Goal: Information Seeking & Learning: Learn about a topic

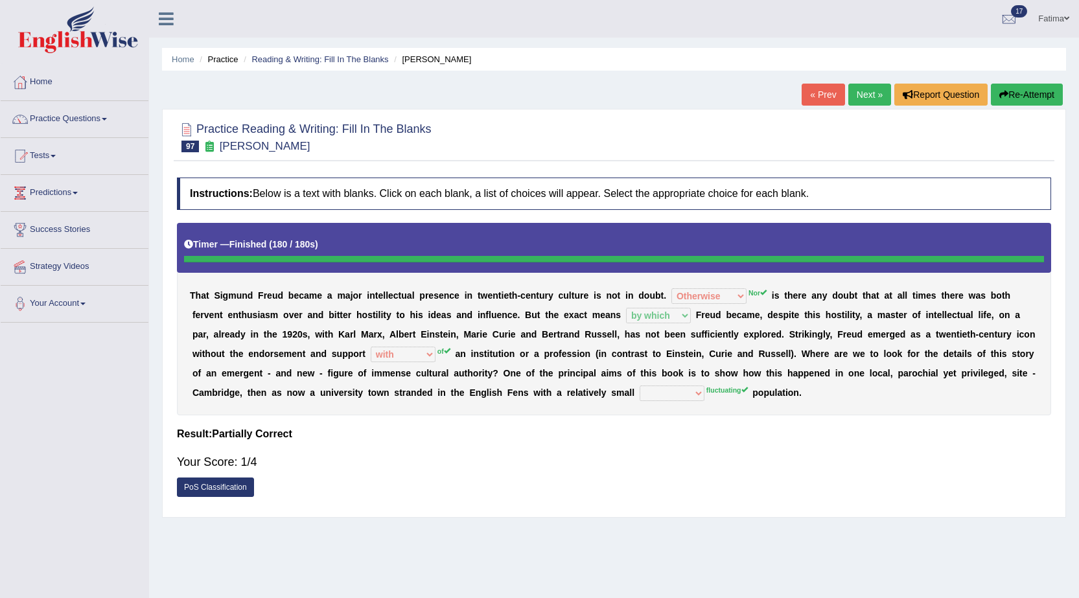
select select "Otherwise"
select select "by which"
select select "with"
click at [50, 152] on link "Tests" at bounding box center [75, 154] width 148 height 32
click at [42, 231] on link "History" at bounding box center [84, 231] width 121 height 23
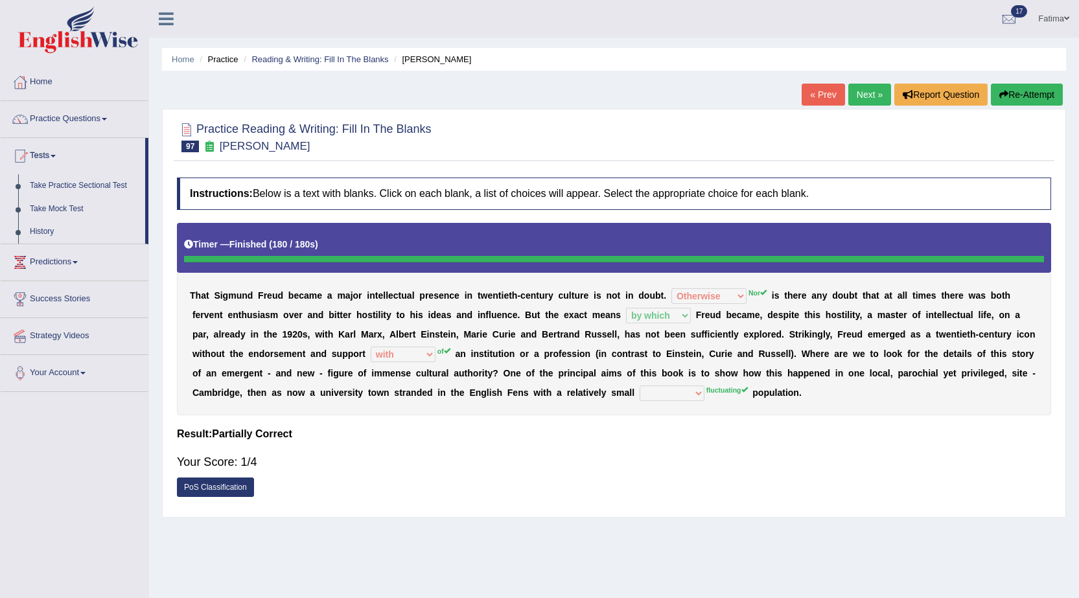
scroll to position [32, 0]
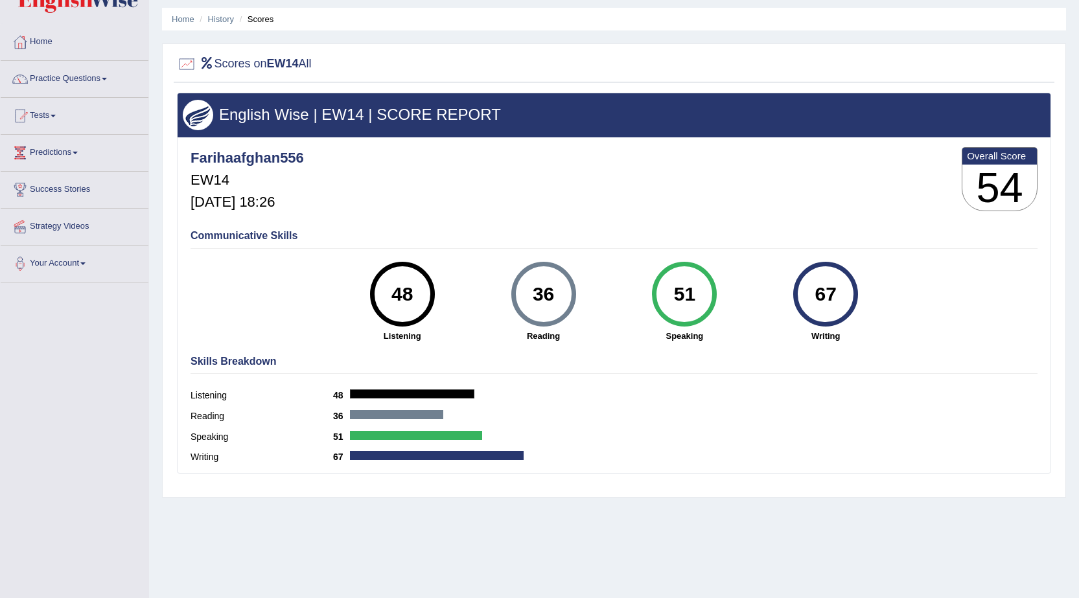
scroll to position [82, 0]
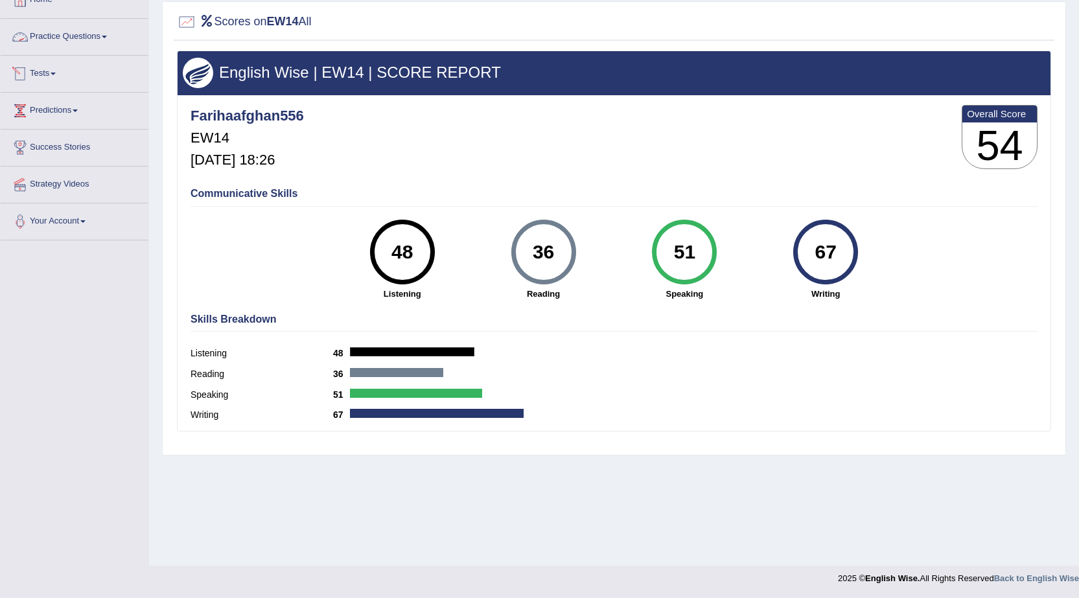
click at [99, 34] on link "Practice Questions" at bounding box center [75, 35] width 148 height 32
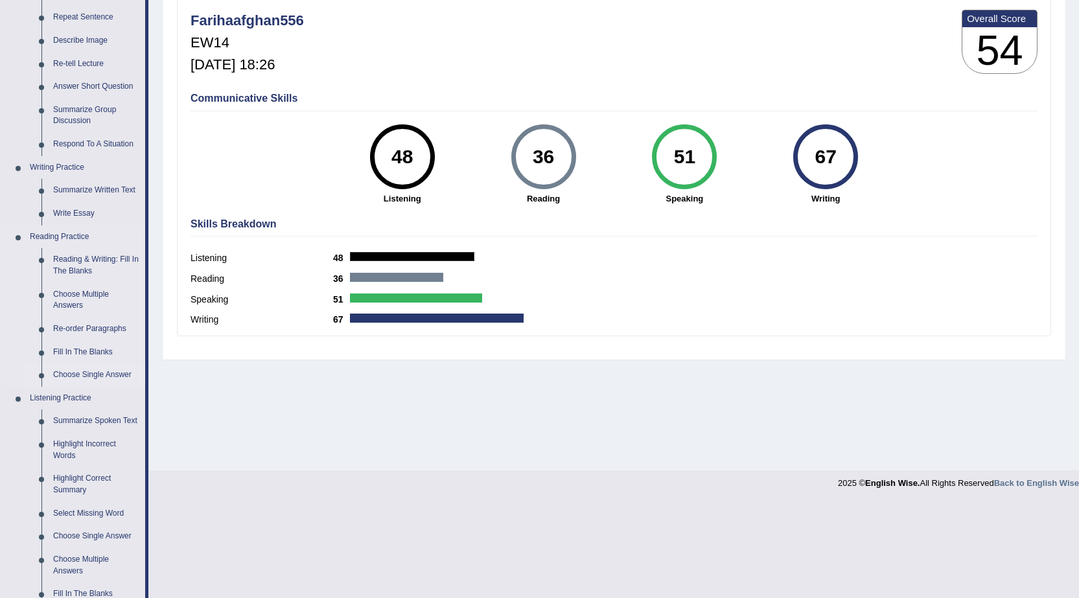
scroll to position [341, 0]
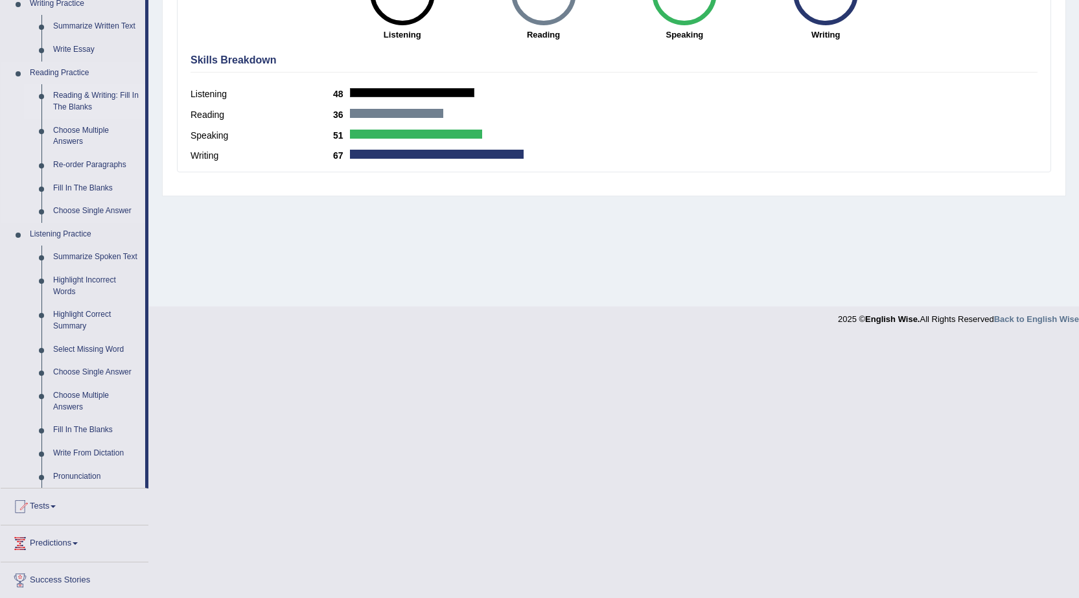
click at [106, 97] on link "Reading & Writing: Fill In The Blanks" at bounding box center [96, 101] width 98 height 34
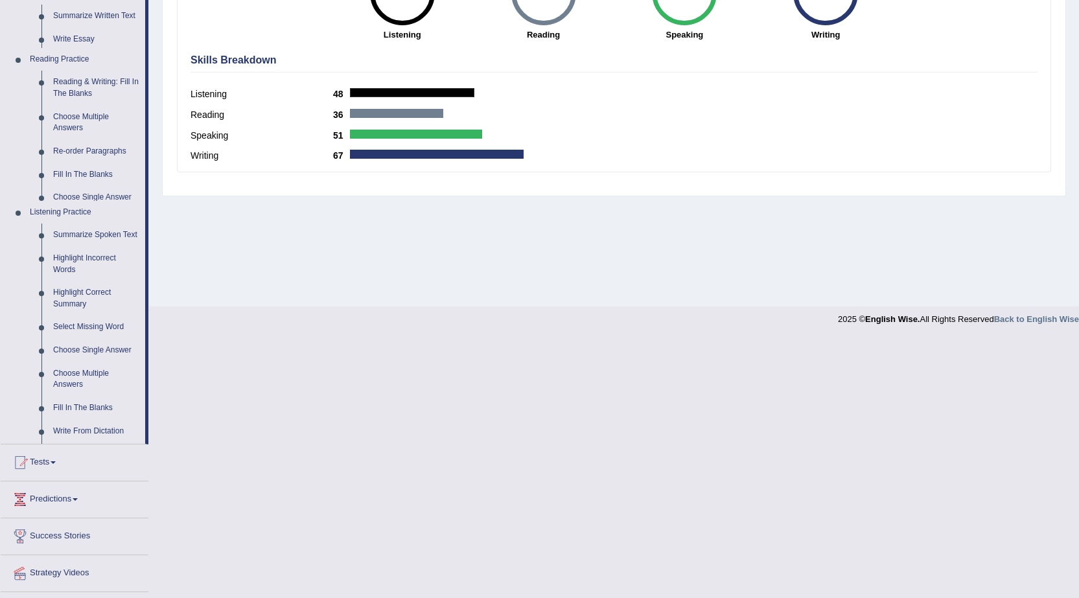
scroll to position [82, 0]
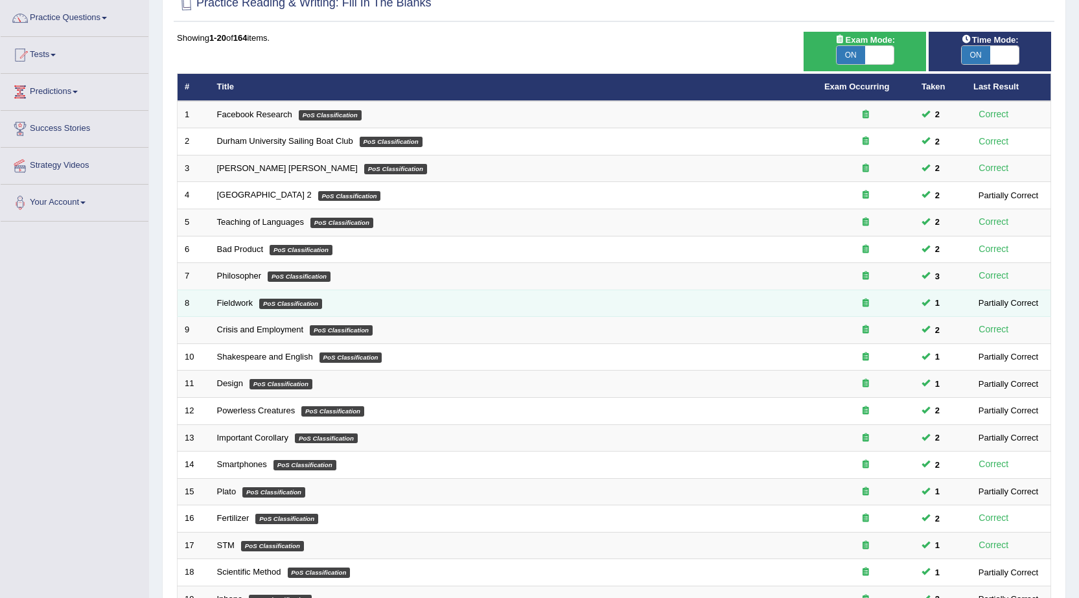
scroll to position [260, 0]
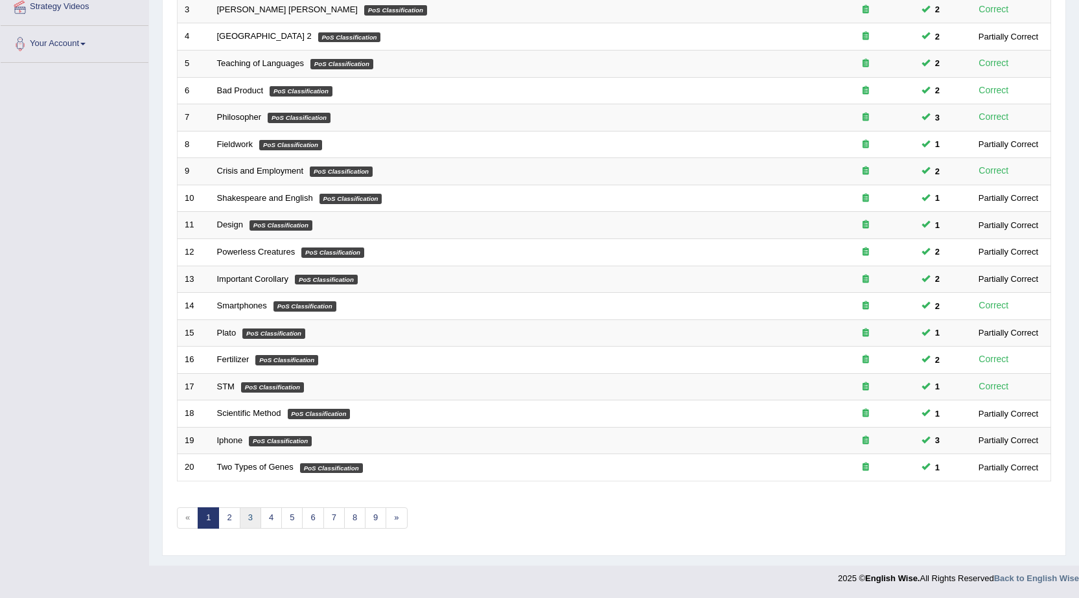
click at [250, 521] on link "3" at bounding box center [250, 517] width 21 height 21
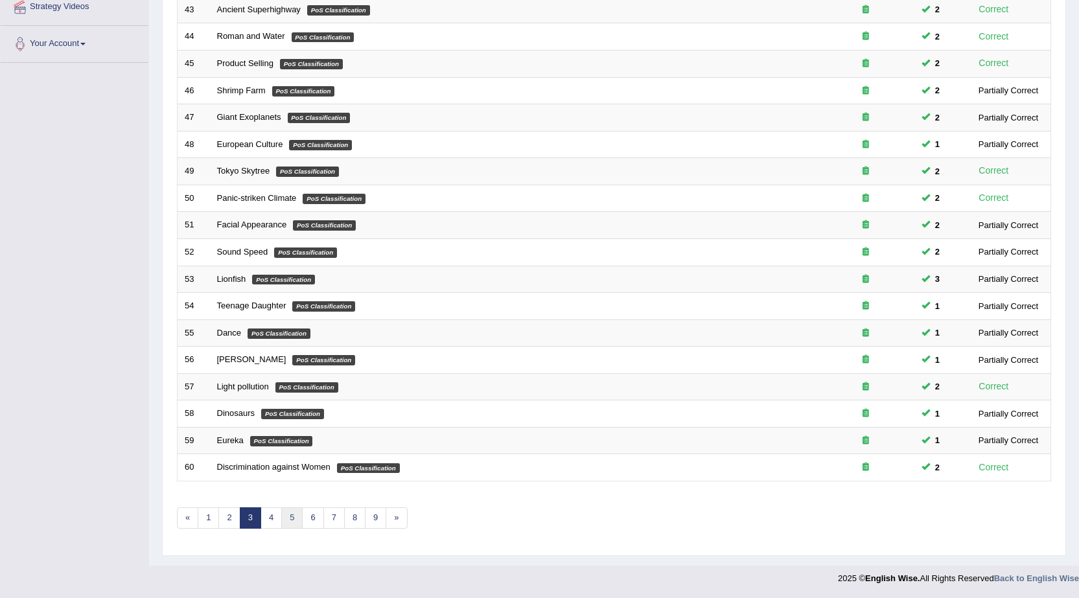
click at [295, 516] on link "5" at bounding box center [291, 517] width 21 height 21
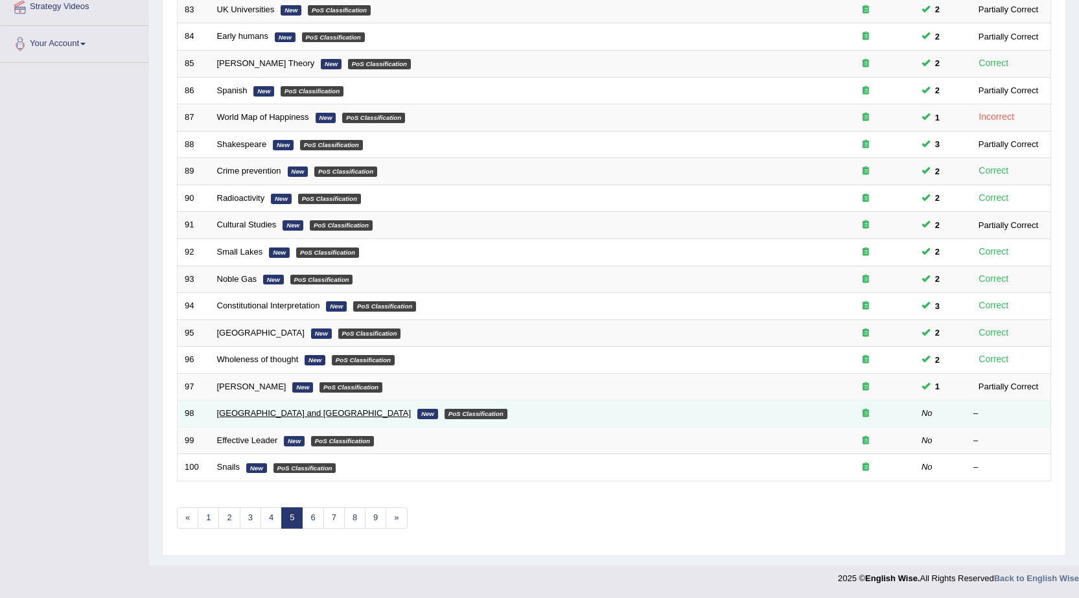
click at [268, 413] on link "Australia and New Zealand" at bounding box center [314, 413] width 194 height 10
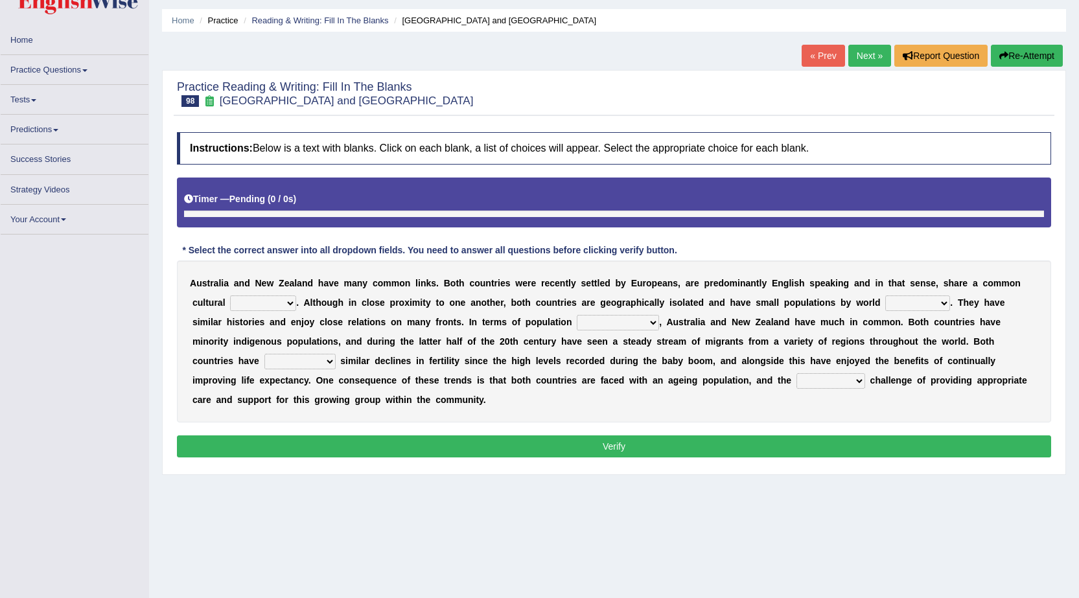
scroll to position [82, 0]
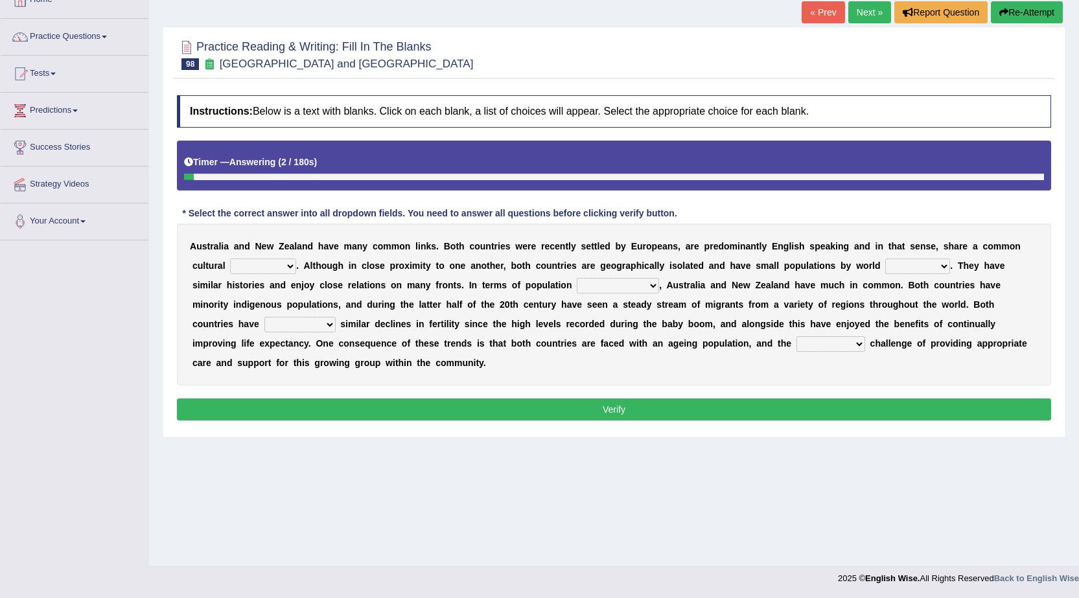
drag, startPoint x: 254, startPoint y: 270, endPoint x: 218, endPoint y: 260, distance: 36.9
click at [222, 260] on div "A u s t r a l i a a n d N e w Z e a l a n d h a v e m a n y c o m m o n l i n k…" at bounding box center [614, 304] width 874 height 162
select select "history"
click at [230, 258] on select "heritage history experience heritages" at bounding box center [263, 266] width 66 height 16
click at [602, 291] on select "characteristics features diversity defects" at bounding box center [618, 286] width 82 height 16
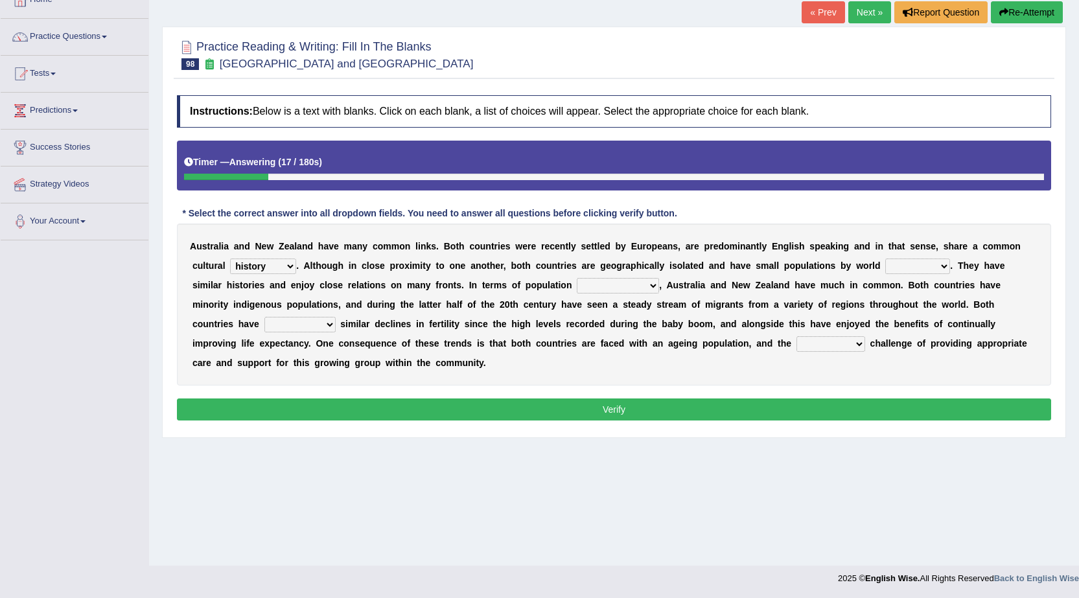
select select "features"
click at [577, 278] on select "characteristics features diversity defects" at bounding box center [618, 286] width 82 height 16
click at [918, 257] on div "A u s t r a l i a a n d N e w Z e a l a n d h a v e m a n y c o m m o n l i n k…" at bounding box center [614, 304] width 874 height 162
click at [911, 264] on select "standards classes methods subjects" at bounding box center [917, 266] width 65 height 16
select select "methods"
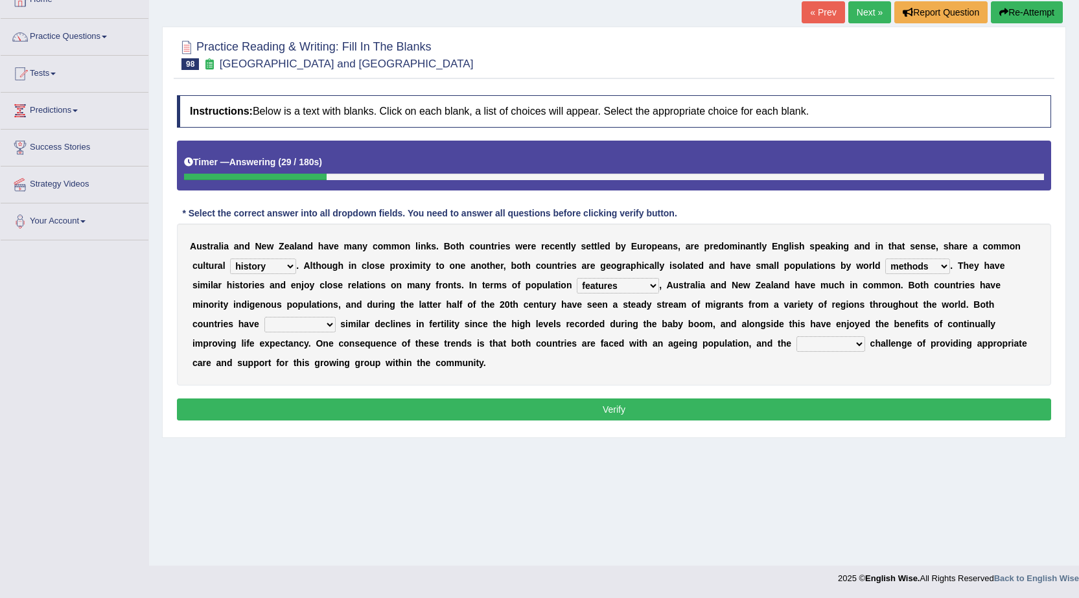
click at [885, 258] on select "standards classes methods subjects" at bounding box center [917, 266] width 65 height 16
click at [309, 326] on select "experienced launched connected reached" at bounding box center [299, 325] width 71 height 16
click at [910, 267] on select "standards classes methods subjects" at bounding box center [917, 266] width 65 height 16
click at [315, 323] on select "experienced launched connected reached" at bounding box center [299, 325] width 71 height 16
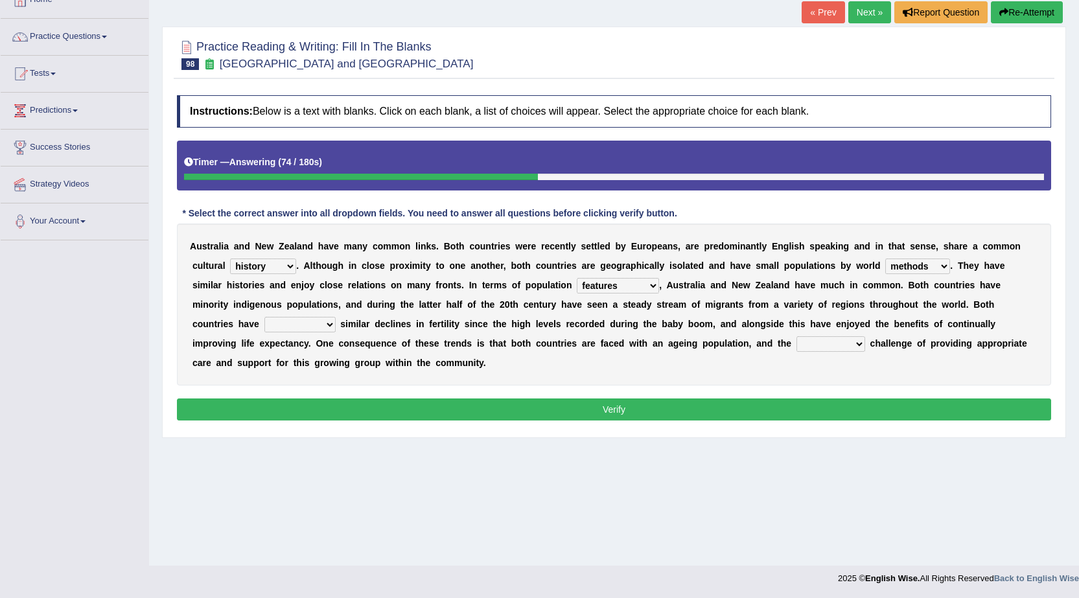
select select "experienced"
click at [264, 317] on select "experienced launched connected reached" at bounding box center [299, 325] width 71 height 16
click at [828, 341] on select "associated association past coming" at bounding box center [830, 344] width 69 height 16
select select "past"
click at [796, 336] on select "associated association past coming" at bounding box center [830, 344] width 69 height 16
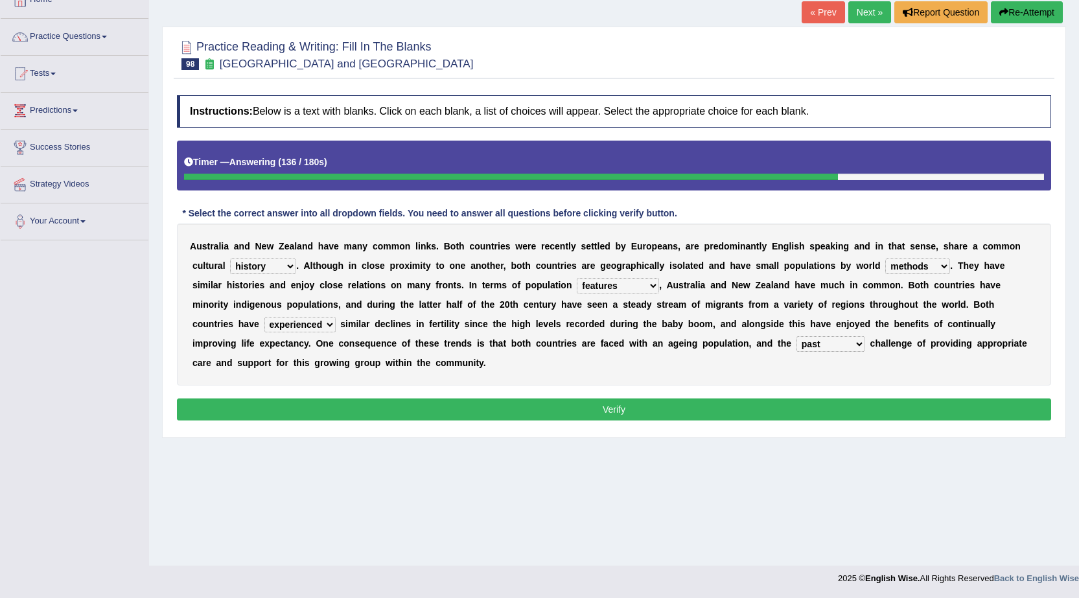
click at [545, 402] on button "Verify" at bounding box center [614, 409] width 874 height 22
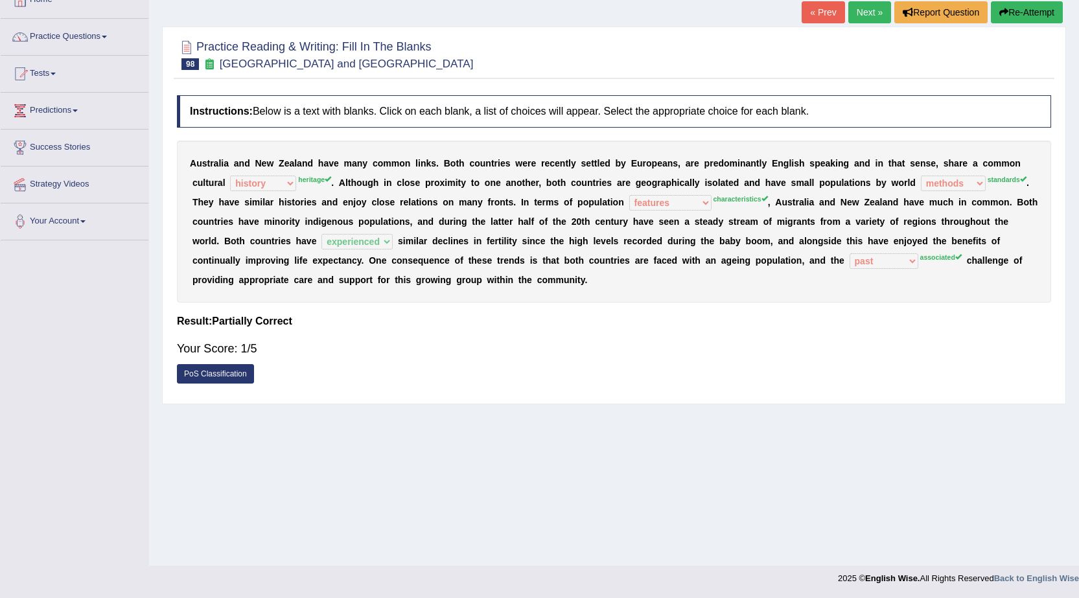
scroll to position [17, 0]
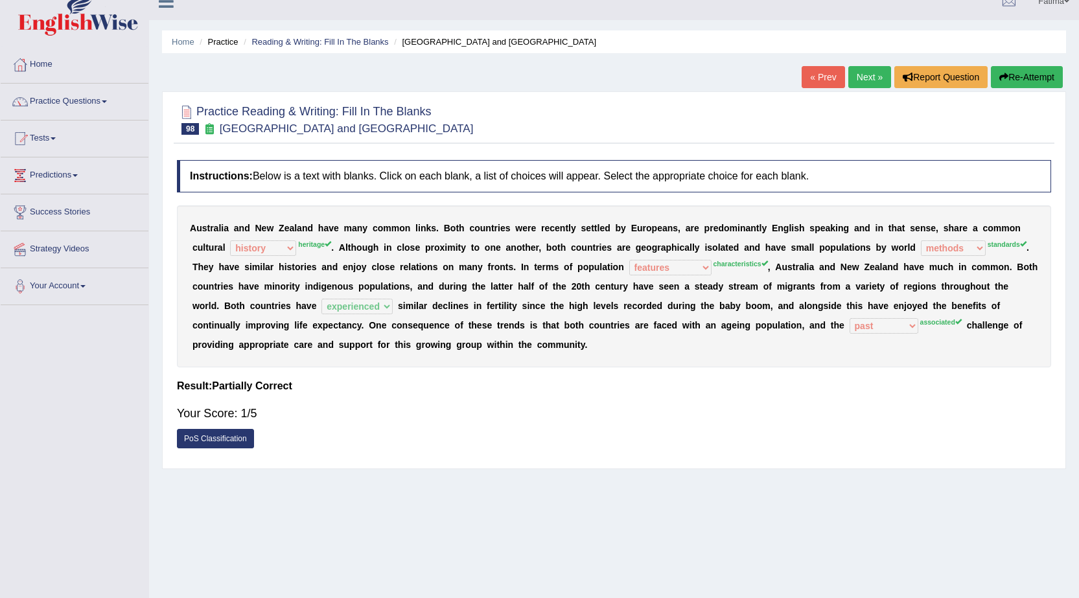
click at [1028, 65] on div "Home Practice Reading & Writing: Fill In The Blanks Australia and New Zealand «…" at bounding box center [614, 307] width 930 height 648
click at [1017, 76] on button "Re-Attempt" at bounding box center [1026, 77] width 72 height 22
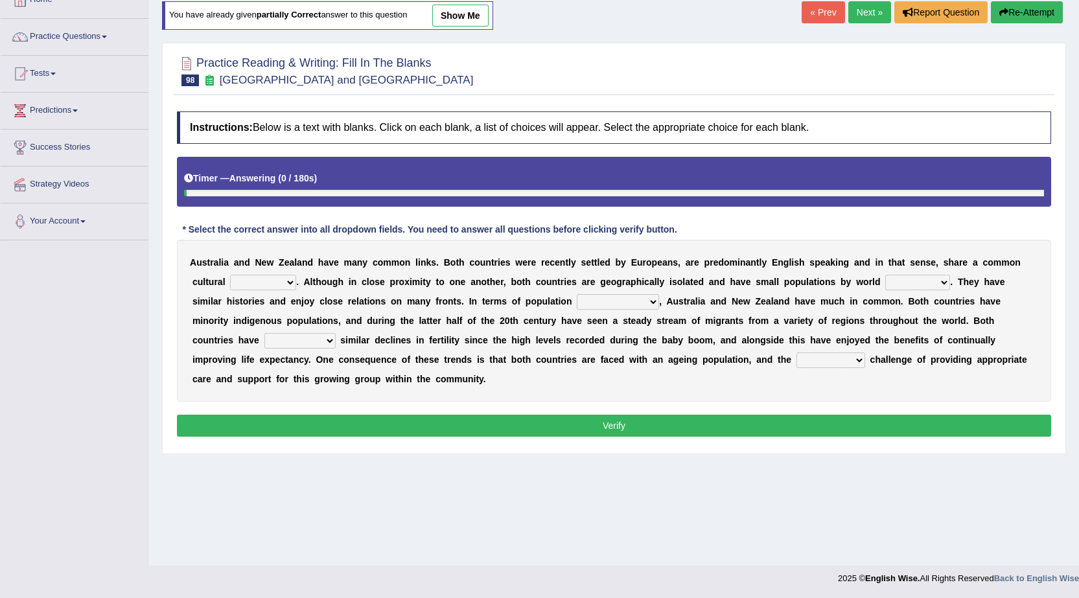
click at [914, 285] on select "standards classes methods subjects" at bounding box center [917, 283] width 65 height 16
select select "standards"
click at [885, 275] on select "standards classes methods subjects" at bounding box center [917, 283] width 65 height 16
click at [614, 296] on select "characteristics features diversity defects" at bounding box center [618, 302] width 82 height 16
select select "characteristics"
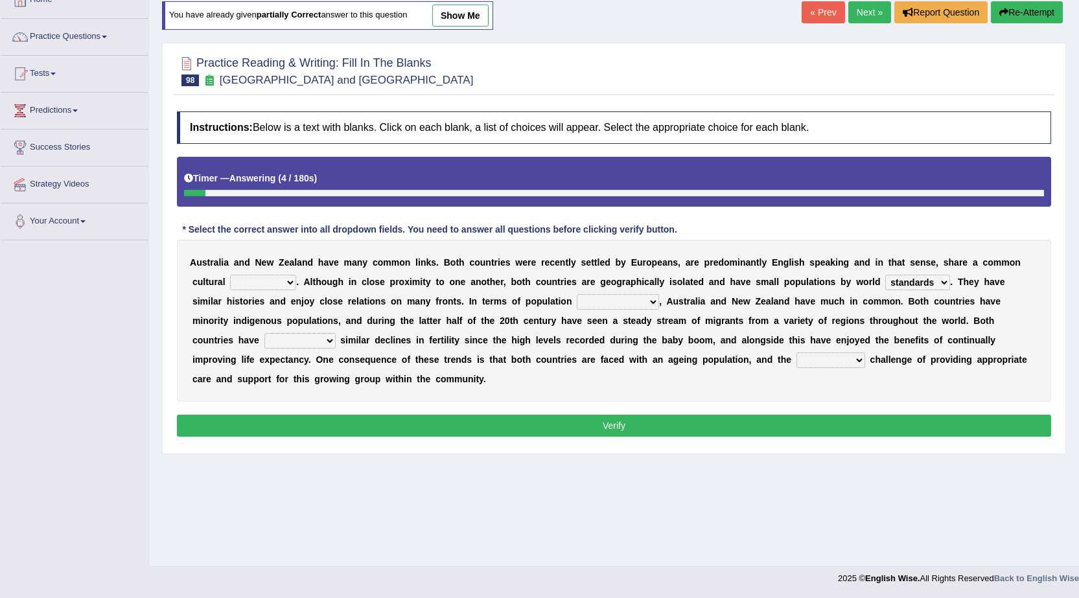
click at [577, 294] on select "characteristics features diversity defects" at bounding box center [618, 302] width 82 height 16
click at [229, 280] on b at bounding box center [227, 282] width 5 height 10
click at [247, 281] on select "heritage history experience heritages" at bounding box center [263, 283] width 66 height 16
select select "heritage"
click at [230, 275] on select "heritage history experience heritages" at bounding box center [263, 283] width 66 height 16
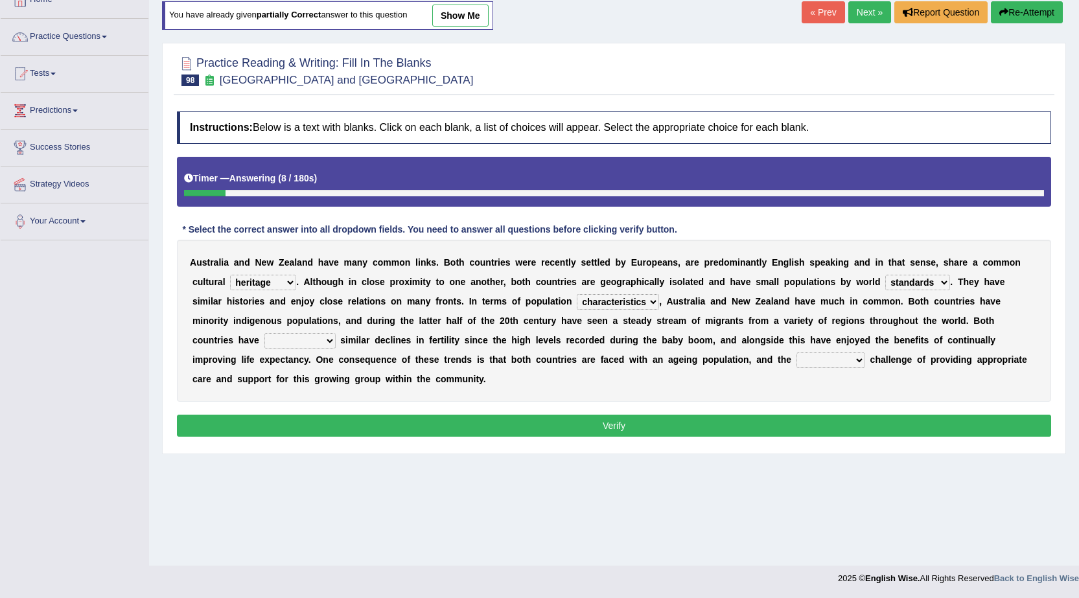
click at [308, 348] on select "experienced launched connected reached" at bounding box center [299, 341] width 71 height 16
select select "experienced"
click at [264, 333] on select "experienced launched connected reached" at bounding box center [299, 341] width 71 height 16
click at [815, 358] on select "associated association past coming" at bounding box center [830, 360] width 69 height 16
select select "associated"
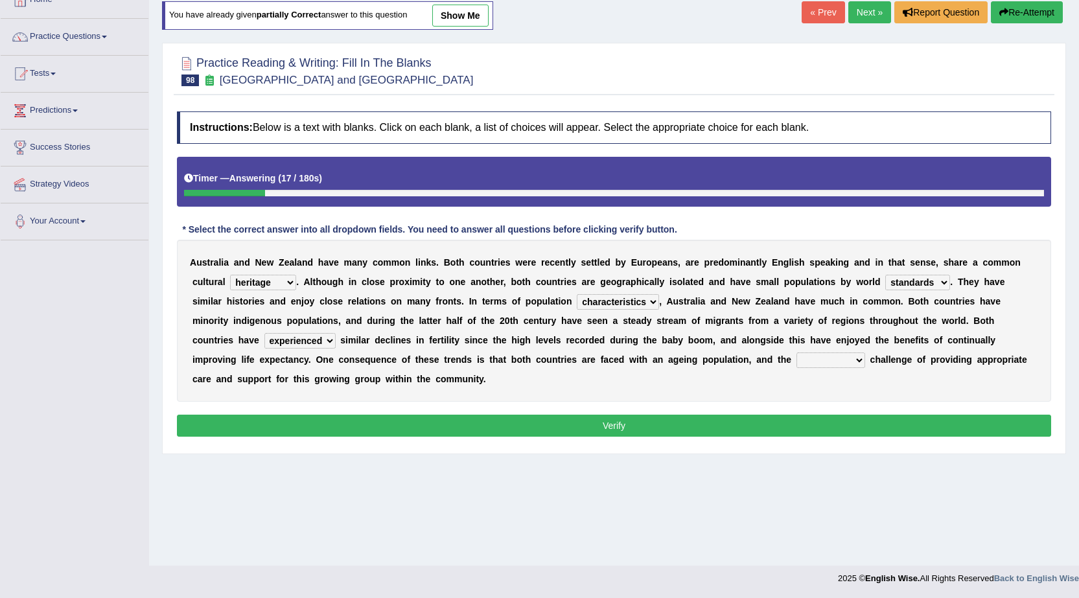
click at [796, 352] on select "associated association past coming" at bounding box center [830, 360] width 69 height 16
click at [616, 423] on button "Verify" at bounding box center [614, 426] width 874 height 22
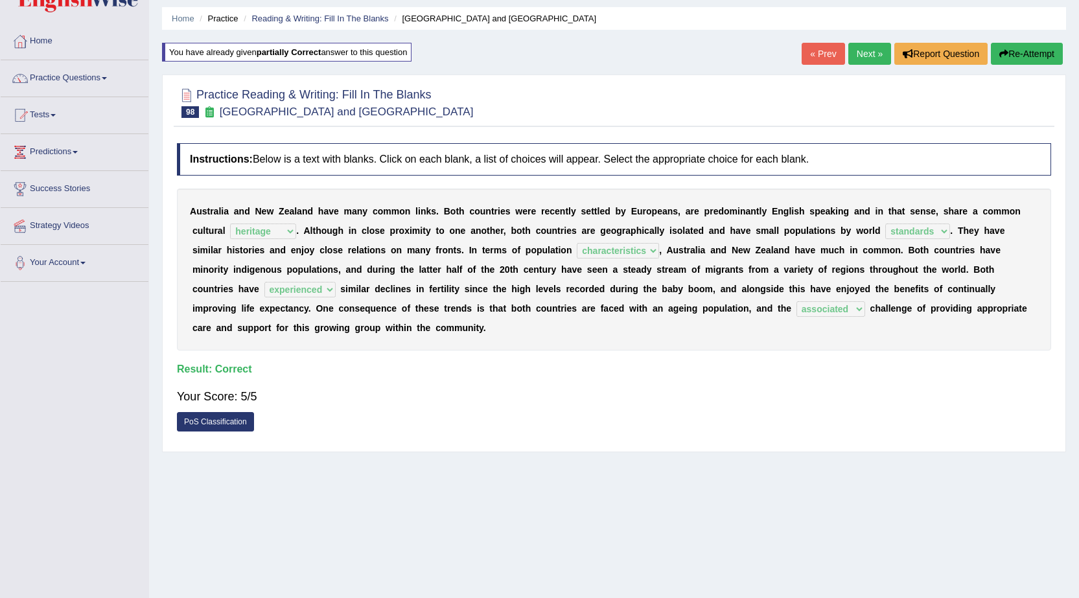
scroll to position [17, 0]
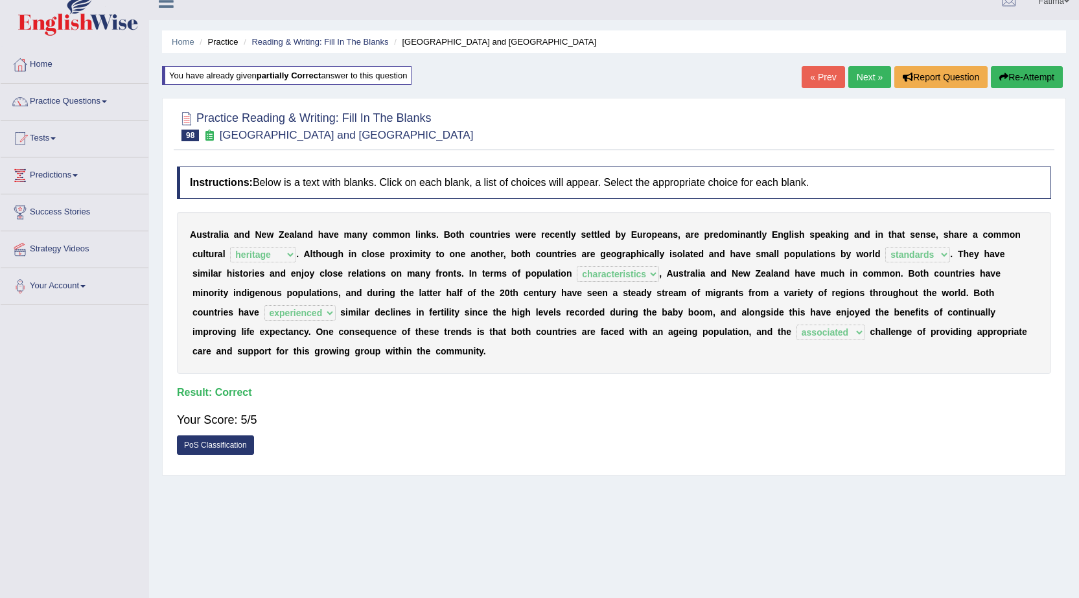
click at [854, 77] on link "Next »" at bounding box center [869, 77] width 43 height 22
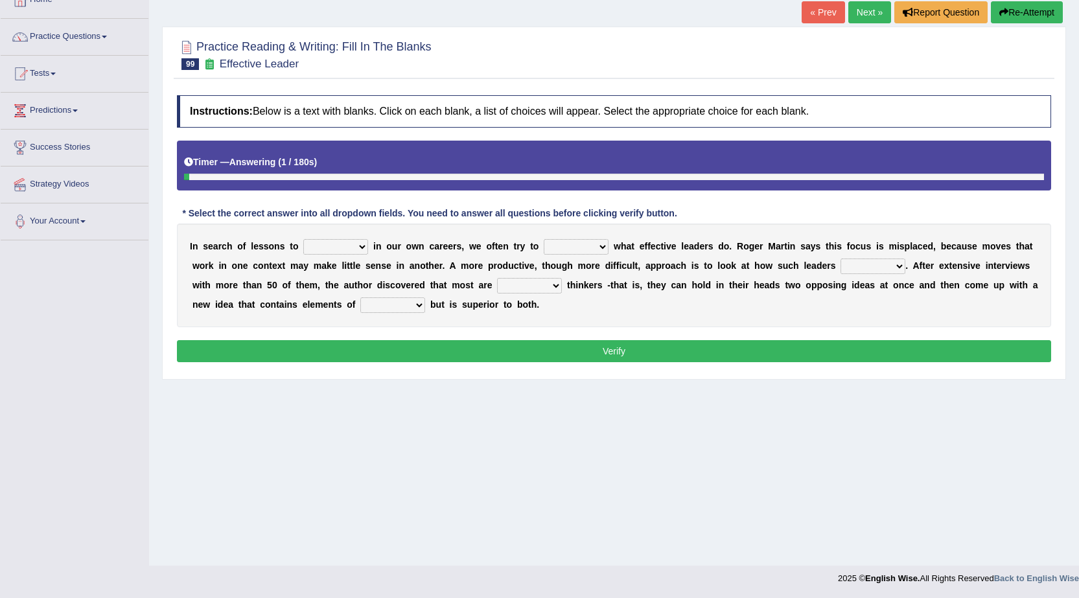
click at [329, 247] on select "request appeal apply solicit" at bounding box center [335, 247] width 65 height 16
select select "appeal"
click at [303, 239] on select "request appeal apply solicit" at bounding box center [335, 247] width 65 height 16
click at [347, 245] on select "request appeal apply solicit" at bounding box center [335, 247] width 65 height 16
drag, startPoint x: 347, startPoint y: 245, endPoint x: 368, endPoint y: 240, distance: 22.0
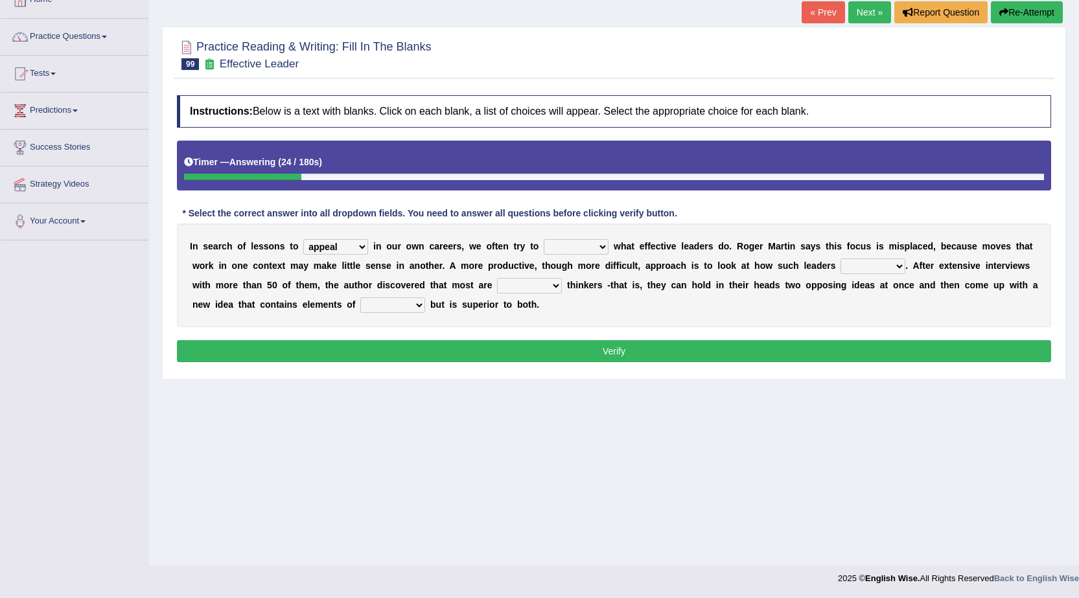
click at [347, 242] on select "request appeal apply solicit" at bounding box center [335, 247] width 65 height 16
click at [562, 251] on select "purge conspire ferret emulate" at bounding box center [576, 247] width 65 height 16
select select "conspire"
click at [544, 239] on select "purge conspire ferret emulate" at bounding box center [576, 247] width 65 height 16
click at [858, 266] on select "opinion think view feel" at bounding box center [872, 266] width 65 height 16
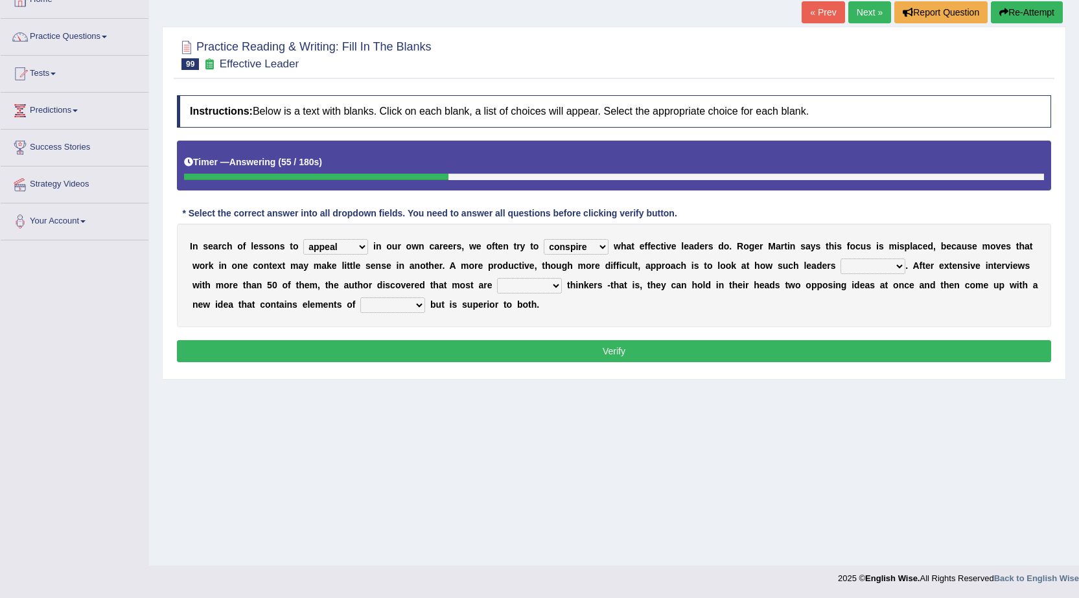
click at [840, 258] on select "opinion think view feel" at bounding box center [872, 266] width 65 height 16
click at [854, 270] on select "opinion think view feel" at bounding box center [872, 266] width 65 height 16
select select "think"
click at [840, 258] on select "opinion think view feel" at bounding box center [872, 266] width 65 height 16
click at [522, 282] on select "integrative leagued affiliated combined" at bounding box center [529, 286] width 65 height 16
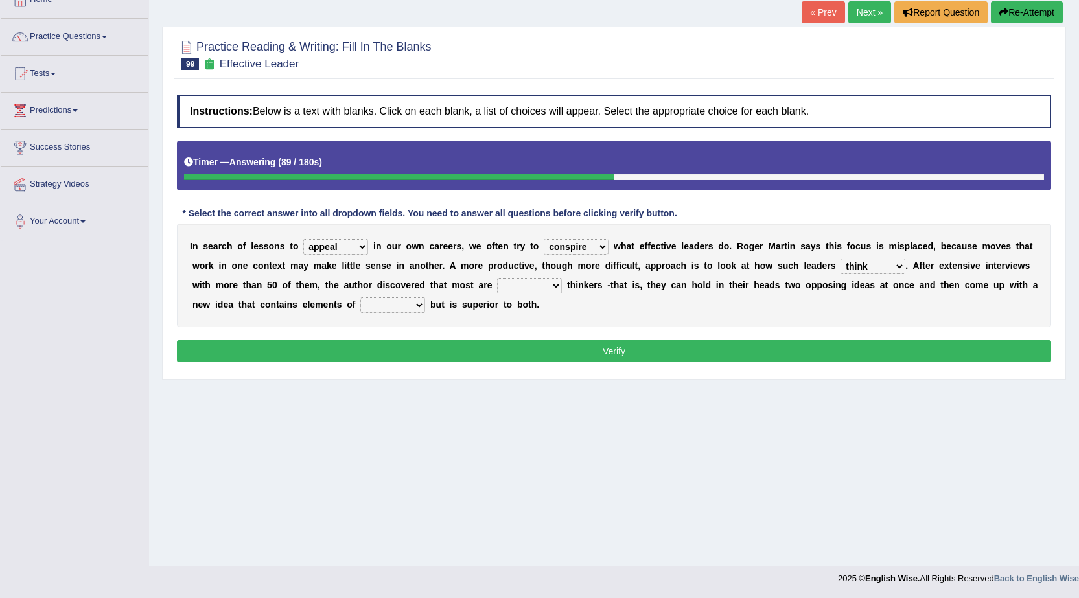
select select "combined"
click at [497, 278] on select "integrative leagued affiliated combined" at bounding box center [529, 286] width 65 height 16
click at [394, 307] on select "which all each every" at bounding box center [392, 305] width 65 height 16
select select "all"
click at [360, 297] on select "which all each every" at bounding box center [392, 305] width 65 height 16
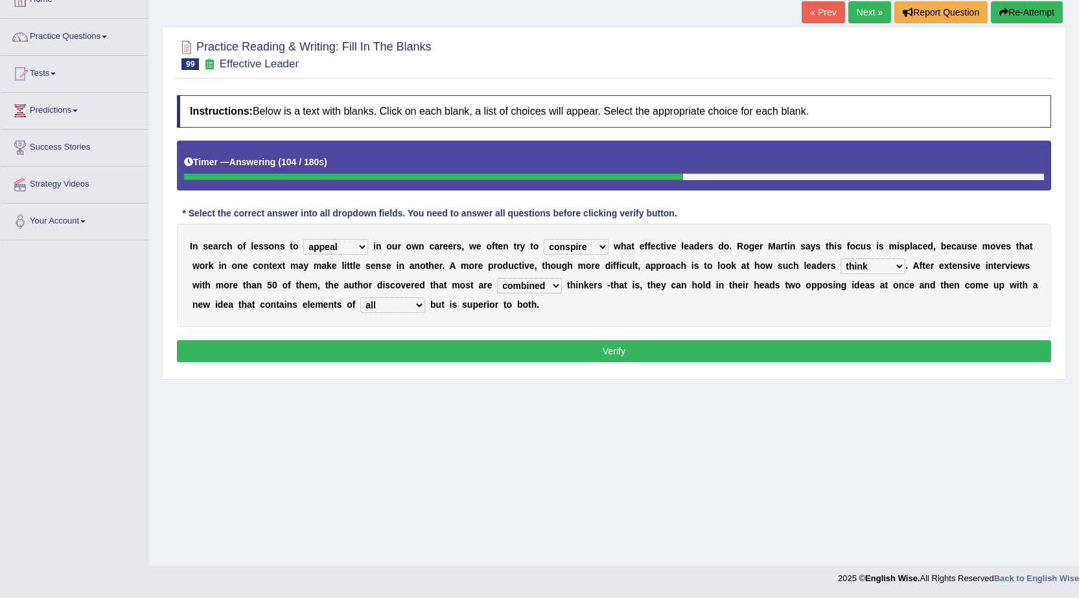
click at [407, 304] on select "which all each every" at bounding box center [392, 305] width 65 height 16
drag, startPoint x: 540, startPoint y: 329, endPoint x: 528, endPoint y: 349, distance: 23.0
click at [544, 337] on div "Instructions: Below is a text with blanks. Click on each blank, a list of choic…" at bounding box center [614, 231] width 880 height 284
click at [528, 349] on button "Verify" at bounding box center [614, 351] width 874 height 22
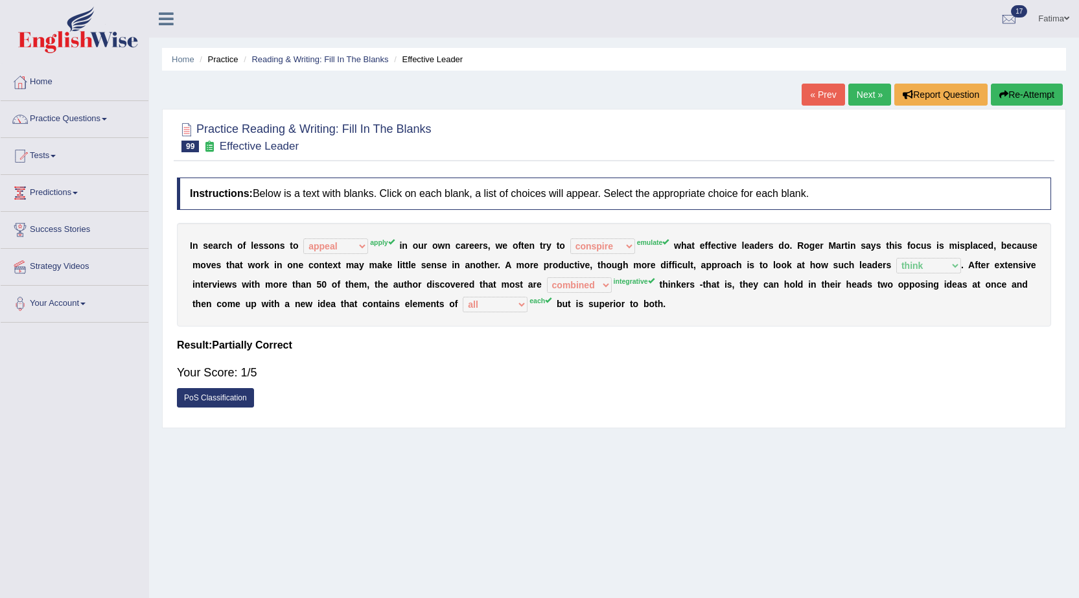
click at [1040, 95] on button "Re-Attempt" at bounding box center [1026, 95] width 72 height 22
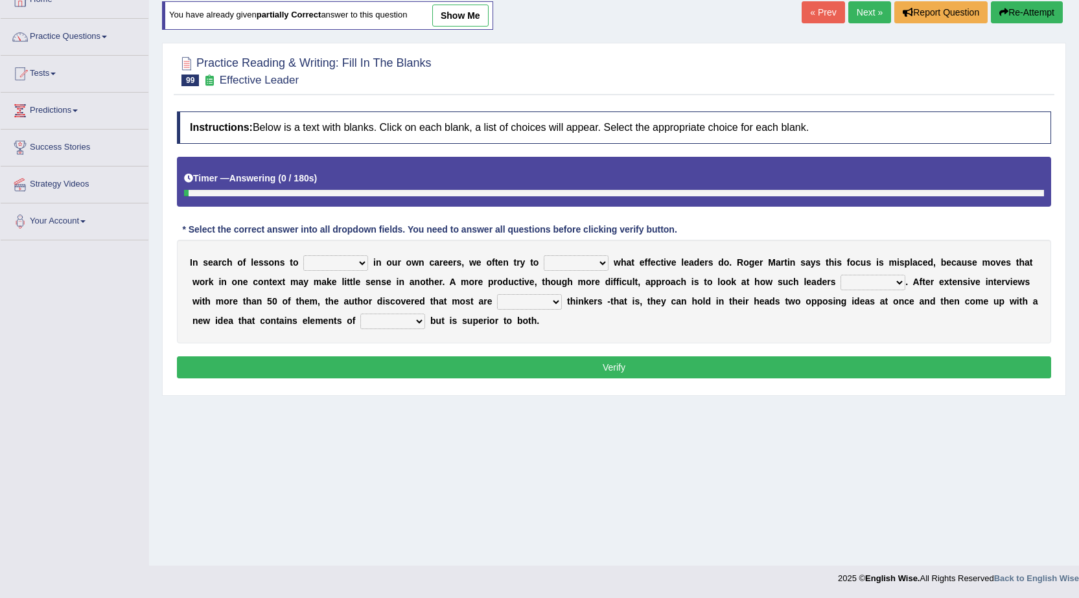
click at [352, 267] on select "request appeal apply solicit" at bounding box center [335, 263] width 65 height 16
select select "apply"
click at [303, 255] on select "request appeal apply solicit" at bounding box center [335, 263] width 65 height 16
click at [567, 268] on select "purge conspire ferret emulate" at bounding box center [576, 263] width 65 height 16
select select "emulate"
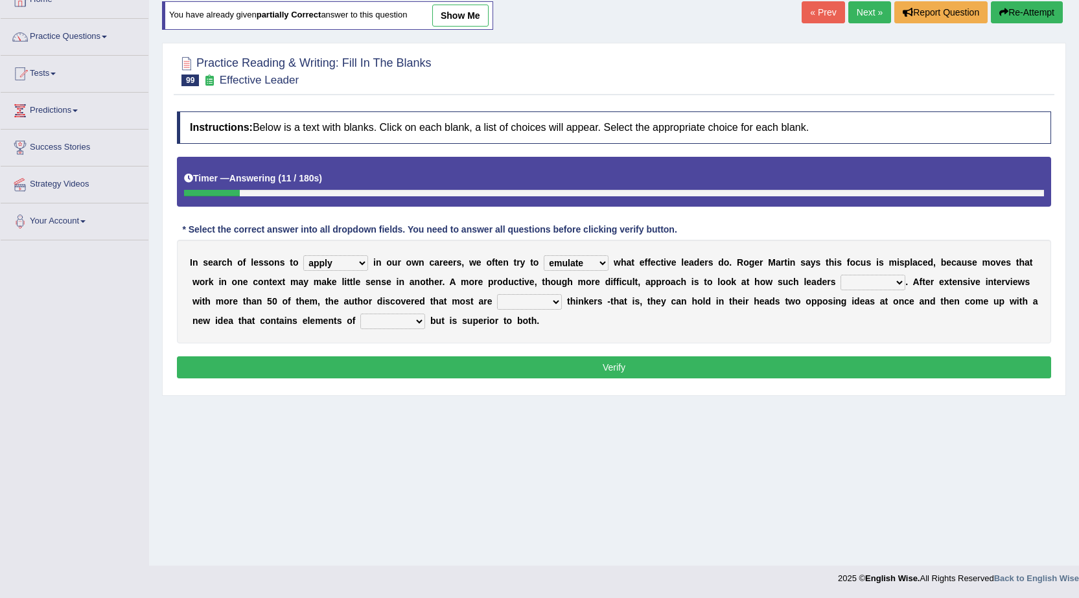
click at [544, 255] on select "purge conspire ferret emulate" at bounding box center [576, 263] width 65 height 16
click at [531, 297] on select "integrative leagued affiliated combined" at bounding box center [529, 302] width 65 height 16
drag, startPoint x: 504, startPoint y: 398, endPoint x: 514, endPoint y: 350, distance: 48.9
click at [512, 363] on div "Home Practice Reading & Writing: Fill In The Blanks Effective Leader You have a…" at bounding box center [614, 242] width 930 height 648
click at [542, 294] on select "integrative leagued affiliated combined" at bounding box center [529, 302] width 65 height 16
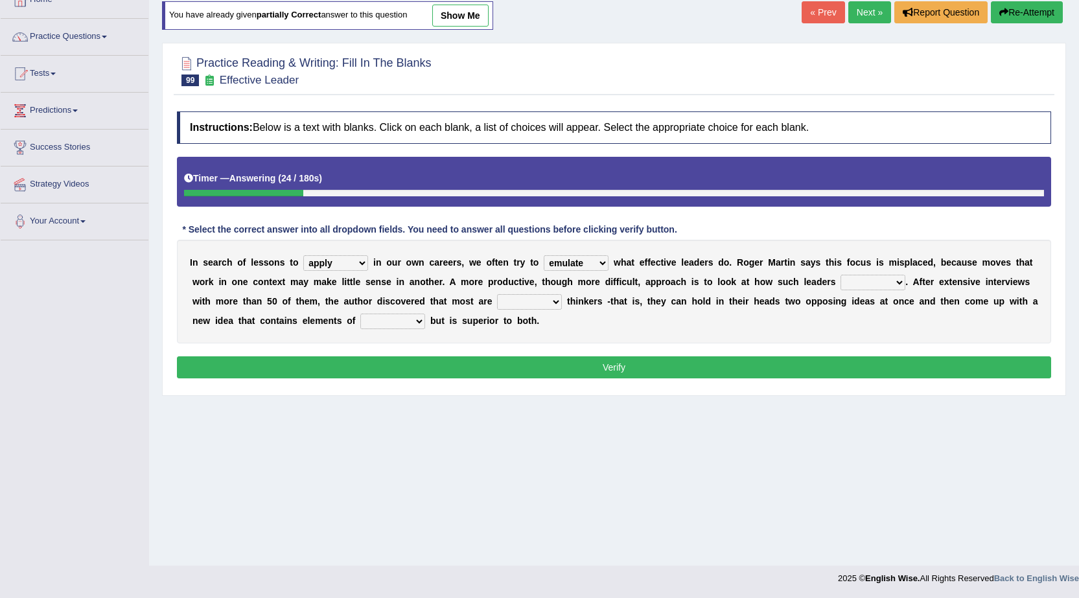
select select "combined"
click at [497, 294] on select "integrative leagued affiliated combined" at bounding box center [529, 302] width 65 height 16
click at [387, 319] on select "which all each every" at bounding box center [392, 322] width 65 height 16
select select "each"
click at [360, 314] on select "which all each every" at bounding box center [392, 322] width 65 height 16
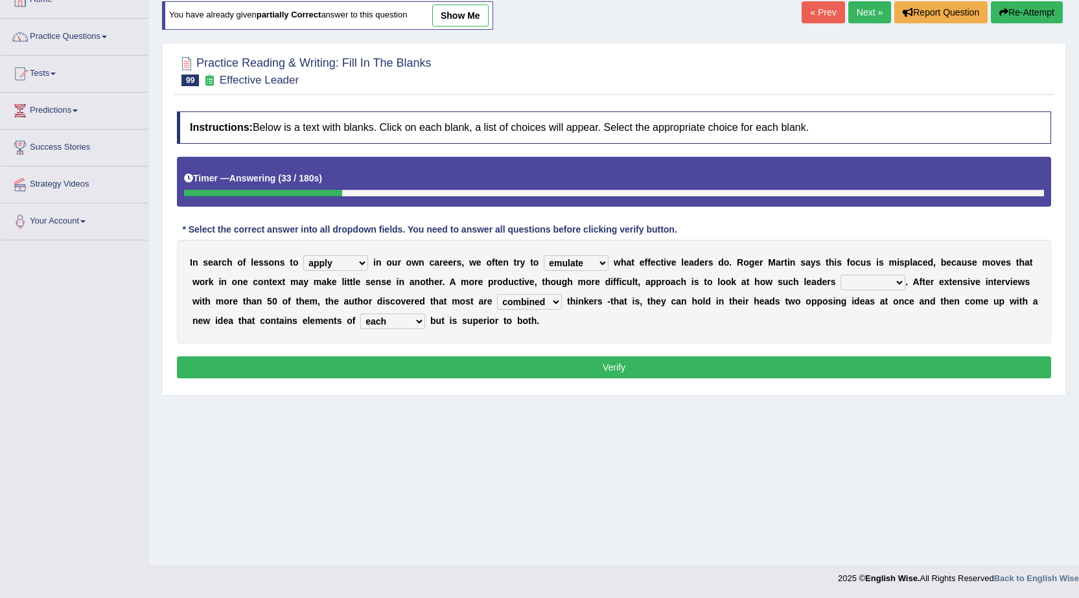
click at [876, 273] on div "I n s e a r c h o f l e s s o n s t o request appeal apply solicit i n o u r o …" at bounding box center [614, 292] width 874 height 104
click at [872, 277] on select "opinion think view feel" at bounding box center [872, 283] width 65 height 16
select select "opinion"
click at [840, 275] on select "opinion think view feel" at bounding box center [872, 283] width 65 height 16
click at [657, 372] on button "Verify" at bounding box center [614, 367] width 874 height 22
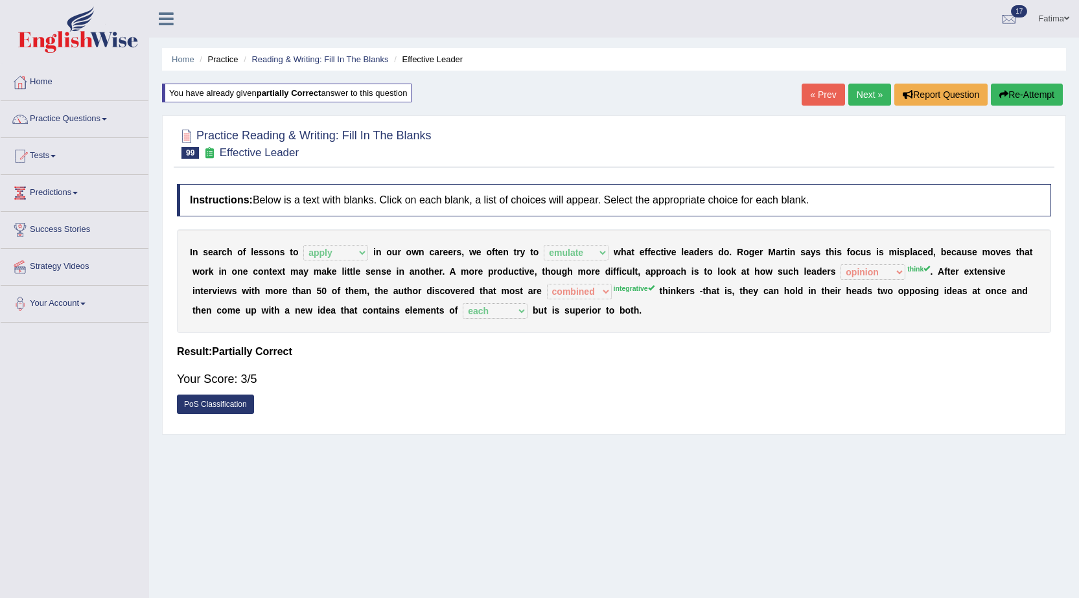
click at [1008, 100] on button "Re-Attempt" at bounding box center [1026, 95] width 72 height 22
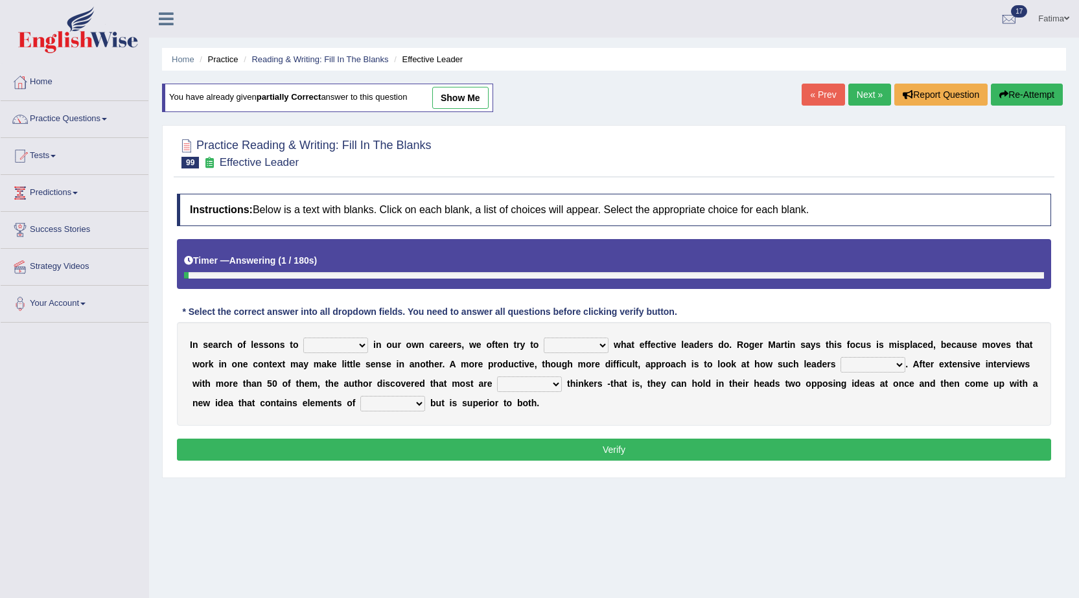
click at [867, 361] on select "opinion think view feel" at bounding box center [872, 365] width 65 height 16
select select "think"
click at [840, 357] on select "opinion think view feel" at bounding box center [872, 365] width 65 height 16
click at [584, 352] on select "purge conspire ferret emulate" at bounding box center [576, 346] width 65 height 16
select select "emulate"
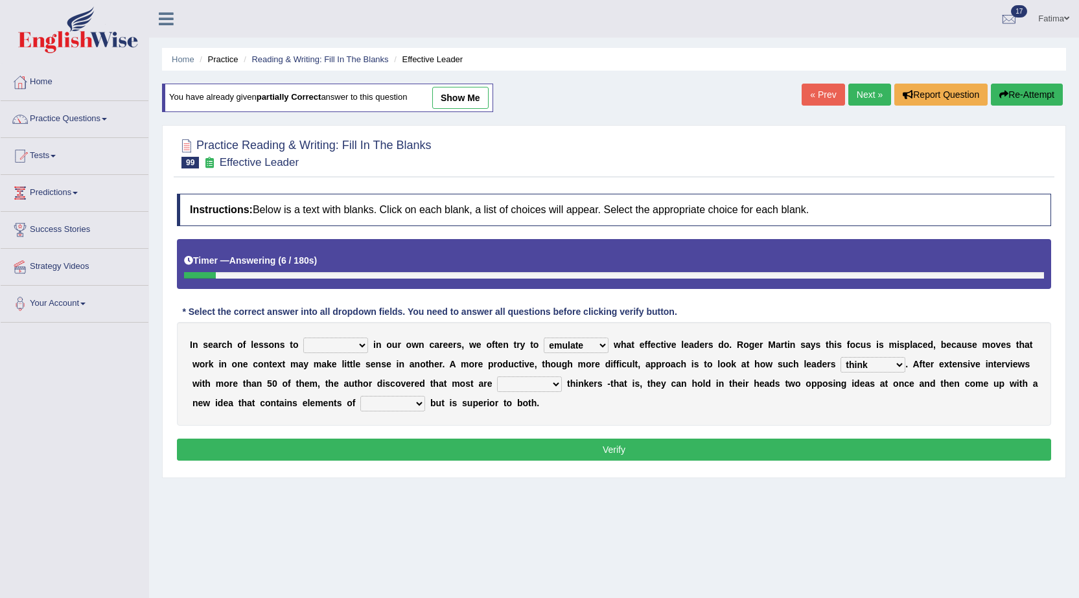
click at [544, 338] on select "purge conspire ferret emulate" at bounding box center [576, 346] width 65 height 16
click at [338, 341] on select "request appeal apply solicit" at bounding box center [335, 346] width 65 height 16
select select "appeal"
click at [303, 338] on select "request appeal apply solicit" at bounding box center [335, 346] width 65 height 16
click at [383, 400] on select "which all each every" at bounding box center [392, 404] width 65 height 16
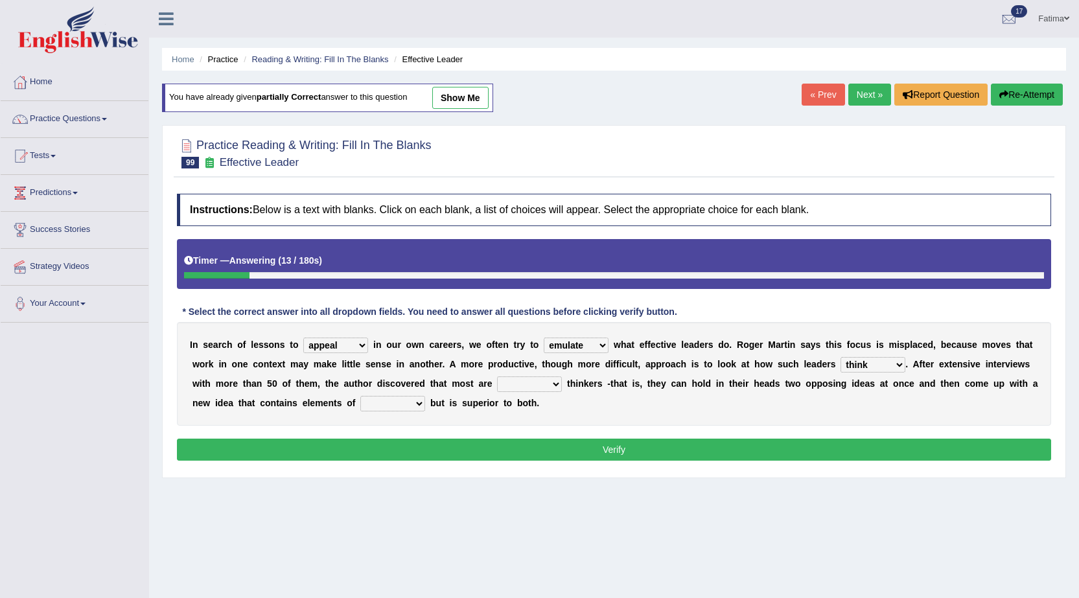
click at [360, 396] on select "which all each every" at bounding box center [392, 404] width 65 height 16
drag, startPoint x: 404, startPoint y: 400, endPoint x: 403, endPoint y: 411, distance: 10.4
click at [403, 402] on select "which all each every" at bounding box center [392, 404] width 65 height 16
click at [360, 396] on select "which all each every" at bounding box center [392, 404] width 65 height 16
click at [530, 370] on div "I n s e a r c h o f l e s s o n s t o request appeal apply solicit i n o u r o …" at bounding box center [614, 374] width 874 height 104
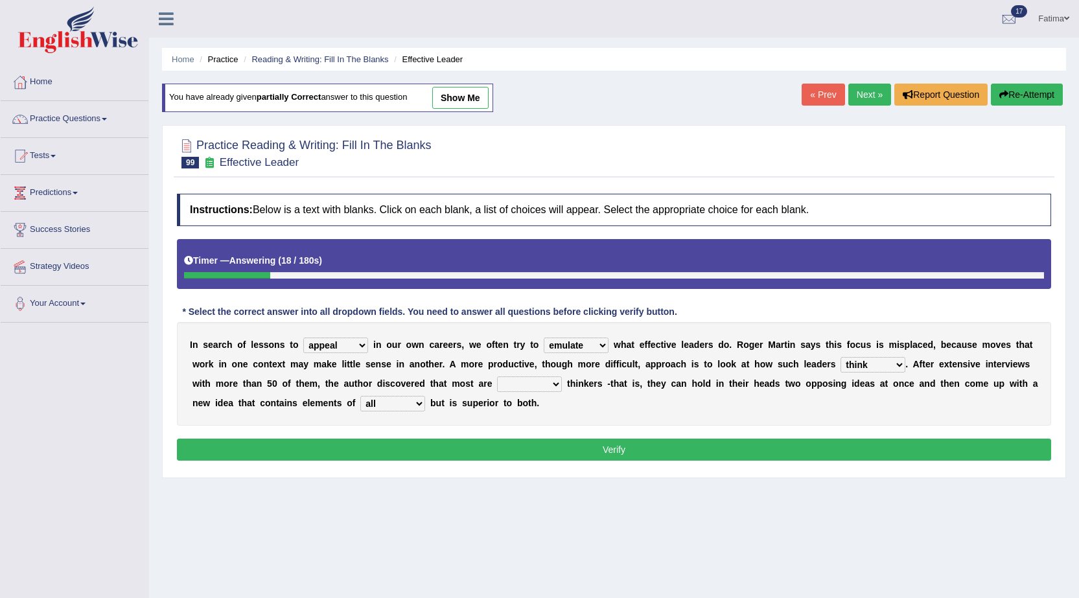
click at [401, 404] on select "which all each every" at bounding box center [392, 404] width 65 height 16
select select "each"
click at [360, 396] on select "which all each every" at bounding box center [392, 404] width 65 height 16
click at [518, 379] on select "integrative leagued affiliated combined" at bounding box center [529, 384] width 65 height 16
select select "integrative"
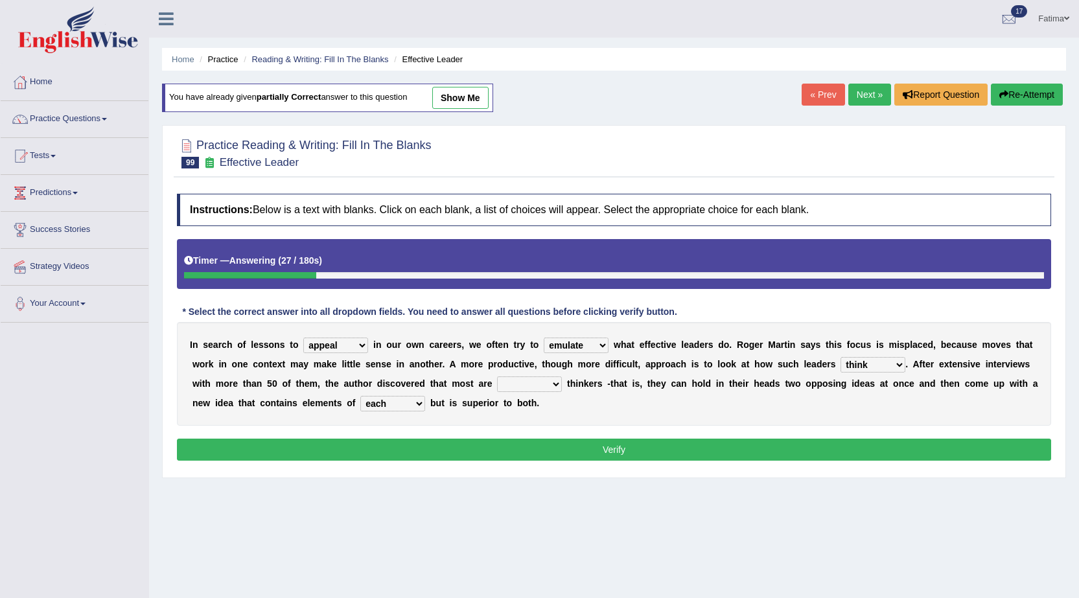
click at [497, 376] on select "integrative leagued affiliated combined" at bounding box center [529, 384] width 65 height 16
drag, startPoint x: 547, startPoint y: 453, endPoint x: 547, endPoint y: 446, distance: 7.8
click at [548, 453] on button "Verify" at bounding box center [614, 450] width 874 height 22
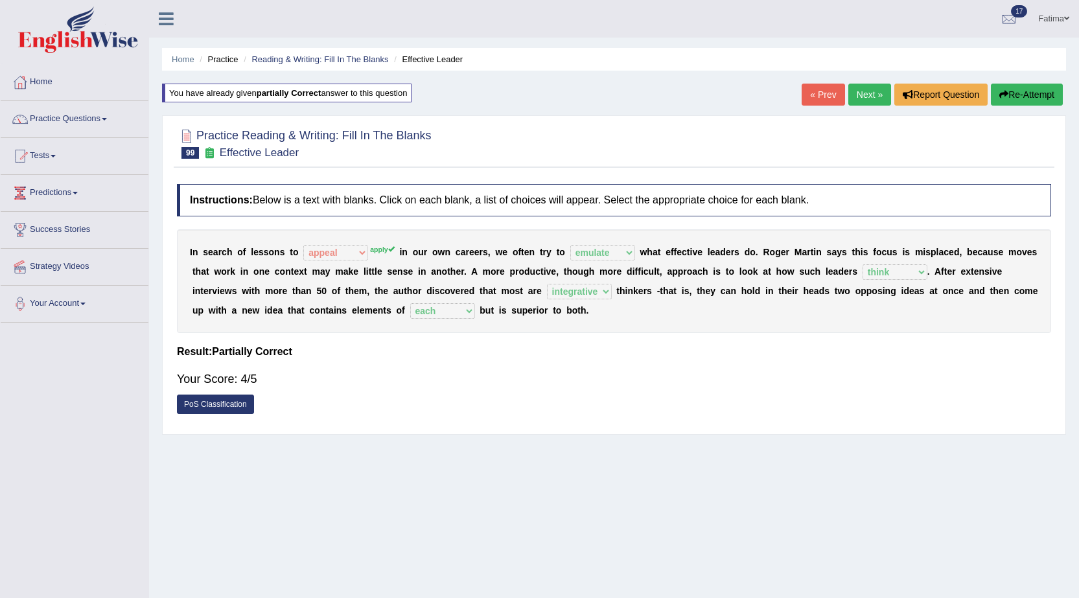
click at [861, 95] on link "Next »" at bounding box center [869, 95] width 43 height 22
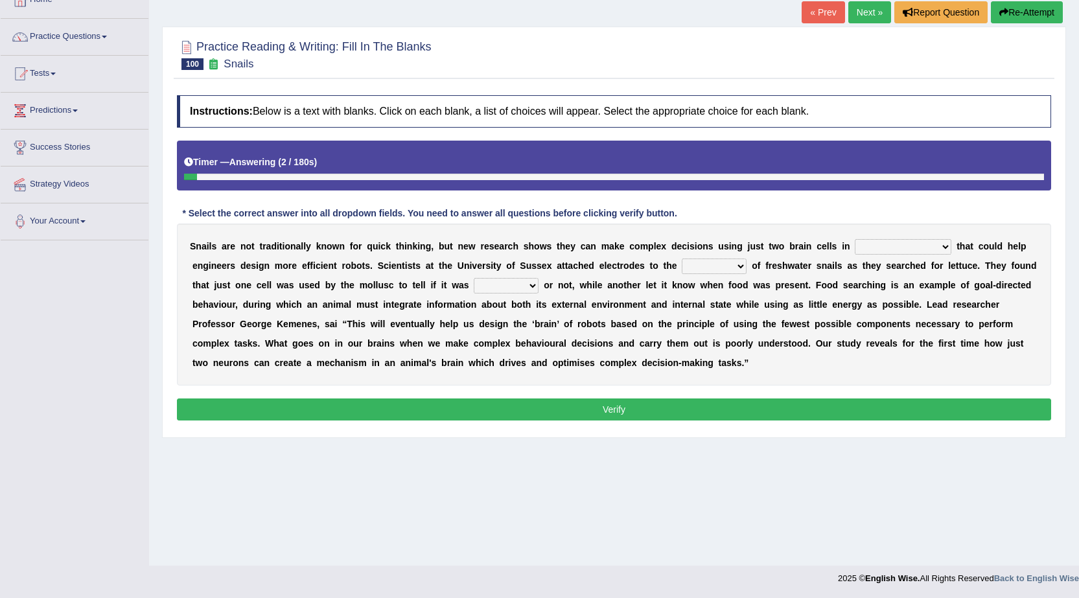
click at [893, 246] on select "decisions findings results recommendations" at bounding box center [902, 247] width 97 height 16
select select "results"
click at [854, 239] on select "decisions findings results recommendations" at bounding box center [902, 247] width 97 height 16
click at [707, 262] on select "heads brains skulls top" at bounding box center [713, 266] width 65 height 16
click at [911, 244] on select "decisions findings results recommendations" at bounding box center [902, 247] width 97 height 16
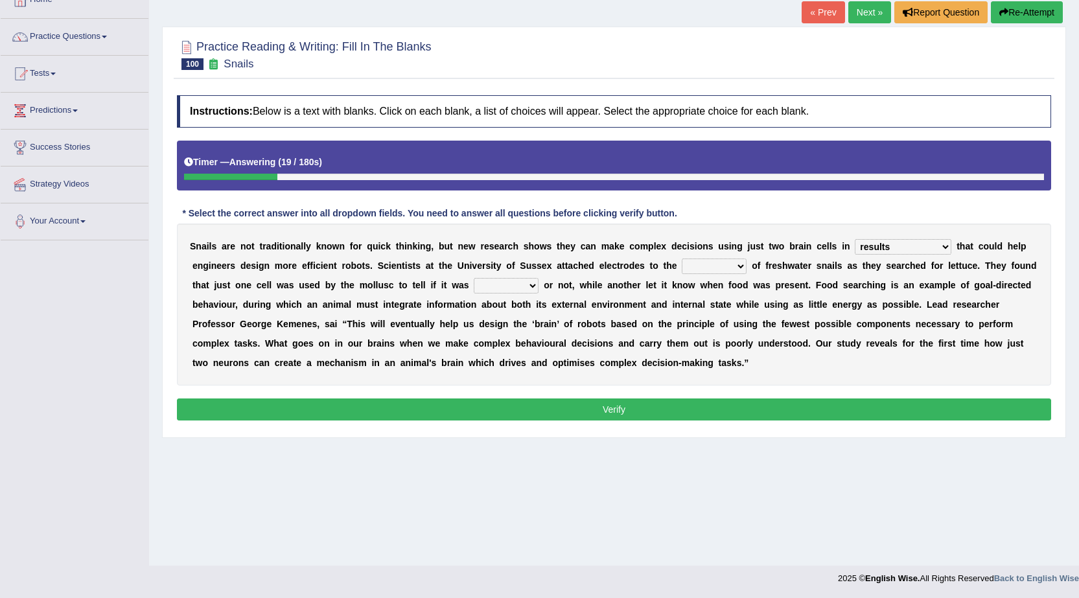
click at [911, 244] on select "decisions findings results recommendations" at bounding box center [902, 247] width 97 height 16
click at [726, 261] on select "heads brains skulls top" at bounding box center [713, 266] width 65 height 16
select select "brains"
click at [681, 258] on select "heads brains skulls top" at bounding box center [713, 266] width 65 height 16
click at [709, 268] on select "heads brains skulls top" at bounding box center [713, 266] width 65 height 16
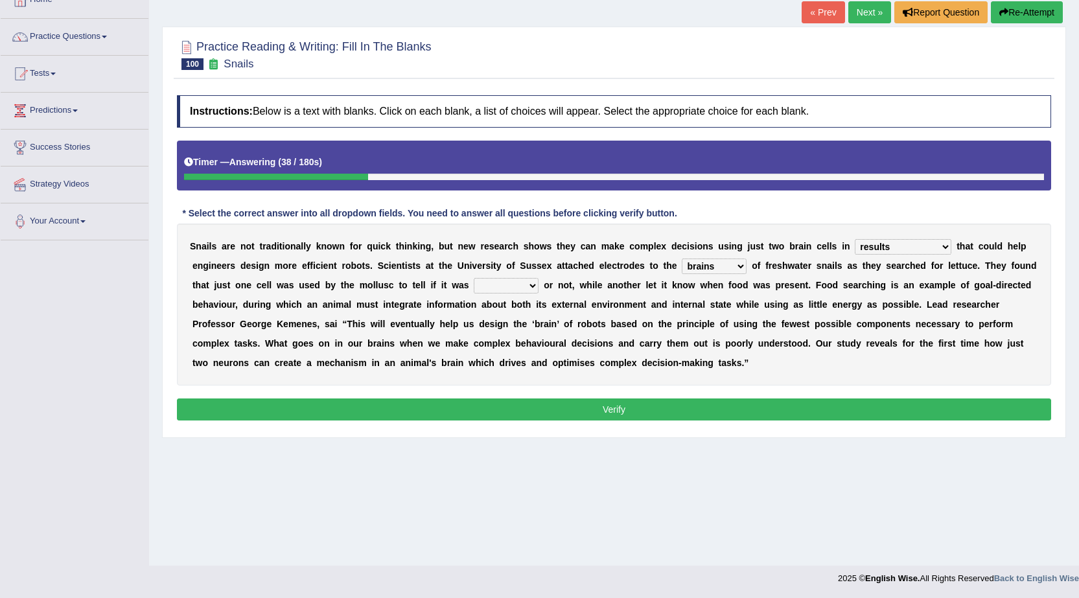
click at [709, 268] on select "heads brains skulls top" at bounding box center [713, 266] width 65 height 16
click at [498, 289] on select "empty hungry full satisfied" at bounding box center [506, 286] width 65 height 16
select select "satisfied"
click at [474, 278] on select "empty hungry full satisfied" at bounding box center [506, 286] width 65 height 16
click at [569, 406] on button "Verify" at bounding box center [614, 409] width 874 height 22
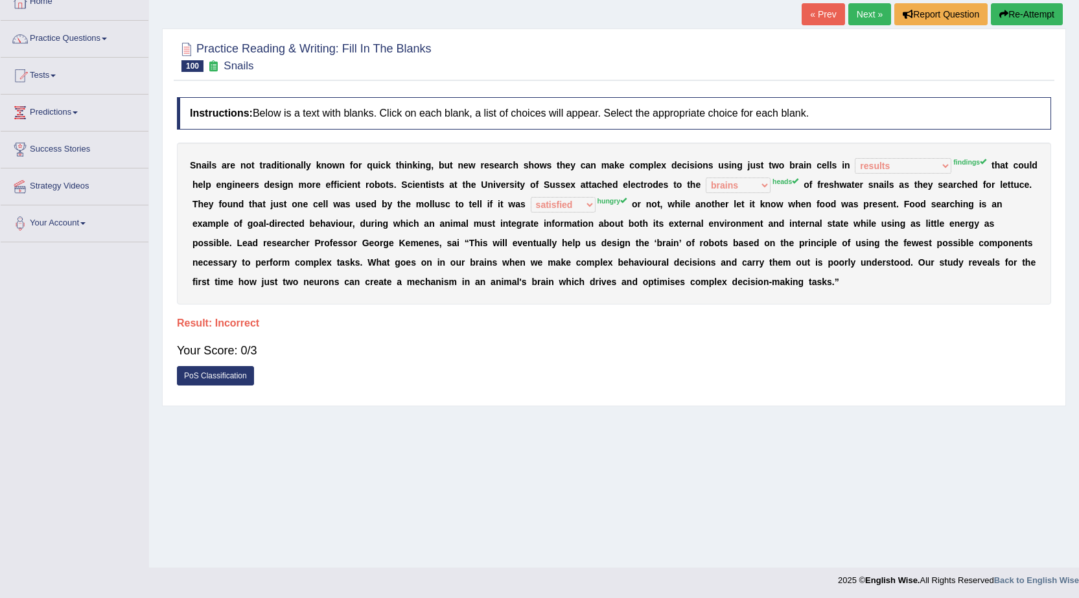
scroll to position [82, 0]
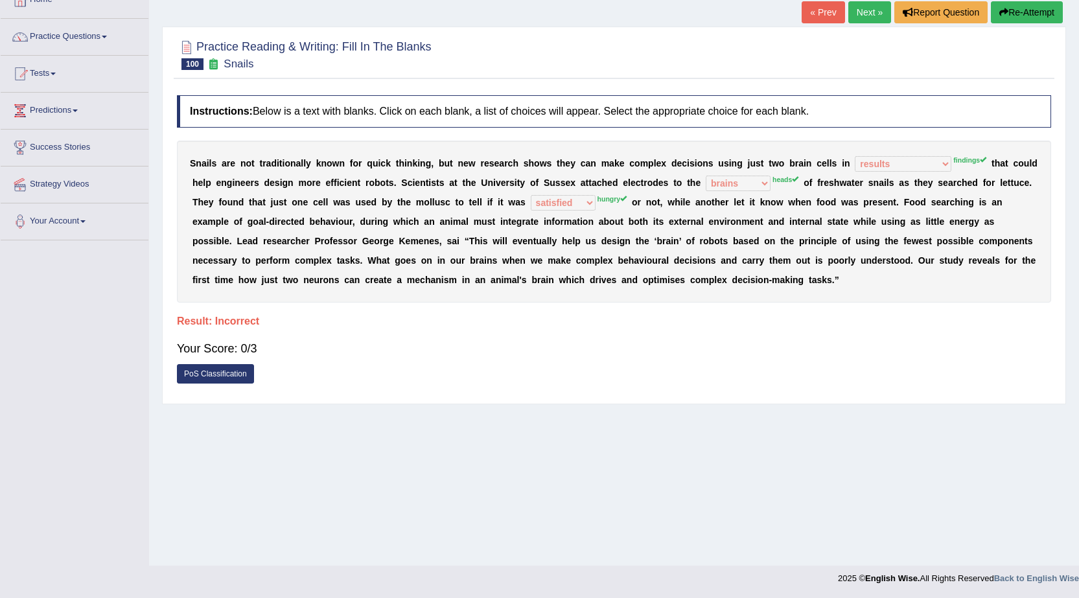
click at [1019, 5] on button "Re-Attempt" at bounding box center [1026, 12] width 72 height 22
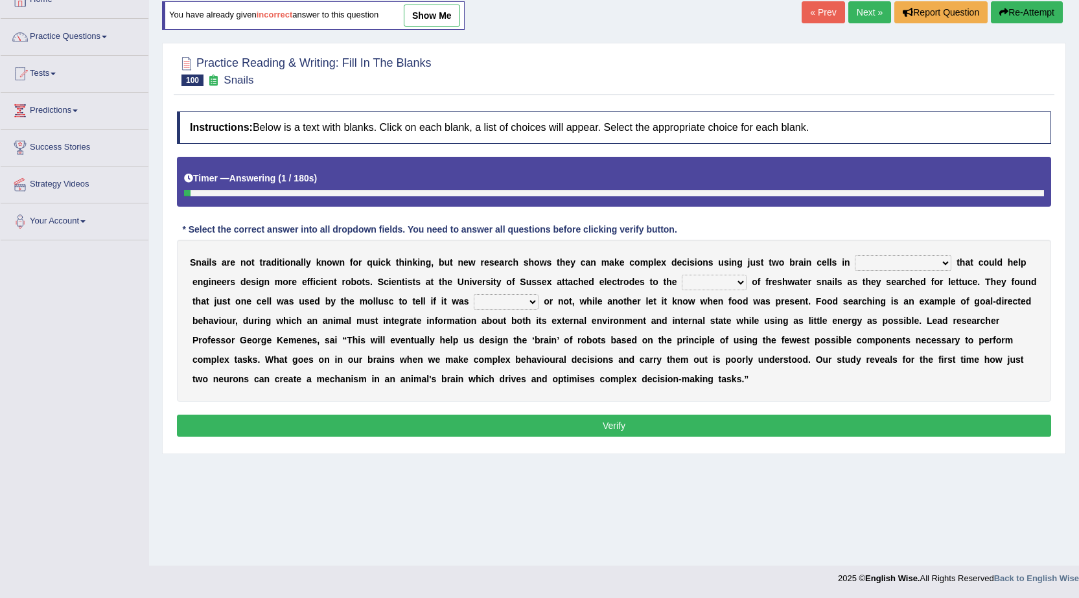
click at [900, 254] on div "S n a i l s a r e n o t t r a d i t i o n a l l y k n o w n f o r q u i c k t h…" at bounding box center [614, 321] width 874 height 162
click at [894, 263] on select "decisions findings results recommendations" at bounding box center [902, 263] width 97 height 16
select select "findings"
click at [854, 255] on select "decisions findings results recommendations" at bounding box center [902, 263] width 97 height 16
click at [706, 276] on select "heads brains skulls top" at bounding box center [713, 283] width 65 height 16
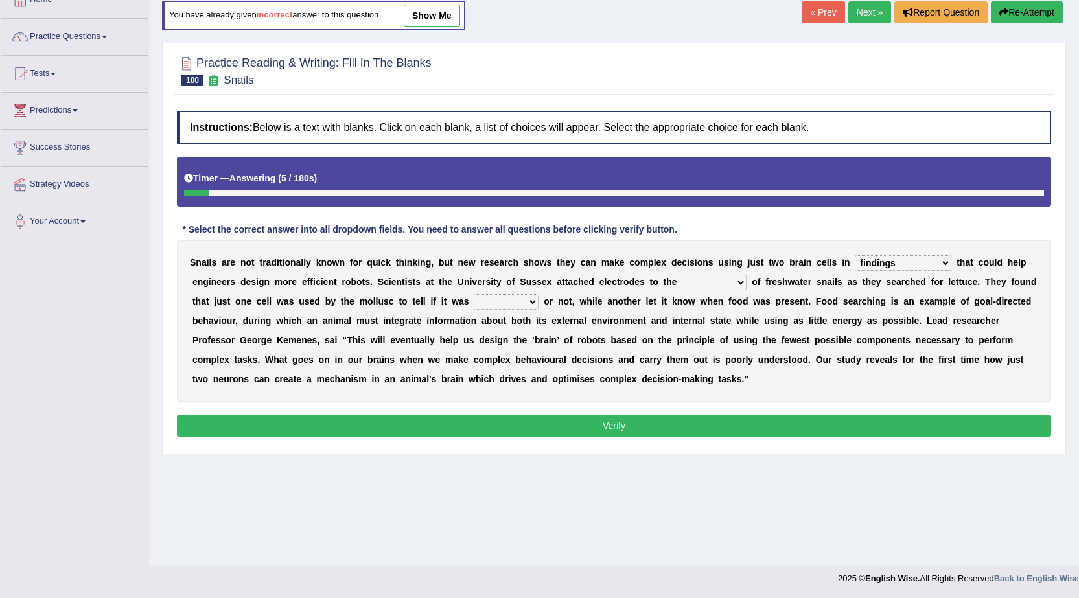
select select "heads"
click at [681, 275] on select "heads brains skulls top" at bounding box center [713, 283] width 65 height 16
click at [495, 297] on select "empty hungry full satisfied" at bounding box center [506, 302] width 65 height 16
select select "hungry"
click at [474, 294] on select "empty hungry full satisfied" at bounding box center [506, 302] width 65 height 16
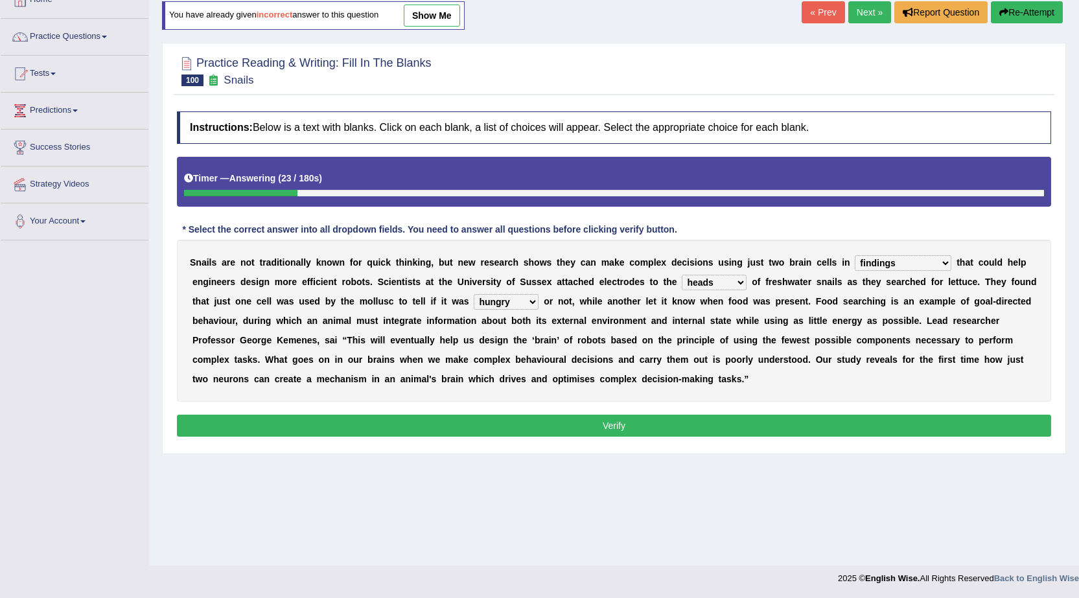
click at [553, 424] on button "Verify" at bounding box center [614, 426] width 874 height 22
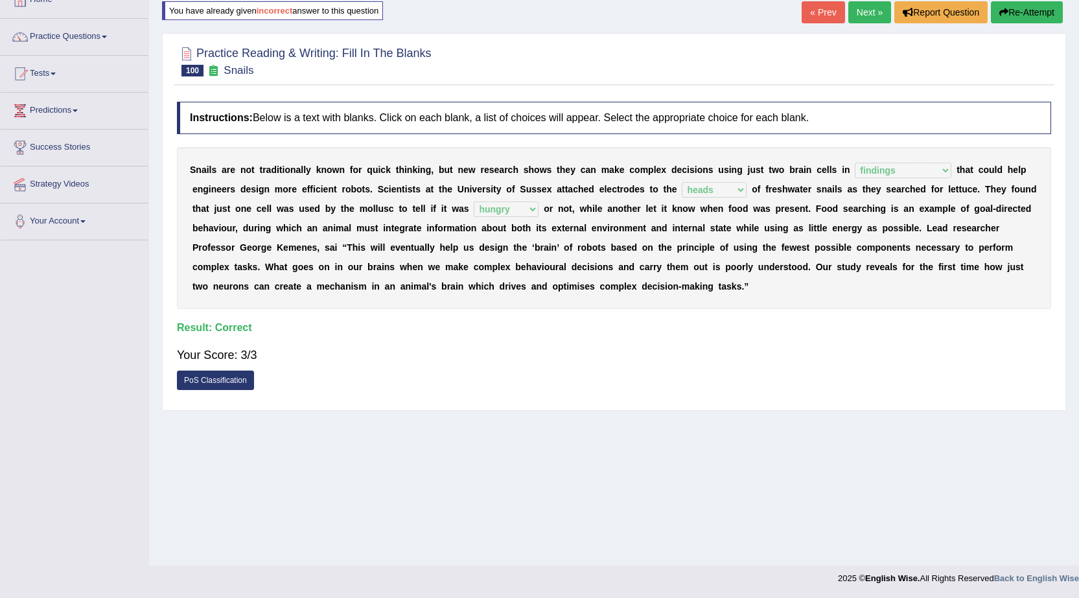
click at [861, 6] on link "Next »" at bounding box center [869, 12] width 43 height 22
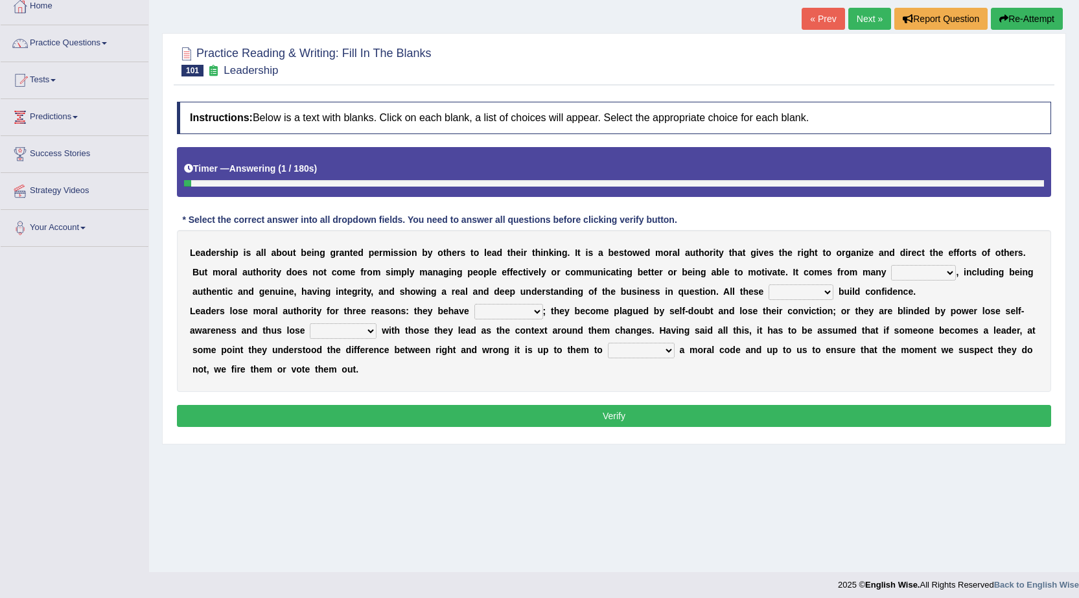
click at [943, 272] on select "sources items stamps supports" at bounding box center [923, 273] width 65 height 16
select select "sources"
click at [891, 265] on select "sources items stamps supports" at bounding box center [923, 273] width 65 height 16
click at [937, 275] on select "sources items stamps supports" at bounding box center [923, 273] width 65 height 16
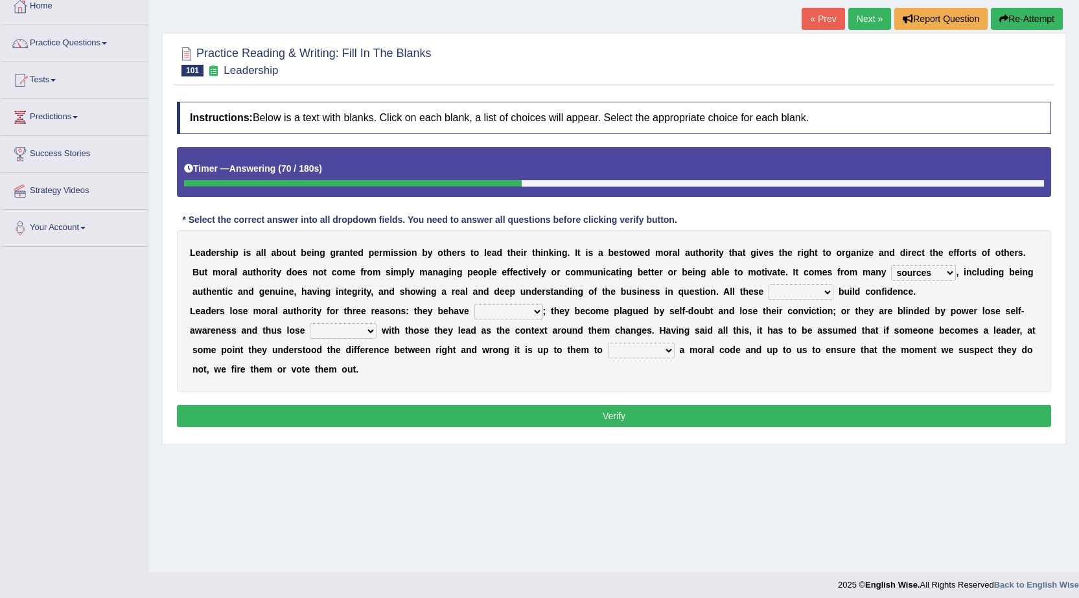
click at [802, 288] on select "faith answers factors parts" at bounding box center [800, 292] width 65 height 16
select select "answers"
click at [768, 284] on select "faith answers factors parts" at bounding box center [800, 292] width 65 height 16
click at [504, 305] on select "usually unethically falsely unexpected" at bounding box center [508, 312] width 69 height 16
select select "usually"
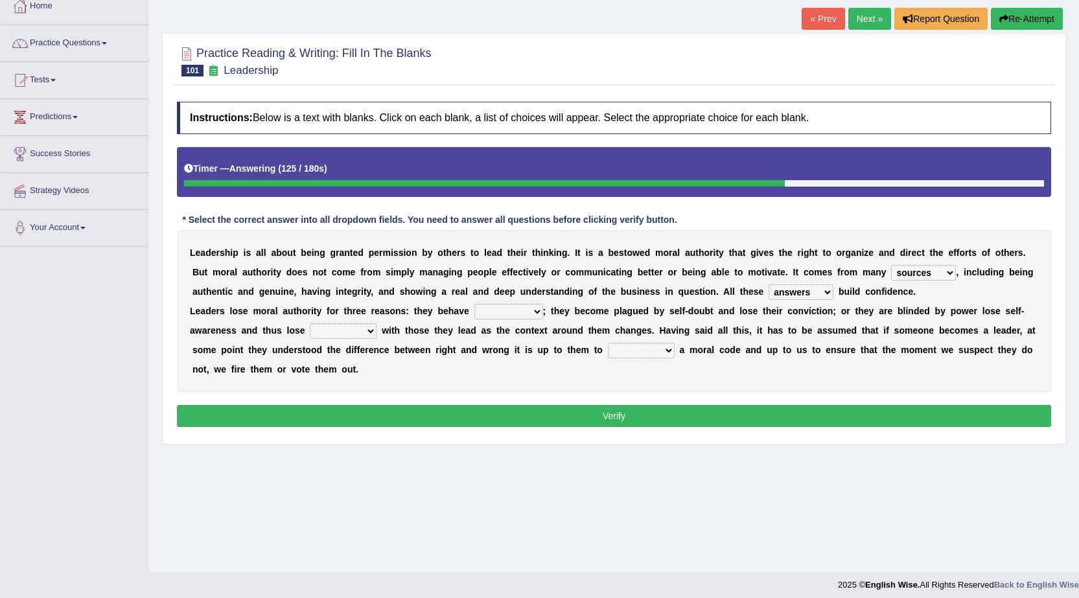
click at [474, 304] on select "usually unethically falsely unexpected" at bounding box center [508, 312] width 69 height 16
click at [335, 330] on select "connect connected disconnect connection" at bounding box center [343, 331] width 67 height 16
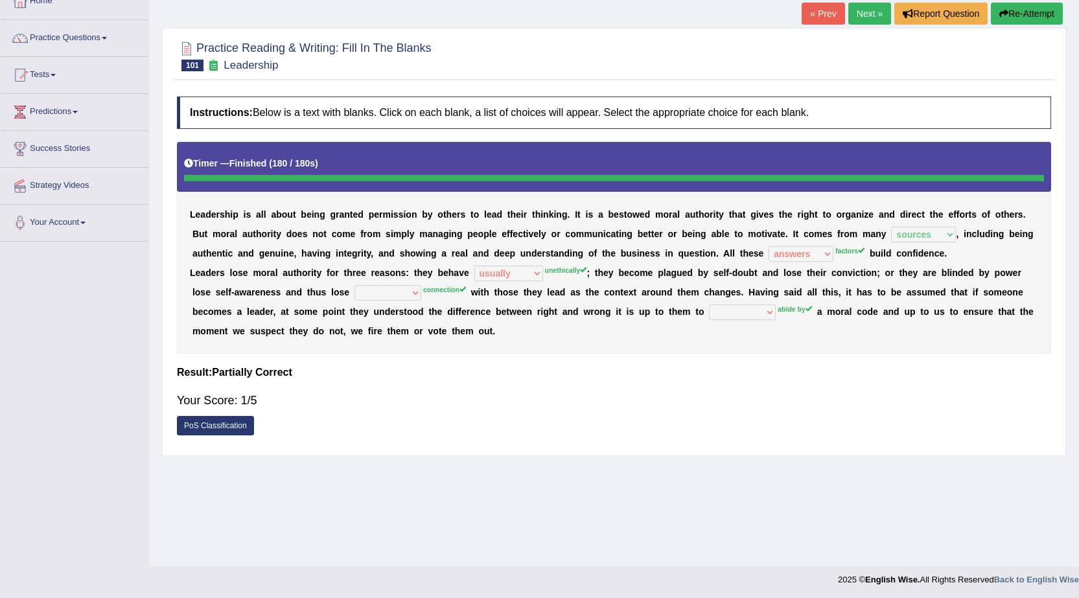
scroll to position [82, 0]
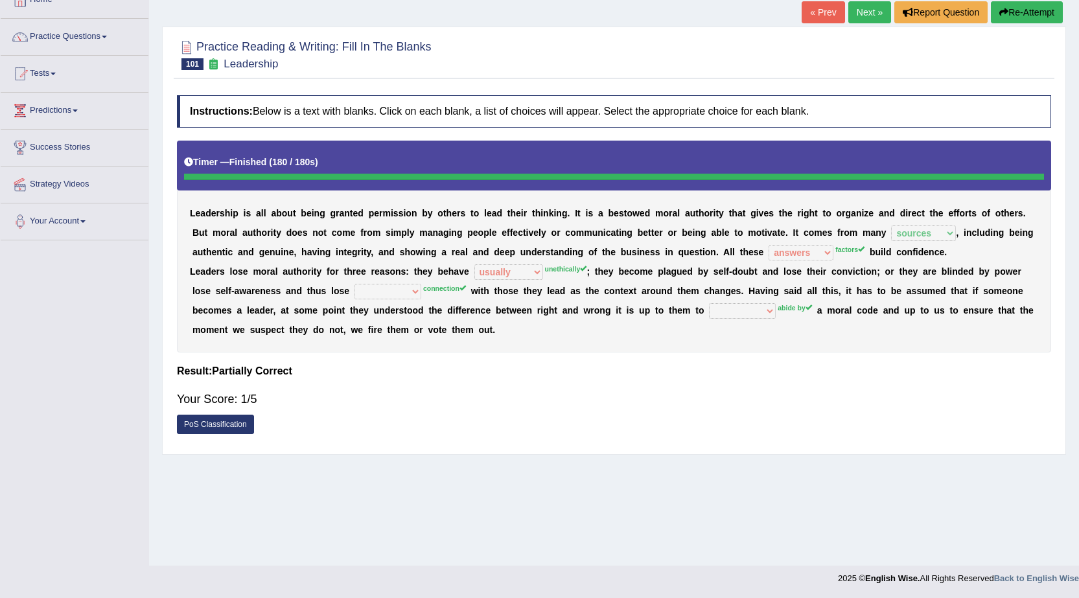
click at [1015, 14] on button "Re-Attempt" at bounding box center [1026, 12] width 72 height 22
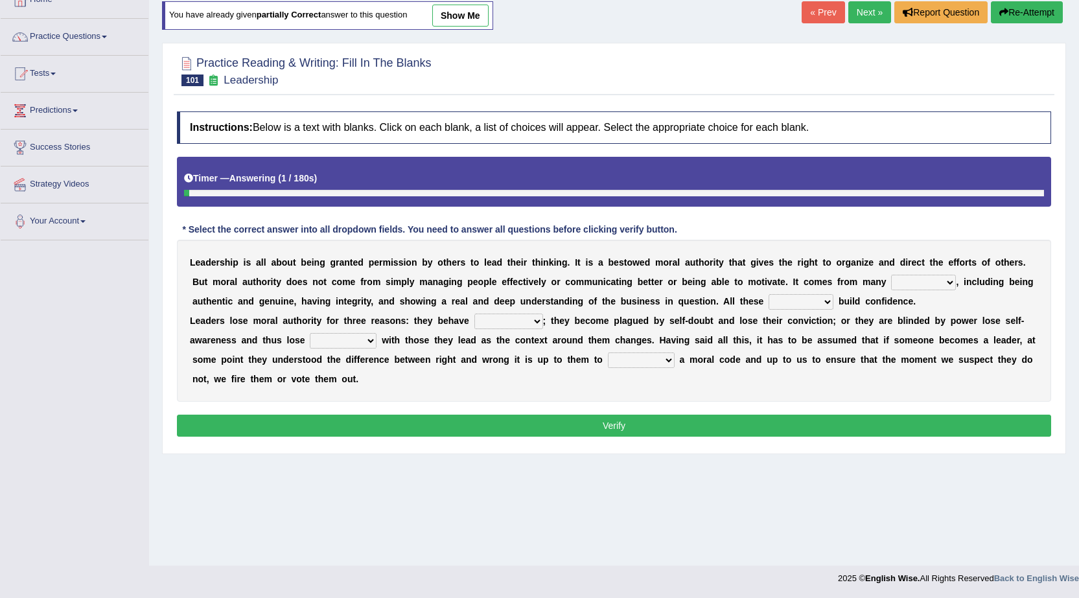
click at [919, 282] on select "sources items stamps supports" at bounding box center [923, 283] width 65 height 16
select select "sources"
click at [891, 275] on select "sources items stamps supports" at bounding box center [923, 283] width 65 height 16
click at [806, 306] on select "faith answers factors parts" at bounding box center [800, 302] width 65 height 16
select select "factors"
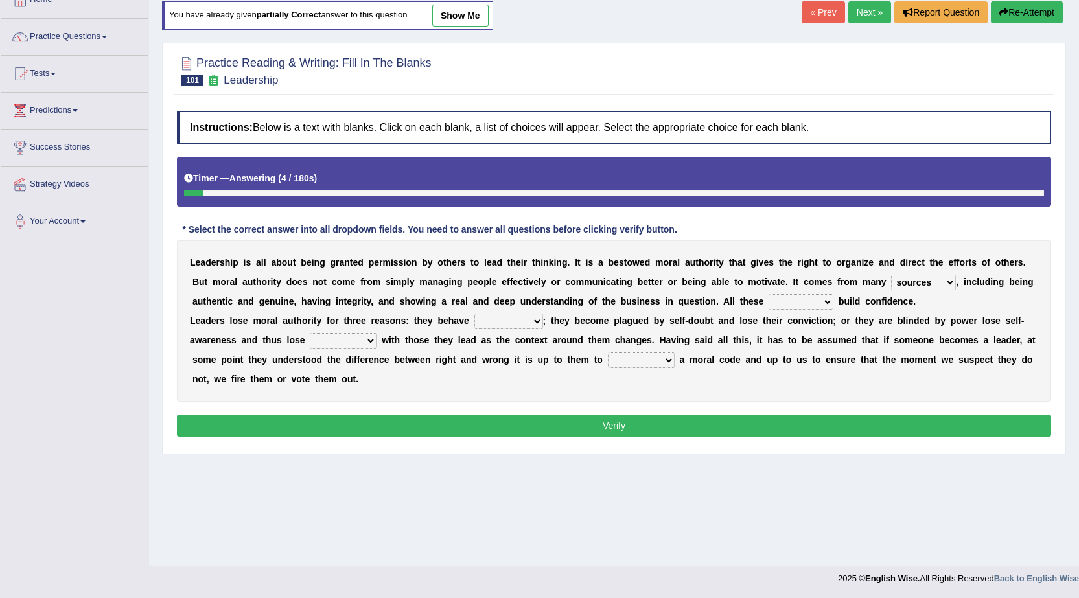
click at [768, 294] on select "faith answers factors parts" at bounding box center [800, 302] width 65 height 16
click at [496, 323] on select "usually unethically falsely unexpected" at bounding box center [508, 322] width 69 height 16
select select "unethically"
click at [474, 314] on select "usually unethically falsely unexpected" at bounding box center [508, 322] width 69 height 16
click at [333, 336] on select "connect connected disconnect connection" at bounding box center [343, 341] width 67 height 16
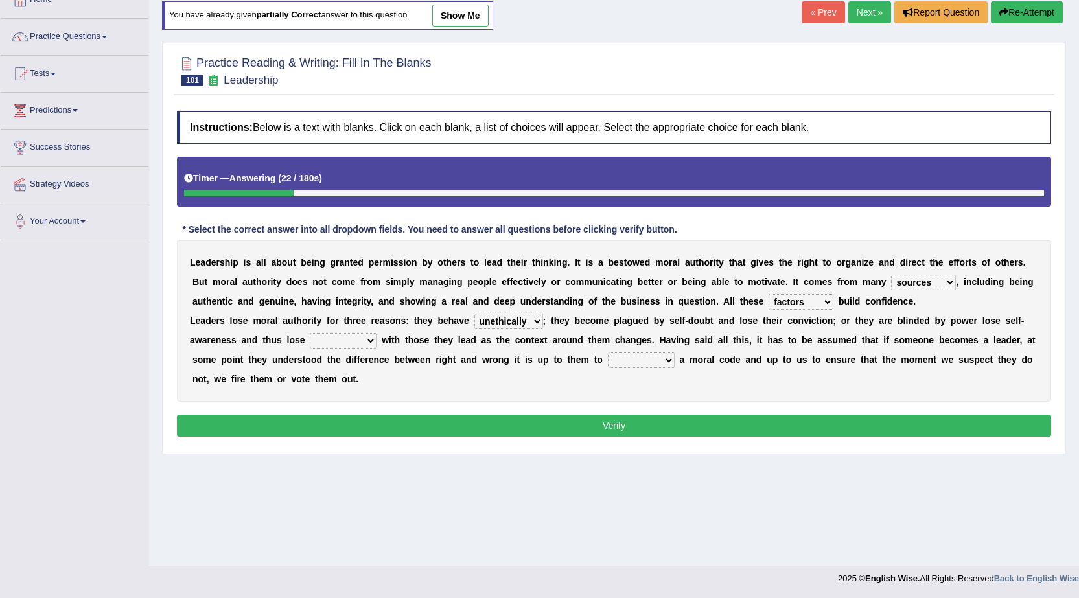
select select "connection"
click at [310, 333] on select "connect connected disconnect connection" at bounding box center [343, 341] width 67 height 16
click at [645, 354] on select "abide in abide by abide to connection" at bounding box center [641, 360] width 67 height 16
select select "abide to"
click at [608, 352] on select "abide in abide by abide to connection" at bounding box center [641, 360] width 67 height 16
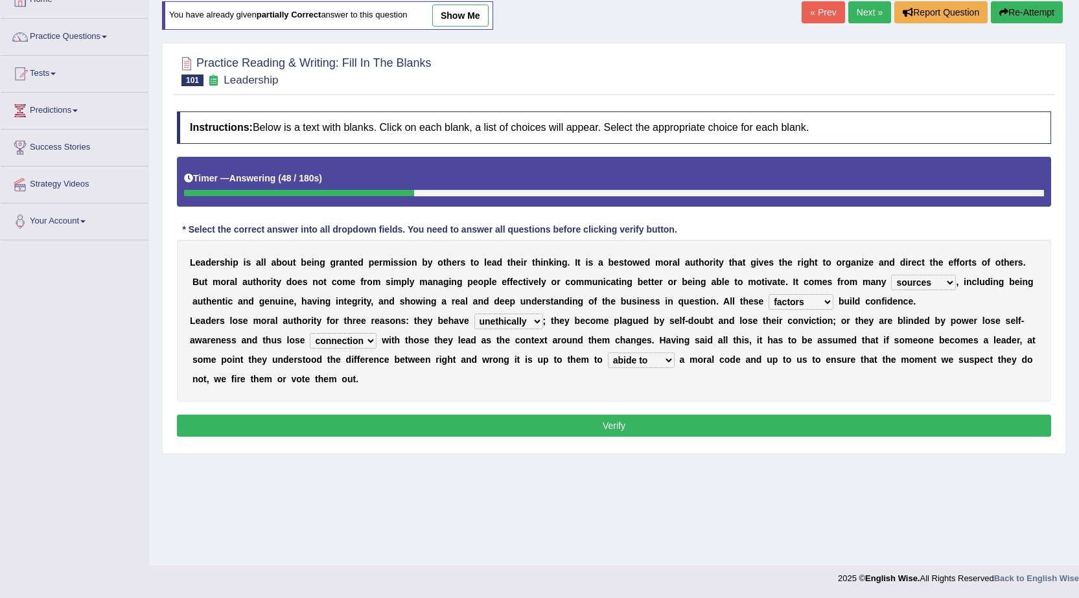
click at [655, 424] on button "Verify" at bounding box center [614, 426] width 874 height 22
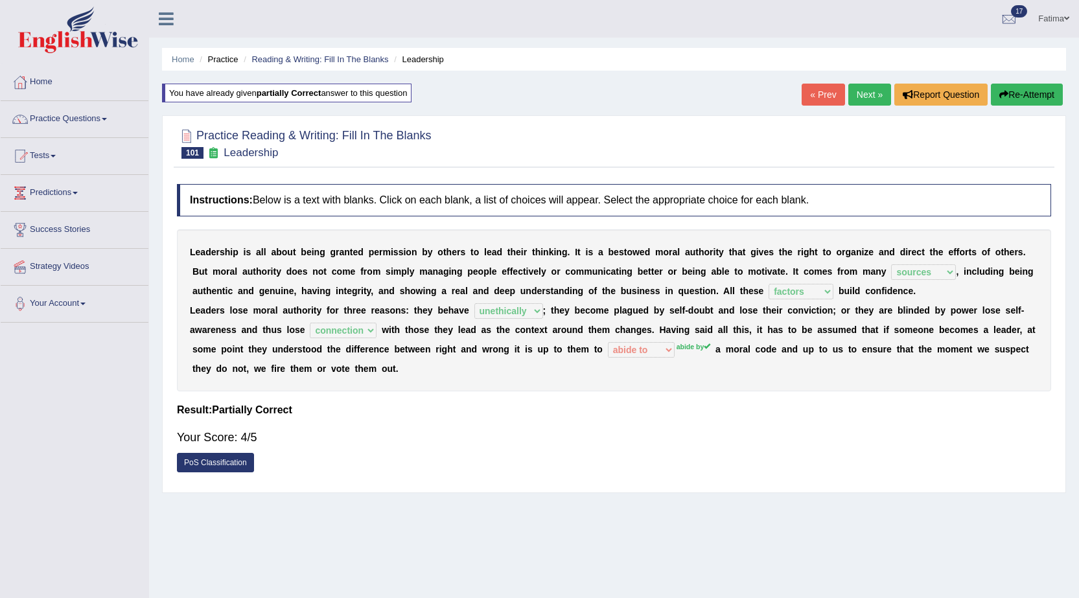
click at [865, 86] on link "Next »" at bounding box center [869, 95] width 43 height 22
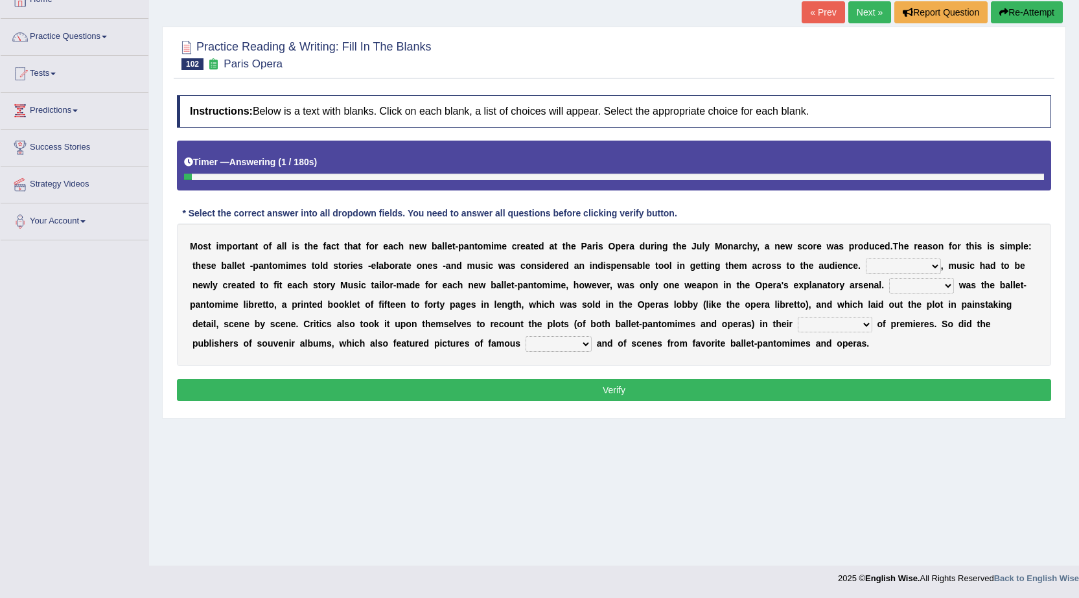
click at [895, 255] on div "M o s t i m p o r t a n t o f a l l i s t h e f a c t t h a t f o r e a c h n e…" at bounding box center [614, 294] width 874 height 143
click at [894, 263] on select "However Nevertheless In fact Therefore" at bounding box center [902, 266] width 75 height 16
select select "However"
click at [865, 258] on select "However Nevertheless In fact Therefore" at bounding box center [902, 266] width 75 height 16
click at [900, 264] on select "However Nevertheless In fact Therefore" at bounding box center [902, 266] width 75 height 16
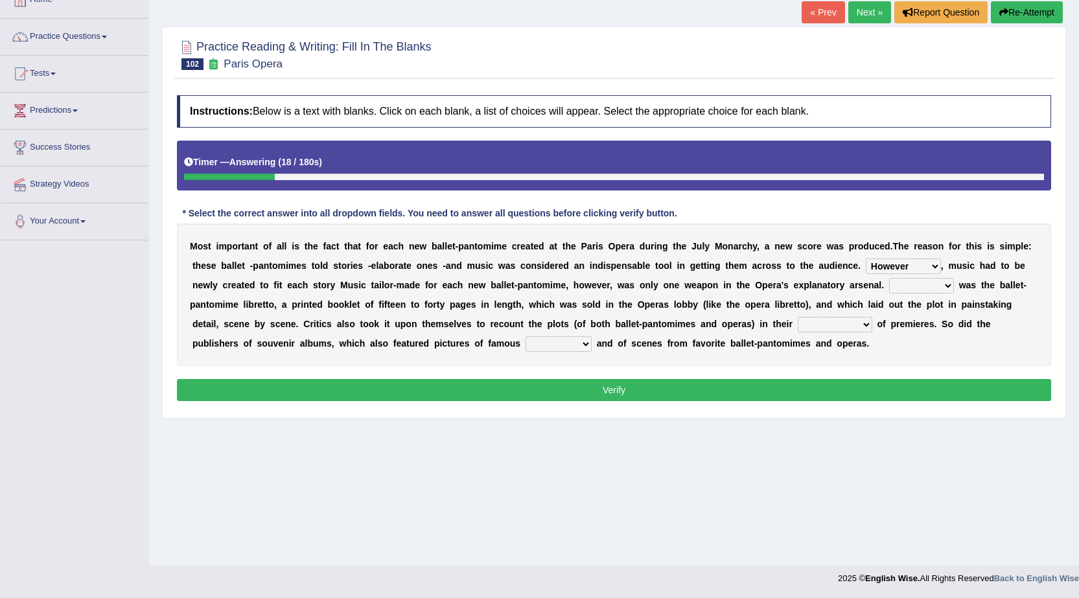
click at [791, 307] on b "e" at bounding box center [790, 304] width 5 height 10
click at [920, 290] on select "Another Others It Also" at bounding box center [921, 286] width 65 height 16
select select "It"
click at [889, 278] on select "Another Others It Also" at bounding box center [921, 286] width 65 height 16
click at [819, 323] on select "views reviews overviews supervisions" at bounding box center [834, 325] width 74 height 16
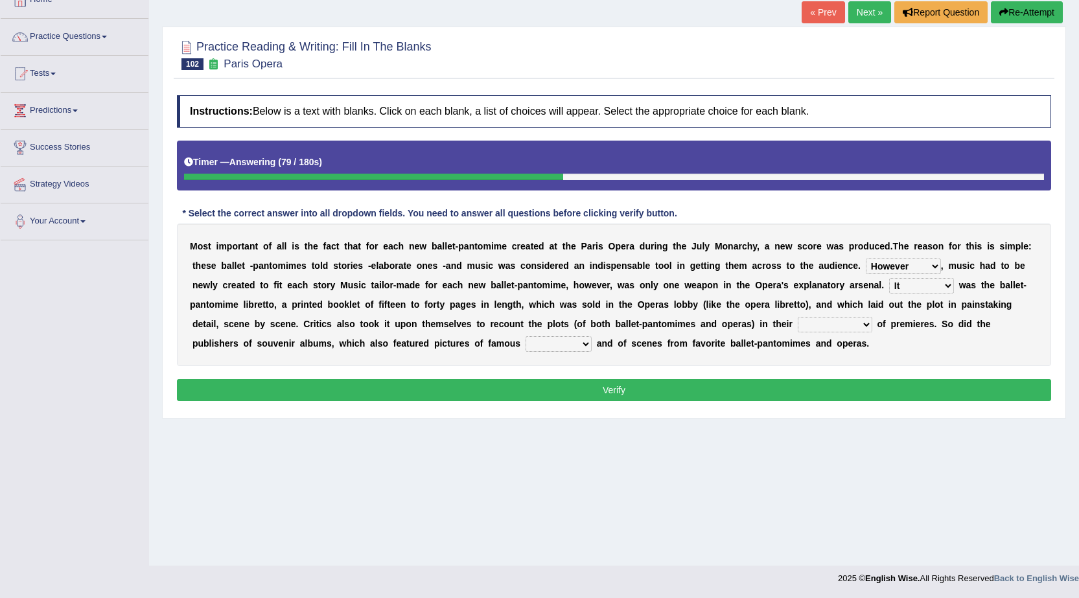
select select "overviews"
click at [797, 317] on select "views reviews overviews supervisions" at bounding box center [834, 325] width 74 height 16
click at [527, 341] on select "teachers students performers drivers" at bounding box center [558, 344] width 66 height 16
select select "performers"
click at [525, 336] on select "teachers students performers drivers" at bounding box center [558, 344] width 66 height 16
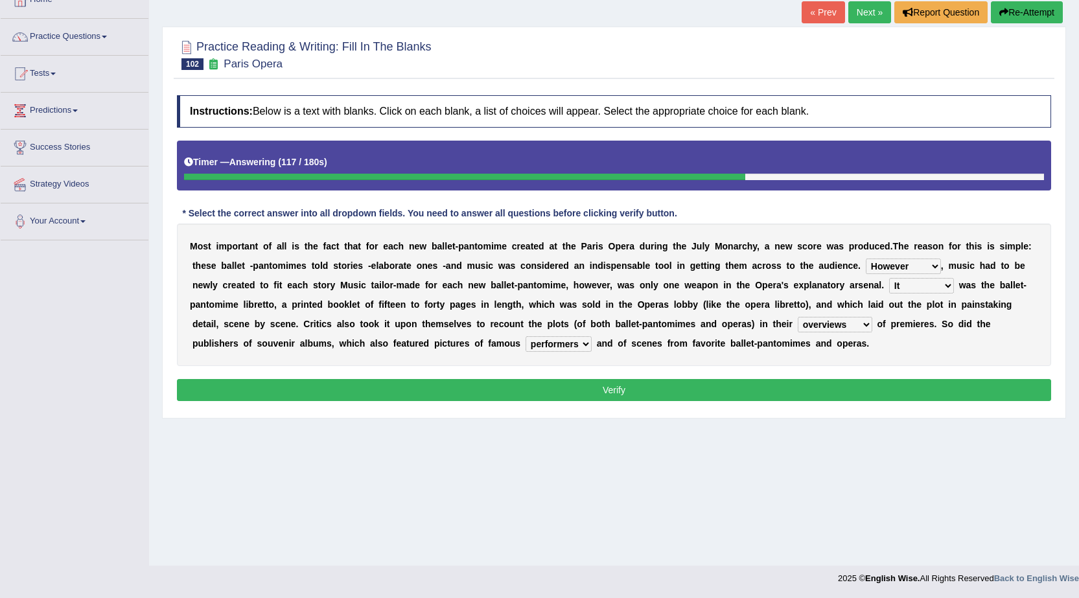
click at [578, 392] on button "Verify" at bounding box center [614, 390] width 874 height 22
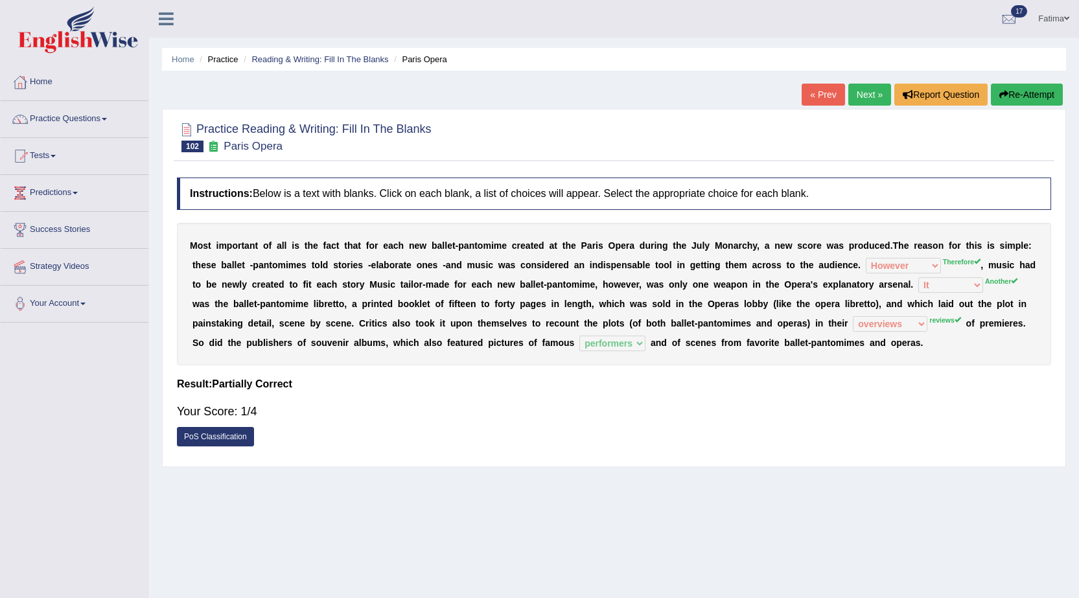
click at [1034, 97] on button "Re-Attempt" at bounding box center [1026, 95] width 72 height 22
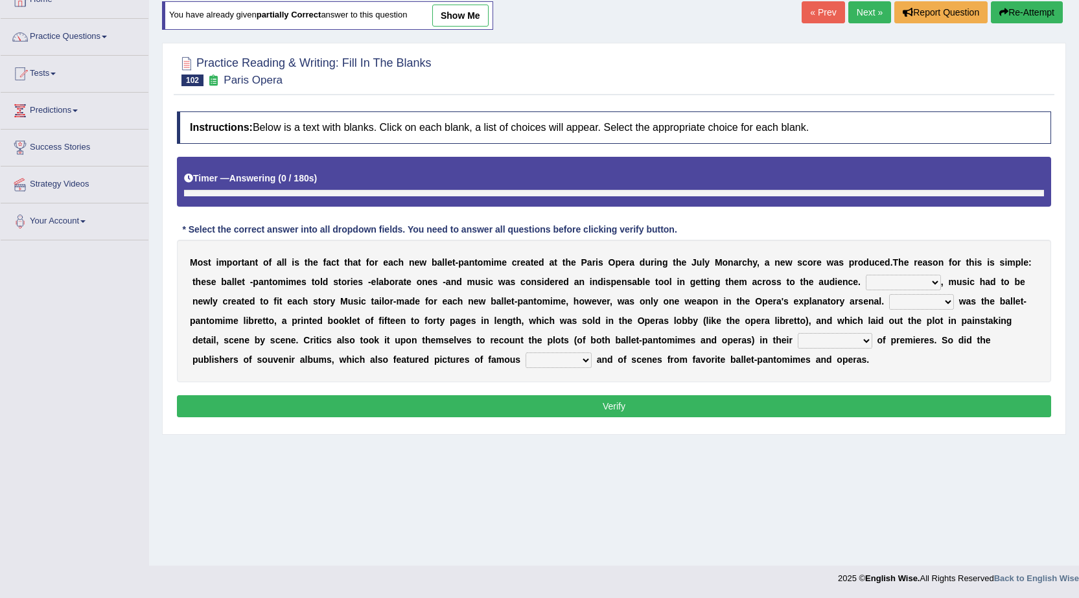
scroll to position [82, 0]
select select "Therefore"
click at [865, 275] on select "However Nevertheless In fact Therefore" at bounding box center [902, 283] width 75 height 16
drag, startPoint x: 551, startPoint y: 361, endPoint x: 556, endPoint y: 367, distance: 8.3
click at [553, 361] on select "teachers students performers drivers" at bounding box center [558, 360] width 66 height 16
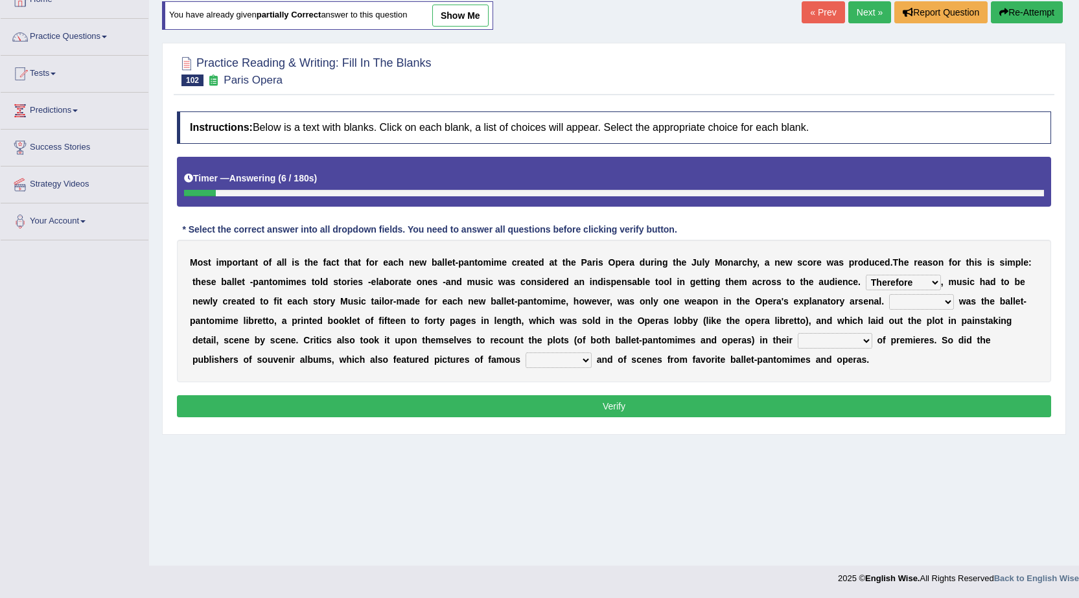
select select "performers"
click at [525, 352] on select "teachers students performers drivers" at bounding box center [558, 360] width 66 height 16
click at [846, 339] on select "views reviews overviews supervisions" at bounding box center [834, 341] width 74 height 16
select select "reviews"
click at [797, 333] on select "views reviews overviews supervisions" at bounding box center [834, 341] width 74 height 16
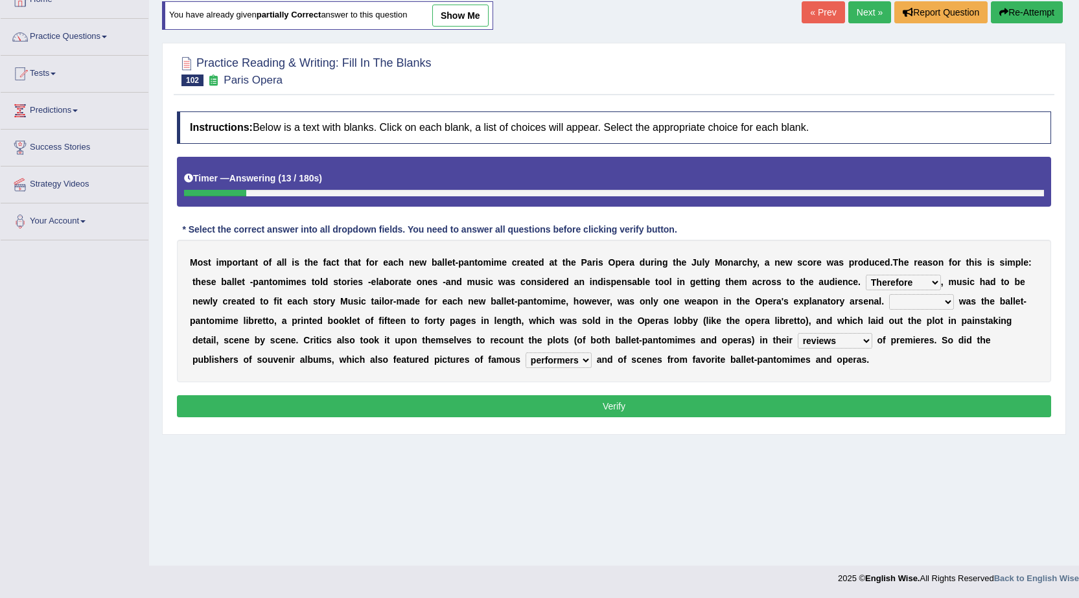
click at [926, 295] on select "Another Others It Also" at bounding box center [921, 302] width 65 height 16
select select "Another"
click at [889, 294] on select "Another Others It Also" at bounding box center [921, 302] width 65 height 16
click at [637, 401] on button "Verify" at bounding box center [614, 406] width 874 height 22
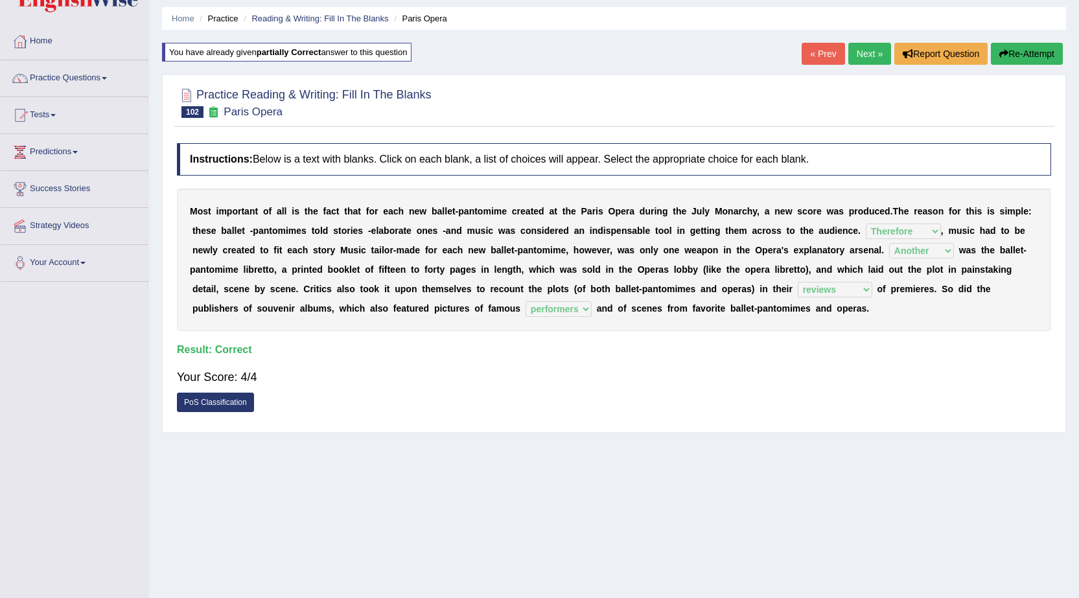
scroll to position [0, 0]
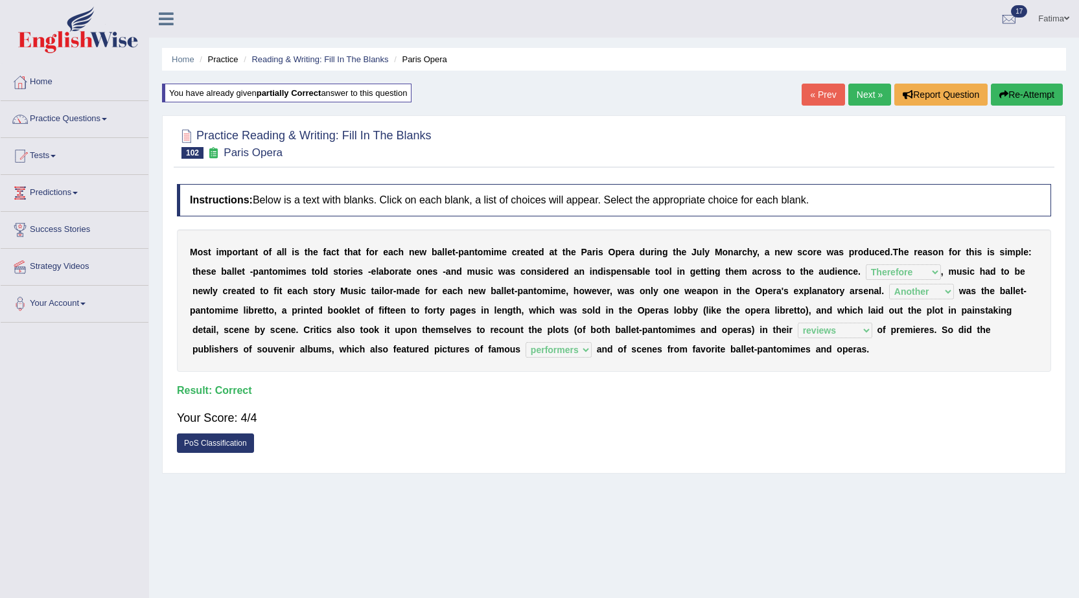
click at [873, 91] on link "Next »" at bounding box center [869, 95] width 43 height 22
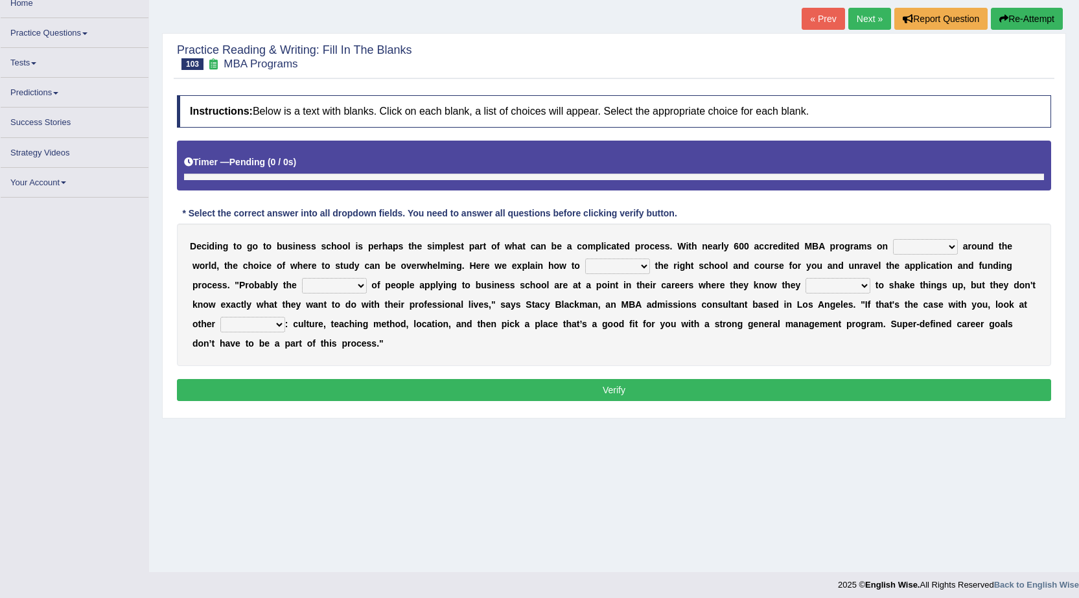
scroll to position [76, 0]
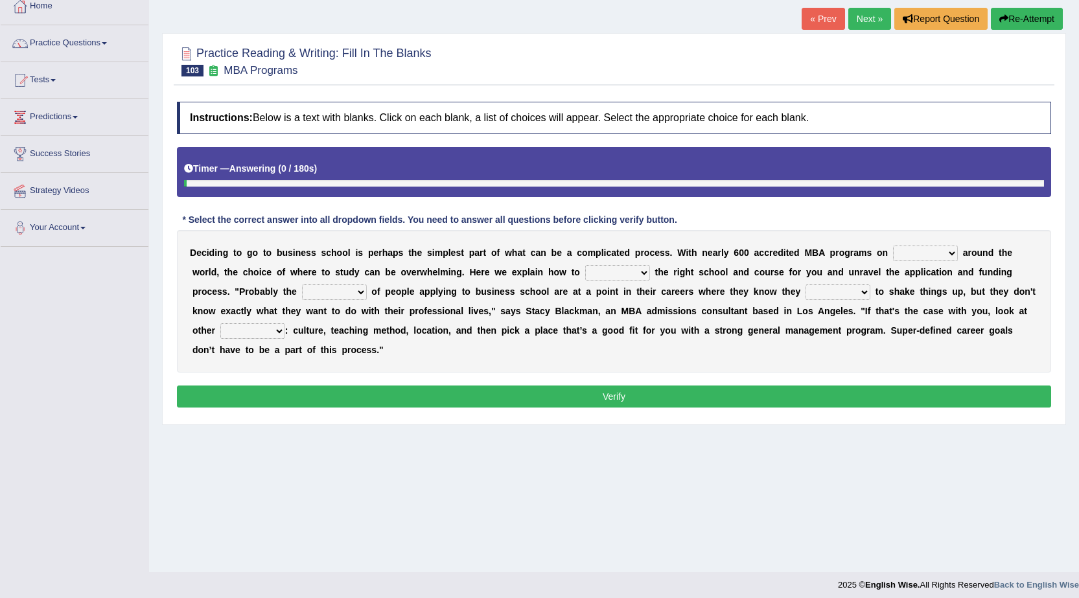
click at [615, 277] on select "recognize select choose identify" at bounding box center [617, 273] width 65 height 16
select select "choose"
click at [585, 265] on select "recognize select choose identify" at bounding box center [617, 273] width 65 height 16
click at [629, 270] on select "recognize select choose identify" at bounding box center [617, 273] width 65 height 16
click at [630, 268] on select "recognize select choose identify" at bounding box center [617, 273] width 65 height 16
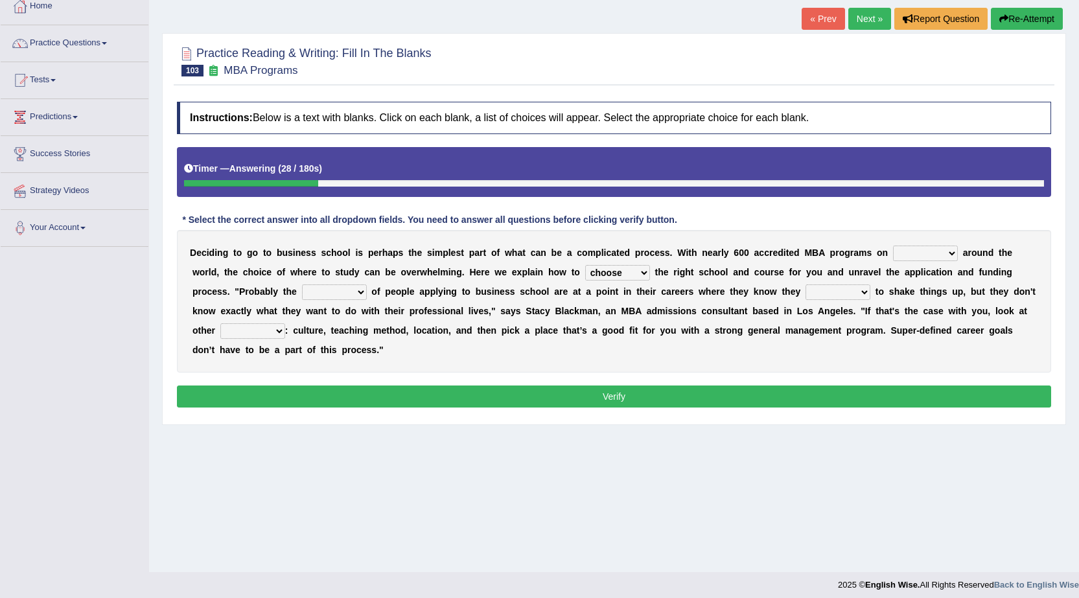
click at [911, 248] on select "offer provide give take" at bounding box center [925, 254] width 65 height 16
select select "take"
click at [893, 246] on select "offer provide give take" at bounding box center [925, 254] width 65 height 16
click at [838, 292] on select "expect plan want choose" at bounding box center [837, 292] width 65 height 16
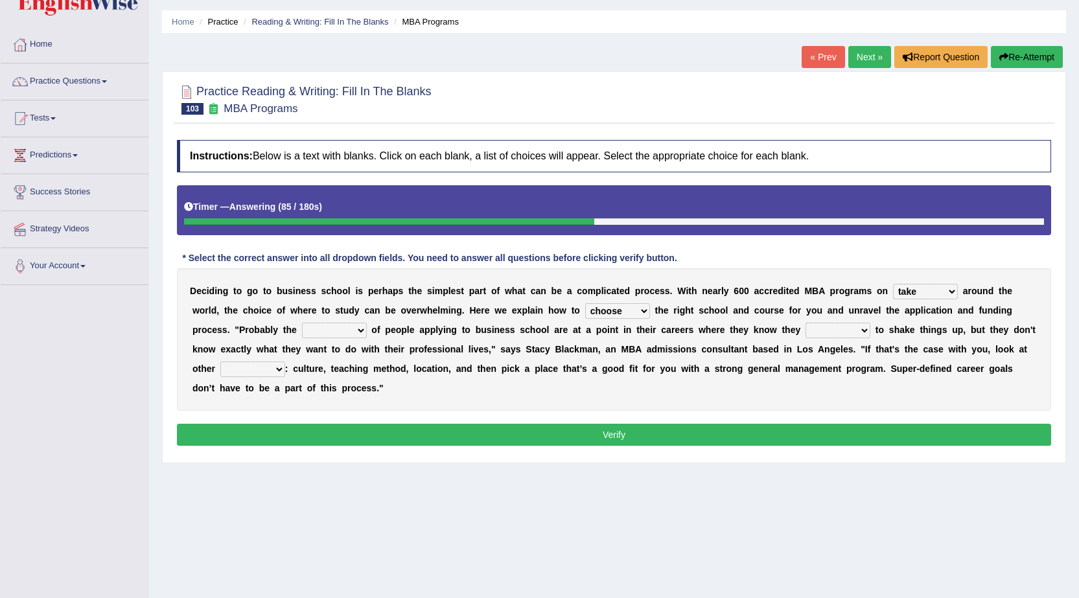
scroll to position [0, 0]
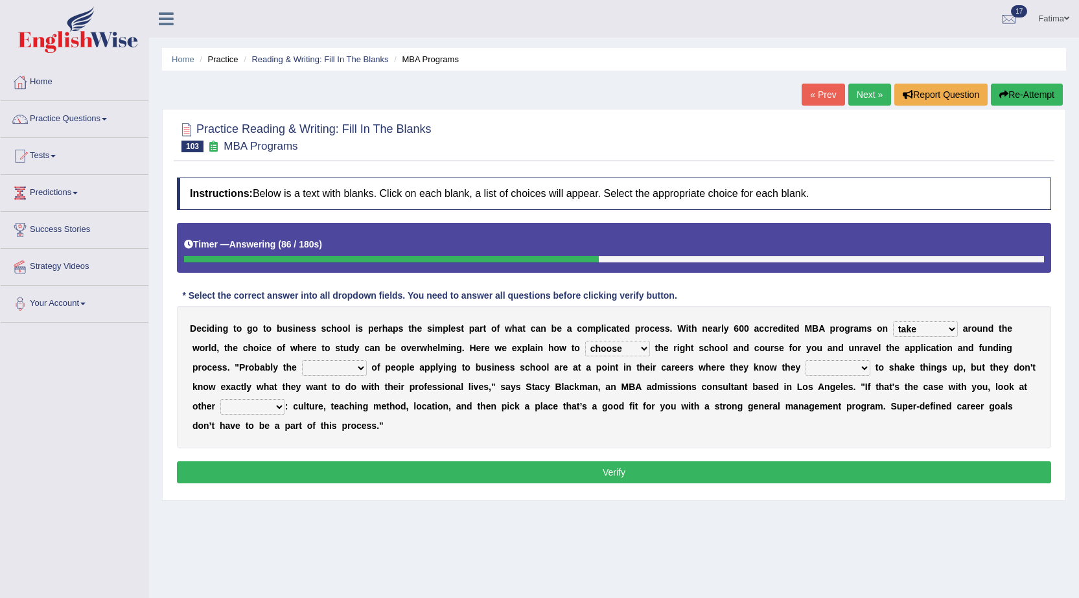
click at [827, 367] on select "expect plan want choose" at bounding box center [837, 368] width 65 height 16
select select "want"
click at [805, 360] on select "expect plan want choose" at bounding box center [837, 368] width 65 height 16
click at [345, 363] on select "few many majority minority" at bounding box center [334, 368] width 65 height 16
select select "many"
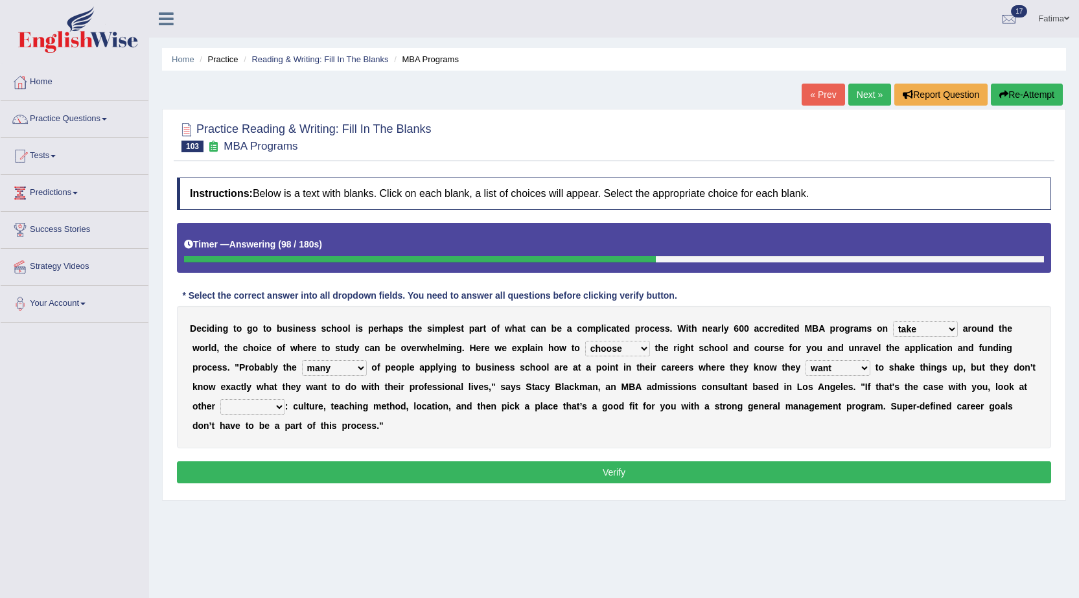
click at [302, 360] on select "few many majority minority" at bounding box center [334, 368] width 65 height 16
click at [265, 399] on select "standards factors rules criteria" at bounding box center [252, 407] width 65 height 16
select select "rules"
click at [220, 399] on select "standards factors rules criteria" at bounding box center [252, 407] width 65 height 16
click at [409, 464] on button "Verify" at bounding box center [614, 472] width 874 height 22
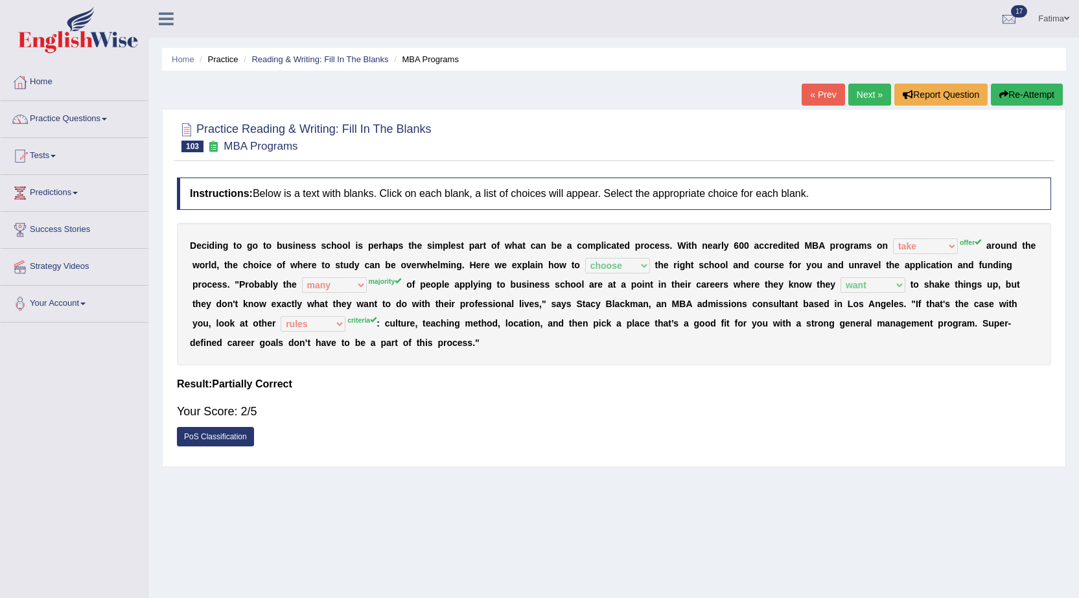
click at [869, 89] on link "Next »" at bounding box center [869, 95] width 43 height 22
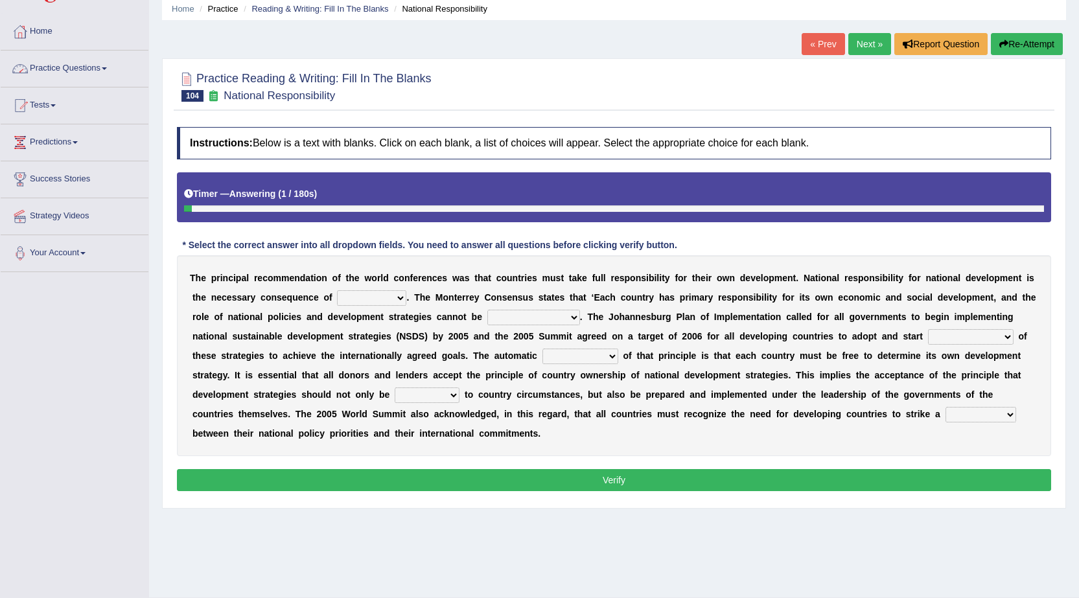
scroll to position [82, 0]
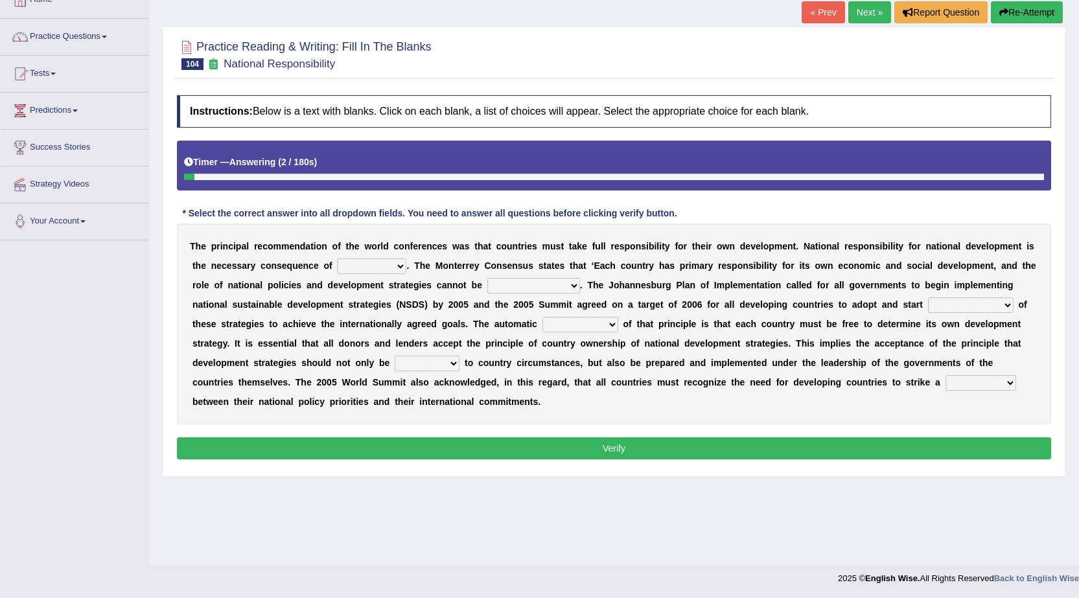
click at [361, 268] on select "hospitality sovereignty punctuality curiosity" at bounding box center [371, 266] width 69 height 16
select select "hospitality"
click at [337, 258] on select "hospitality sovereignty punctuality curiosity" at bounding box center [371, 266] width 69 height 16
click at [389, 299] on b "s" at bounding box center [388, 304] width 5 height 10
click at [525, 286] on select "employed enquired explored over-emphasized" at bounding box center [533, 286] width 93 height 16
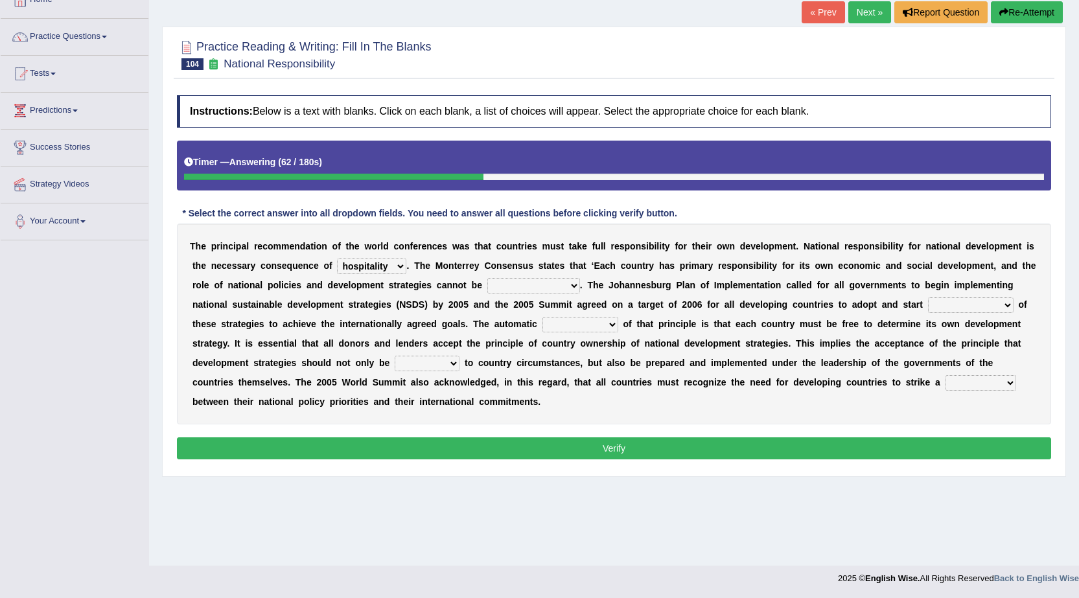
select select "explored"
click at [487, 278] on select "employed enquired explored over-emphasized" at bounding box center [533, 286] width 93 height 16
click at [544, 288] on select "employed enquired explored over-emphasized" at bounding box center [533, 286] width 93 height 16
click at [617, 297] on div "T h e p r i n c i p a l r e c o m m e n d a t i o n o f t h e w o r l d c o n f…" at bounding box center [614, 323] width 874 height 201
click at [972, 305] on select "implementation policy implication implant" at bounding box center [971, 305] width 86 height 16
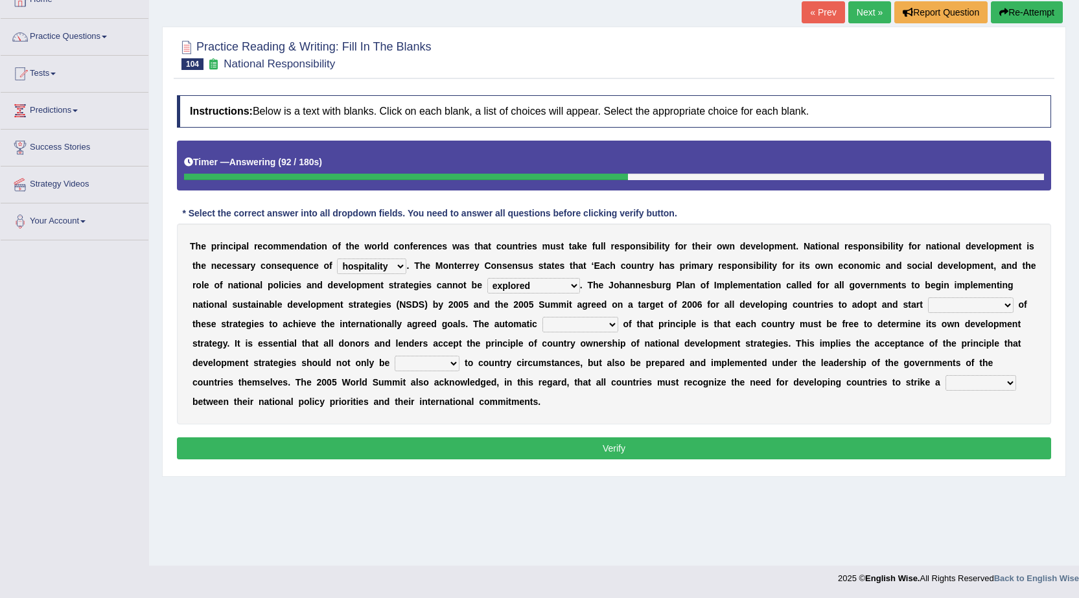
select select "policy"
click at [928, 297] on select "implementation policy implication implant" at bounding box center [971, 305] width 86 height 16
click at [573, 327] on select "reason contradiction corollary collocation" at bounding box center [580, 325] width 76 height 16
select select "reason"
click at [542, 317] on select "reason contradiction corollary collocation" at bounding box center [580, 325] width 76 height 16
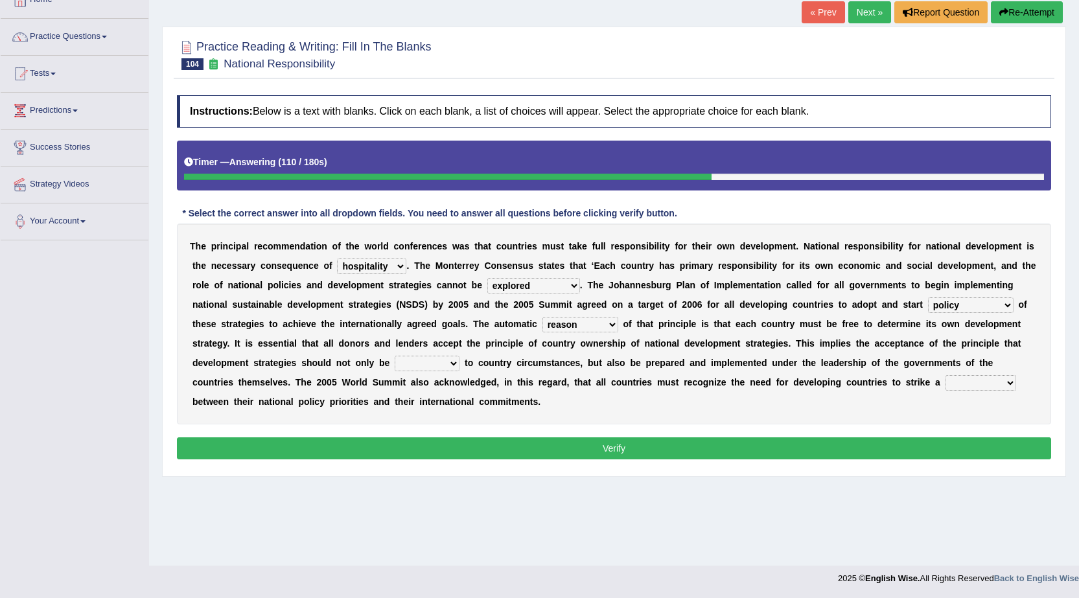
click at [424, 370] on select "against adopted attended attuned" at bounding box center [427, 364] width 65 height 16
click at [395, 356] on select "against adopted attended attuned" at bounding box center [427, 364] width 65 height 16
click at [428, 365] on select "against adopted attended attuned" at bounding box center [427, 364] width 65 height 16
click at [395, 356] on select "against adopted attended attuned" at bounding box center [427, 364] width 65 height 16
click at [985, 378] on select "difference surveillance balance patience" at bounding box center [980, 383] width 71 height 16
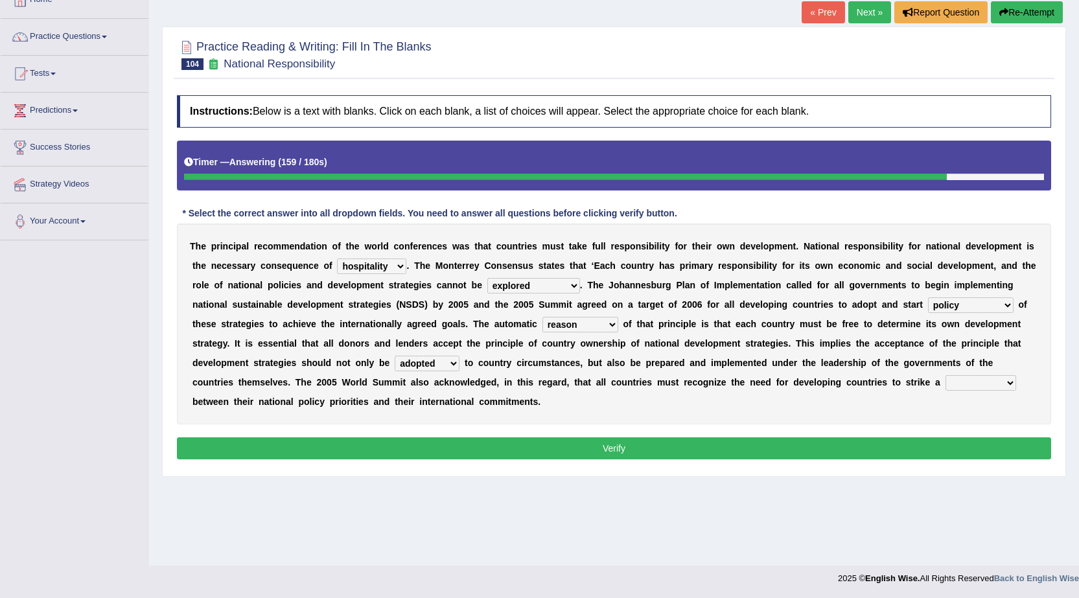
click at [450, 358] on select "against adopted attended attuned" at bounding box center [427, 364] width 65 height 16
select select "against"
click at [395, 356] on select "against adopted attended attuned" at bounding box center [427, 364] width 65 height 16
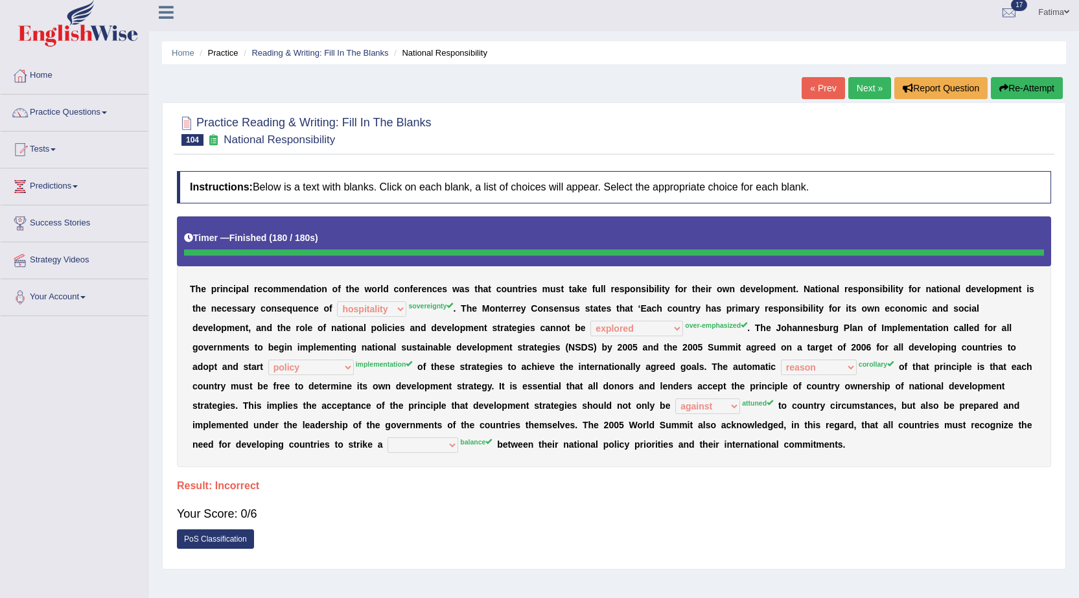
scroll to position [0, 0]
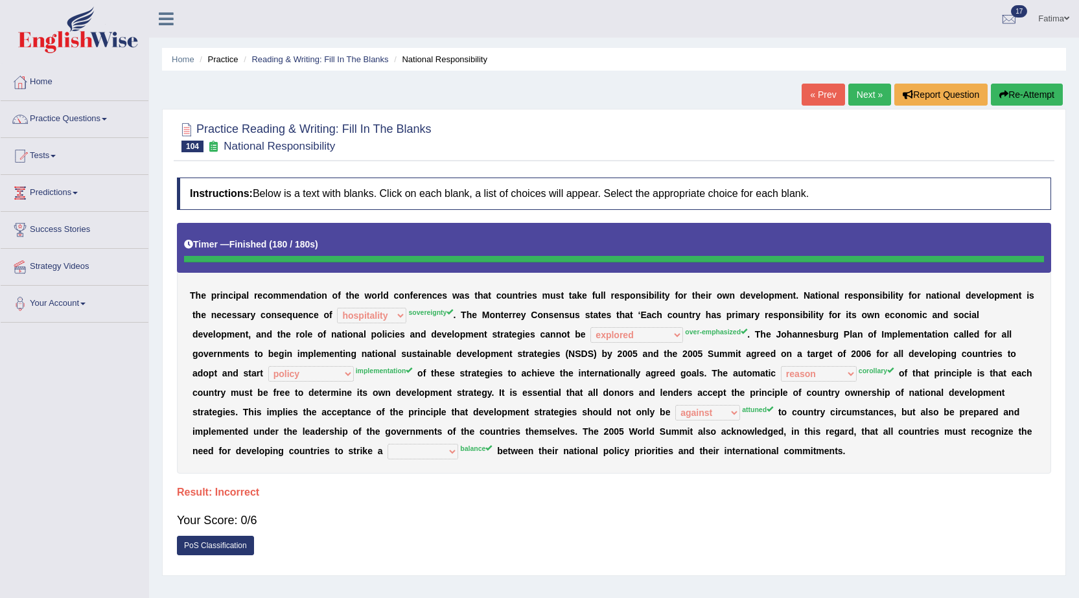
click at [1012, 87] on button "Re-Attempt" at bounding box center [1026, 95] width 72 height 22
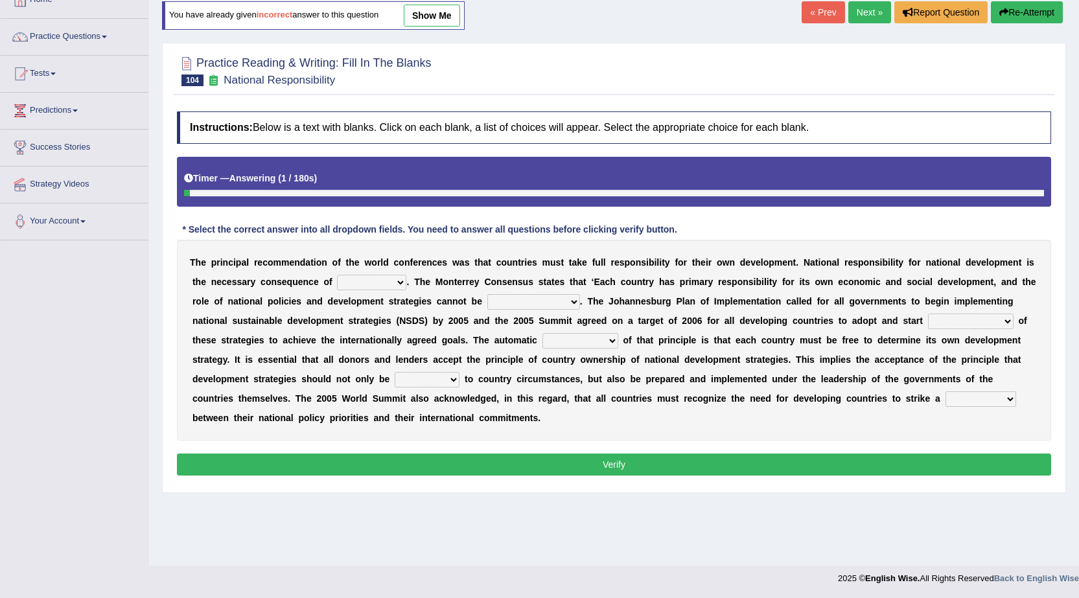
click at [544, 303] on select "employed enquired explored over-emphasized" at bounding box center [533, 302] width 93 height 16
select select "over-emphasized"
click at [487, 294] on select "employed enquired explored over-emphasized" at bounding box center [533, 302] width 93 height 16
click at [359, 285] on select "hospitality sovereignty punctuality curiosity" at bounding box center [371, 283] width 69 height 16
select select "curiosity"
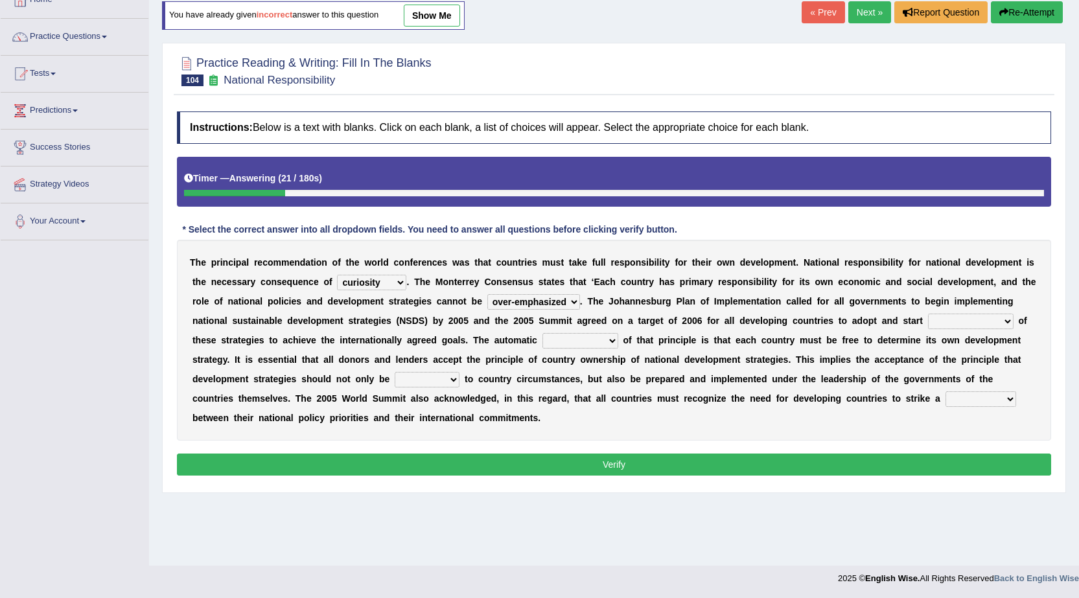
click at [337, 275] on select "hospitality sovereignty punctuality curiosity" at bounding box center [371, 283] width 69 height 16
click at [580, 338] on select "reason contradiction corollary collocation" at bounding box center [580, 341] width 76 height 16
select select "contradiction"
click at [542, 333] on select "reason contradiction corollary collocation" at bounding box center [580, 341] width 76 height 16
click at [404, 380] on select "against adopted attended attuned" at bounding box center [427, 380] width 65 height 16
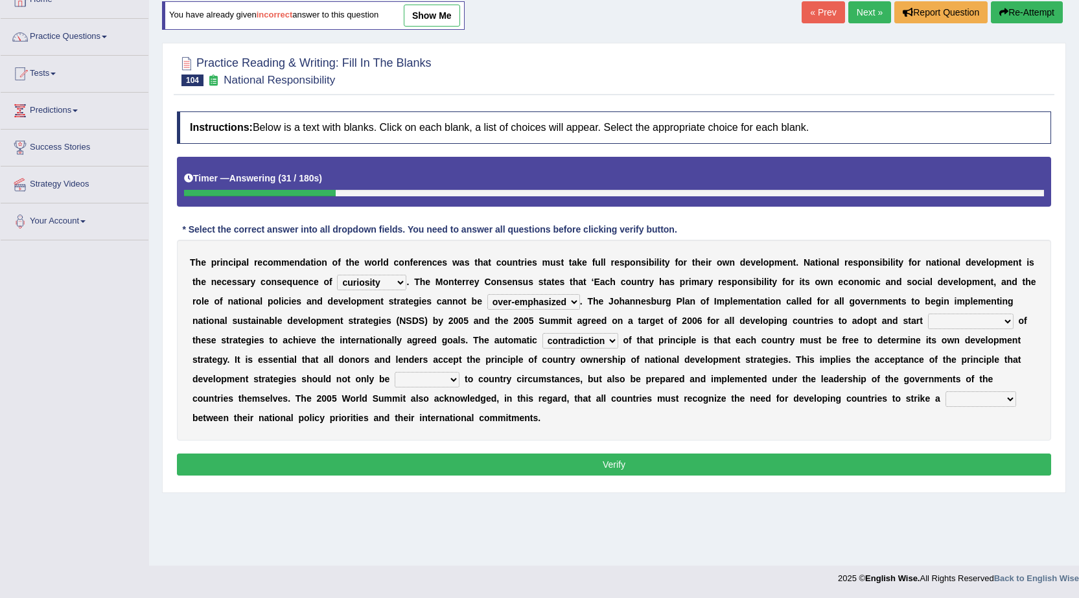
select select "attuned"
click at [395, 372] on select "against adopted attended attuned" at bounding box center [427, 380] width 65 height 16
click at [970, 319] on select "implementation policy implication implant" at bounding box center [971, 322] width 86 height 16
click at [928, 314] on select "implementation policy implication implant" at bounding box center [971, 322] width 86 height 16
click at [974, 324] on select "implementation policy implication implant" at bounding box center [971, 322] width 86 height 16
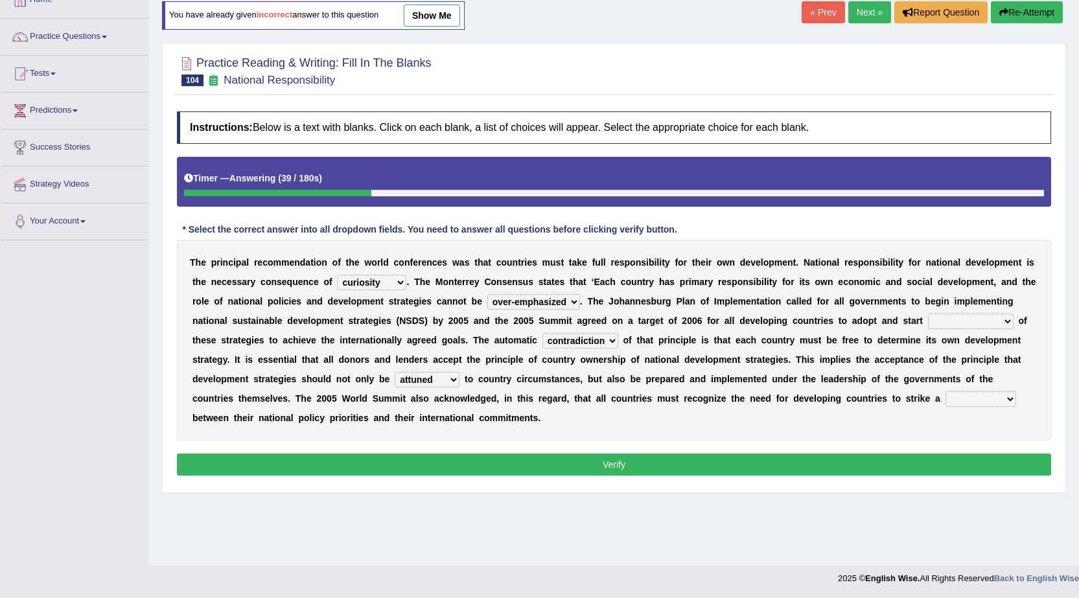
select select "implementation"
click at [928, 314] on select "implementation policy implication implant" at bounding box center [971, 322] width 86 height 16
click at [960, 396] on select "difference surveillance balance patience" at bounding box center [980, 399] width 71 height 16
select select "balance"
click at [945, 391] on select "difference surveillance balance patience" at bounding box center [980, 399] width 71 height 16
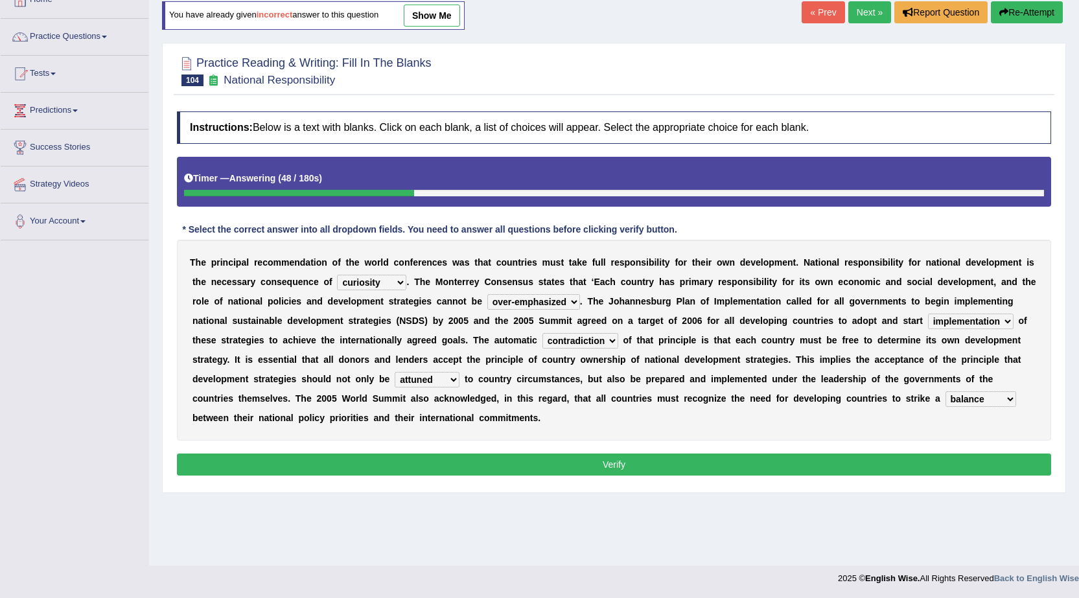
click at [842, 464] on button "Verify" at bounding box center [614, 464] width 874 height 22
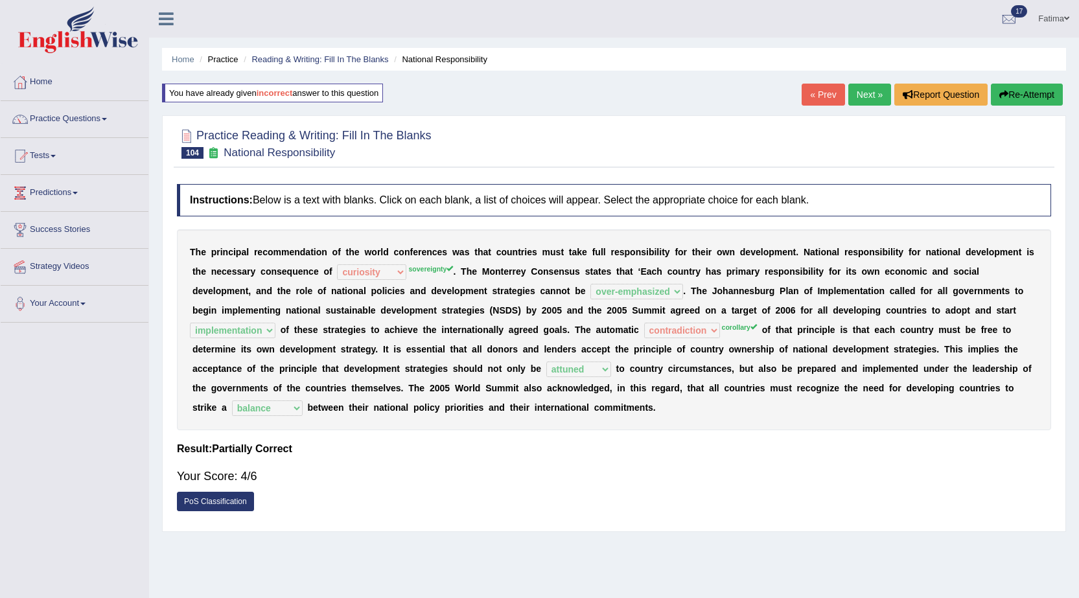
click at [859, 95] on link "Next »" at bounding box center [869, 95] width 43 height 22
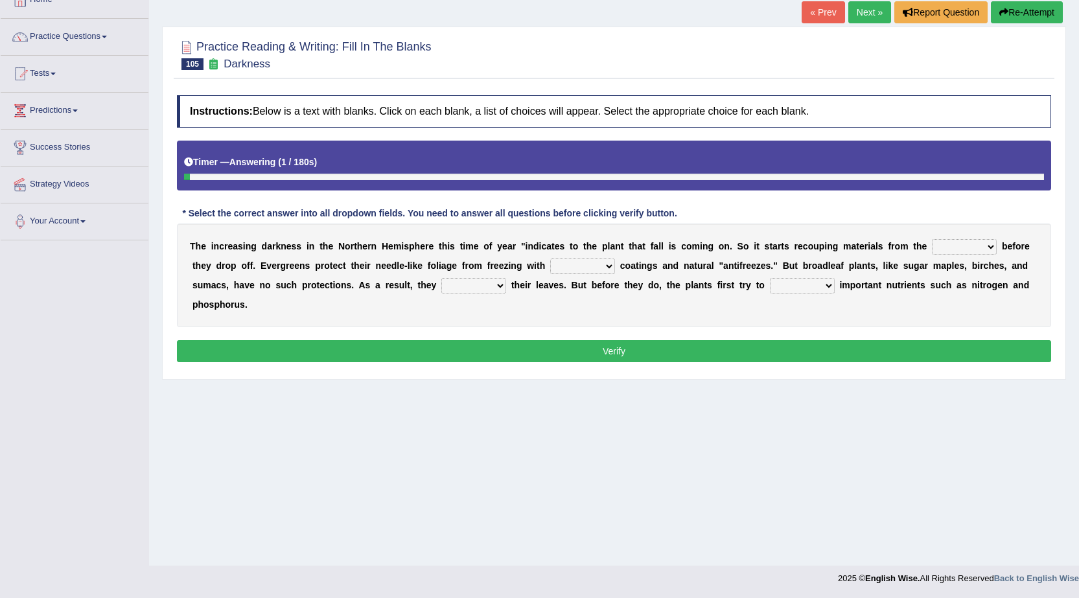
click at [976, 250] on select "trunks leaves branches roots" at bounding box center [964, 247] width 65 height 16
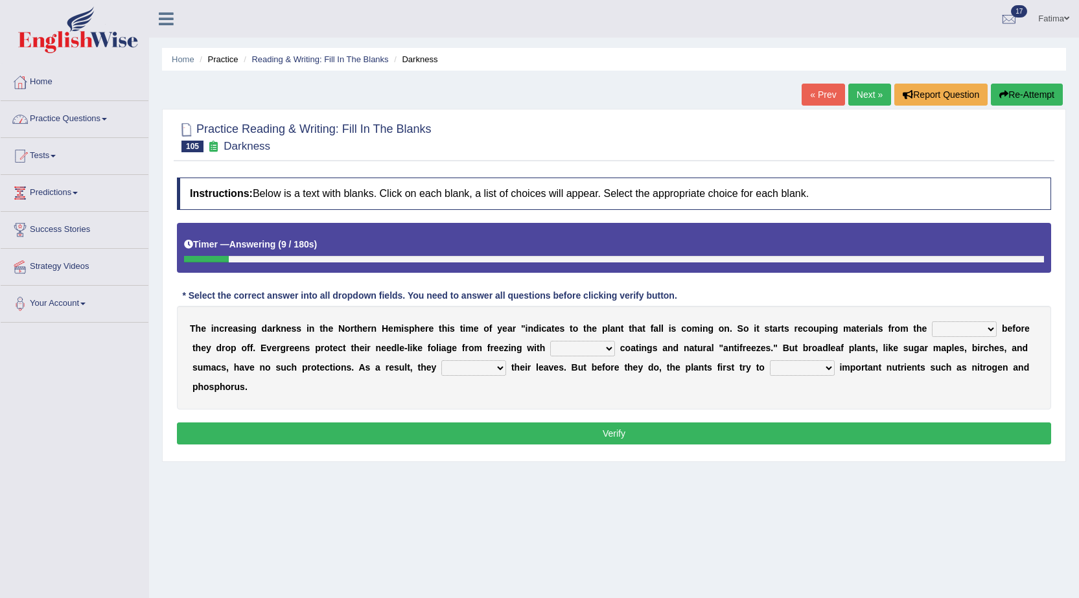
drag, startPoint x: 82, startPoint y: 113, endPoint x: 93, endPoint y: 117, distance: 11.7
click at [82, 113] on link "Practice Questions" at bounding box center [75, 117] width 148 height 32
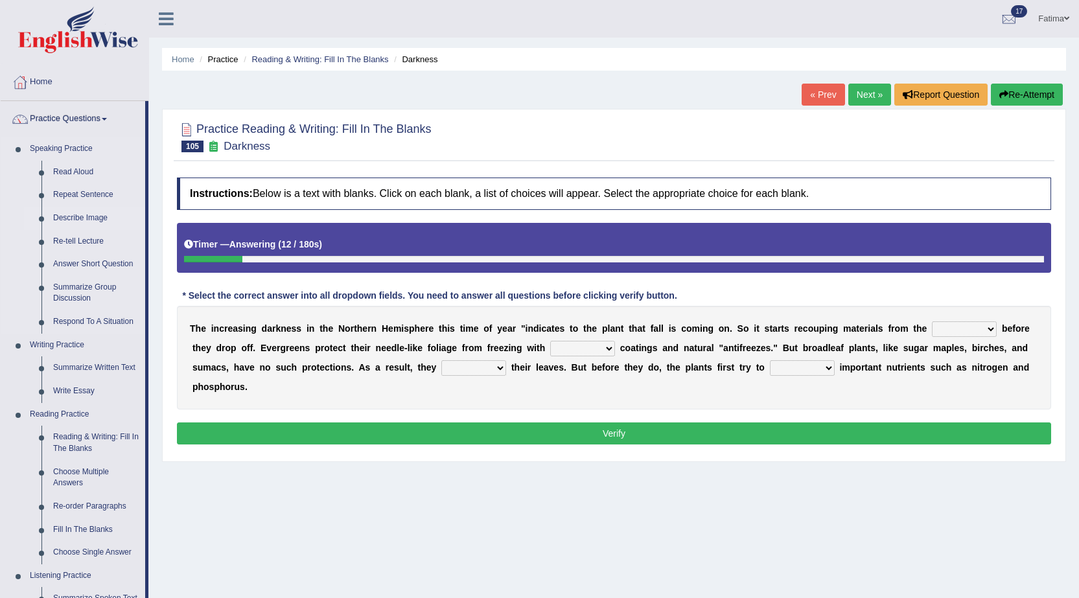
click at [86, 217] on link "Describe Image" at bounding box center [96, 218] width 98 height 23
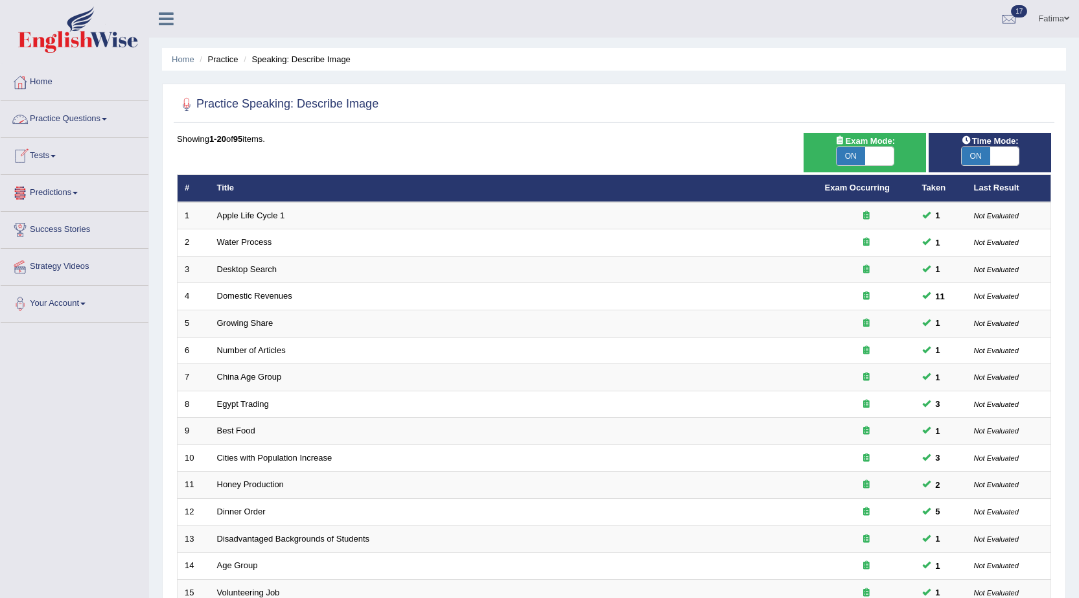
click at [99, 115] on link "Practice Questions" at bounding box center [75, 117] width 148 height 32
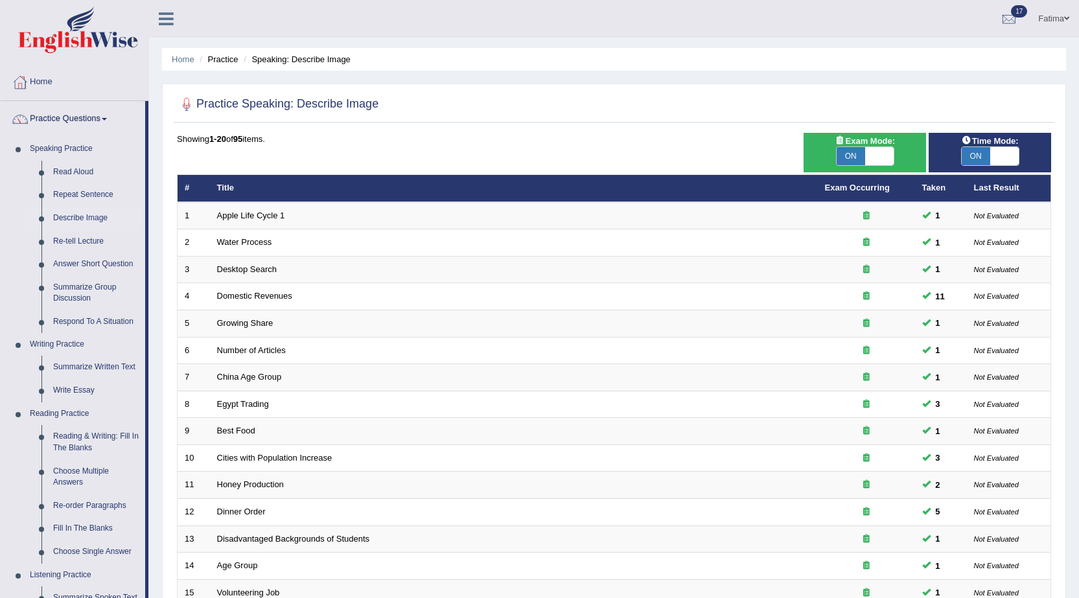
click at [100, 115] on link "Practice Questions" at bounding box center [73, 117] width 144 height 32
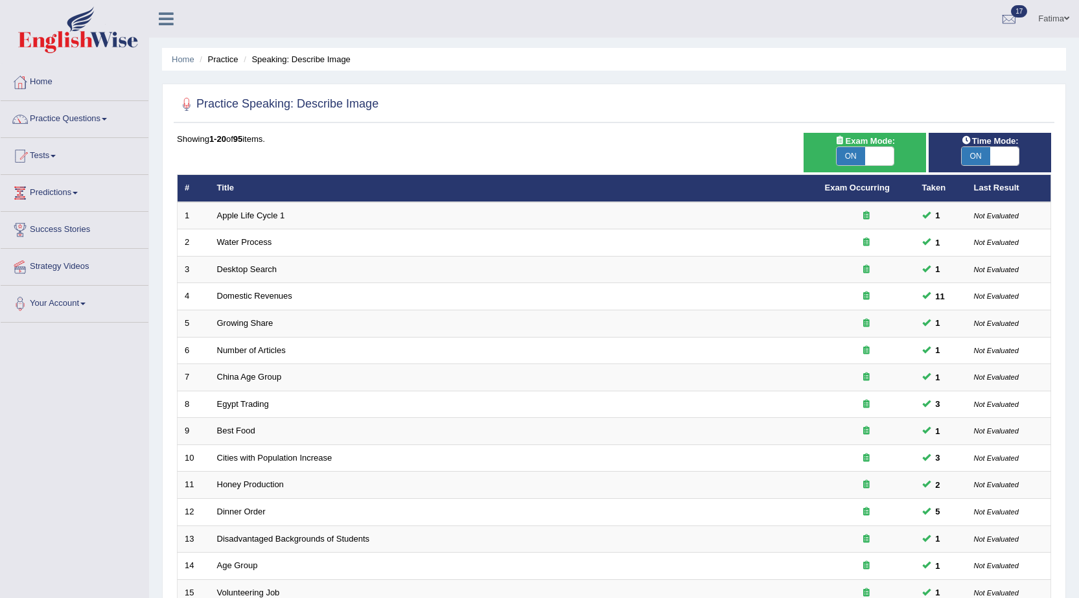
click at [100, 115] on link "Practice Questions" at bounding box center [75, 117] width 148 height 32
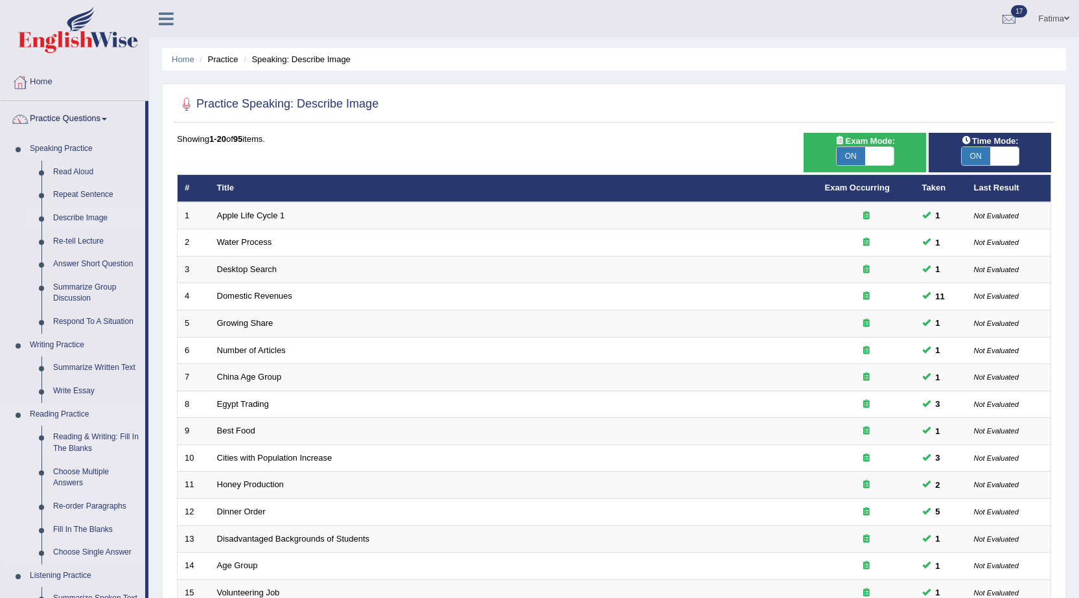
click at [68, 435] on link "Reading & Writing: Fill In The Blanks" at bounding box center [96, 443] width 98 height 34
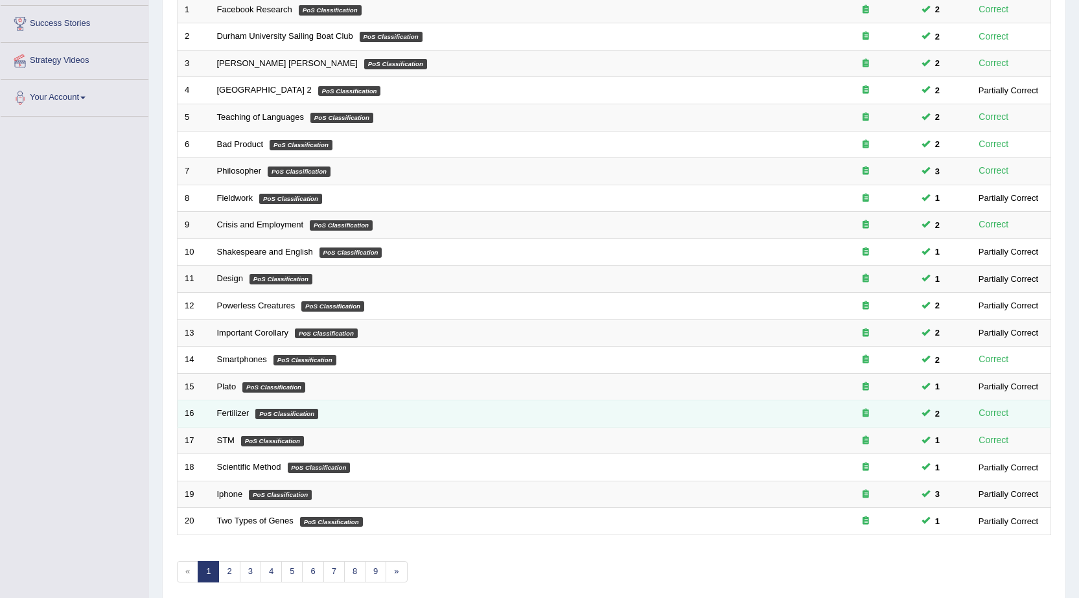
scroll to position [260, 0]
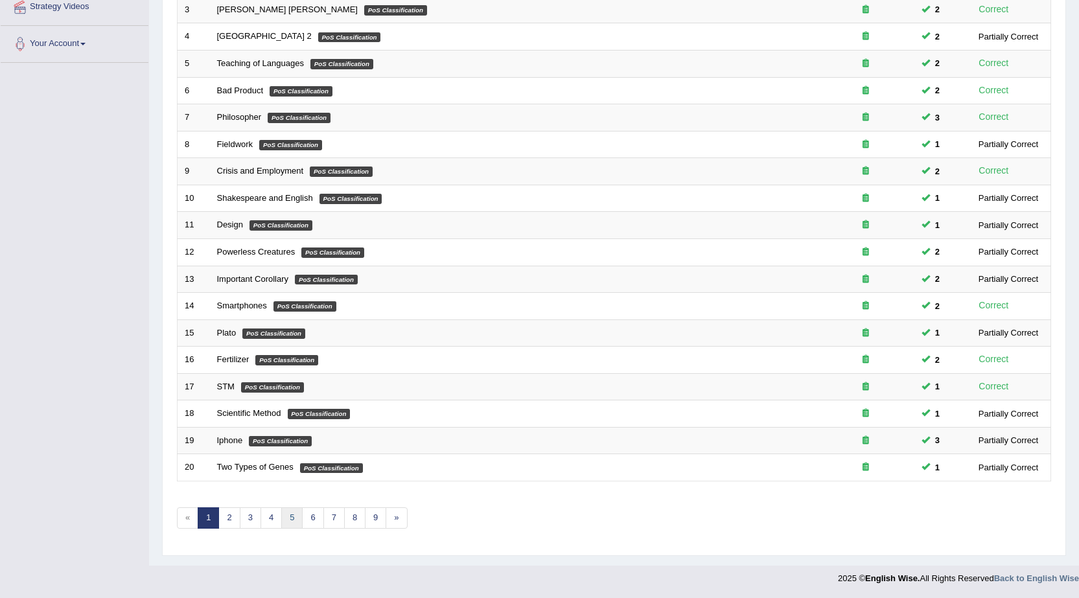
click at [286, 521] on link "5" at bounding box center [291, 517] width 21 height 21
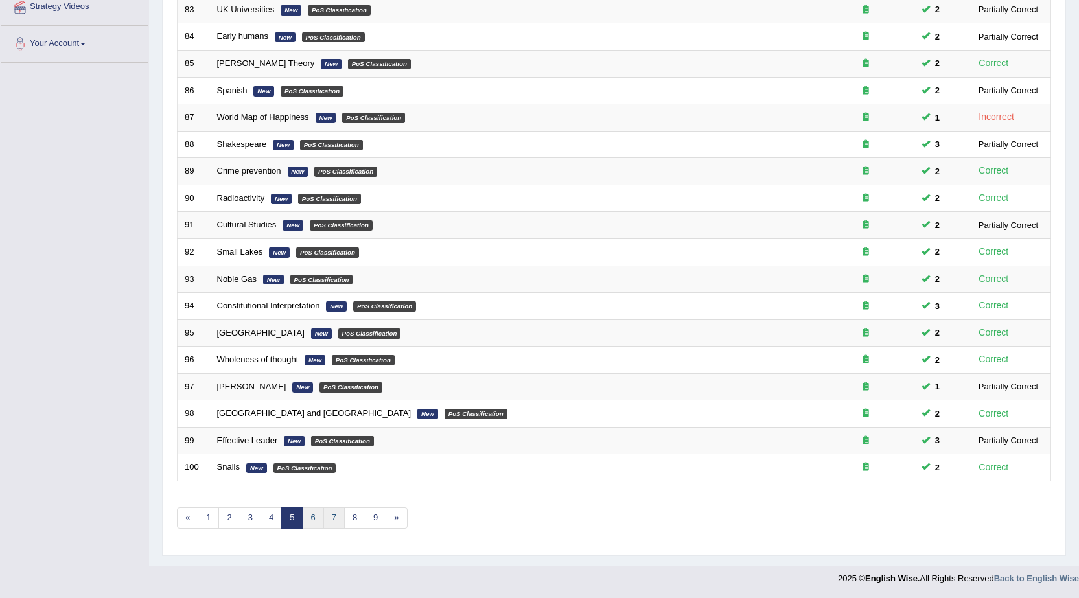
drag, startPoint x: 310, startPoint y: 524, endPoint x: 330, endPoint y: 512, distance: 23.6
click at [312, 522] on link "6" at bounding box center [312, 517] width 21 height 21
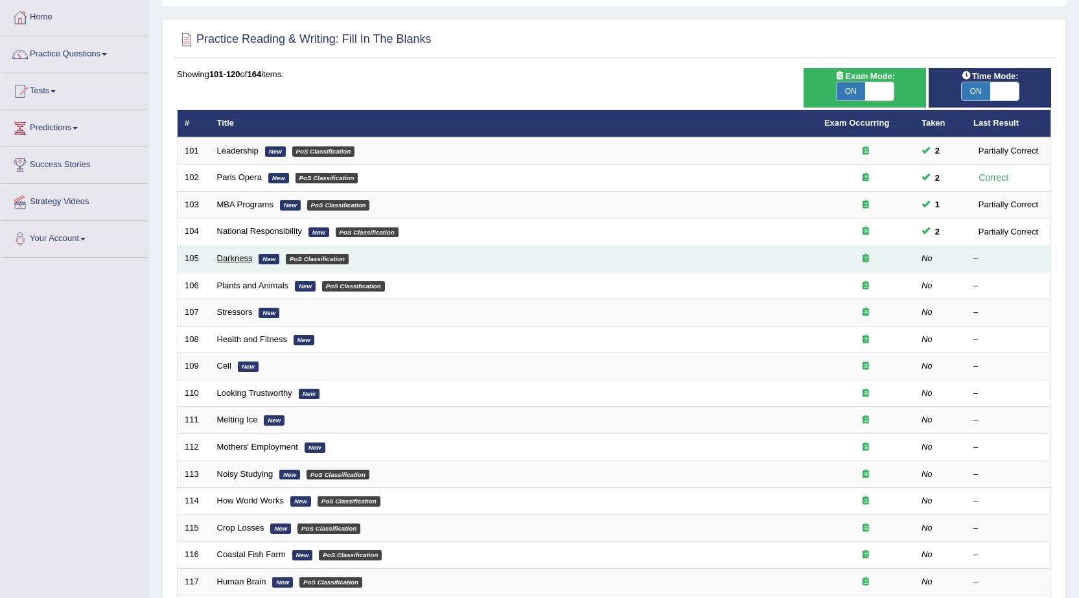
click at [217, 254] on link "Darkness" at bounding box center [235, 258] width 36 height 10
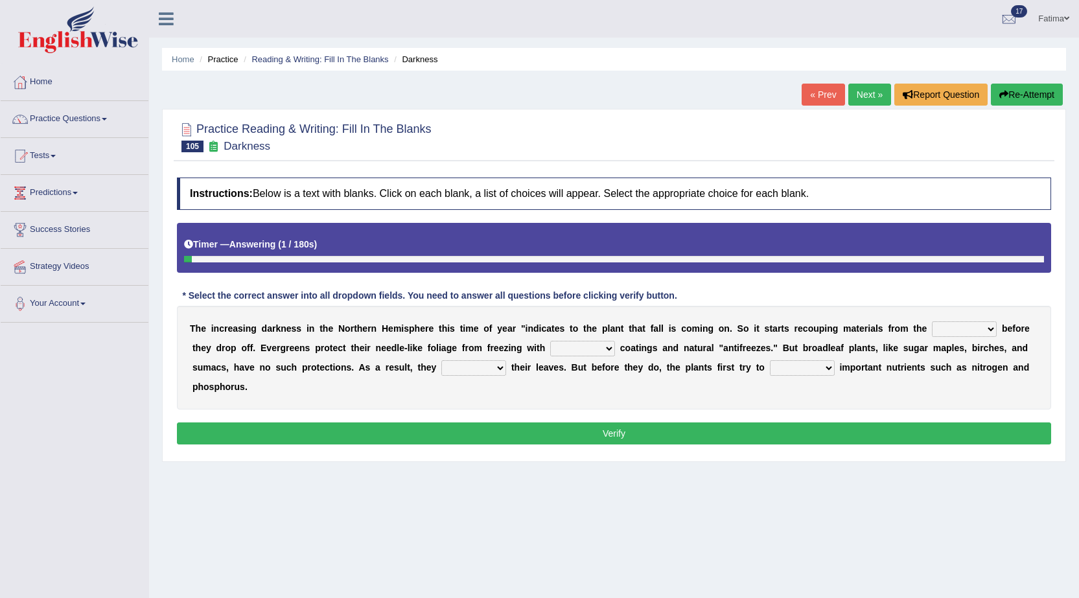
click at [968, 335] on select "trunks leaves branches roots" at bounding box center [964, 329] width 65 height 16
select select "leaves"
click at [932, 321] on select "trunks leaves branches roots" at bounding box center [964, 329] width 65 height 16
drag, startPoint x: 562, startPoint y: 346, endPoint x: 569, endPoint y: 346, distance: 7.8
click at [569, 346] on select "watery sticky waxy booty" at bounding box center [582, 349] width 65 height 16
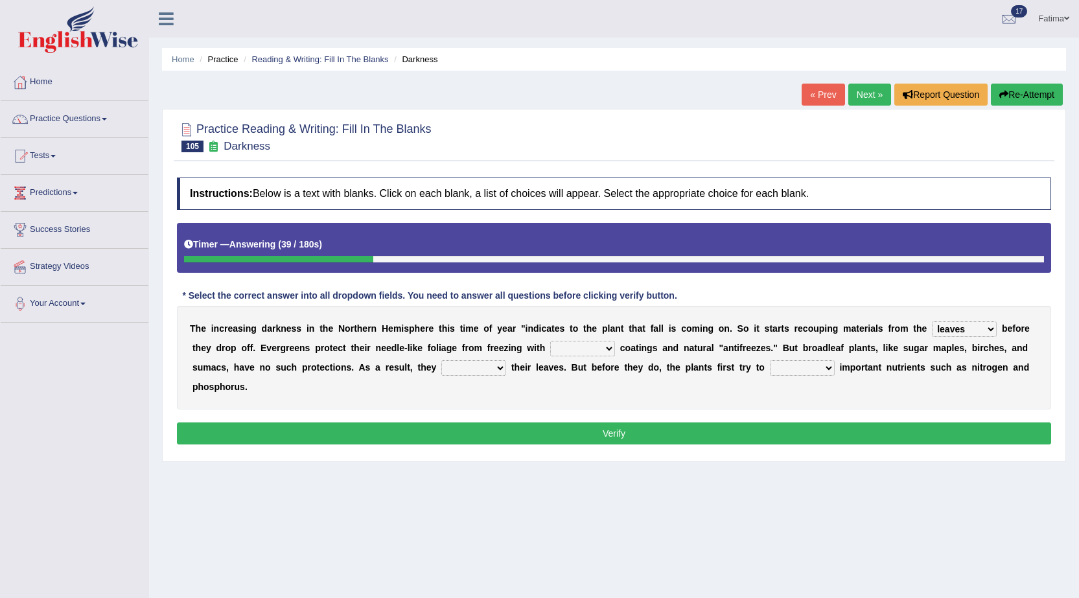
select select "sticky"
click at [550, 341] on select "watery sticky waxy booty" at bounding box center [582, 349] width 65 height 16
click at [779, 367] on select "save convene salvage call" at bounding box center [802, 368] width 65 height 16
select select "save"
click at [770, 360] on select "save convene salvage call" at bounding box center [802, 368] width 65 height 16
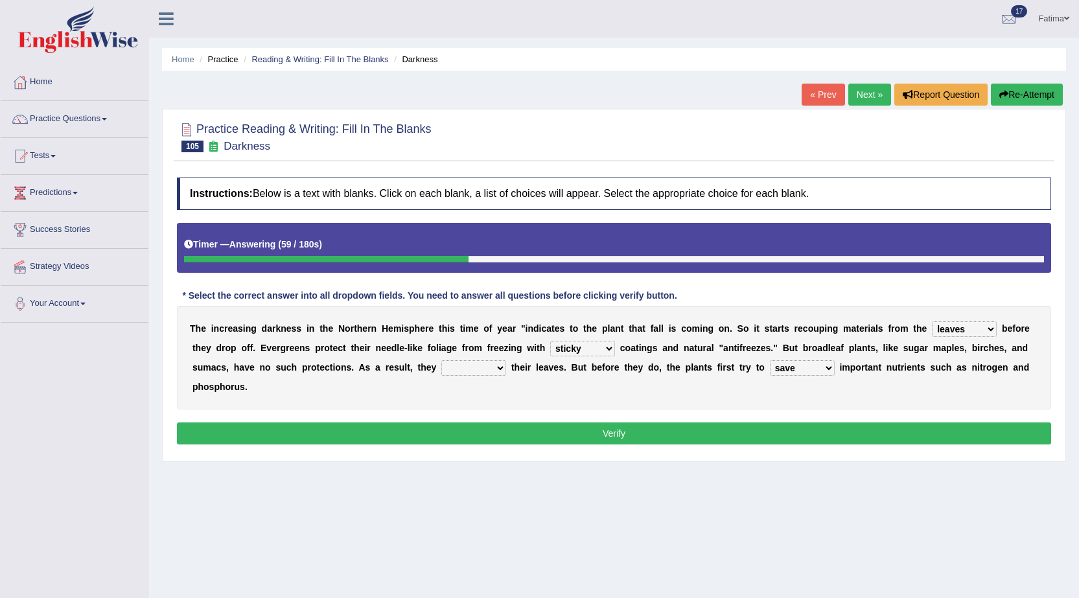
click at [459, 371] on select "brought beat shed collected" at bounding box center [473, 368] width 65 height 16
select select "collected"
click at [441, 360] on select "brought beat shed collected" at bounding box center [473, 368] width 65 height 16
click at [509, 420] on div "Instructions: Below is a text with blanks. Click on each blank, a list of choic…" at bounding box center [614, 313] width 880 height 284
click at [514, 434] on button "Verify" at bounding box center [614, 433] width 874 height 22
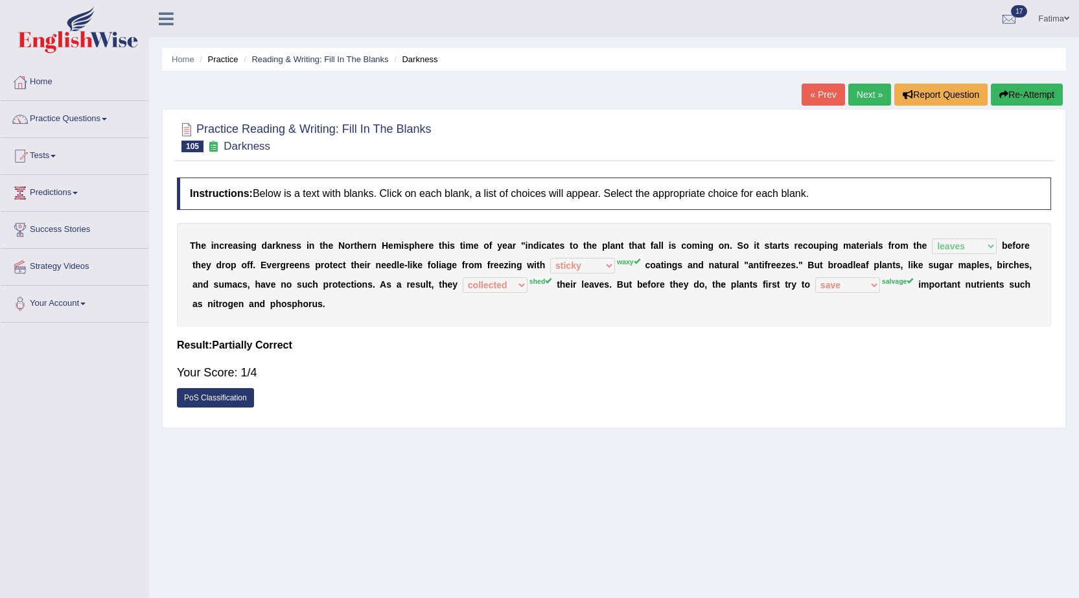
click at [866, 100] on link "Next »" at bounding box center [869, 95] width 43 height 22
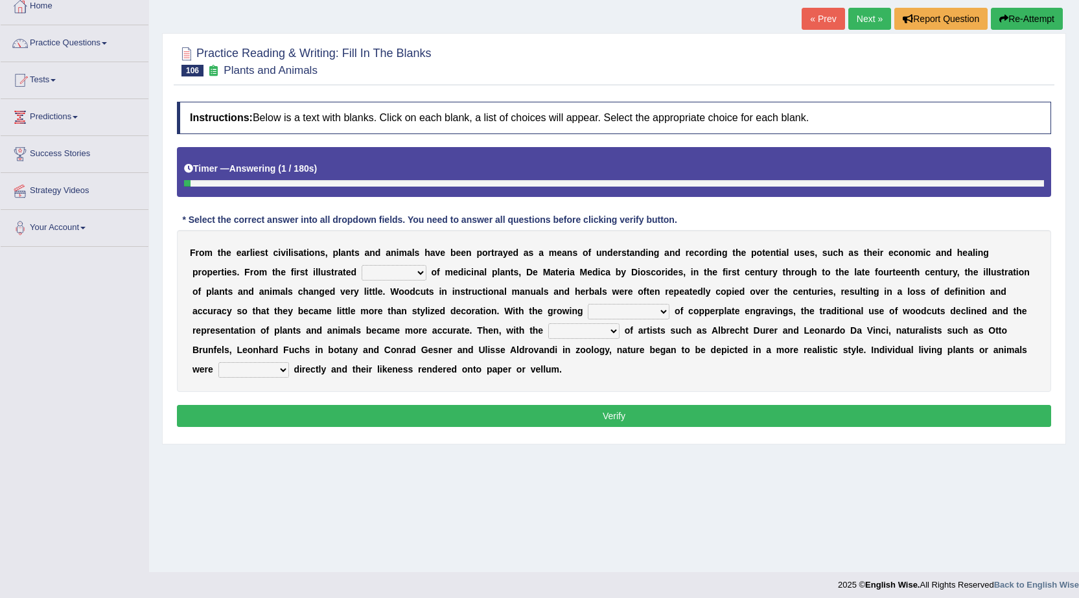
click at [385, 276] on select "seperate deletion catalogue segregate" at bounding box center [393, 273] width 65 height 16
click at [244, 364] on select "observed overlooked disregarded ignorant" at bounding box center [253, 370] width 71 height 16
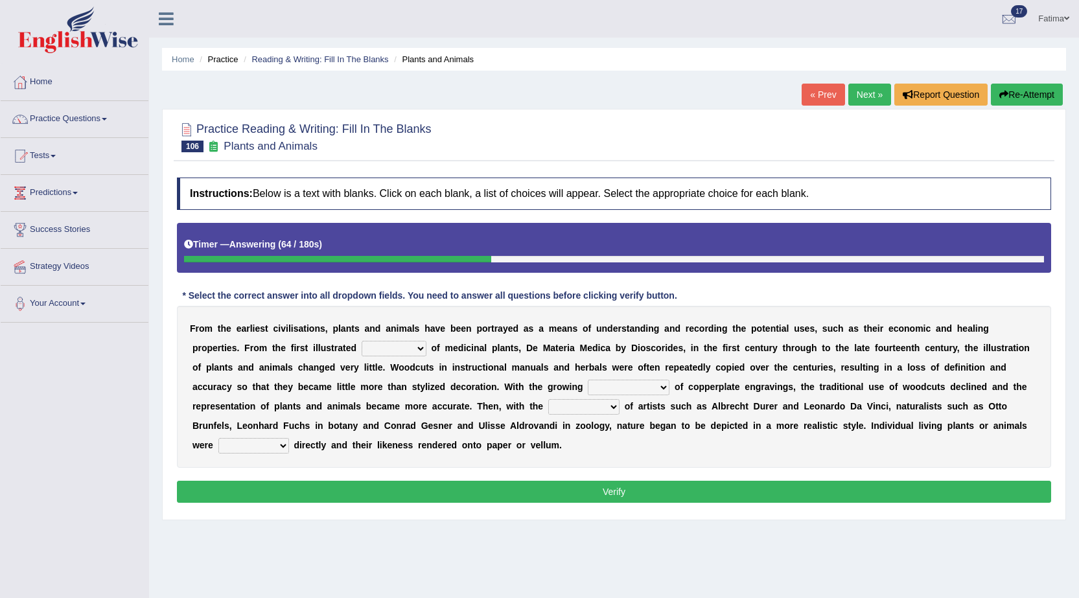
click at [397, 350] on select "seperate deletion catalogue segregate" at bounding box center [393, 349] width 65 height 16
select select "seperate"
click at [361, 341] on select "seperate deletion catalogue segregate" at bounding box center [393, 349] width 65 height 16
click at [595, 389] on select "understanding popularity options unusualness" at bounding box center [629, 388] width 82 height 16
select select "popularity"
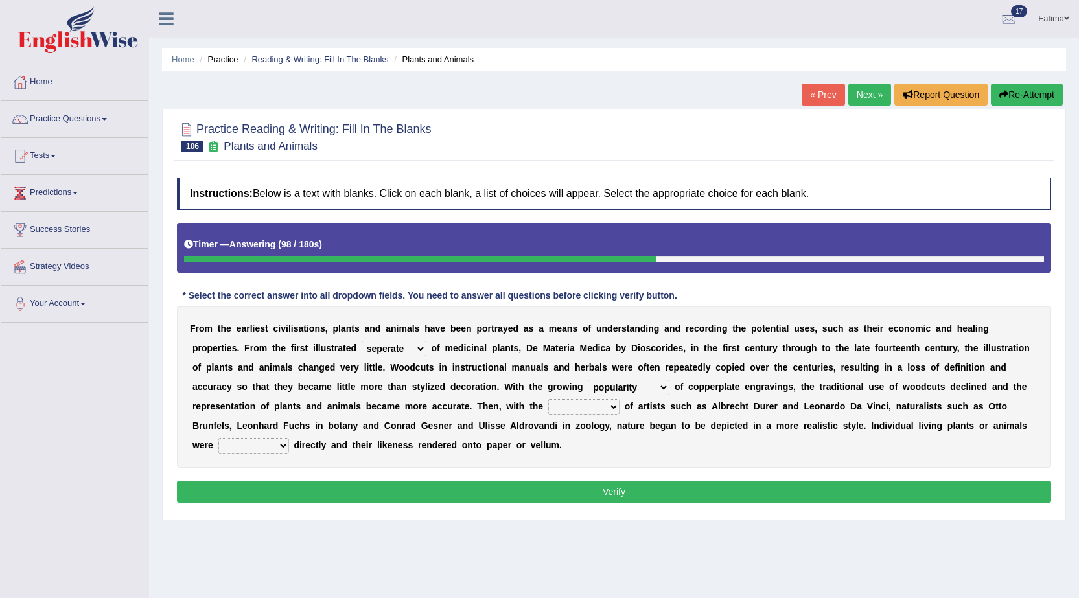
click at [588, 380] on select "understanding popularity options unusualness" at bounding box center [629, 388] width 82 height 16
click at [558, 411] on select "deactivation outgrowth emergence abandon" at bounding box center [583, 407] width 71 height 16
select select "outgrowth"
click at [548, 399] on select "deactivation outgrowth emergence abandon" at bounding box center [583, 407] width 71 height 16
click at [260, 451] on select "observed overlooked disregarded ignorant" at bounding box center [253, 446] width 71 height 16
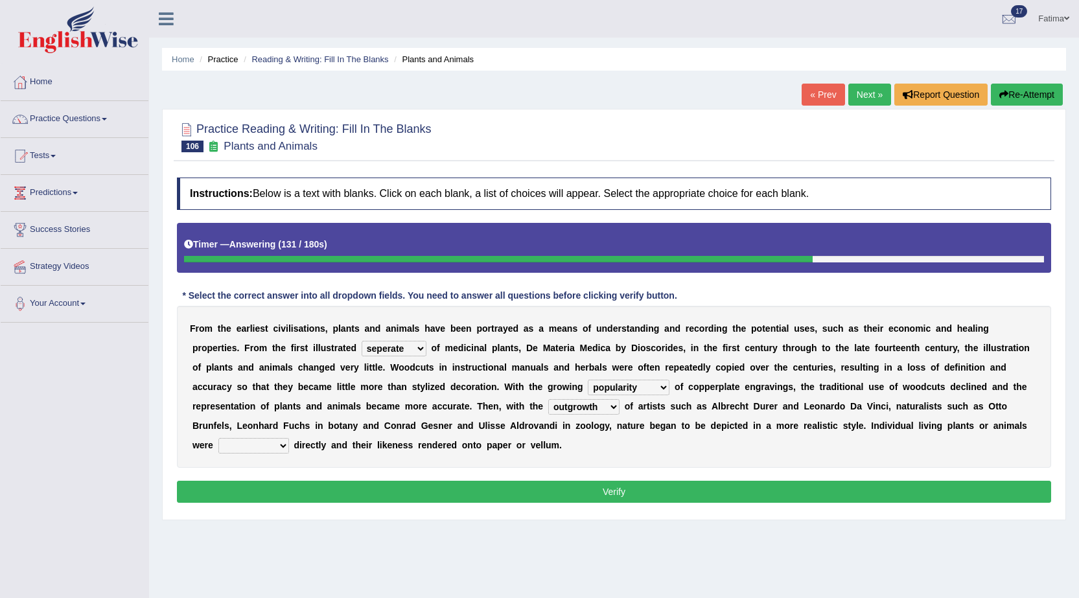
select select "ignorant"
click at [218, 438] on select "observed overlooked disregarded ignorant" at bounding box center [253, 446] width 71 height 16
click at [285, 490] on button "Verify" at bounding box center [614, 492] width 874 height 22
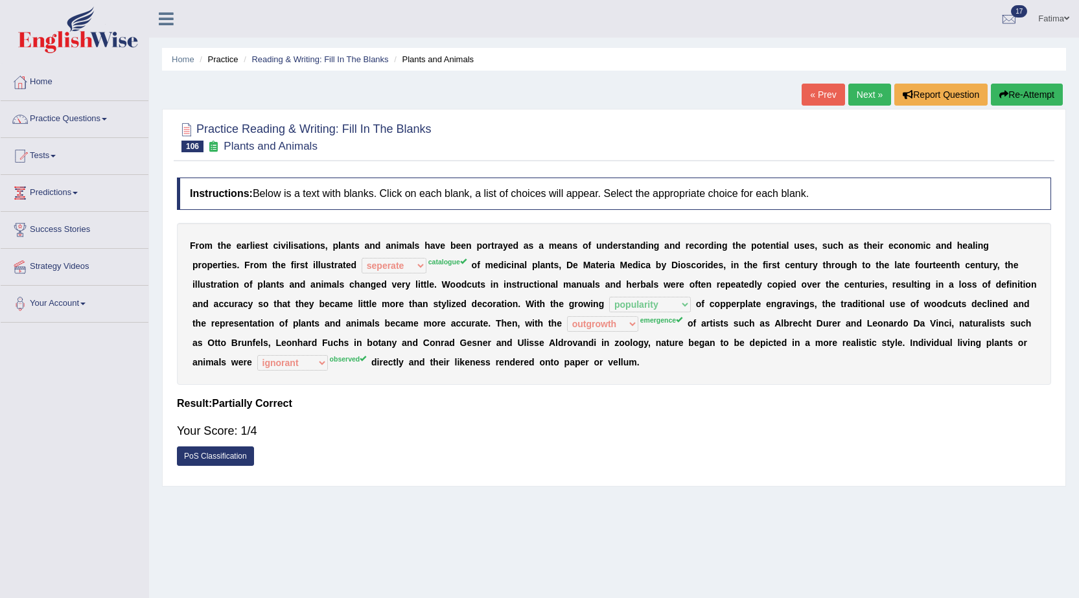
click at [1024, 96] on button "Re-Attempt" at bounding box center [1026, 95] width 72 height 22
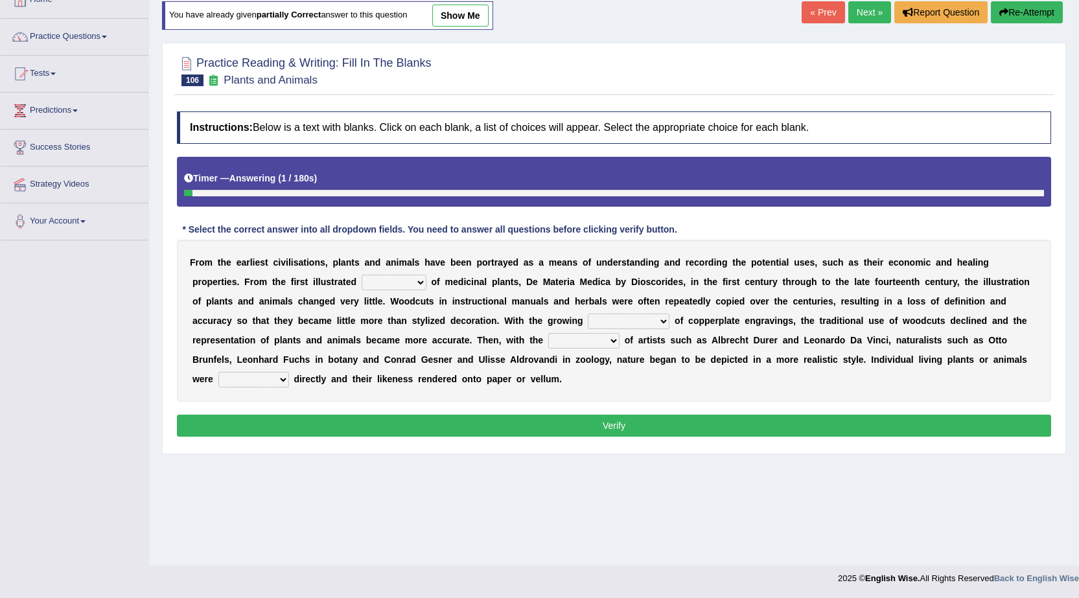
click at [248, 387] on select "observed overlooked disregarded ignorant" at bounding box center [253, 380] width 71 height 16
select select "observed"
click at [218, 372] on select "observed overlooked disregarded ignorant" at bounding box center [253, 380] width 71 height 16
click at [402, 279] on select "seperate deletion catalogue segregate" at bounding box center [393, 283] width 65 height 16
select select "seperate"
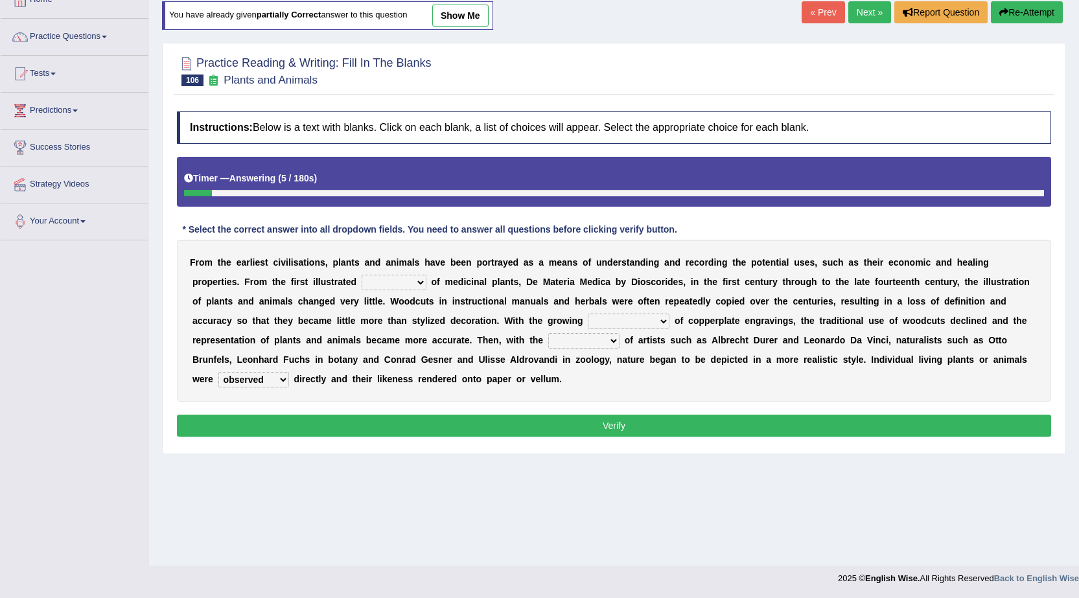
click at [361, 275] on select "seperate deletion catalogue segregate" at bounding box center [393, 283] width 65 height 16
click at [593, 345] on select "deactivation outgrowth emergence abandon" at bounding box center [583, 341] width 71 height 16
select select "emergence"
click at [548, 333] on select "deactivation outgrowth emergence abandon" at bounding box center [583, 341] width 71 height 16
drag, startPoint x: 646, startPoint y: 315, endPoint x: 611, endPoint y: 373, distance: 67.4
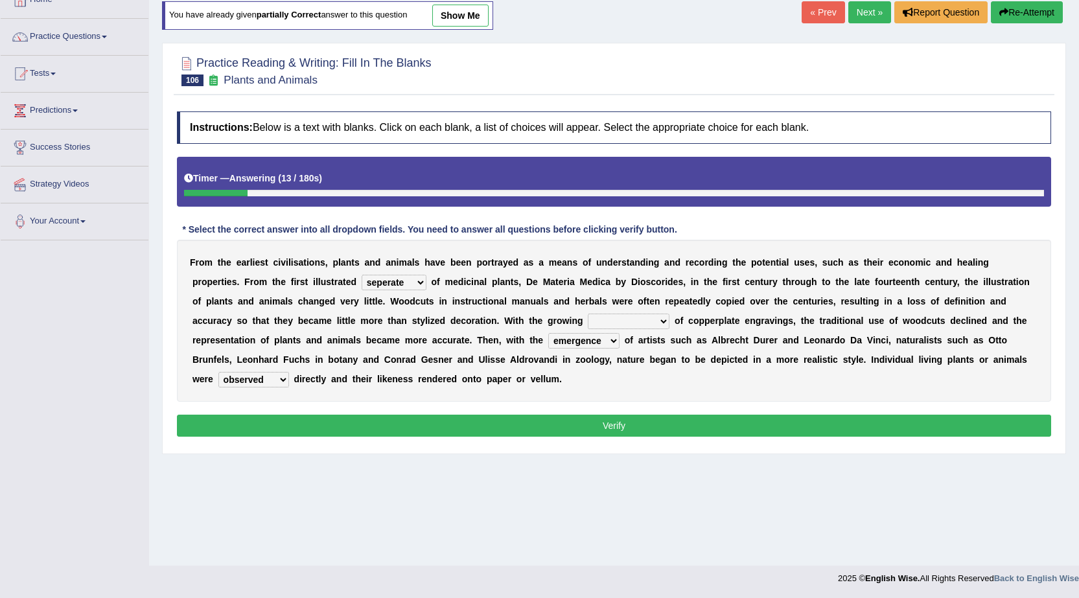
click at [611, 373] on div "F r o m t h e e a r l i e s t c i v i l i s a t i o n s , p l a n t s a n d a n…" at bounding box center [614, 321] width 874 height 162
select select "popularity"
click at [588, 314] on select "understanding popularity options unusualness" at bounding box center [629, 322] width 82 height 16
click at [527, 430] on button "Verify" at bounding box center [614, 426] width 874 height 22
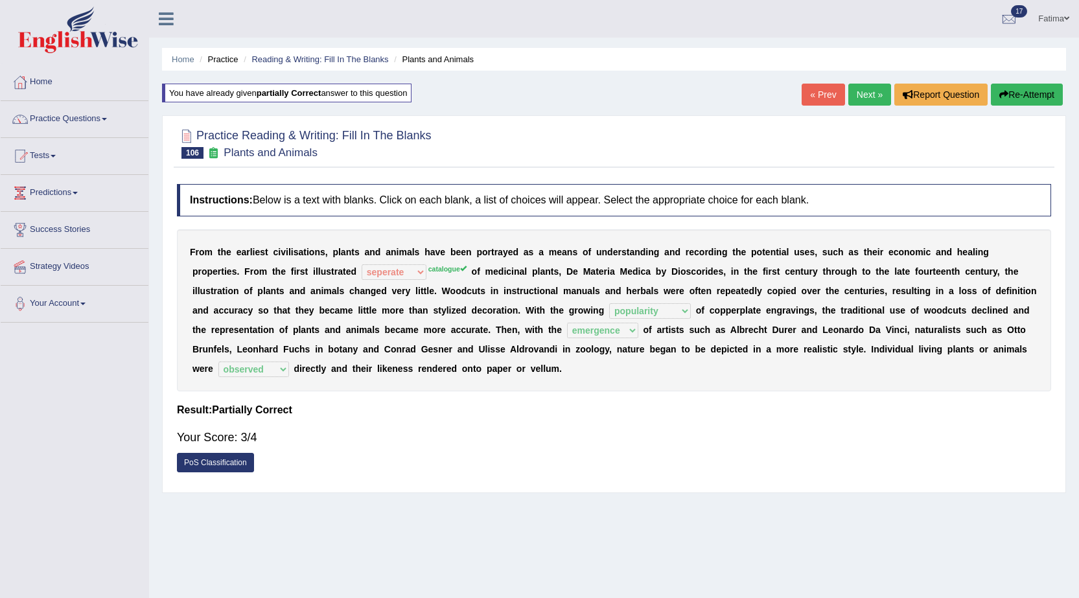
click at [872, 91] on link "Next »" at bounding box center [869, 95] width 43 height 22
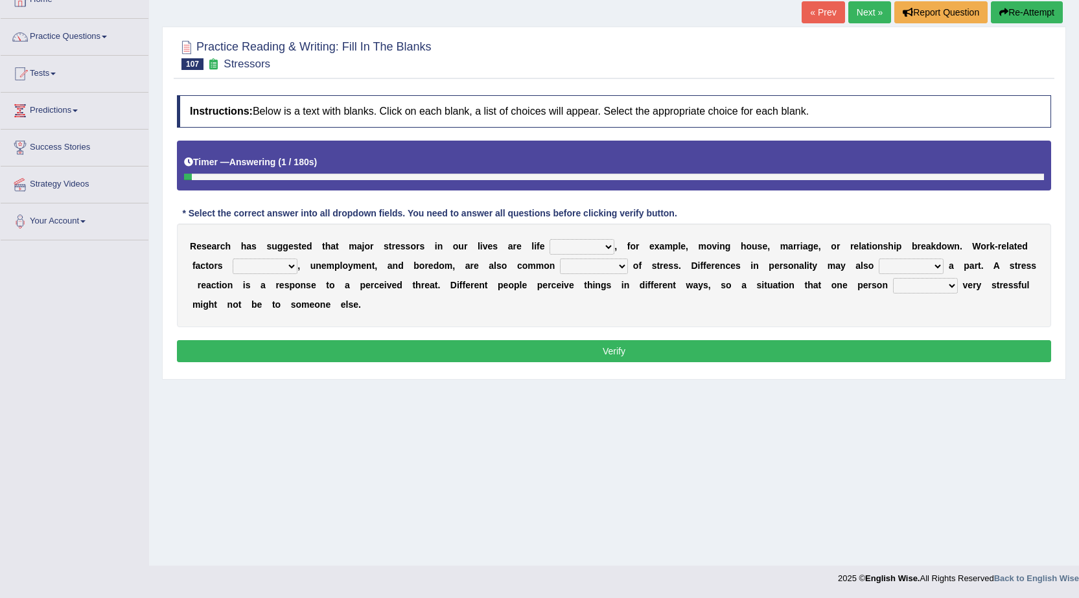
click at [591, 244] on select "savings patterns changes around" at bounding box center [581, 247] width 65 height 16
select select "changes"
click at [549, 239] on select "savings patterns changes around" at bounding box center [581, 247] width 65 height 16
click at [597, 268] on select "causes outcomes procedures remedies" at bounding box center [594, 266] width 68 height 16
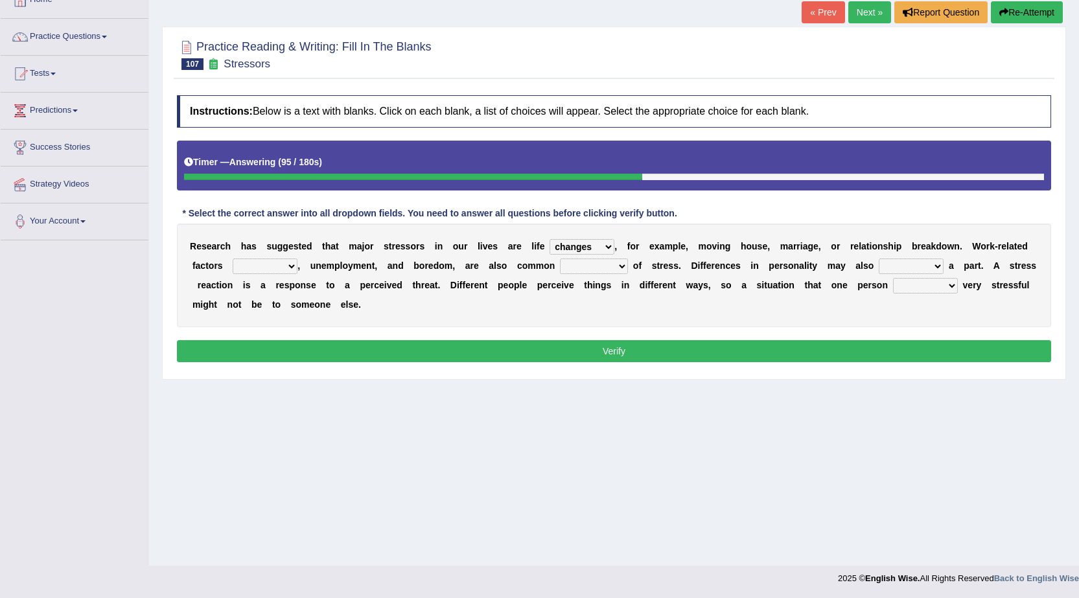
select select "outcomes"
click at [560, 258] on select "causes outcomes procedures remedies" at bounding box center [594, 266] width 68 height 16
click at [906, 268] on select "give send play stay" at bounding box center [910, 266] width 65 height 16
select select "stay"
click at [878, 258] on select "give send play stay" at bounding box center [910, 266] width 65 height 16
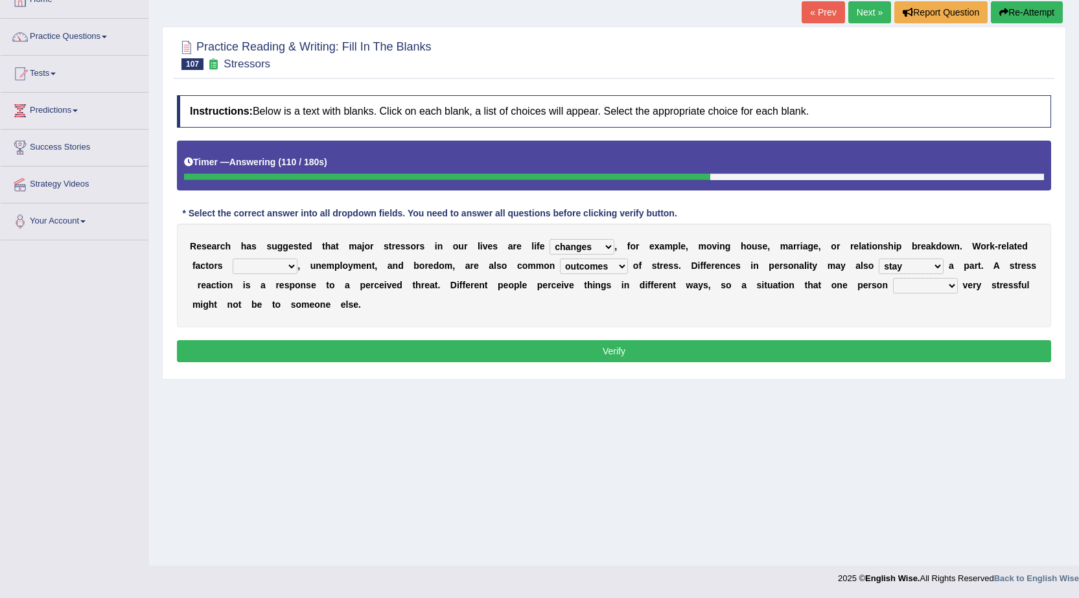
click at [913, 264] on select "give send play stay" at bounding box center [910, 266] width 65 height 16
click at [915, 282] on select "grows living finds renew" at bounding box center [925, 286] width 65 height 16
select select "living"
click at [893, 278] on select "grows living finds renew" at bounding box center [925, 286] width 65 height 16
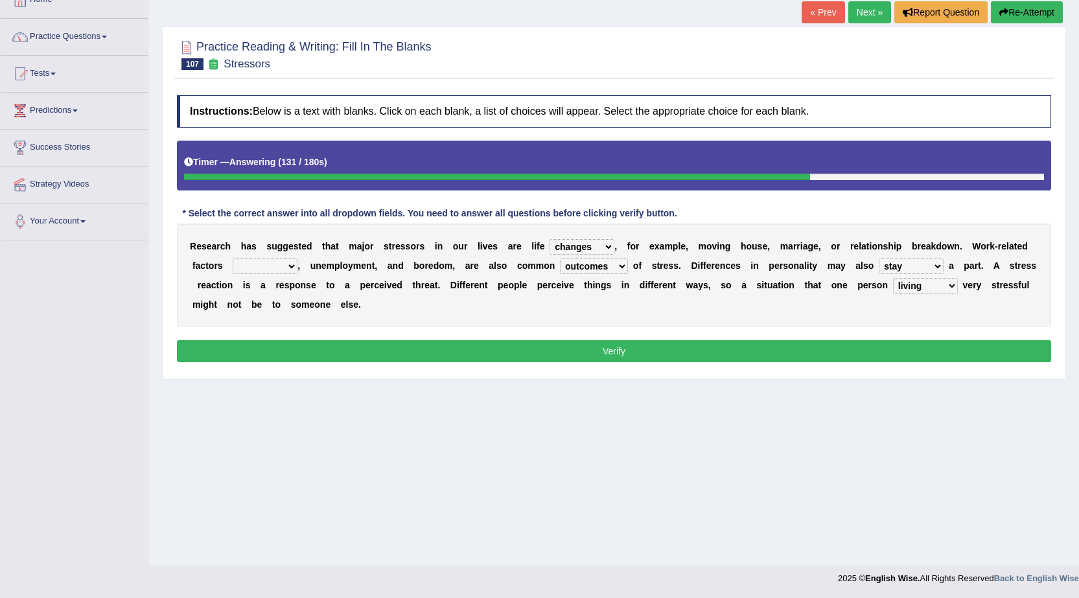
click at [257, 266] on select "excluding including relating related" at bounding box center [265, 266] width 65 height 16
select select "including"
click at [233, 258] on select "excluding including relating related" at bounding box center [265, 266] width 65 height 16
click at [410, 352] on button "Verify" at bounding box center [614, 351] width 874 height 22
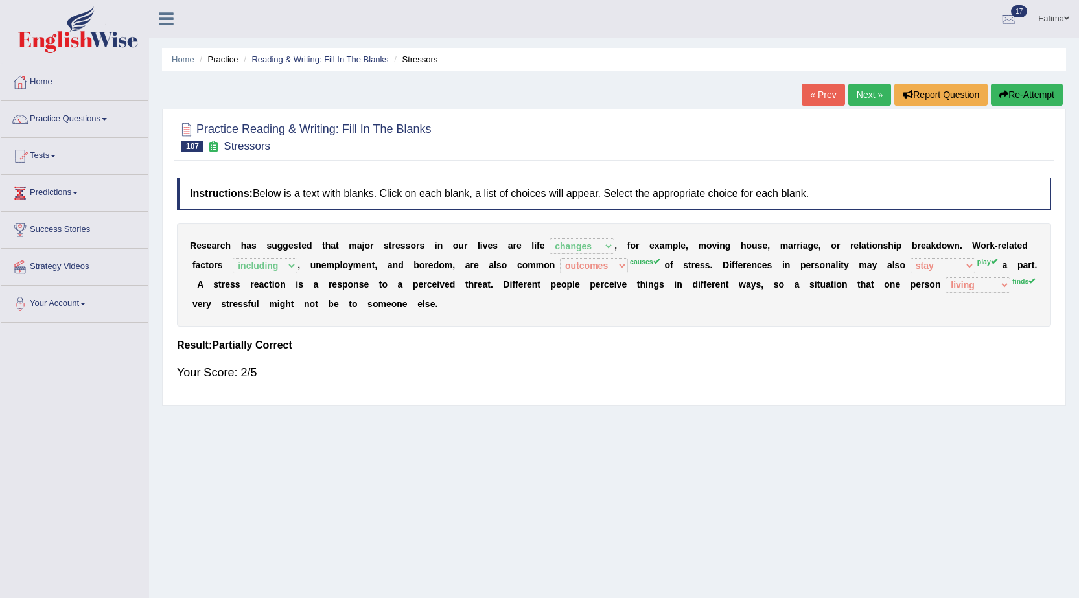
click at [1033, 97] on button "Re-Attempt" at bounding box center [1026, 95] width 72 height 22
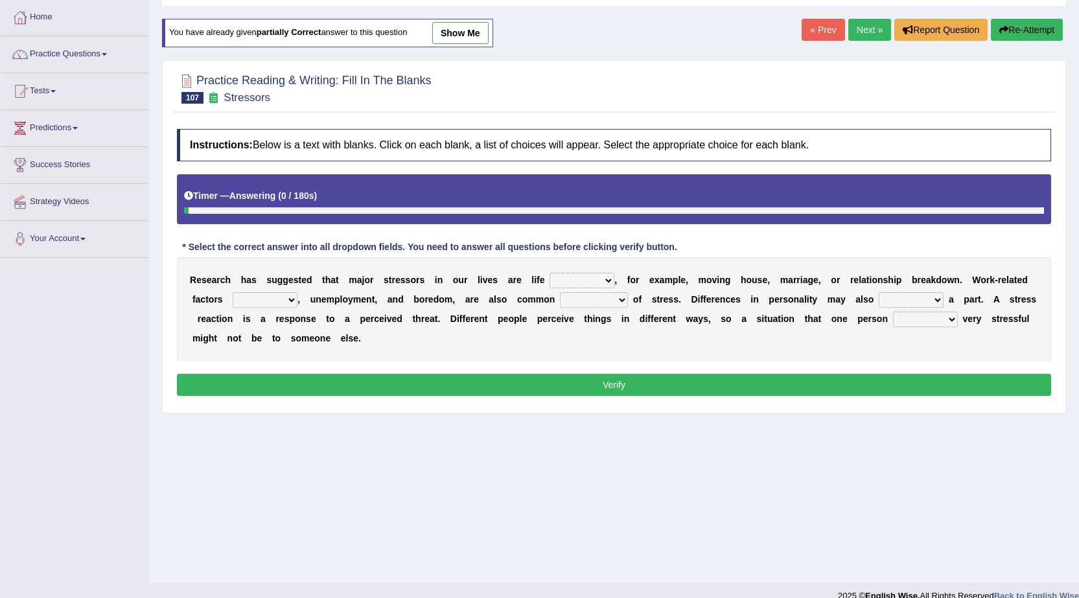
scroll to position [82, 0]
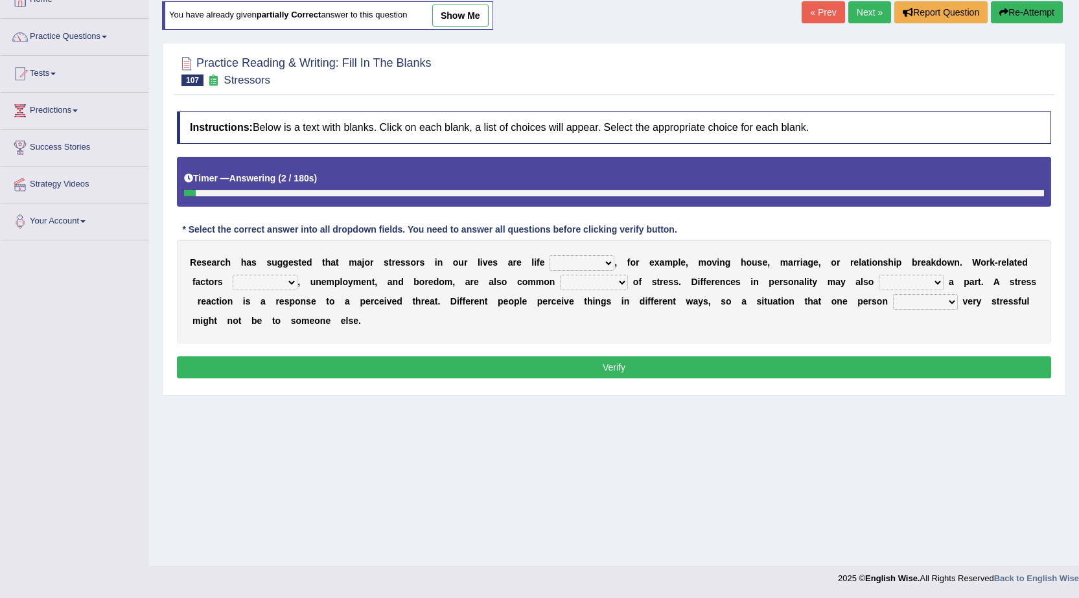
click at [577, 262] on select "savings patterns changes around" at bounding box center [581, 263] width 65 height 16
select select "patterns"
click at [549, 255] on select "savings patterns changes around" at bounding box center [581, 263] width 65 height 16
click at [897, 279] on select "give send play stay" at bounding box center [910, 283] width 65 height 16
select select "play"
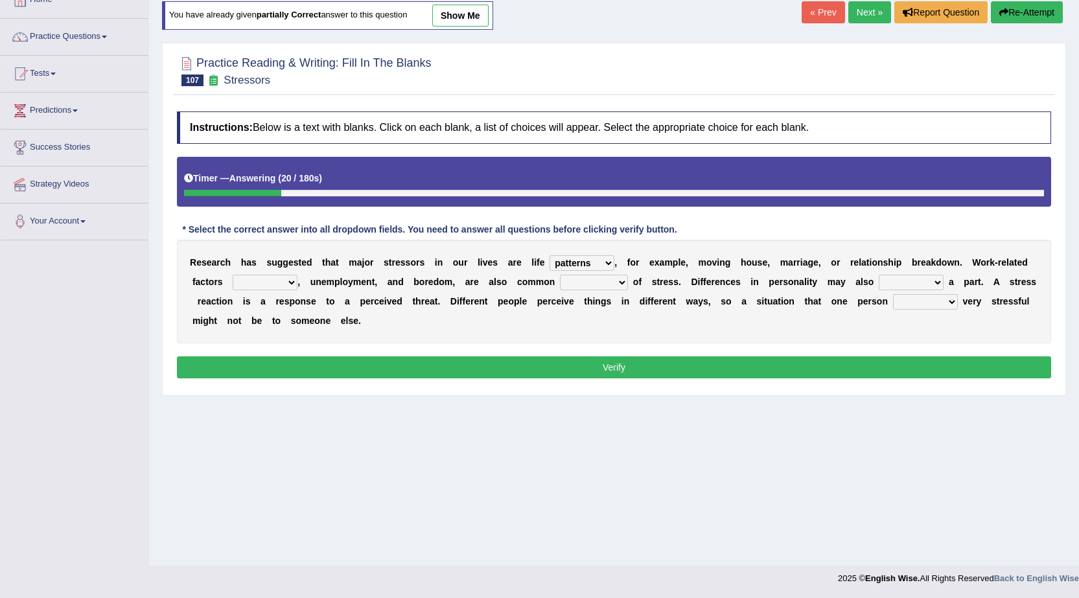
click at [878, 275] on select "give send play stay" at bounding box center [910, 283] width 65 height 16
click at [591, 283] on select "causes outcomes procedures remedies" at bounding box center [594, 283] width 68 height 16
select select "outcomes"
click at [560, 275] on select "causes outcomes procedures remedies" at bounding box center [594, 283] width 68 height 16
click at [273, 283] on select "excluding including relating related" at bounding box center [265, 283] width 65 height 16
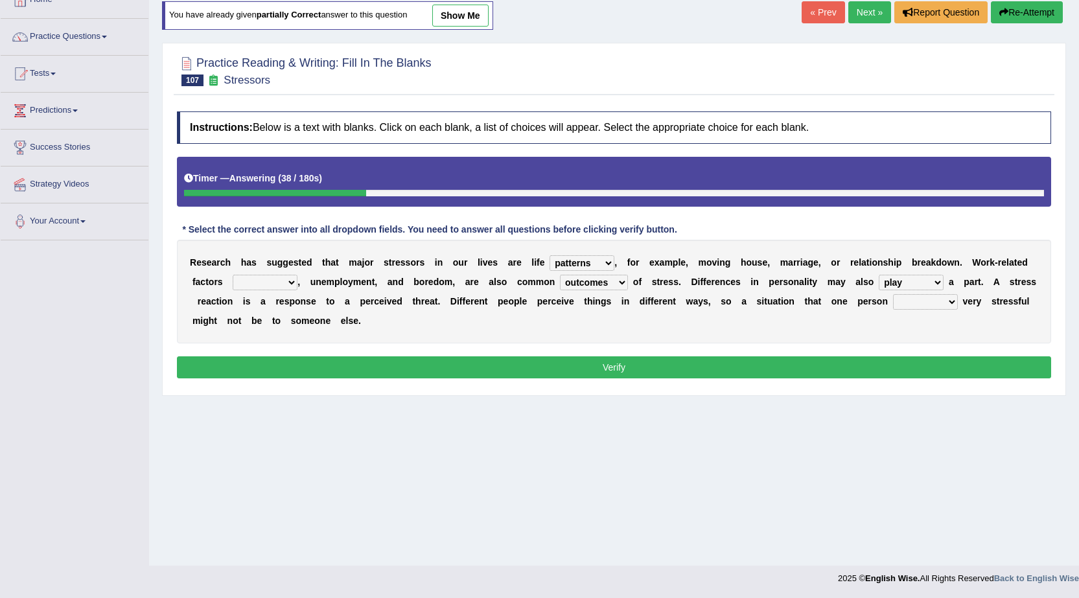
select select "including"
click at [233, 275] on select "excluding including relating related" at bounding box center [265, 283] width 65 height 16
click at [905, 294] on select "grows living finds renew" at bounding box center [925, 302] width 65 height 16
select select "finds"
click at [893, 294] on select "grows living finds renew" at bounding box center [925, 302] width 65 height 16
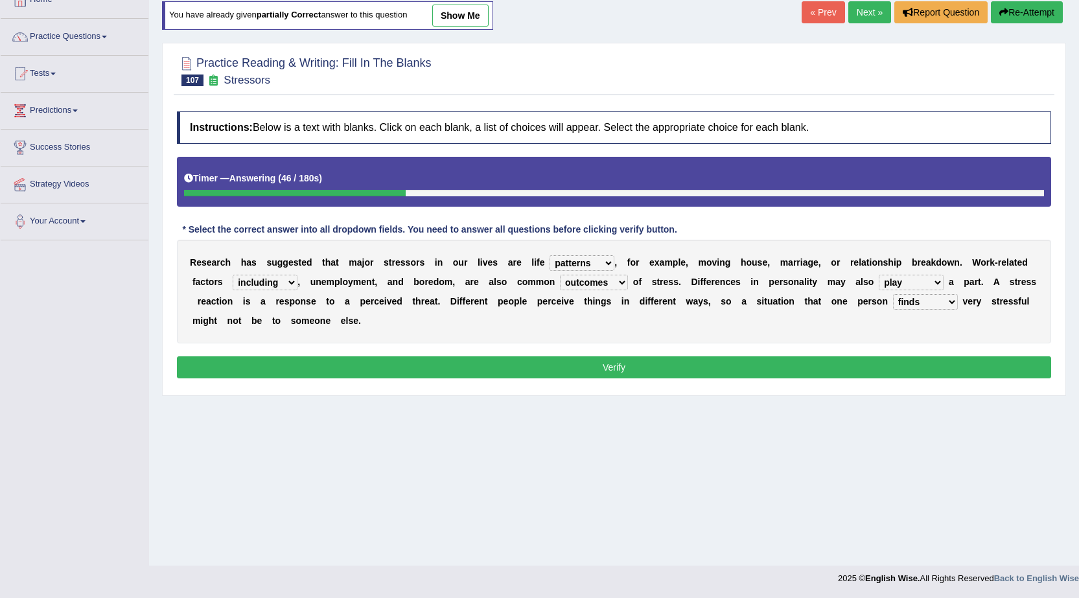
click at [926, 299] on select "grows living finds renew" at bounding box center [925, 302] width 65 height 16
click at [813, 338] on div "R e s e a r c h h a s s u g g e s t e d t h a t m a j o r s t r e s s o r s i n…" at bounding box center [614, 292] width 874 height 104
click at [549, 367] on button "Verify" at bounding box center [614, 367] width 874 height 22
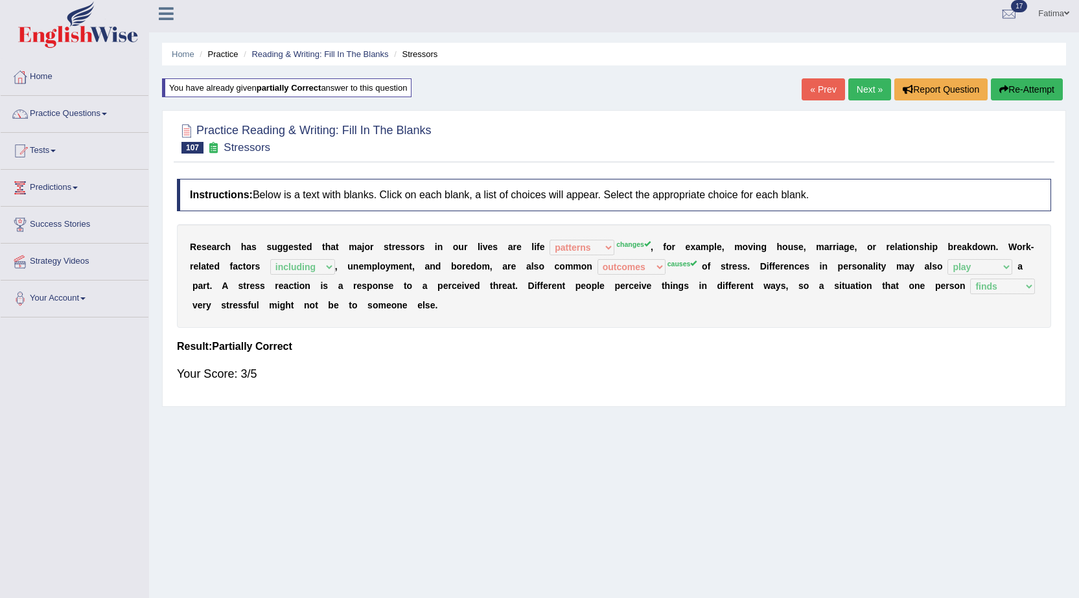
scroll to position [0, 0]
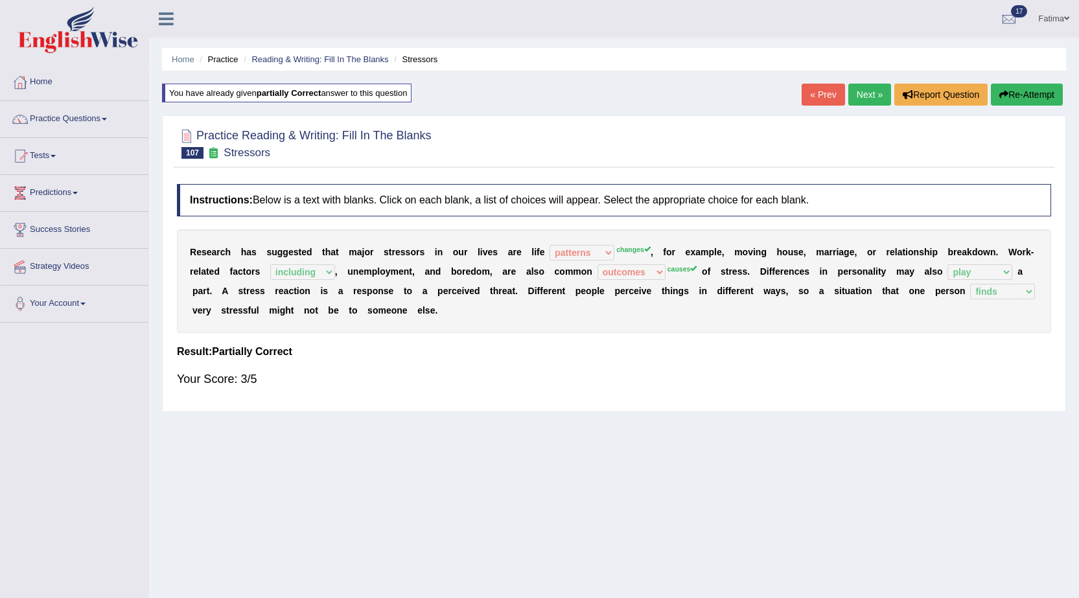
click at [859, 89] on link "Next »" at bounding box center [869, 95] width 43 height 22
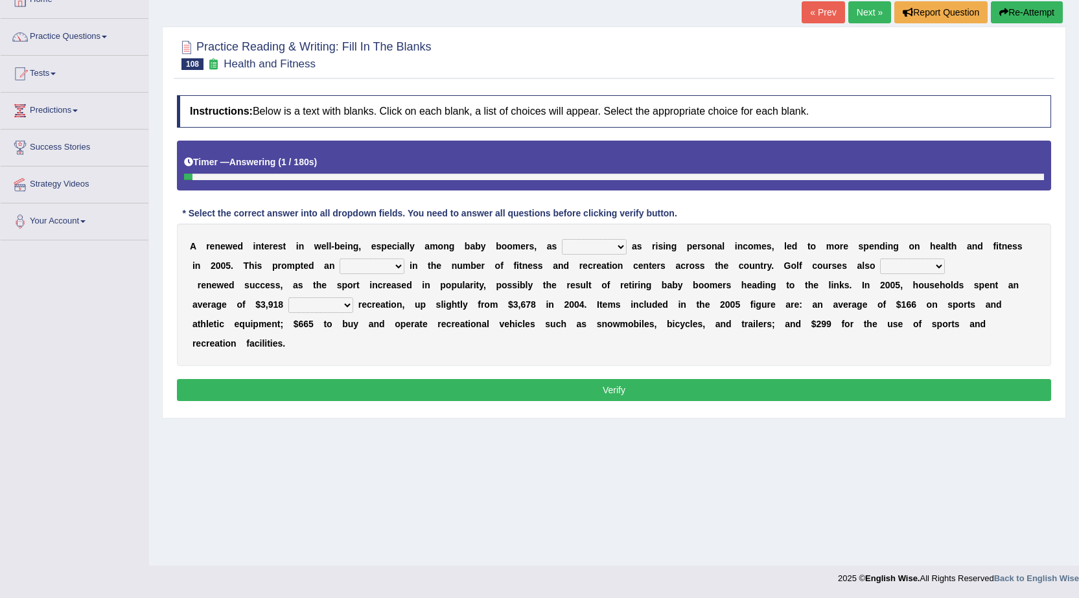
click at [584, 242] on select "expansion enjoyed on well" at bounding box center [594, 247] width 65 height 16
select select "well"
click at [562, 239] on select "expansion enjoyed on well" at bounding box center [594, 247] width 65 height 16
click at [371, 261] on select "good expansion movement lacked" at bounding box center [371, 266] width 65 height 16
select select "expansion"
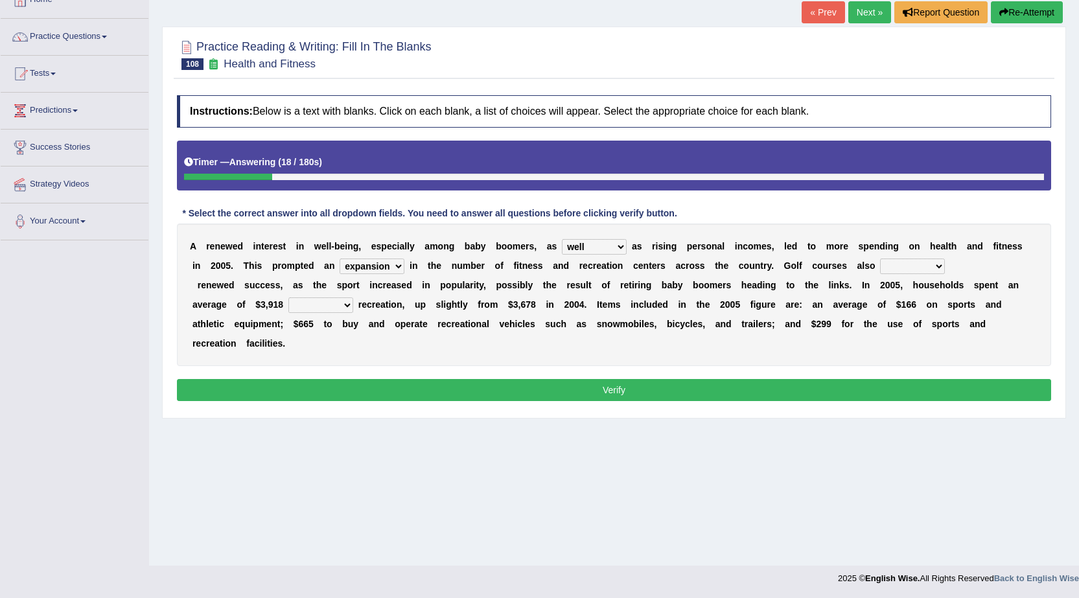
click at [339, 258] on select "good expansion movement lacked" at bounding box center [371, 266] width 65 height 16
click at [917, 260] on select "smooth modelling played enjoyed" at bounding box center [912, 266] width 65 height 16
select select "played"
click at [880, 258] on select "smooth modelling played enjoyed" at bounding box center [912, 266] width 65 height 16
click at [302, 305] on select "on of for with" at bounding box center [320, 305] width 65 height 16
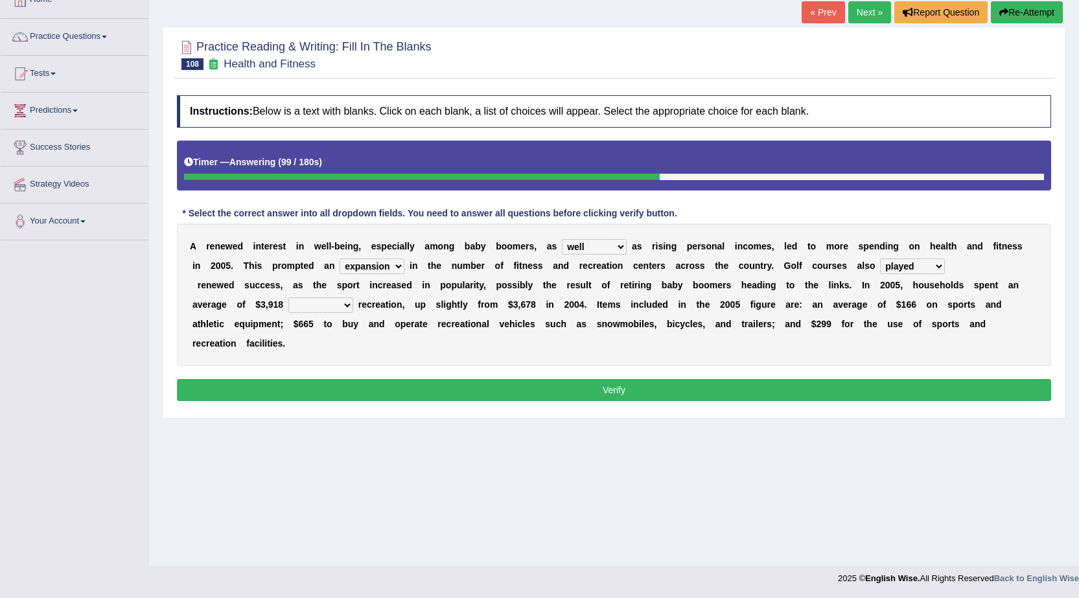
select select "for"
click at [288, 297] on select "on of for with" at bounding box center [320, 305] width 65 height 16
click at [563, 395] on button "Verify" at bounding box center [614, 390] width 874 height 22
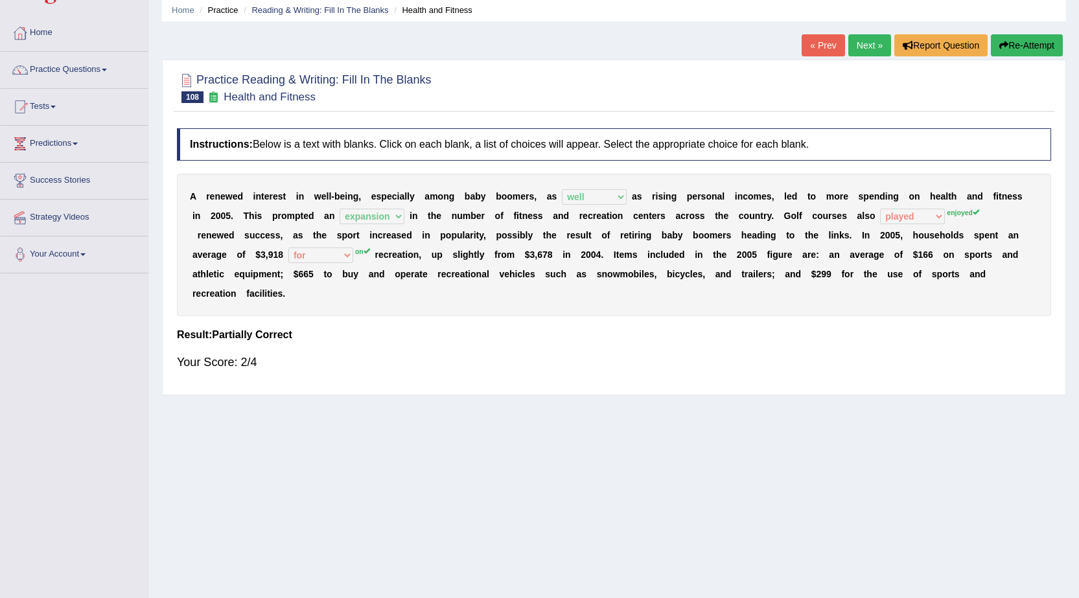
scroll to position [17, 0]
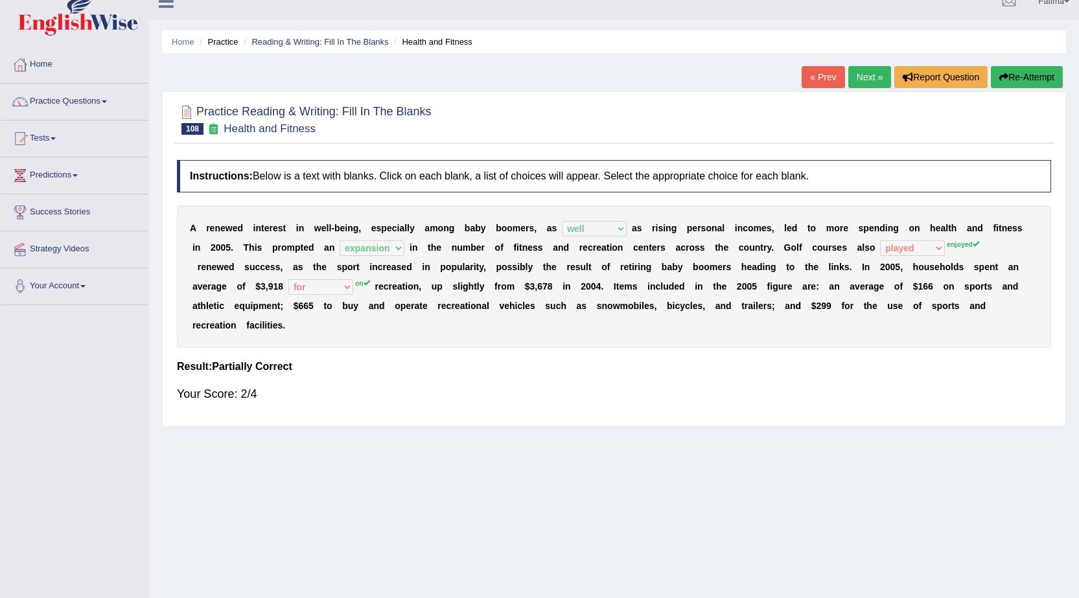
click at [1025, 73] on button "Re-Attempt" at bounding box center [1026, 77] width 72 height 22
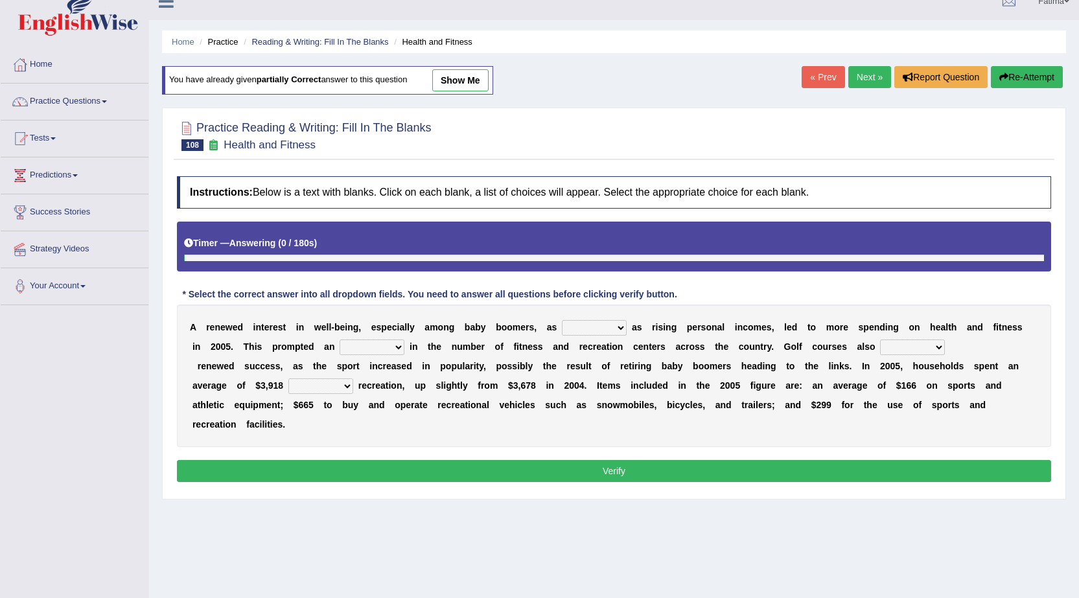
drag, startPoint x: 0, startPoint y: 0, endPoint x: 595, endPoint y: 322, distance: 676.8
click at [595, 322] on select "expansion enjoyed on well" at bounding box center [594, 328] width 65 height 16
select select "well"
click at [562, 320] on select "expansion enjoyed on well" at bounding box center [594, 328] width 65 height 16
click at [351, 346] on select "good expansion movement lacked" at bounding box center [371, 347] width 65 height 16
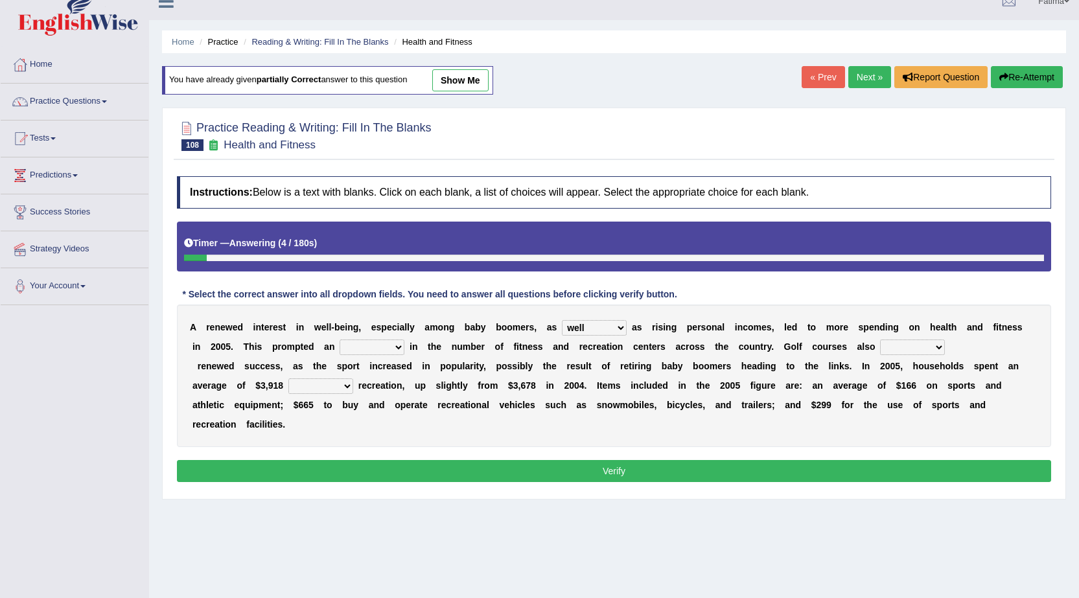
select select "expansion"
click at [339, 339] on select "good expansion movement lacked" at bounding box center [371, 347] width 65 height 16
click at [318, 388] on select "on of for with" at bounding box center [320, 386] width 65 height 16
select select "on"
click at [288, 378] on select "on of for with" at bounding box center [320, 386] width 65 height 16
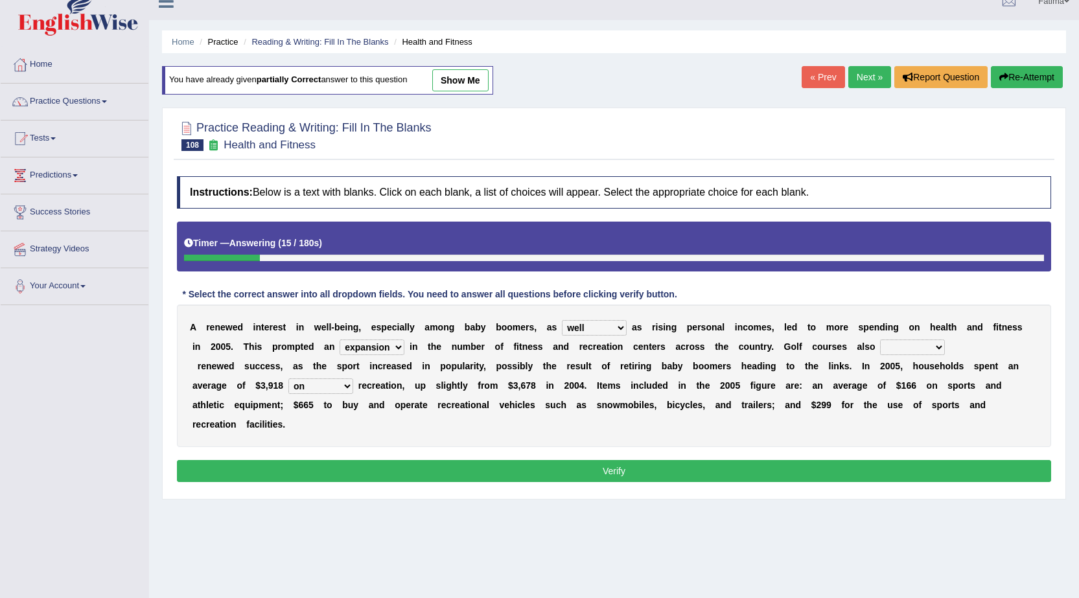
drag, startPoint x: 898, startPoint y: 336, endPoint x: 898, endPoint y: 344, distance: 8.4
click at [898, 339] on div "A r e n e w e d i n t e r e s t i n w e l l - b e i n g , e s p e c i a l l y a…" at bounding box center [614, 375] width 874 height 143
click at [899, 344] on select "smooth modelling played enjoyed" at bounding box center [912, 347] width 65 height 16
select select "enjoyed"
click at [880, 339] on select "smooth modelling played enjoyed" at bounding box center [912, 347] width 65 height 16
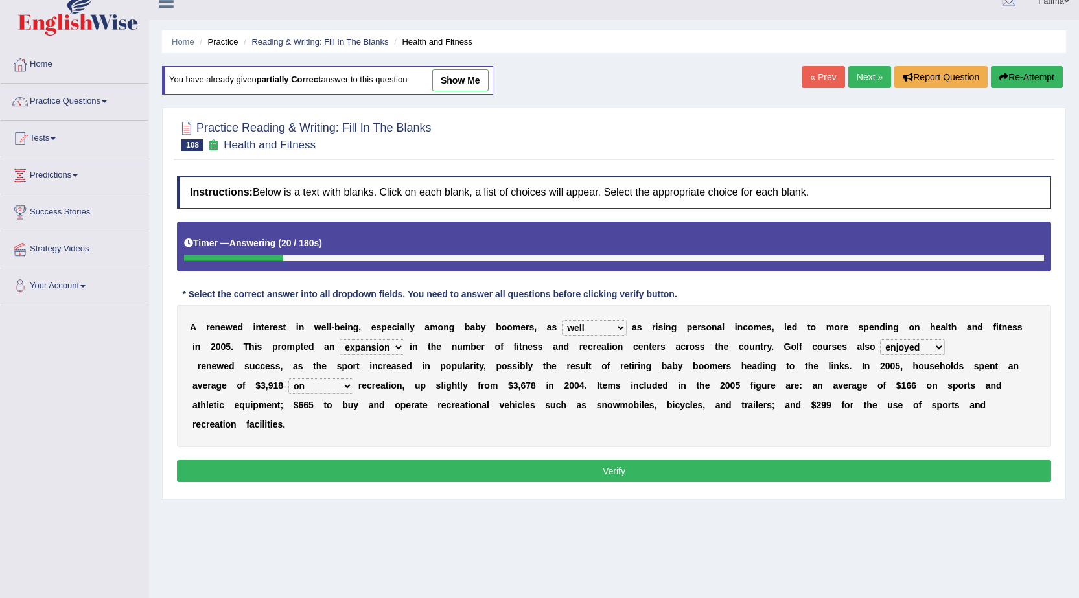
click at [449, 463] on button "Verify" at bounding box center [614, 471] width 874 height 22
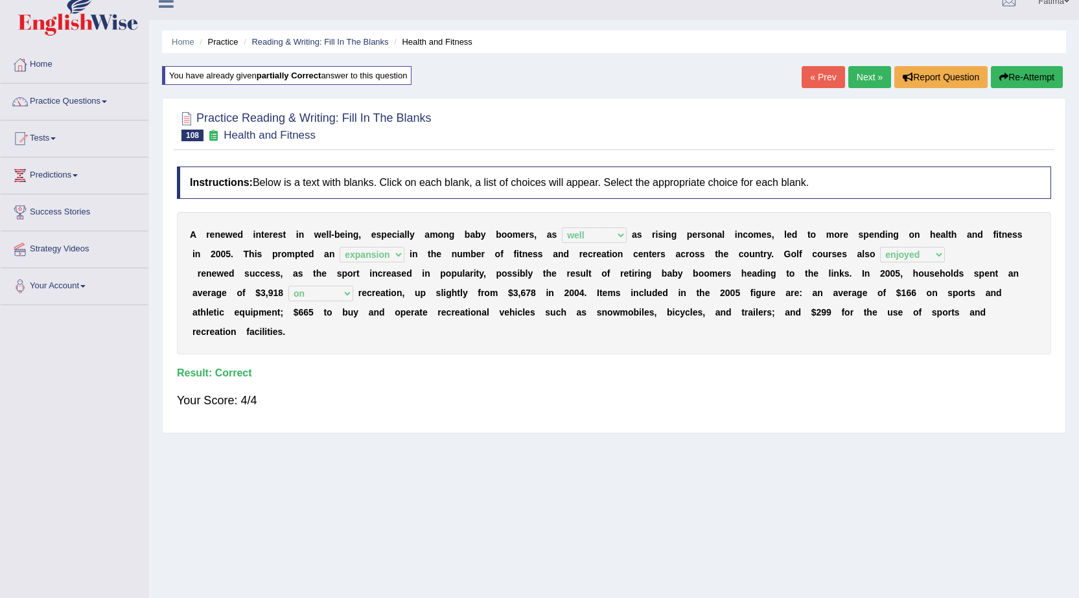
click at [863, 84] on link "Next »" at bounding box center [869, 77] width 43 height 22
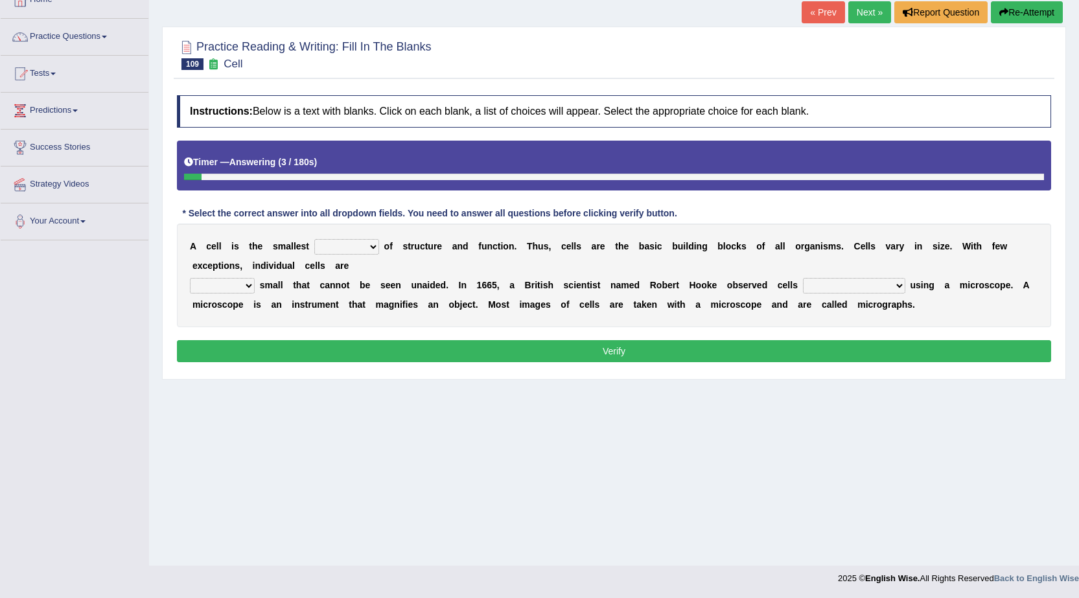
click at [341, 244] on select "object value unit role" at bounding box center [346, 247] width 65 height 16
select select "object"
click at [314, 239] on select "object value unit role" at bounding box center [346, 247] width 65 height 16
click at [224, 288] on select "quite also so now" at bounding box center [222, 286] width 65 height 16
select select "quite"
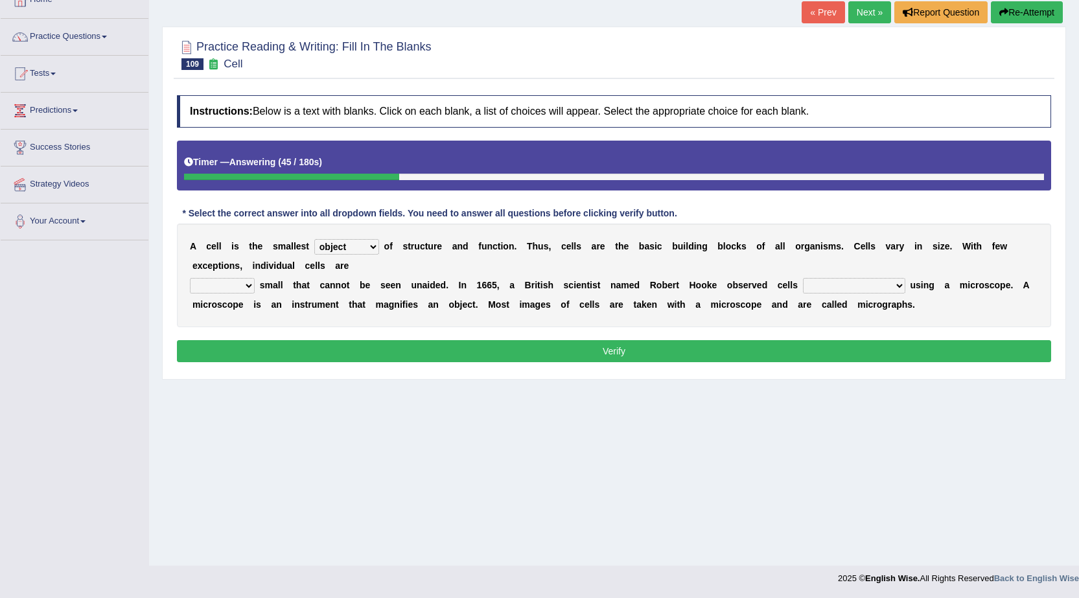
click at [190, 278] on select "quite also so now" at bounding box center [222, 286] width 65 height 16
click at [864, 290] on select "for the first time for the earliest time at the beginning in the beginning" at bounding box center [854, 286] width 102 height 16
select select "for the first time"
click at [803, 278] on select "for the first time for the earliest time at the beginning in the beginning" at bounding box center [854, 286] width 102 height 16
click at [601, 346] on button "Verify" at bounding box center [614, 351] width 874 height 22
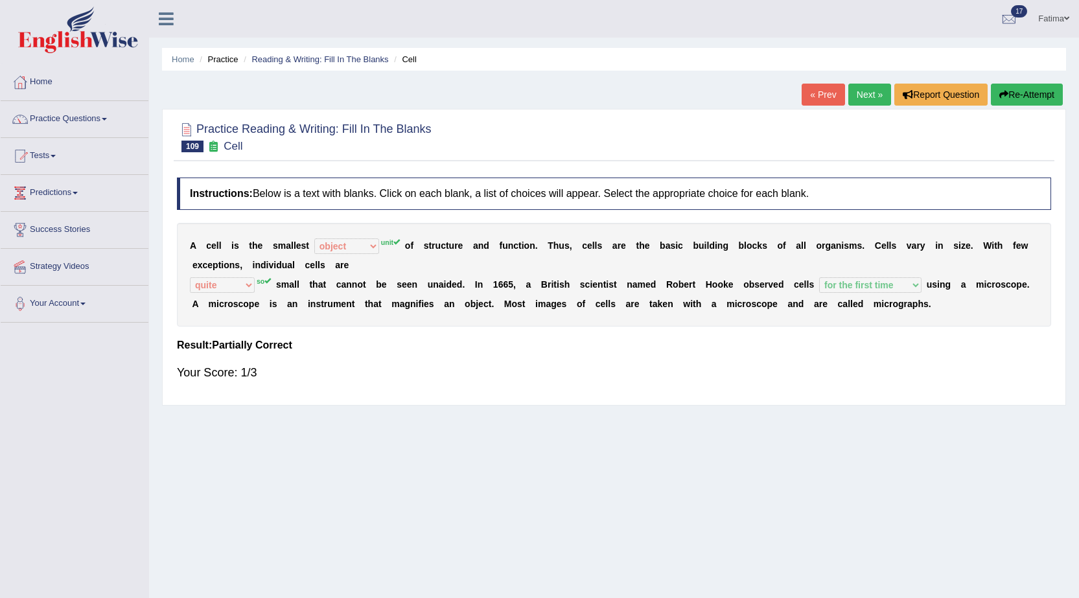
click at [1010, 92] on button "Re-Attempt" at bounding box center [1026, 95] width 72 height 22
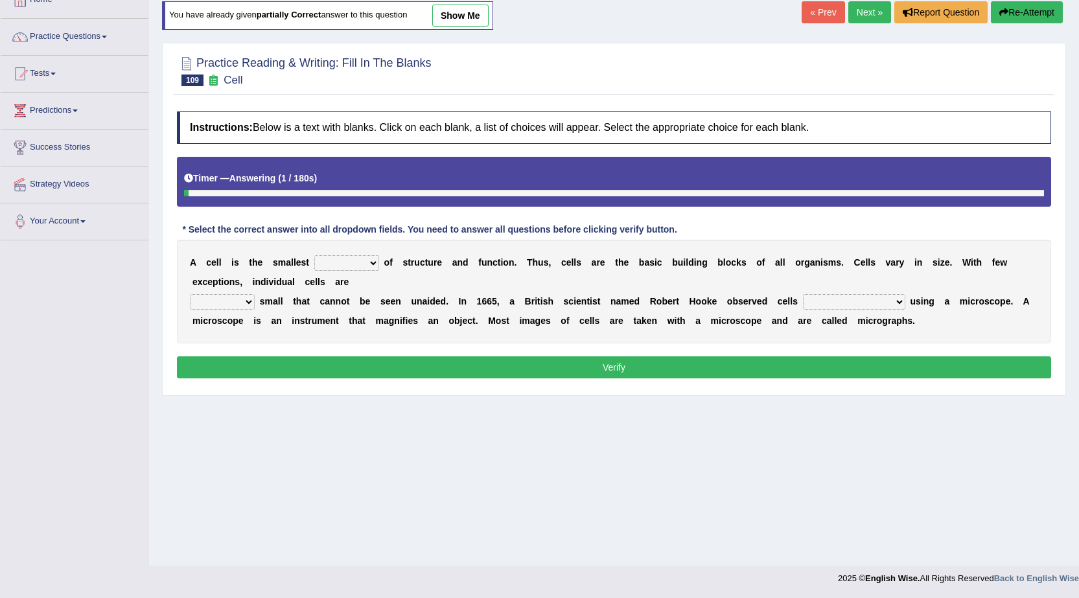
click at [350, 260] on select "object value unit role" at bounding box center [346, 263] width 65 height 16
select select "unit"
click at [314, 255] on select "object value unit role" at bounding box center [346, 263] width 65 height 16
click at [238, 302] on select "quite also so now" at bounding box center [222, 302] width 65 height 16
select select "so"
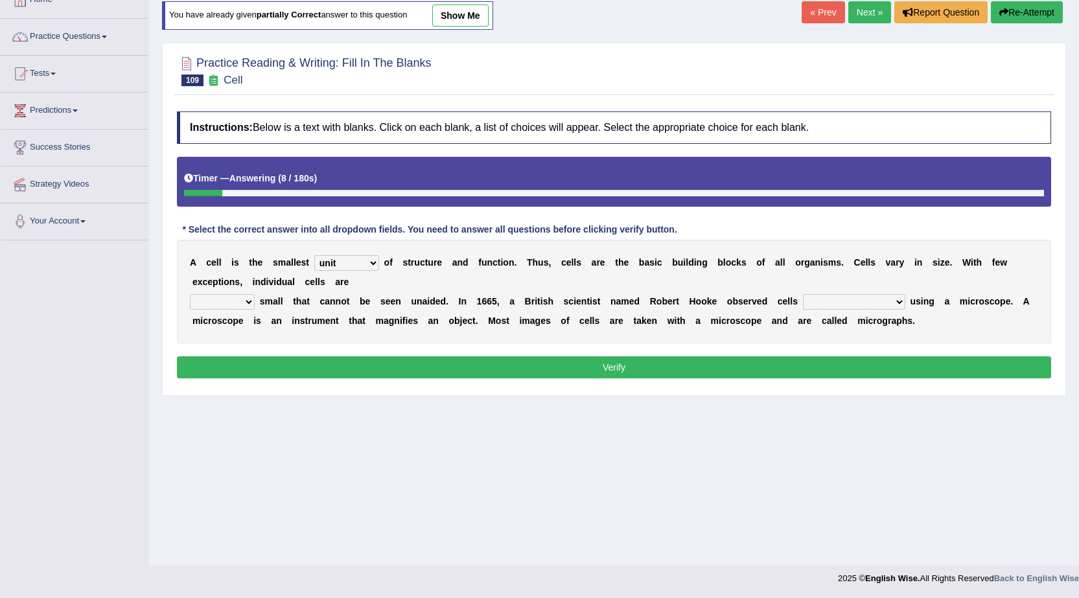
click at [190, 294] on select "quite also so now" at bounding box center [222, 302] width 65 height 16
click at [841, 299] on select "for the first time for the earliest time at the beginning in the beginning" at bounding box center [854, 302] width 102 height 16
select select "for the first time"
click at [803, 294] on select "for the first time for the earliest time at the beginning in the beginning" at bounding box center [854, 302] width 102 height 16
click at [732, 371] on button "Verify" at bounding box center [614, 367] width 874 height 22
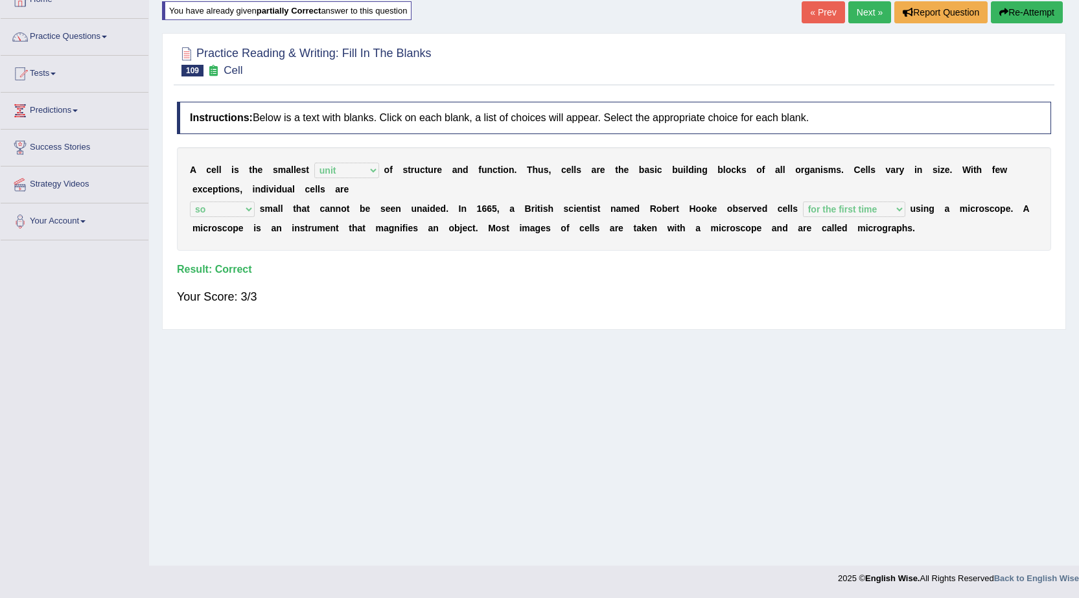
click at [859, 17] on link "Next »" at bounding box center [869, 12] width 43 height 22
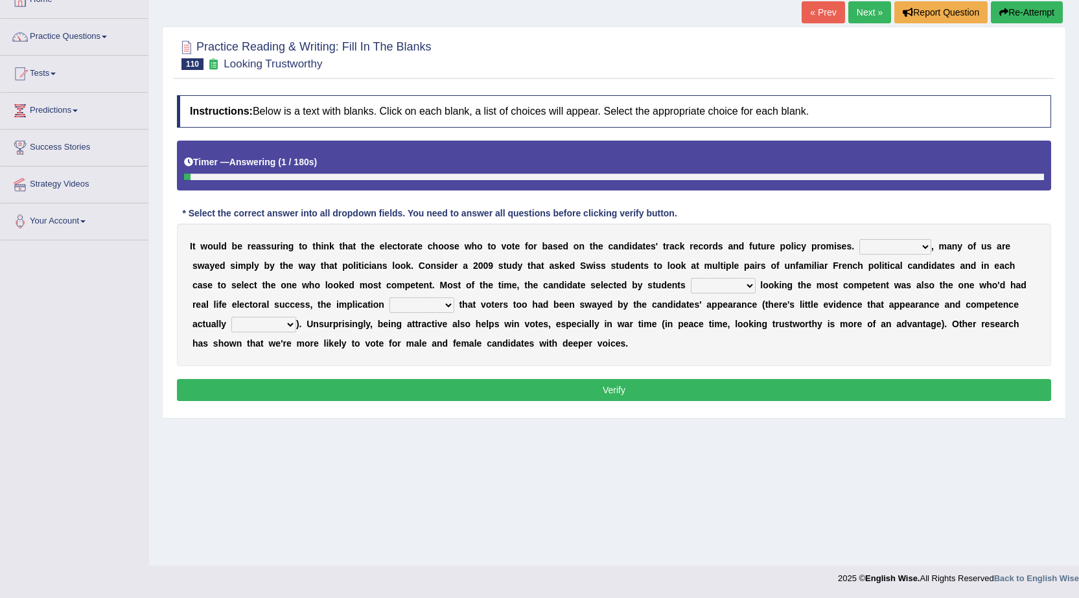
click at [891, 247] on select "For example In truth In addition In return" at bounding box center [895, 247] width 72 height 16
select select "For example"
click at [859, 239] on select "For example In truth In addition In return" at bounding box center [895, 247] width 72 height 16
click at [891, 244] on select "For example In truth In addition In return" at bounding box center [895, 247] width 72 height 16
click at [889, 243] on select "For example In truth In addition In return" at bounding box center [895, 247] width 72 height 16
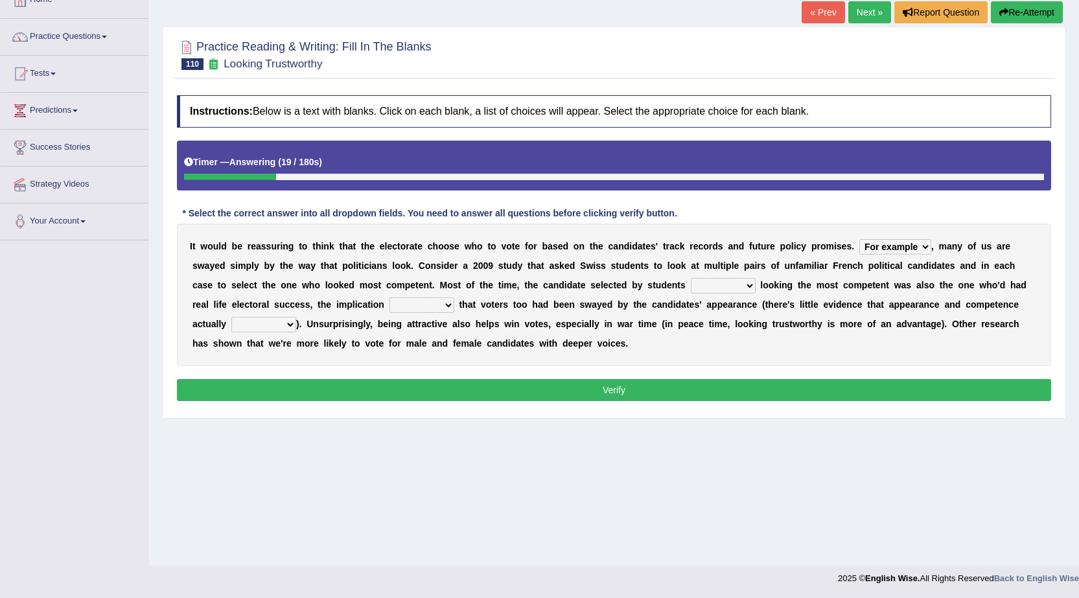
click at [713, 281] on select "through at by as" at bounding box center [723, 286] width 65 height 16
select select "at"
click at [691, 278] on select "through at by as" at bounding box center [723, 286] width 65 height 16
click at [755, 282] on b at bounding box center [757, 285] width 5 height 10
click at [722, 287] on select "through at by as" at bounding box center [723, 286] width 65 height 16
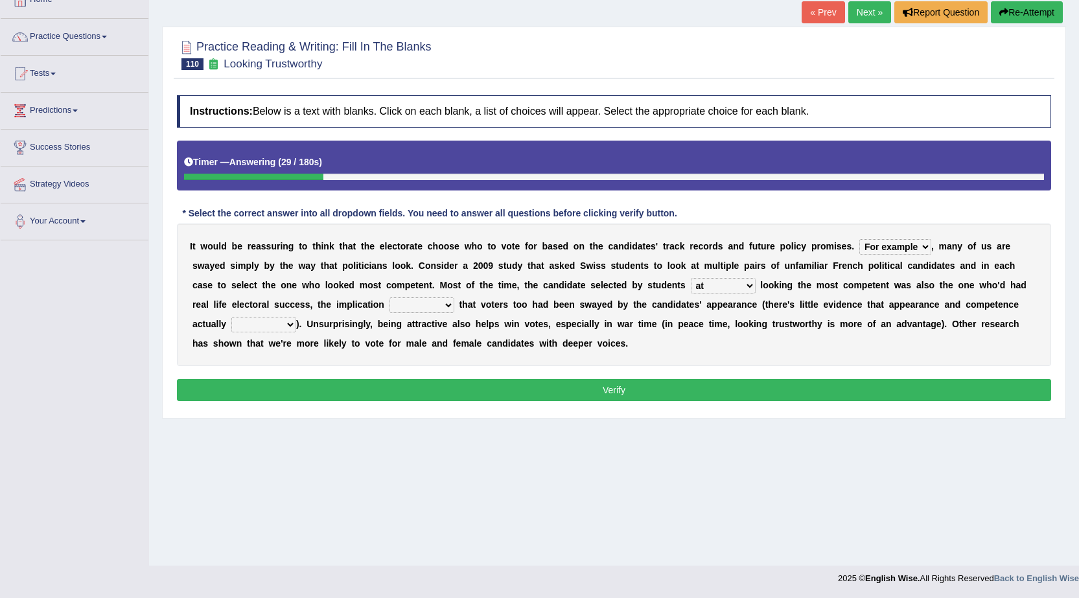
click at [691, 278] on select "through at by as" at bounding box center [723, 286] width 65 height 16
click at [433, 306] on select "being is was having" at bounding box center [421, 305] width 65 height 16
click at [728, 288] on select "through at by as" at bounding box center [723, 286] width 65 height 16
click at [436, 298] on select "being is was having" at bounding box center [421, 305] width 65 height 16
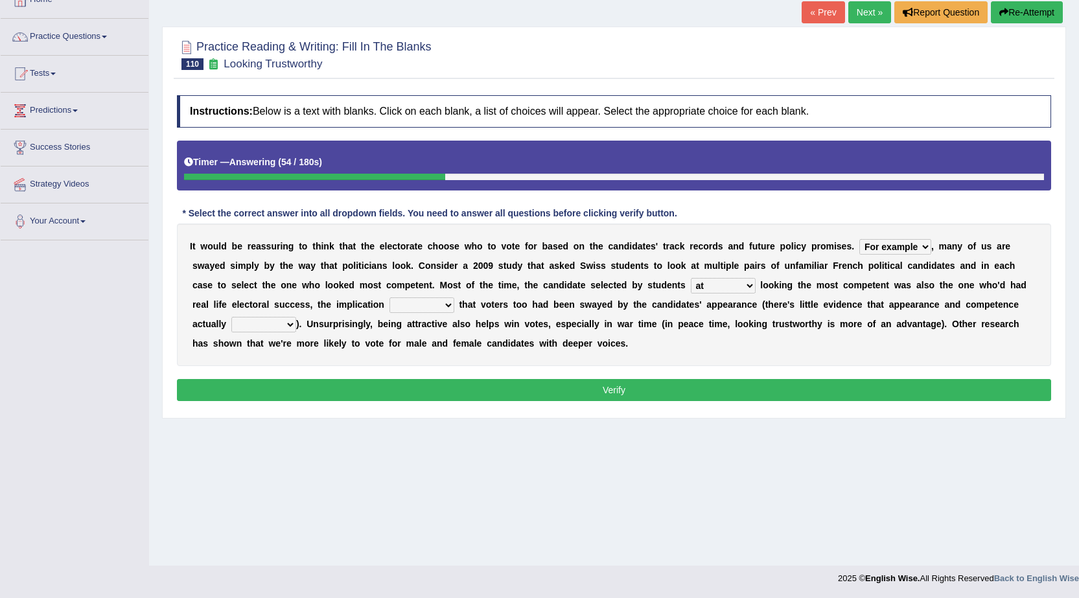
select select "was"
click at [389, 297] on select "being is was having" at bounding box center [421, 305] width 65 height 16
click at [280, 327] on select "correlate overlap cooperate diverge" at bounding box center [263, 325] width 65 height 16
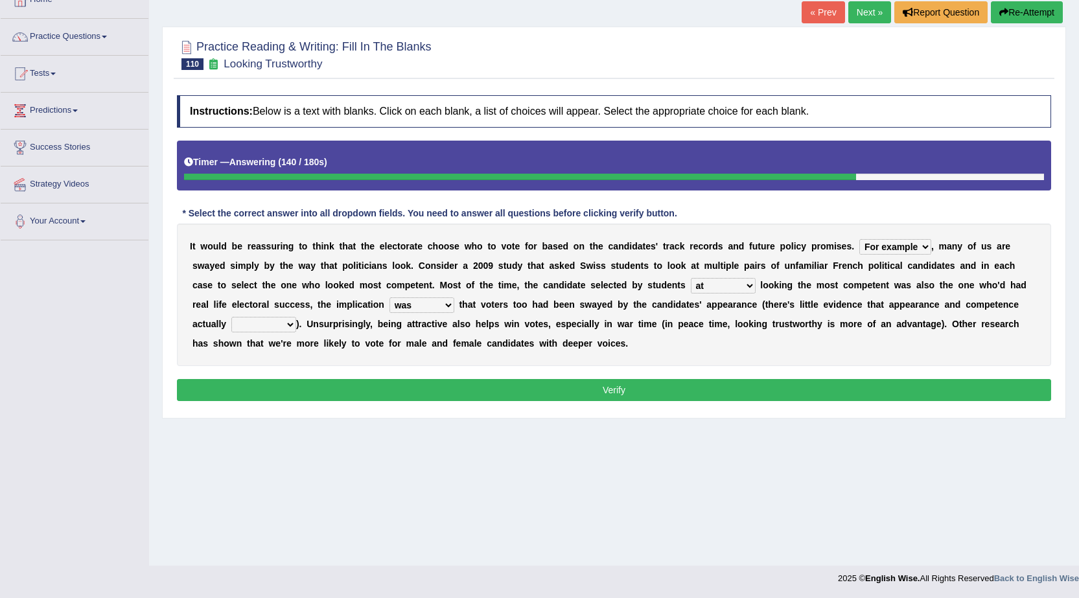
select select "cooperate"
click at [231, 317] on select "correlate overlap cooperate diverge" at bounding box center [263, 325] width 65 height 16
click at [329, 382] on button "Verify" at bounding box center [614, 390] width 874 height 22
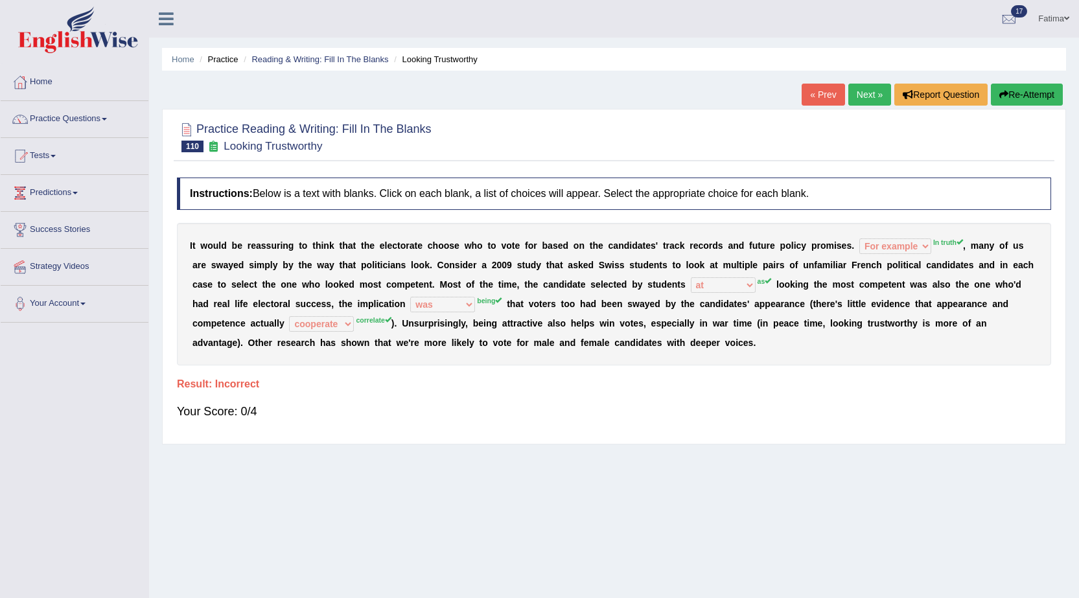
click at [1025, 97] on button "Re-Attempt" at bounding box center [1026, 95] width 72 height 22
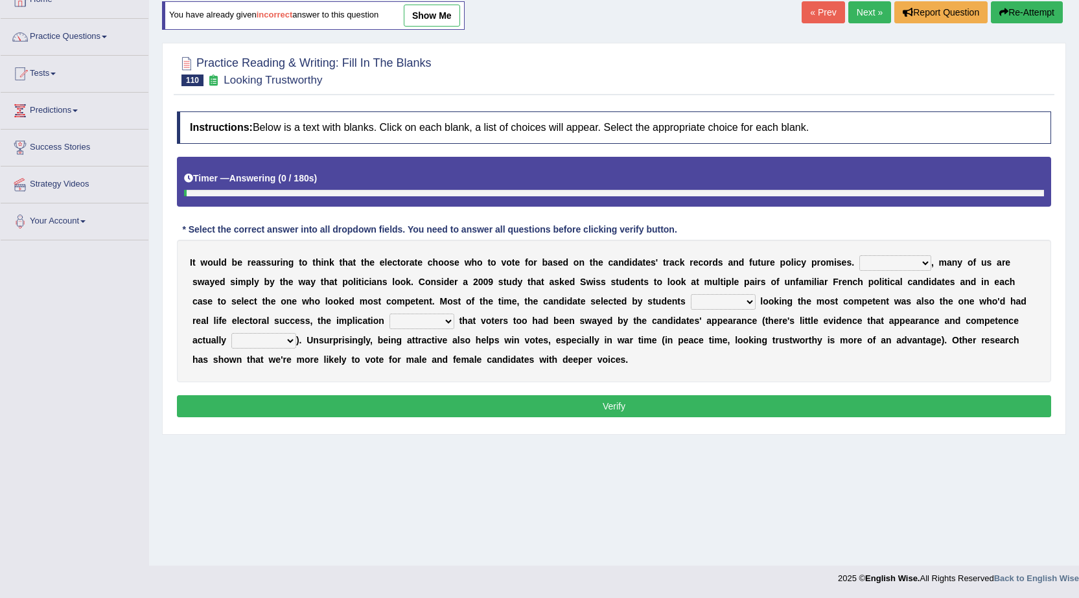
scroll to position [82, 0]
click at [907, 264] on select "For example In truth In addition In return" at bounding box center [895, 263] width 72 height 16
click at [859, 255] on select "For example In truth In addition In return" at bounding box center [895, 263] width 72 height 16
click at [907, 258] on select "For example In truth In addition In return" at bounding box center [895, 263] width 72 height 16
select select "In truth"
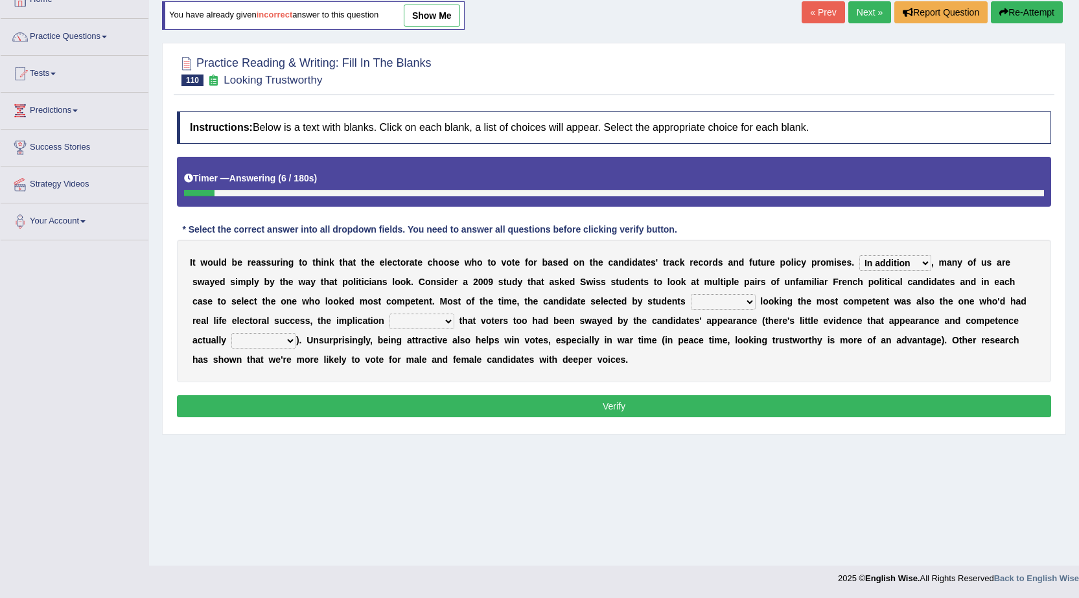
click at [859, 255] on select "For example In truth In addition In return" at bounding box center [895, 263] width 72 height 16
click at [714, 295] on select "through at by as" at bounding box center [723, 302] width 65 height 16
click at [691, 294] on select "through at by as" at bounding box center [723, 302] width 65 height 16
drag, startPoint x: 734, startPoint y: 301, endPoint x: 702, endPoint y: 380, distance: 85.2
click at [702, 380] on div "I t w o u l d b e r e a s s u r i n g t o t h i n k t h a t t h e e l e c t o r…" at bounding box center [614, 311] width 874 height 143
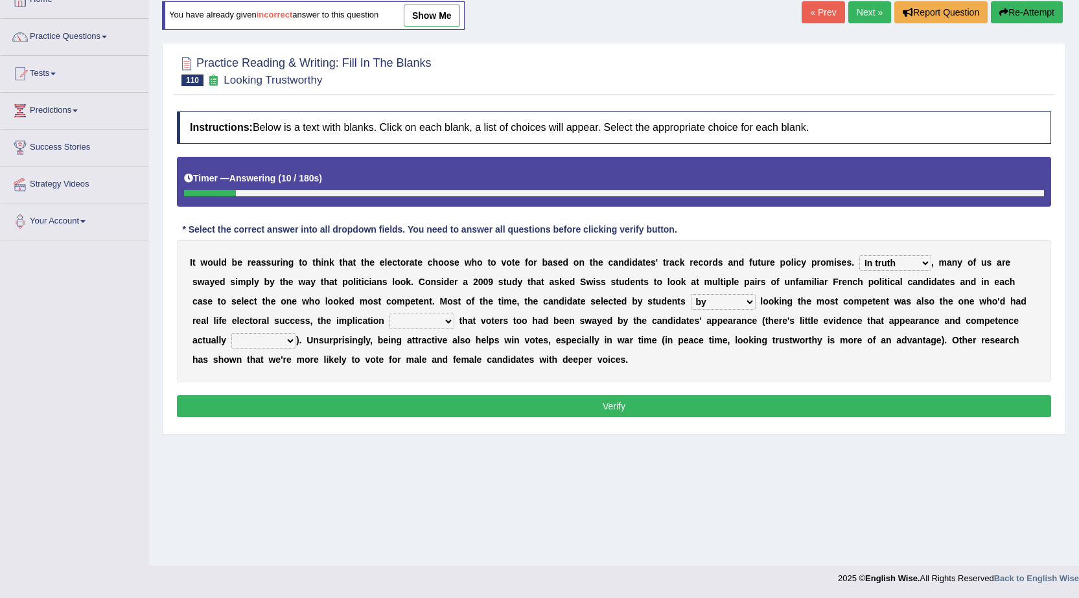
select select "as"
click at [691, 294] on select "through at by as" at bounding box center [723, 302] width 65 height 16
click at [428, 319] on select "being is was having" at bounding box center [421, 322] width 65 height 16
select select "having"
click at [389, 314] on select "being is was having" at bounding box center [421, 322] width 65 height 16
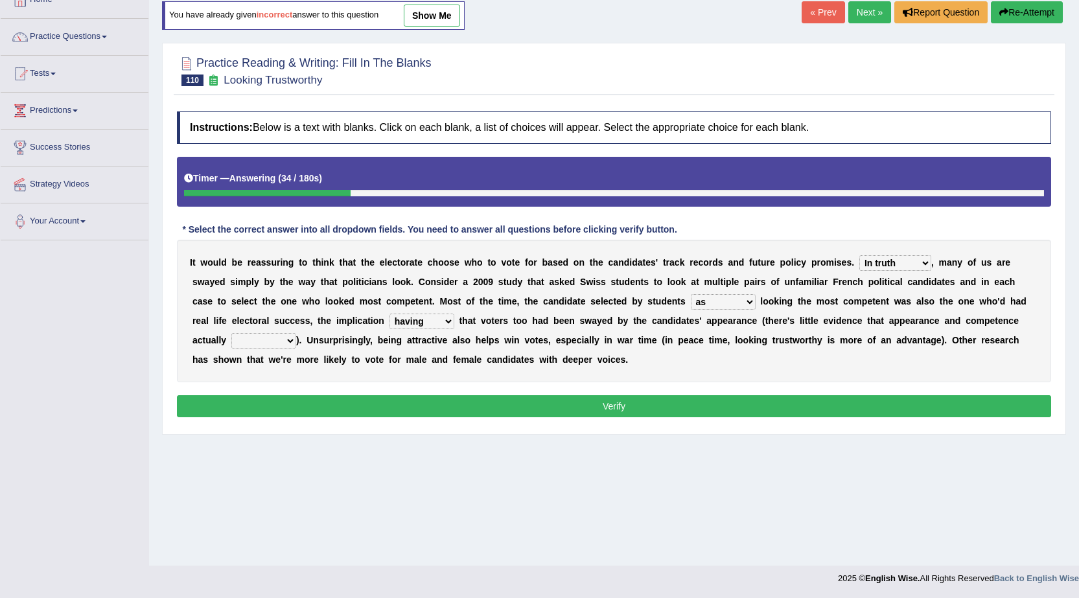
click at [271, 344] on select "correlate overlap cooperate diverge" at bounding box center [263, 341] width 65 height 16
select select "correlate"
click at [231, 333] on select "correlate overlap cooperate diverge" at bounding box center [263, 341] width 65 height 16
click at [597, 406] on button "Verify" at bounding box center [614, 406] width 874 height 22
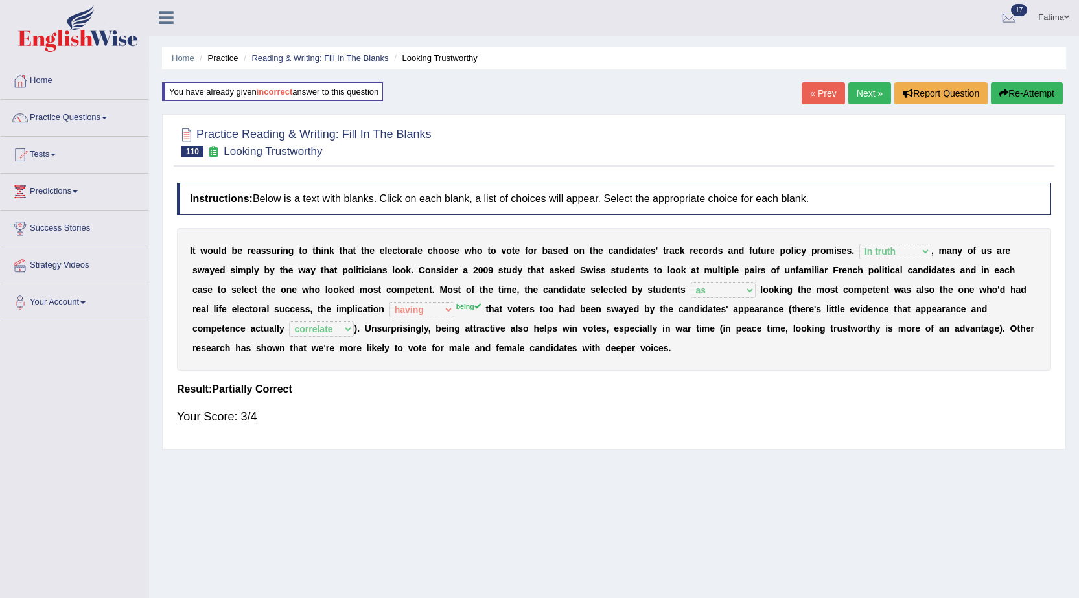
scroll to position [0, 0]
click at [877, 99] on link "Next »" at bounding box center [869, 95] width 43 height 22
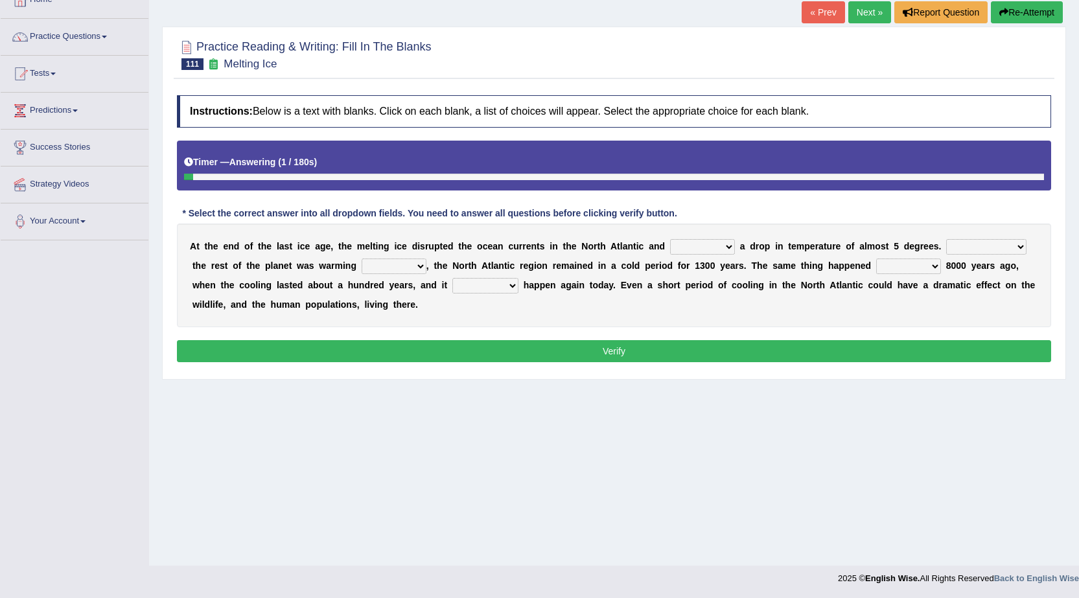
click at [697, 248] on select "featured denied reflected caused" at bounding box center [702, 247] width 65 height 16
select select "denied"
click at [670, 239] on select "featured denied reflected caused" at bounding box center [702, 247] width 65 height 16
click at [974, 249] on select "Contrasting to Even though As if Now that" at bounding box center [986, 247] width 80 height 16
select select "Contrasting to"
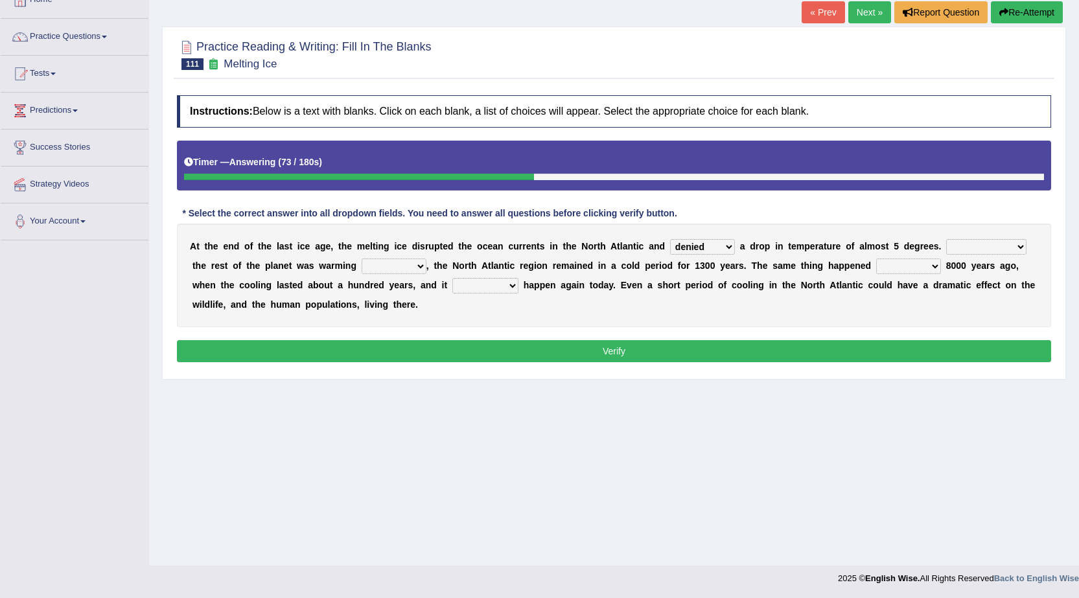
click at [946, 239] on select "Contrasting to Even though As if Now that" at bounding box center [986, 247] width 80 height 16
click at [904, 263] on select "on before after around" at bounding box center [908, 266] width 65 height 16
select select "after"
click at [876, 258] on select "on before after around" at bounding box center [908, 266] width 65 height 16
click at [500, 288] on select "could can should could have" at bounding box center [485, 286] width 66 height 16
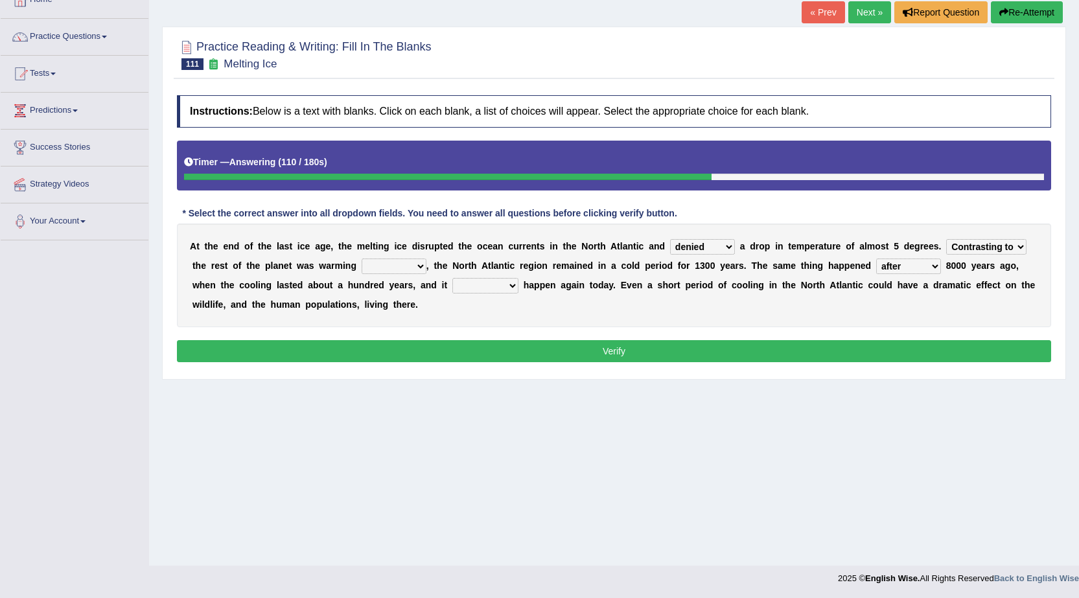
select select "could have"
click at [452, 278] on select "could can should could have" at bounding box center [485, 286] width 66 height 16
click at [405, 264] on select "in off up back" at bounding box center [393, 266] width 65 height 16
select select "back"
click at [361, 258] on select "in off up back" at bounding box center [393, 266] width 65 height 16
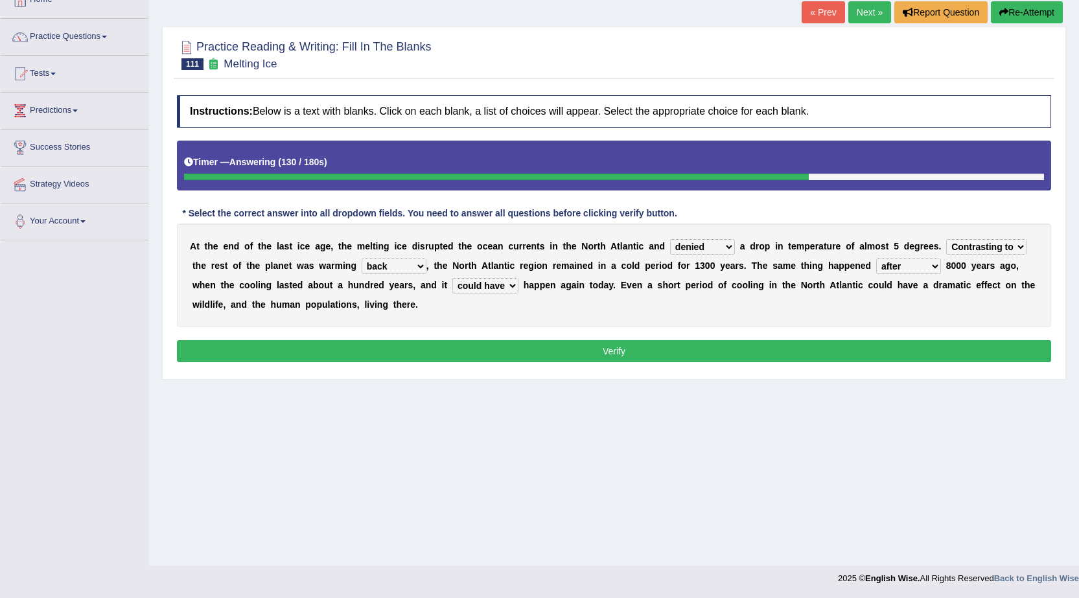
click at [394, 350] on button "Verify" at bounding box center [614, 351] width 874 height 22
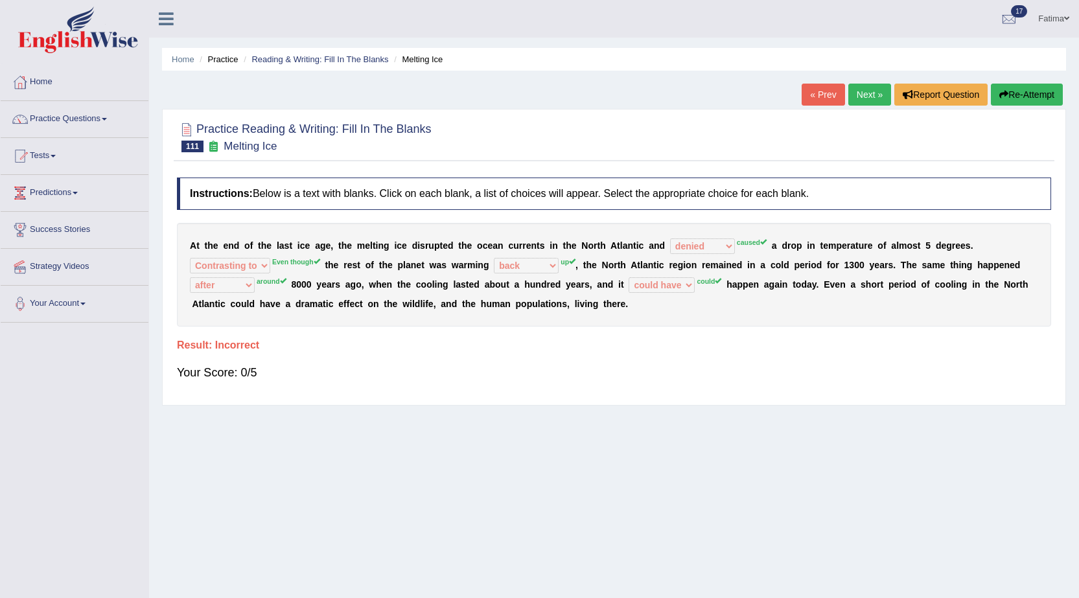
drag, startPoint x: 733, startPoint y: 351, endPoint x: 746, endPoint y: 363, distance: 17.4
click at [746, 363] on div "Instructions: Below is a text with blanks. Click on each blank, a list of choic…" at bounding box center [614, 284] width 880 height 227
click at [1020, 92] on button "Re-Attempt" at bounding box center [1026, 95] width 72 height 22
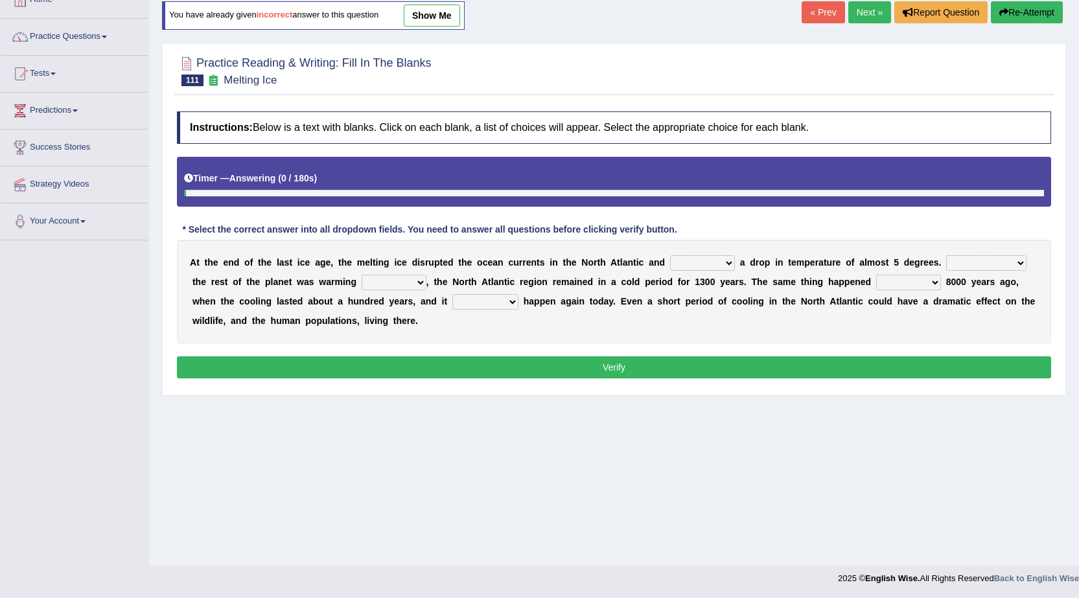
scroll to position [82, 0]
click at [711, 260] on select "featured denied reflected caused" at bounding box center [702, 263] width 65 height 16
select select "caused"
click at [670, 255] on select "featured denied reflected caused" at bounding box center [702, 263] width 65 height 16
click at [972, 258] on select "Contrasting to Even though As if Now that" at bounding box center [986, 263] width 80 height 16
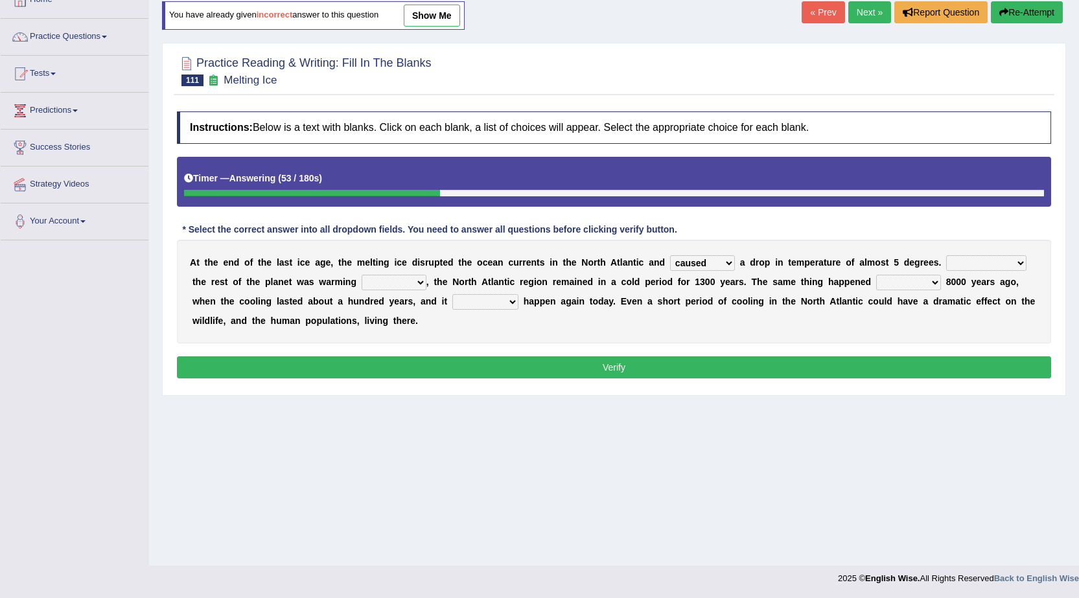
click at [369, 280] on select "in off up back" at bounding box center [393, 283] width 65 height 16
click at [361, 275] on select "in off up back" at bounding box center [393, 283] width 65 height 16
click at [393, 279] on select "in off up back" at bounding box center [393, 283] width 65 height 16
select select "up"
click at [361, 275] on select "in off up back" at bounding box center [393, 283] width 65 height 16
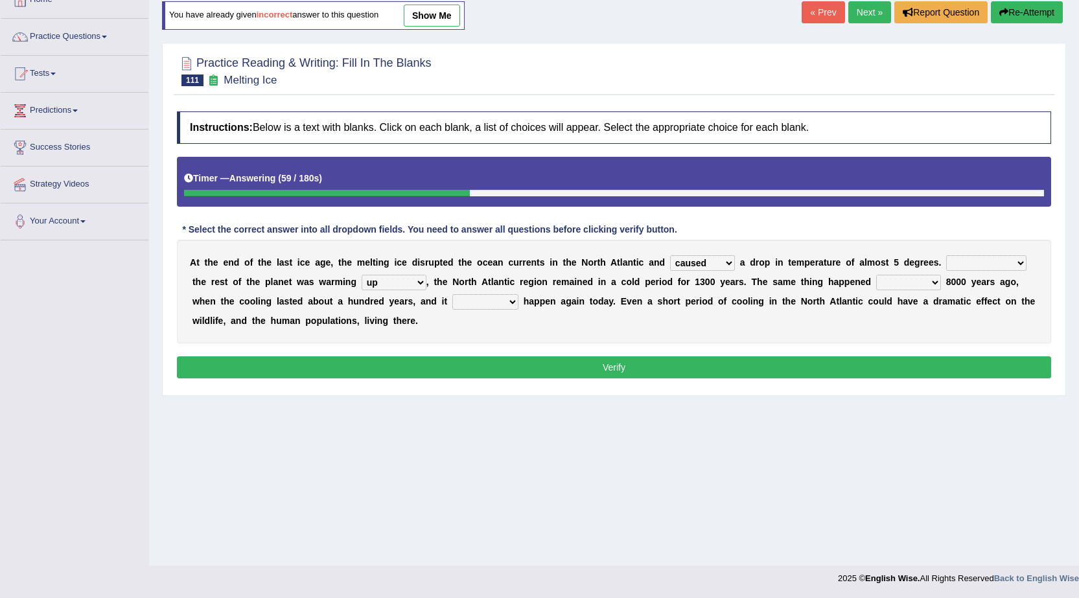
click at [496, 299] on select "could can should could have" at bounding box center [485, 302] width 66 height 16
select select "could"
click at [452, 294] on select "could can should could have" at bounding box center [485, 302] width 66 height 16
drag, startPoint x: 902, startPoint y: 281, endPoint x: 871, endPoint y: 293, distance: 32.8
click at [902, 280] on select "on before after around" at bounding box center [908, 283] width 65 height 16
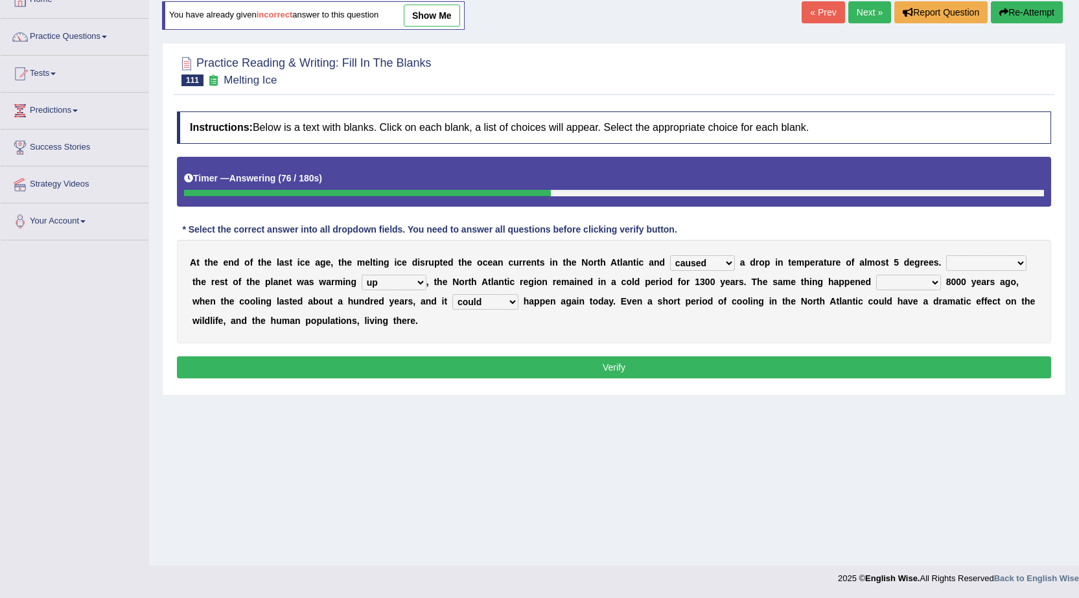
select select "around"
click at [876, 275] on select "on before after around" at bounding box center [908, 283] width 65 height 16
click at [985, 262] on select "Contrasting to Even though As if Now that" at bounding box center [986, 263] width 80 height 16
select select "As if"
click at [946, 255] on select "Contrasting to Even though As if Now that" at bounding box center [986, 263] width 80 height 16
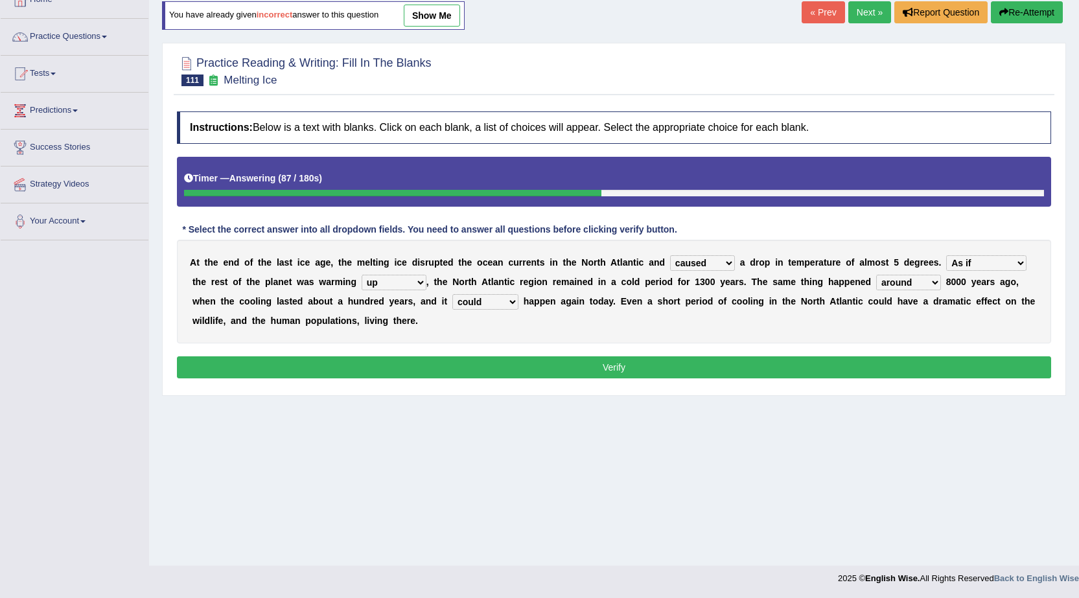
click at [762, 365] on button "Verify" at bounding box center [614, 367] width 874 height 22
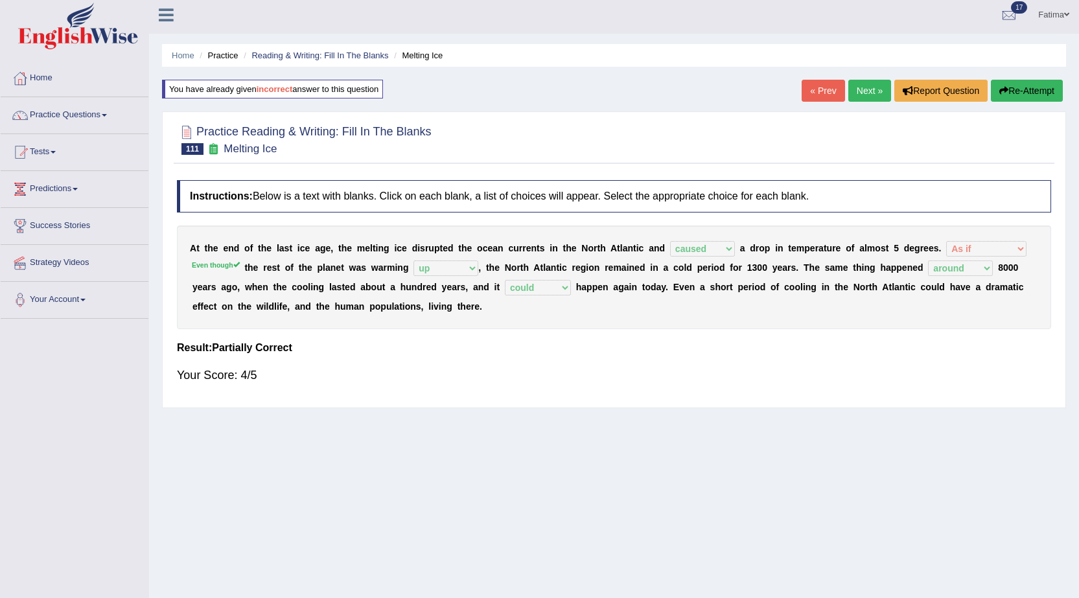
scroll to position [0, 0]
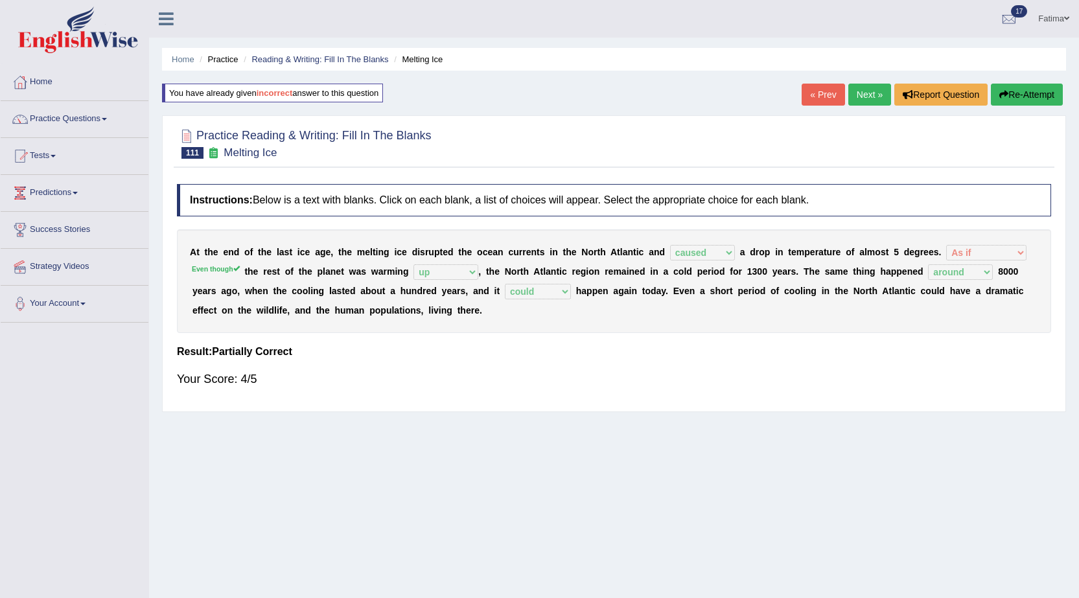
click at [1025, 84] on button "Re-Attempt" at bounding box center [1026, 95] width 72 height 22
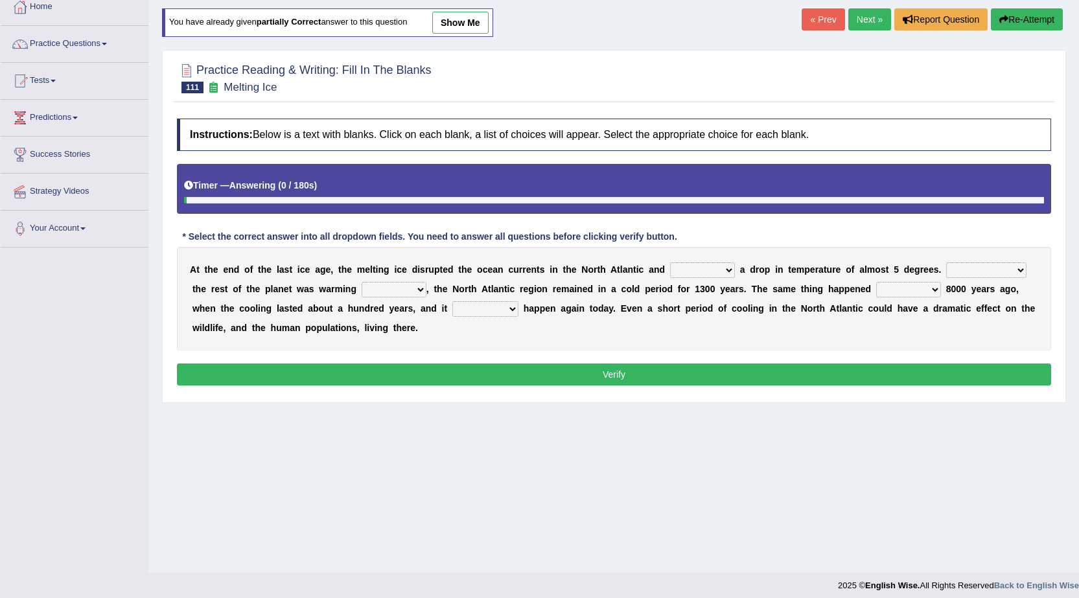
scroll to position [82, 0]
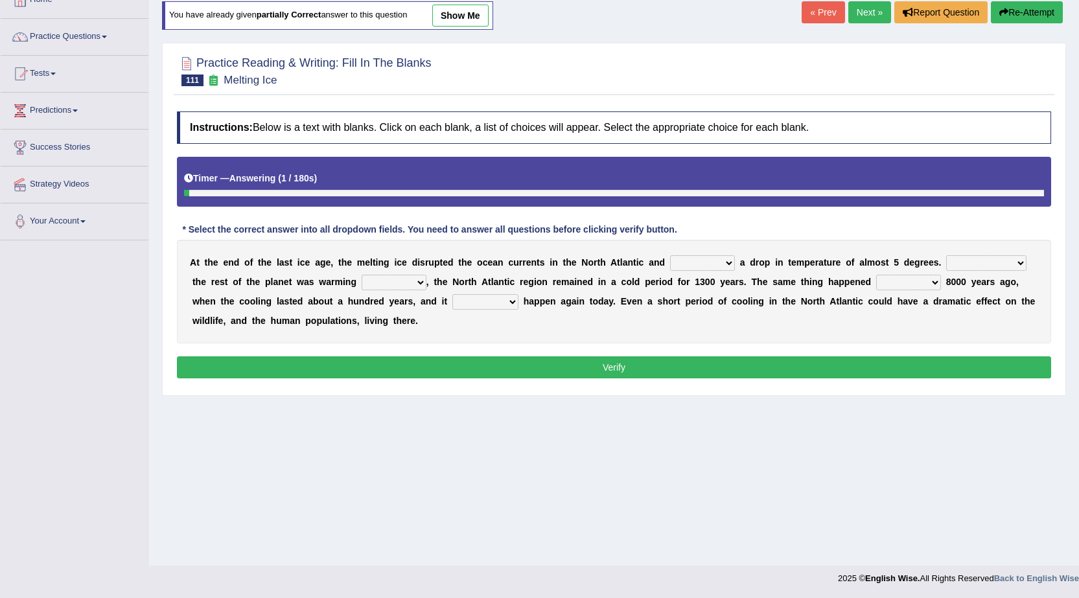
click at [994, 266] on select "Contrasting to Even though As if Now that" at bounding box center [986, 263] width 80 height 16
select select "Even though"
click at [946, 255] on select "Contrasting to Even though As if Now that" at bounding box center [986, 263] width 80 height 16
click at [687, 264] on select "featured denied reflected caused" at bounding box center [702, 263] width 65 height 16
select select "caused"
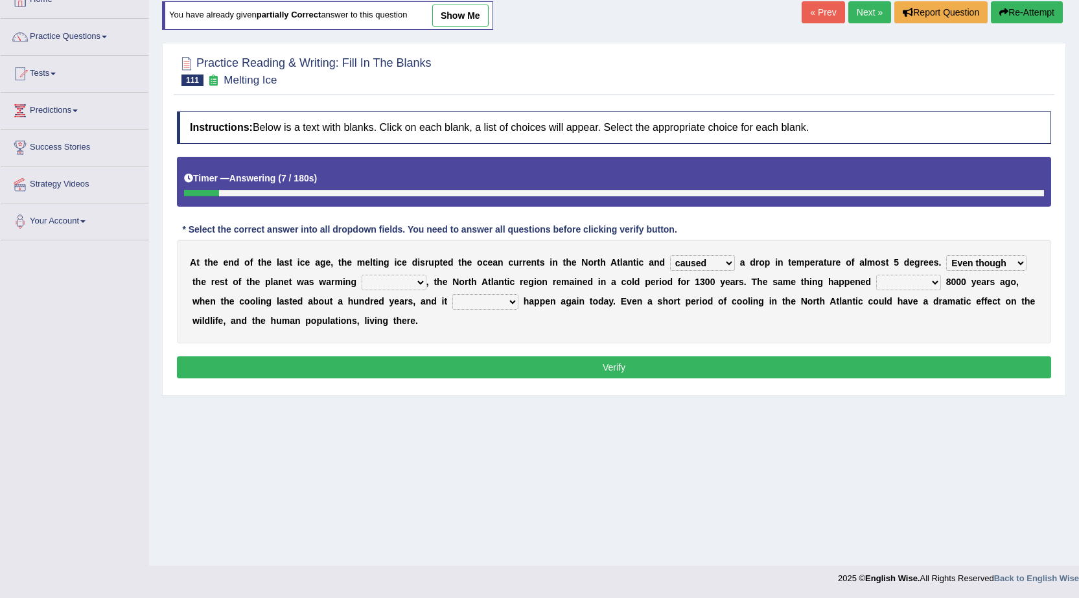
click at [670, 255] on select "featured denied reflected caused" at bounding box center [702, 263] width 65 height 16
click at [895, 282] on select "on before after around" at bounding box center [908, 283] width 65 height 16
select select "around"
click at [876, 275] on select "on before after around" at bounding box center [908, 283] width 65 height 16
click at [483, 300] on select "could can should could have" at bounding box center [485, 302] width 66 height 16
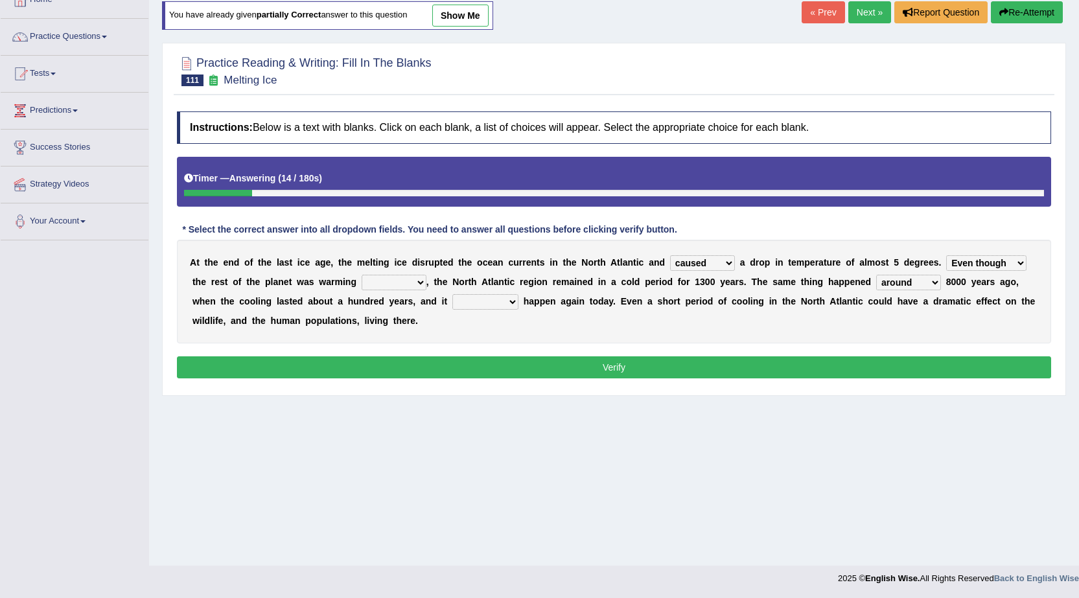
select select "could"
click at [452, 294] on select "could can should could have" at bounding box center [485, 302] width 66 height 16
click at [404, 277] on select "in off up back" at bounding box center [393, 283] width 65 height 16
select select "up"
click at [361, 275] on select "in off up back" at bounding box center [393, 283] width 65 height 16
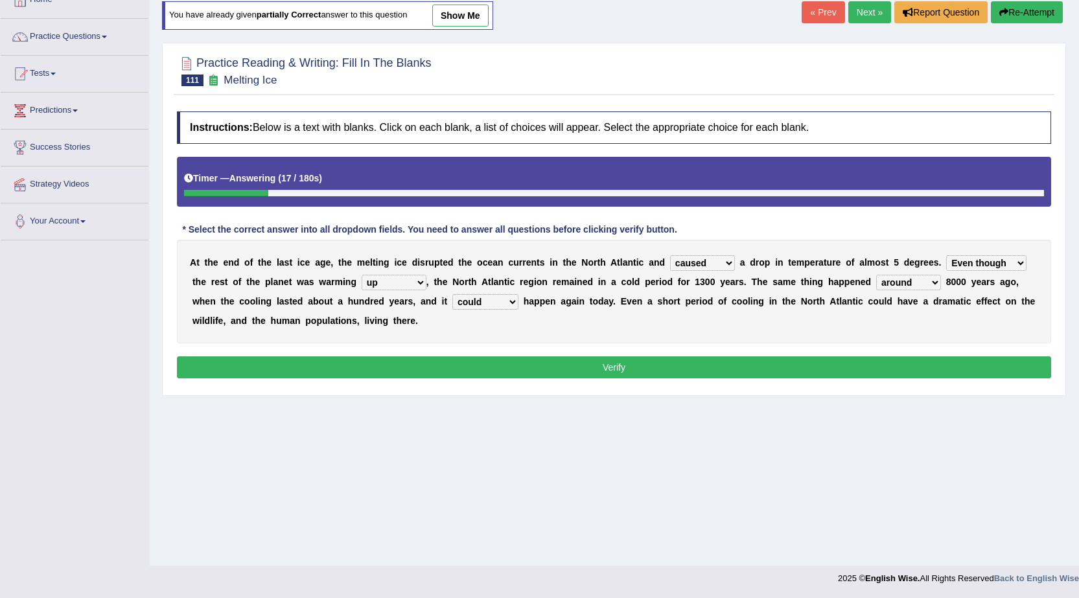
click at [560, 372] on button "Verify" at bounding box center [614, 367] width 874 height 22
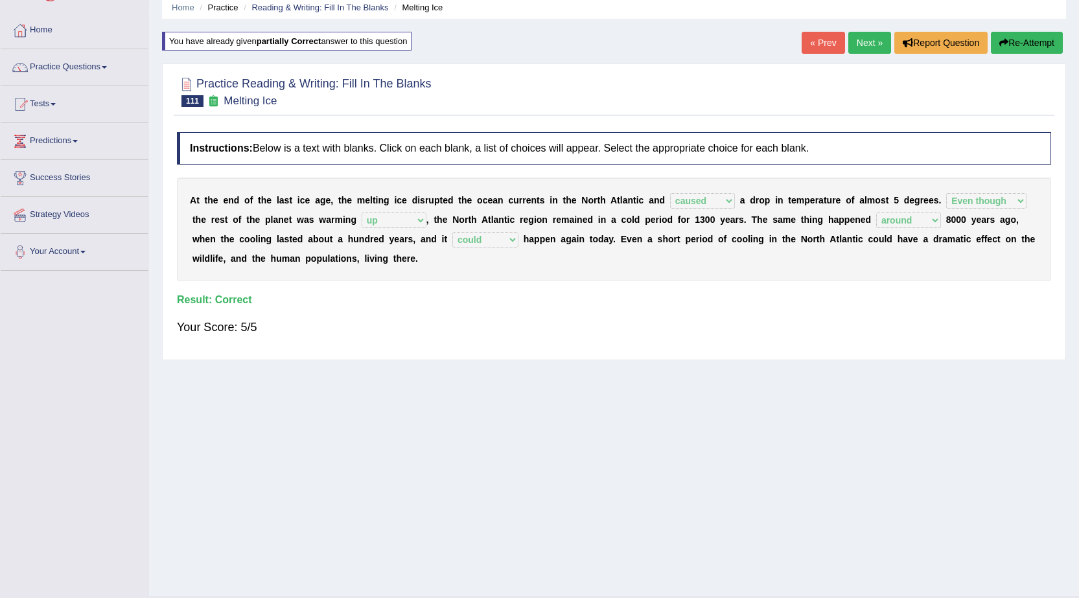
scroll to position [0, 0]
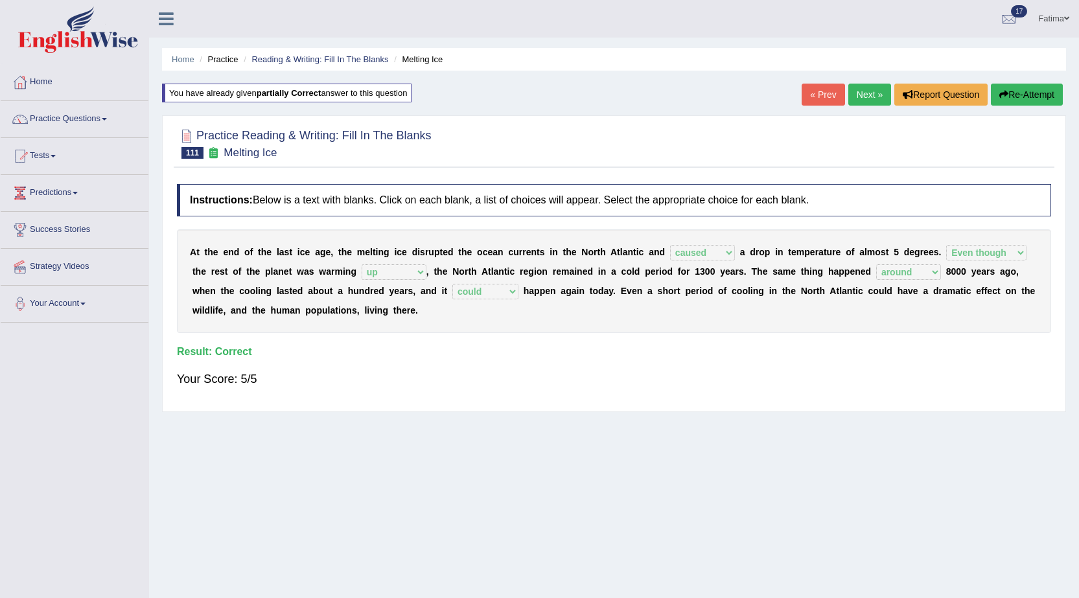
click at [860, 96] on link "Next »" at bounding box center [869, 95] width 43 height 22
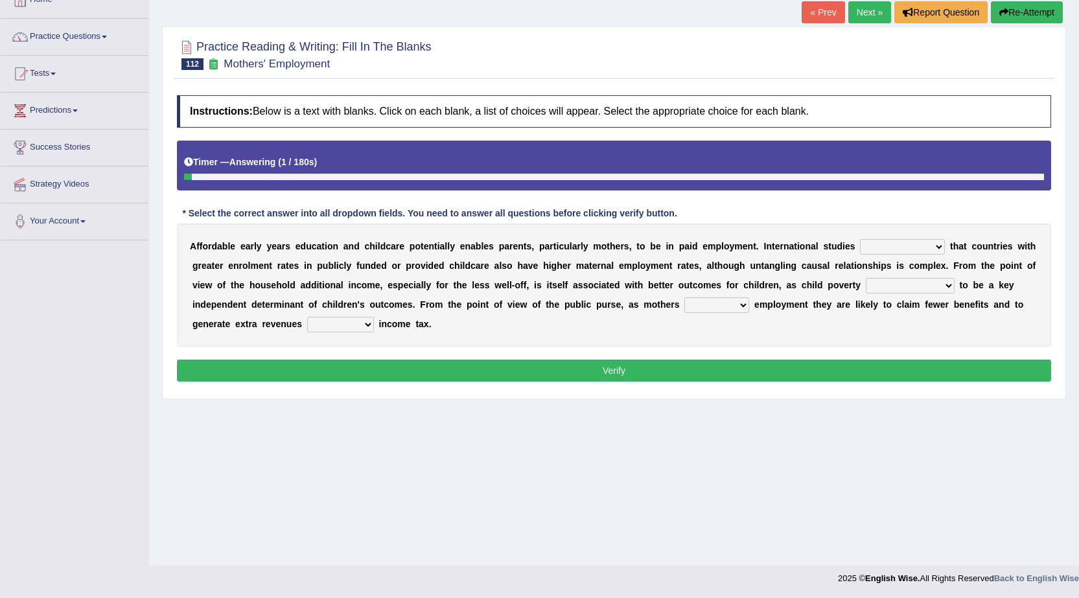
click at [893, 245] on select "are finding found have yet to find have found" at bounding box center [902, 247] width 85 height 16
select select "found"
click at [860, 239] on select "are finding found have yet to find have found" at bounding box center [902, 247] width 85 height 16
click at [902, 242] on select "are finding found have yet to find have found" at bounding box center [902, 247] width 85 height 16
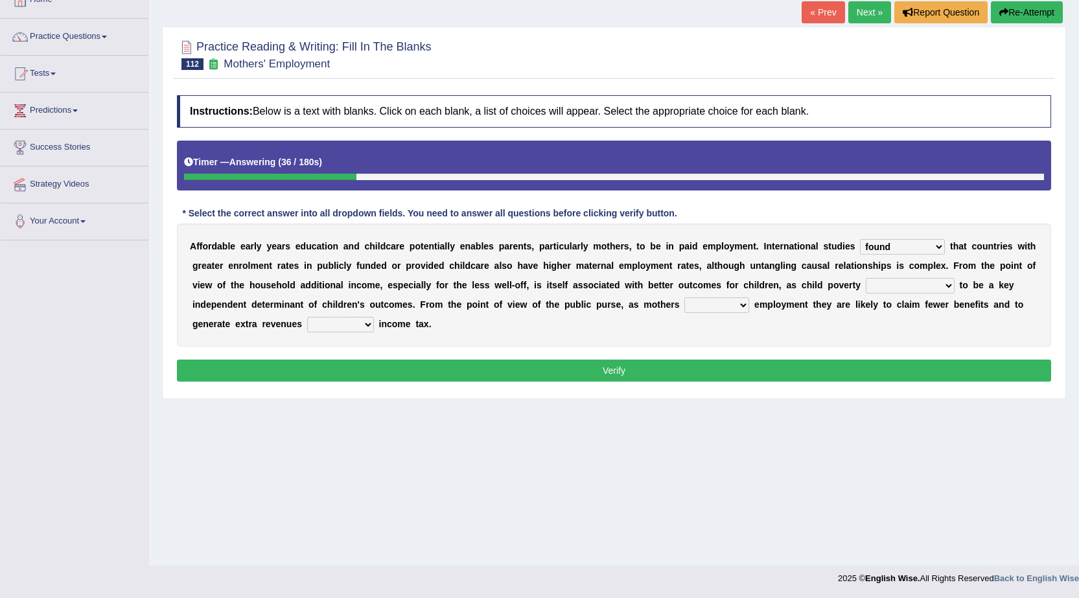
click at [902, 242] on select "are finding found have yet to find have found" at bounding box center [902, 247] width 85 height 16
click at [713, 307] on select "enact enrol enter enlist" at bounding box center [716, 305] width 65 height 16
select select "enrol"
click at [684, 297] on select "enact enrol enter enlist" at bounding box center [716, 305] width 65 height 16
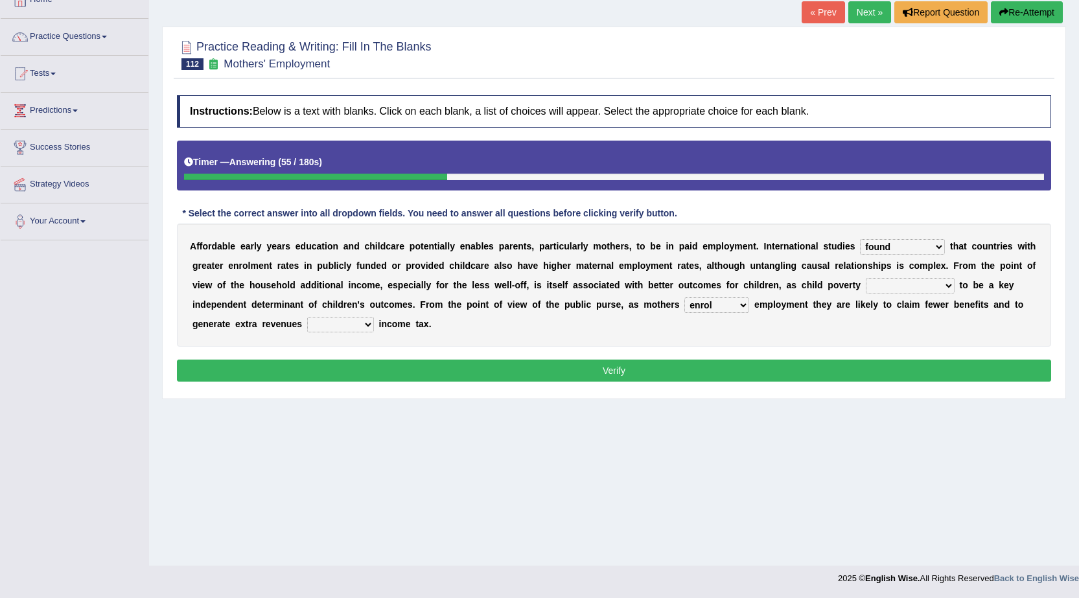
click at [895, 284] on select "is shown has been shown was showing showed" at bounding box center [909, 286] width 89 height 16
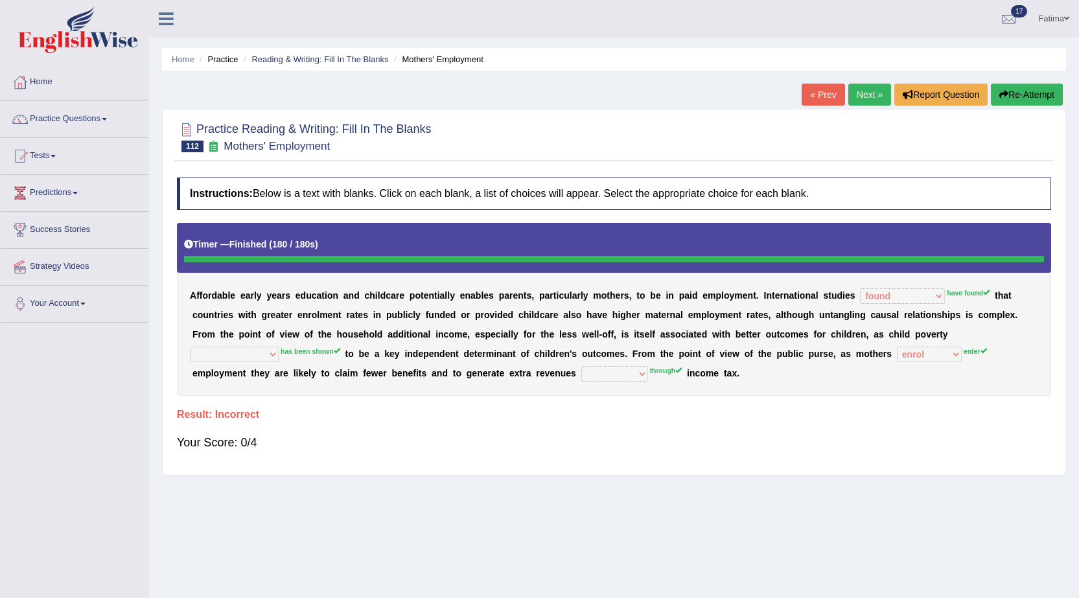
click at [1042, 94] on button "Re-Attempt" at bounding box center [1026, 95] width 72 height 22
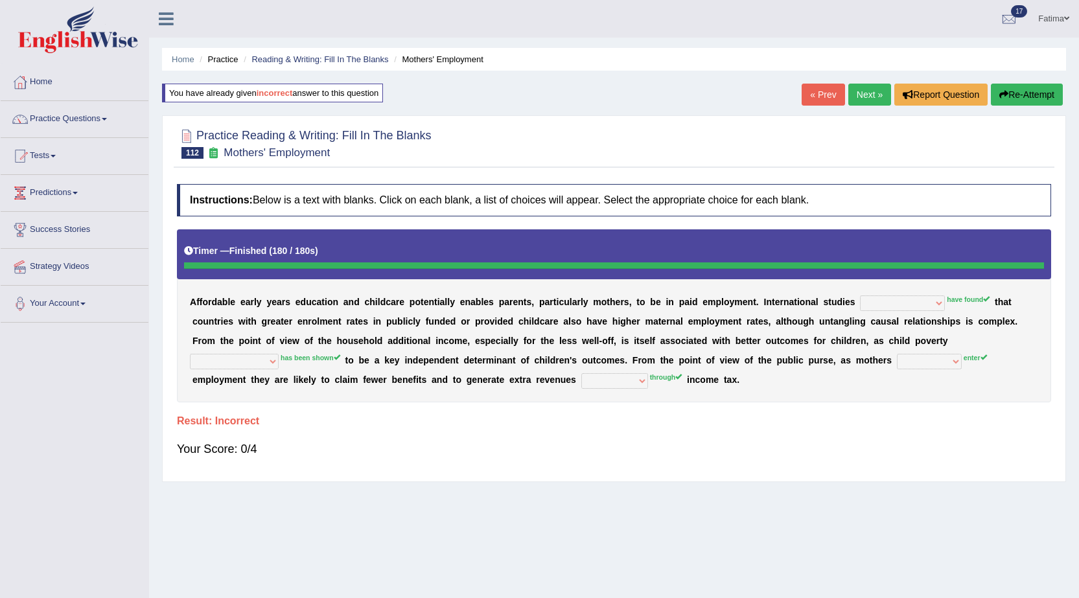
drag, startPoint x: 1023, startPoint y: 98, endPoint x: 1023, endPoint y: 90, distance: 8.4
click at [1023, 91] on button "Re-Attempt" at bounding box center [1026, 95] width 72 height 22
click at [1022, 89] on button "Re-Attempt" at bounding box center [1026, 95] width 72 height 22
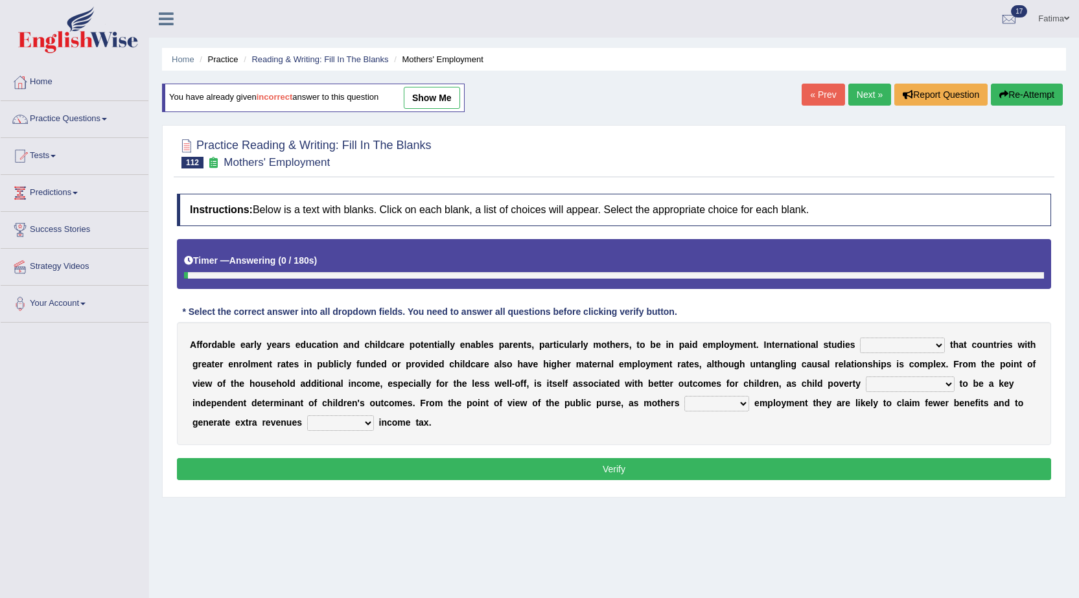
click at [883, 331] on div "A f f o r d a b l e e a r l y y e a r s e d u c a t i o n a n d c h i l d c a r…" at bounding box center [614, 383] width 874 height 123
click at [862, 345] on select "are finding found have yet to find have found" at bounding box center [902, 346] width 85 height 16
click at [860, 338] on select "are finding found have yet to find have found" at bounding box center [902, 346] width 85 height 16
click at [904, 347] on select "are finding found have yet to find have found" at bounding box center [902, 346] width 85 height 16
select select "are finding"
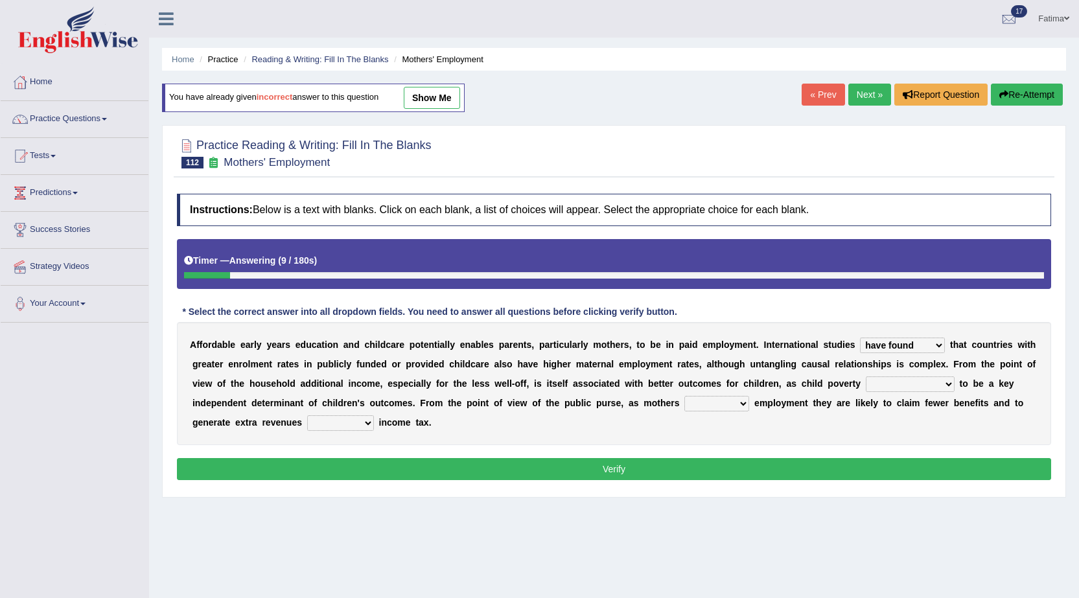
click at [860, 338] on select "are finding found have yet to find have found" at bounding box center [902, 346] width 85 height 16
click at [872, 378] on select "is shown has been shown was showing showed" at bounding box center [909, 384] width 89 height 16
select select "was showing"
click at [865, 376] on select "is shown has been shown was showing showed" at bounding box center [909, 384] width 89 height 16
click at [698, 402] on select "enact enrol enter enlist" at bounding box center [716, 404] width 65 height 16
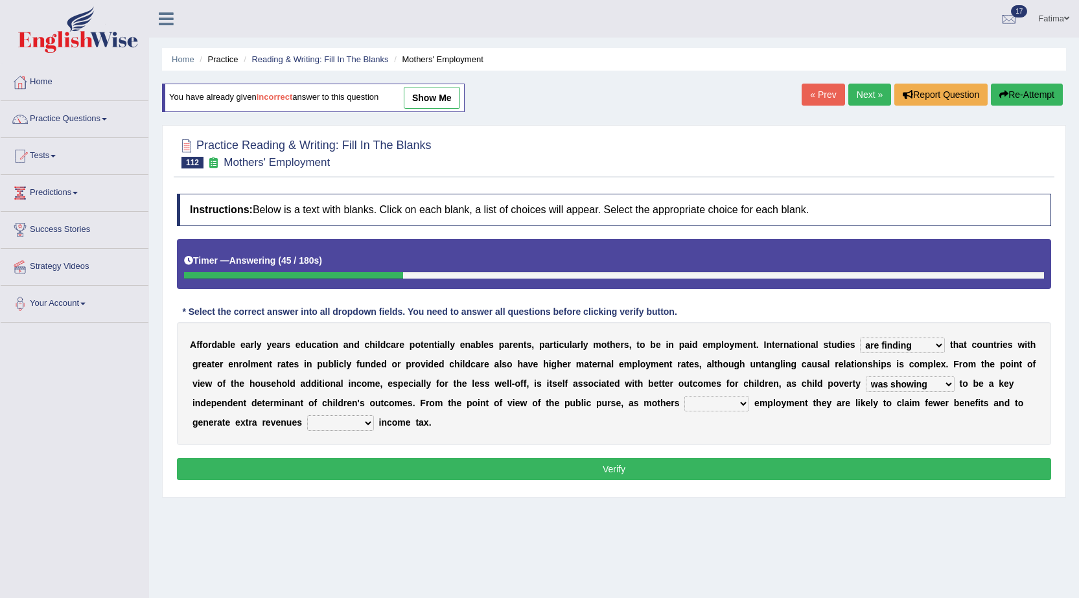
select select "enrol"
click at [684, 396] on select "enact enrol enter enlist" at bounding box center [716, 404] width 65 height 16
click at [340, 422] on select "through within by throughout" at bounding box center [340, 423] width 67 height 16
click at [307, 415] on select "through within by throughout" at bounding box center [340, 423] width 67 height 16
click at [353, 422] on select "through within by throughout" at bounding box center [340, 423] width 67 height 16
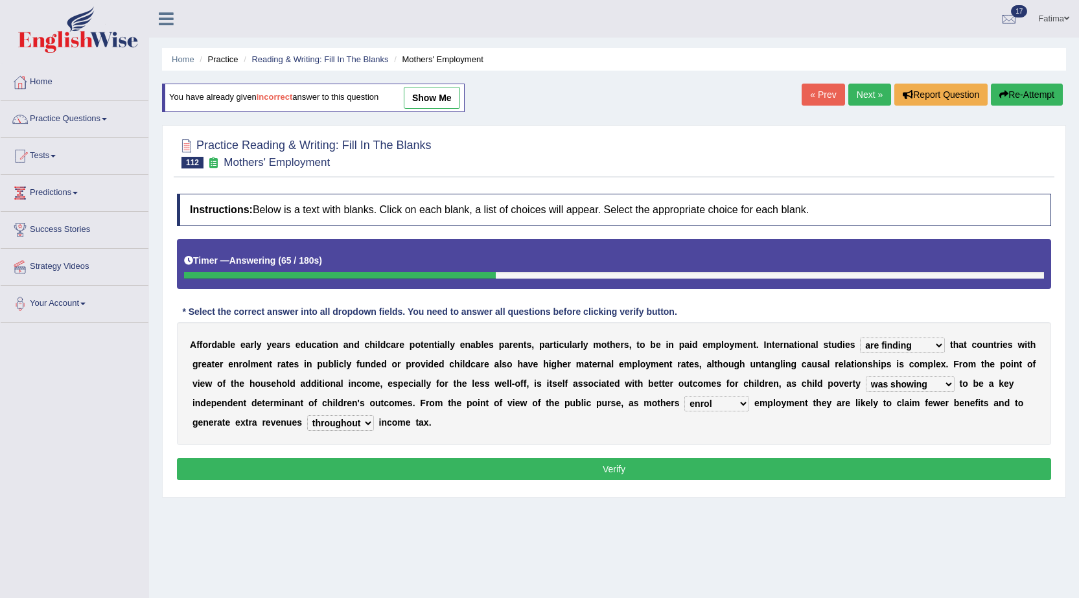
select select "within"
click at [307, 415] on select "through within by throughout" at bounding box center [340, 423] width 67 height 16
click at [344, 464] on button "Verify" at bounding box center [614, 469] width 874 height 22
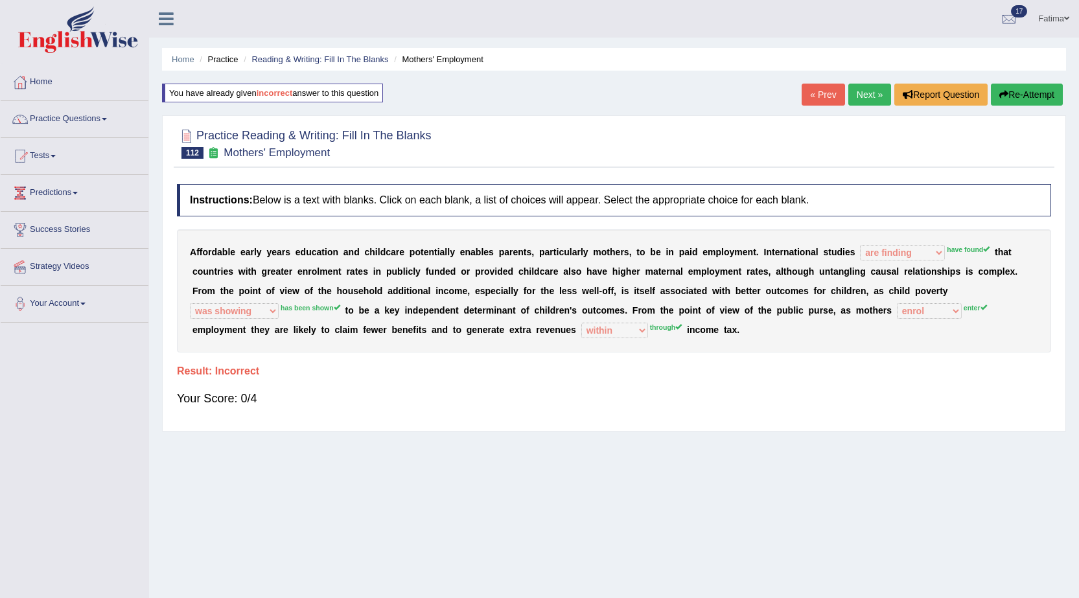
click at [1029, 91] on button "Re-Attempt" at bounding box center [1026, 95] width 72 height 22
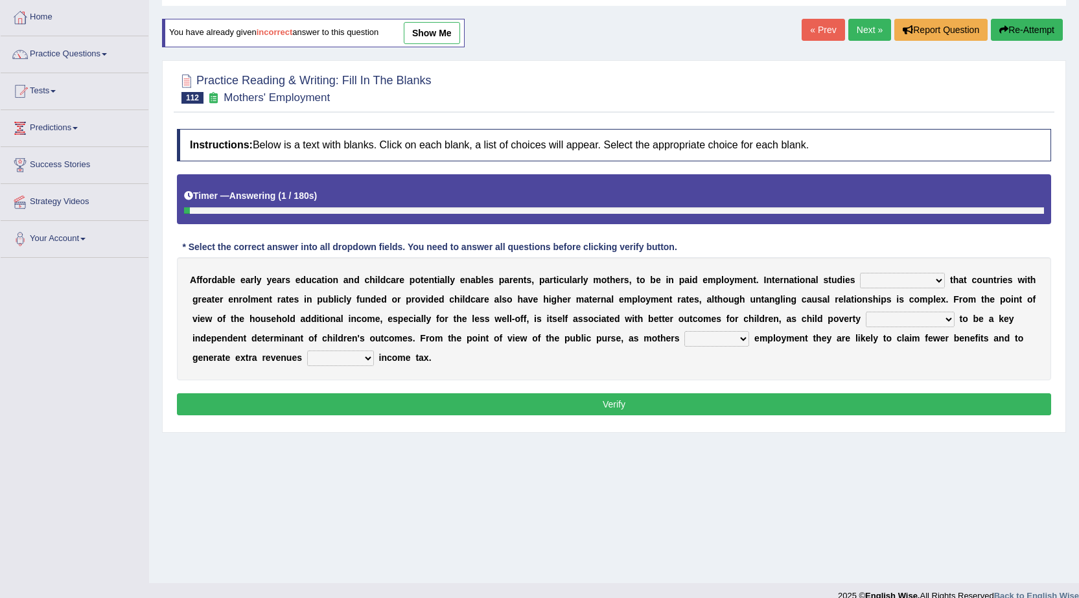
click at [921, 328] on div "A f f o r d a b l e e a r l y y e a r s e d u c a t i o n a n d c h i l d c a r…" at bounding box center [614, 318] width 874 height 123
click at [921, 324] on select "is shown has been shown was showing showed" at bounding box center [909, 320] width 89 height 16
select select "has been shown"
click at [865, 312] on select "is shown has been shown was showing showed" at bounding box center [909, 320] width 89 height 16
click at [909, 276] on select "are finding found have yet to find have found" at bounding box center [902, 281] width 85 height 16
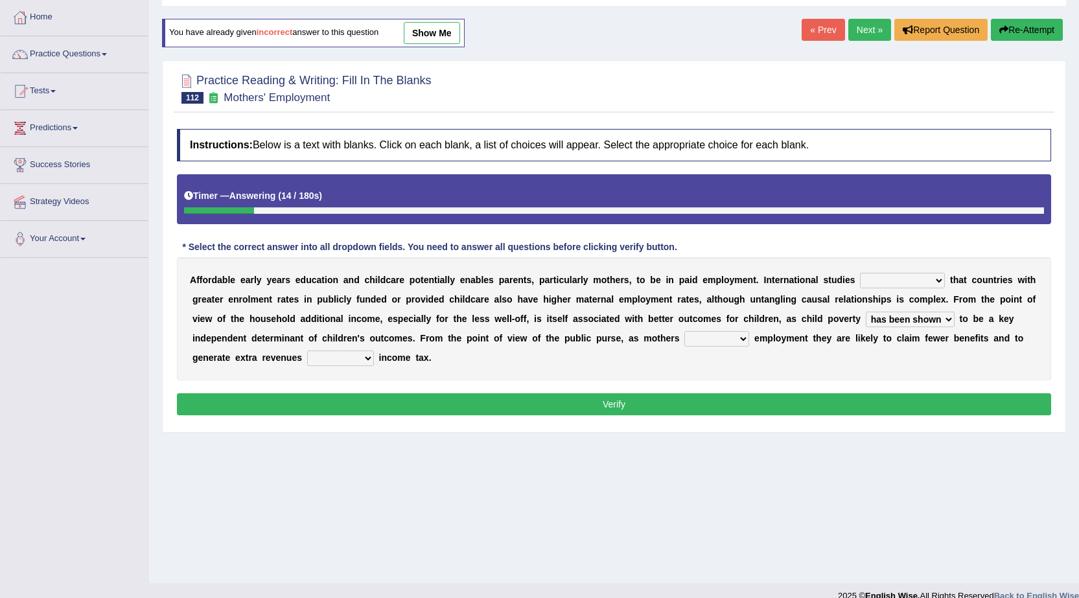
select select "have yet to find"
click at [860, 273] on select "are finding found have yet to find have found" at bounding box center [902, 281] width 85 height 16
click at [709, 347] on select "enact enrol enter enlist" at bounding box center [716, 339] width 65 height 16
select select "enter"
click at [684, 331] on select "enact enrol enter enlist" at bounding box center [716, 339] width 65 height 16
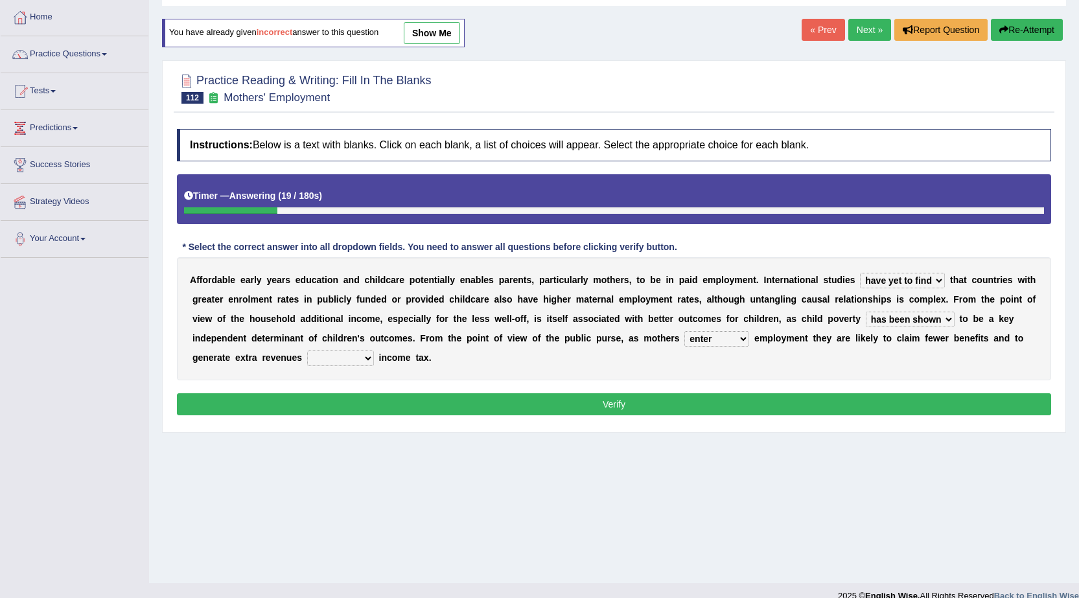
click at [330, 363] on select "through within by throughout" at bounding box center [340, 358] width 67 height 16
select select "through"
click at [307, 350] on select "through within by throughout" at bounding box center [340, 358] width 67 height 16
click at [422, 404] on button "Verify" at bounding box center [614, 404] width 874 height 22
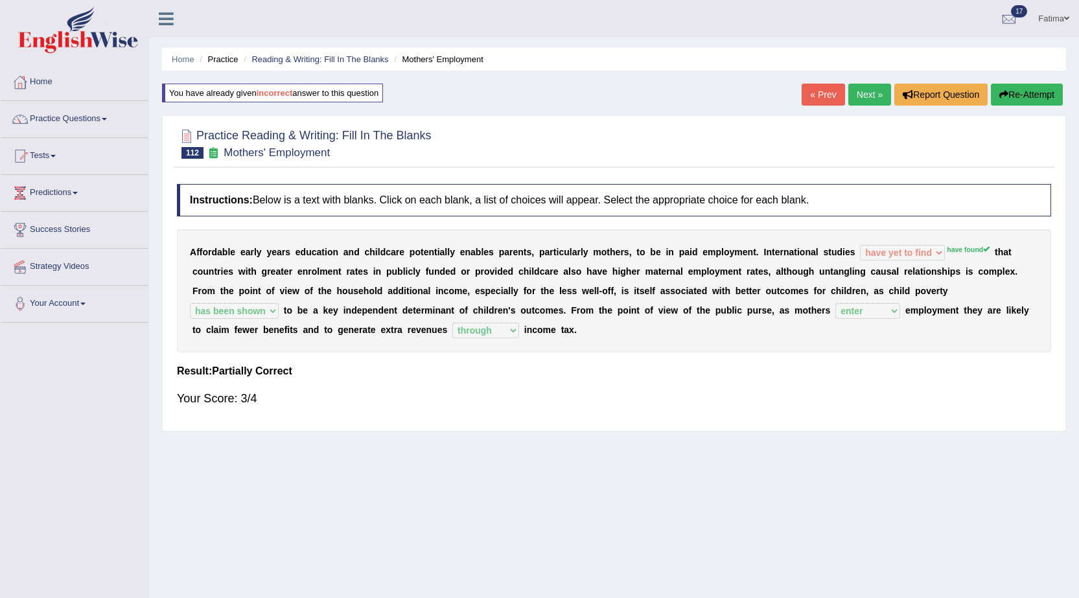
click at [858, 95] on link "Next »" at bounding box center [869, 95] width 43 height 22
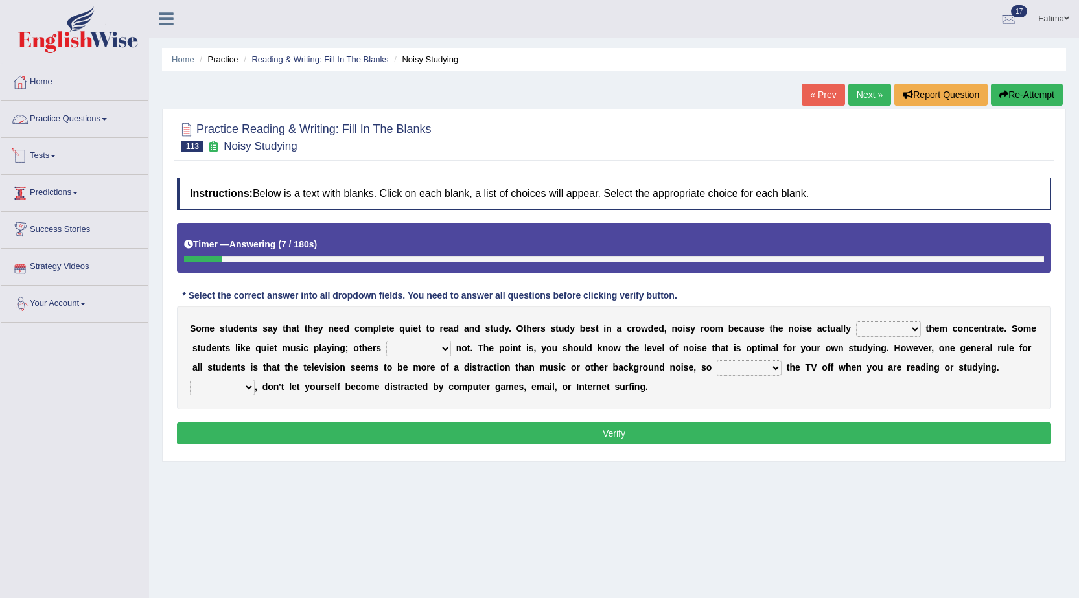
click at [96, 126] on link "Practice Questions" at bounding box center [75, 117] width 148 height 32
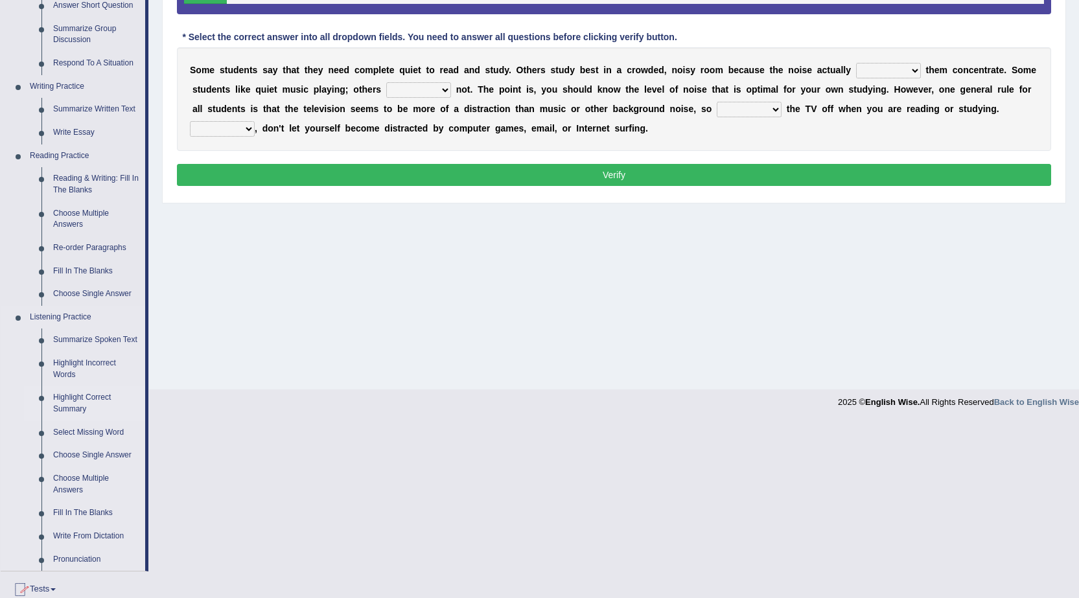
scroll to position [259, 0]
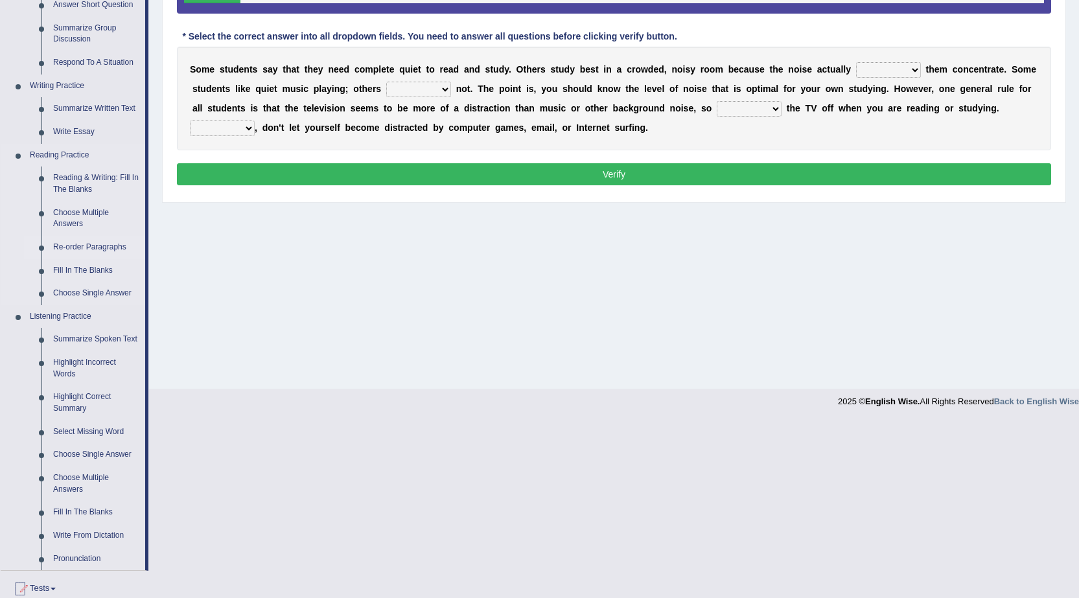
click at [117, 249] on link "Re-order Paragraphs" at bounding box center [96, 247] width 98 height 23
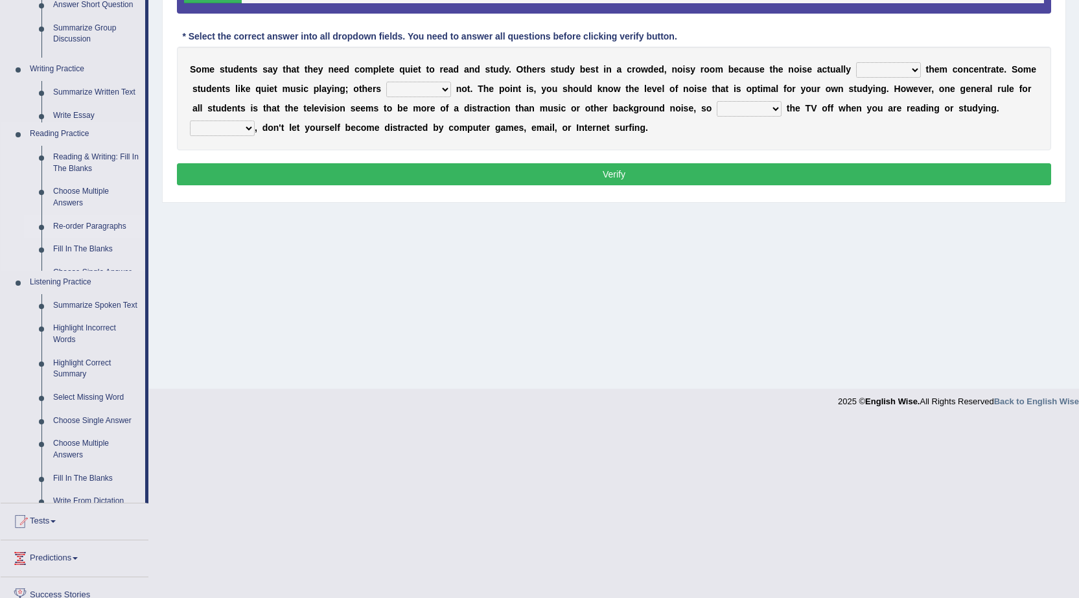
scroll to position [82, 0]
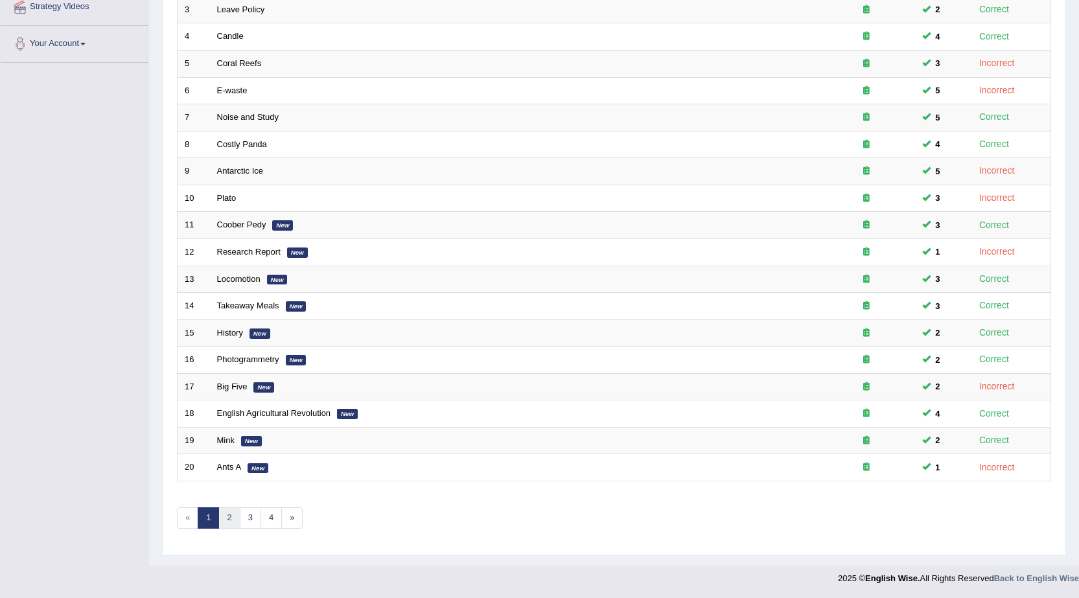
click at [235, 514] on link "2" at bounding box center [228, 517] width 21 height 21
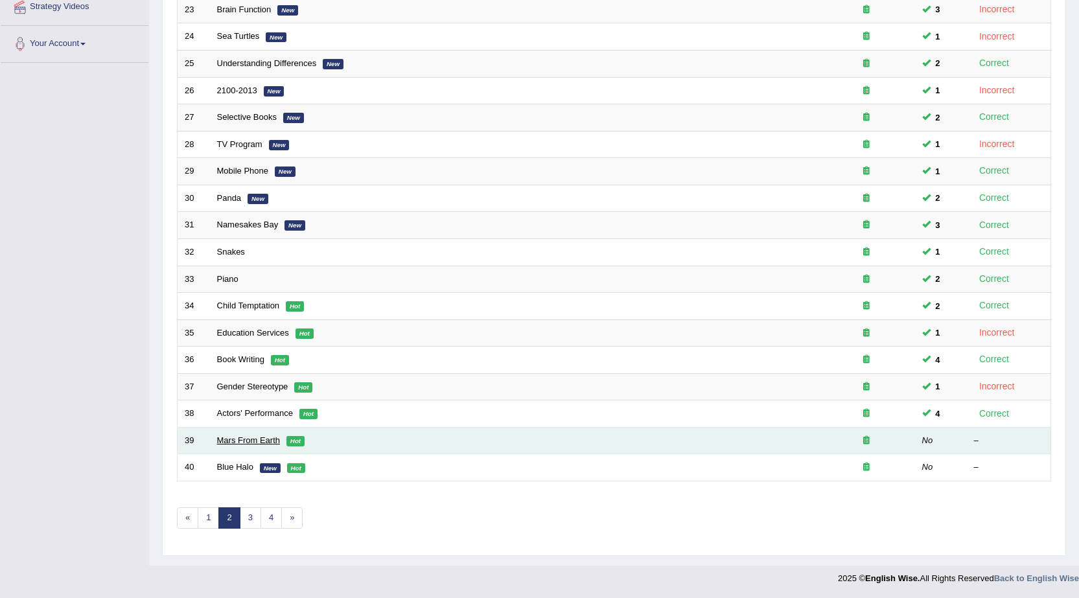
click at [252, 435] on link "Mars From Earth" at bounding box center [248, 440] width 63 height 10
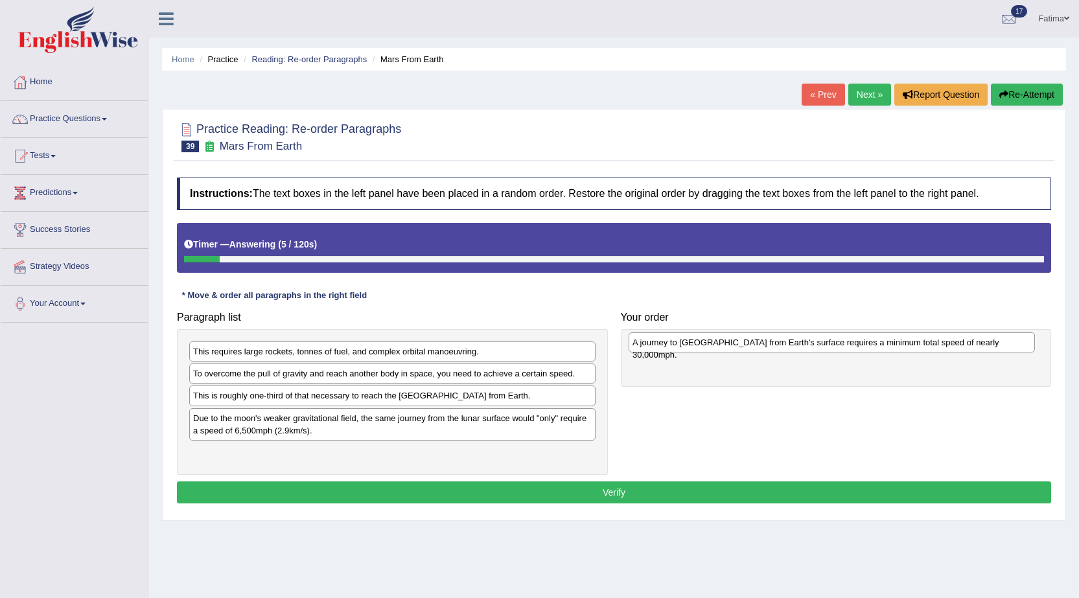
drag, startPoint x: 295, startPoint y: 422, endPoint x: 735, endPoint y: 345, distance: 446.4
click at [735, 345] on div "A journey to [GEOGRAPHIC_DATA] from Earth's surface requires a minimum total sp…" at bounding box center [831, 342] width 406 height 20
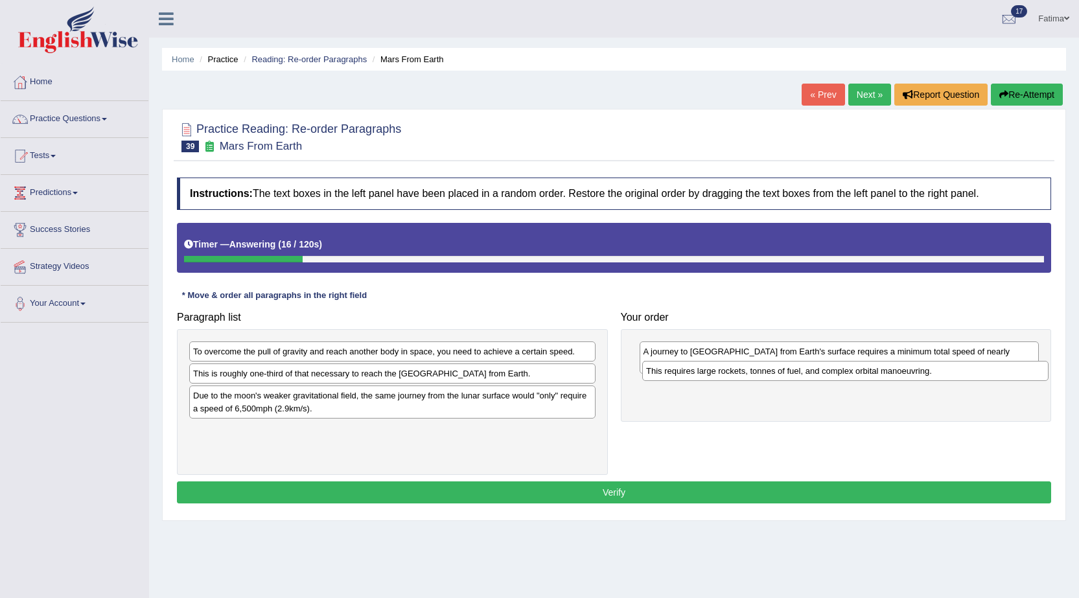
drag, startPoint x: 402, startPoint y: 360, endPoint x: 853, endPoint y: 379, distance: 450.6
click at [858, 379] on div "This requires large rockets, tonnes of fuel, and complex orbital manoeuvring." at bounding box center [845, 371] width 406 height 20
drag, startPoint x: 409, startPoint y: 363, endPoint x: 475, endPoint y: 372, distance: 66.8
click at [482, 374] on div "To overcome the pull of gravity and reach another body in space, you need to ac…" at bounding box center [392, 402] width 431 height 146
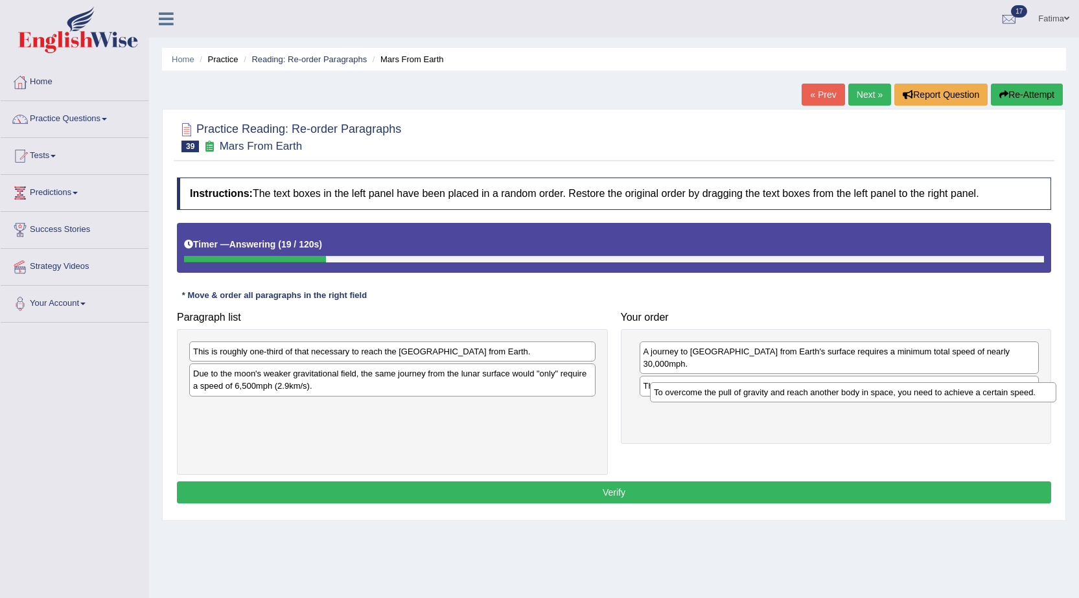
drag, startPoint x: 413, startPoint y: 341, endPoint x: 698, endPoint y: 401, distance: 291.2
click at [873, 382] on div "To overcome the pull of gravity and reach another body in space, you need to ac…" at bounding box center [853, 392] width 406 height 20
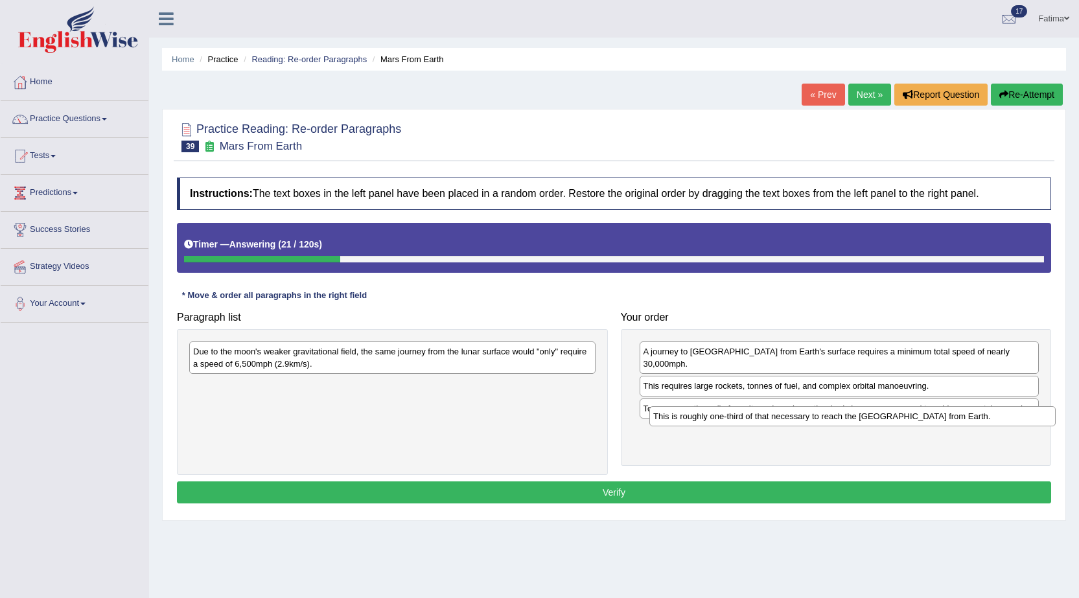
drag, startPoint x: 428, startPoint y: 354, endPoint x: 887, endPoint y: 418, distance: 464.5
click at [887, 418] on div "This is roughly one-third of that necessary to reach the International Space St…" at bounding box center [852, 416] width 406 height 20
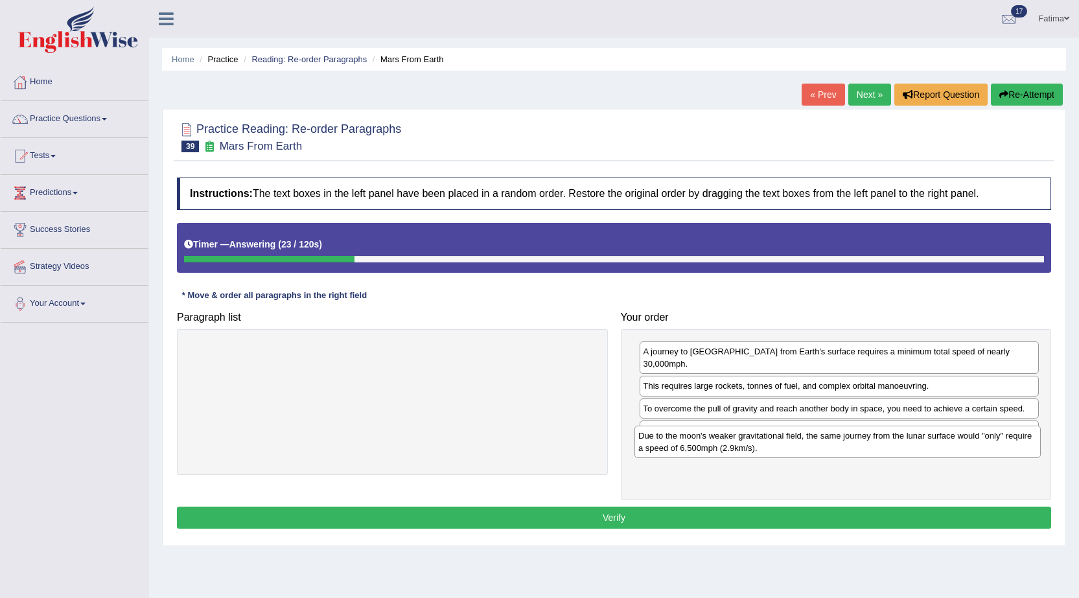
drag, startPoint x: 382, startPoint y: 363, endPoint x: 827, endPoint y: 448, distance: 453.1
click at [827, 448] on div "Due to the moon's weaker gravitational field, the same journey from the lunar s…" at bounding box center [837, 442] width 406 height 32
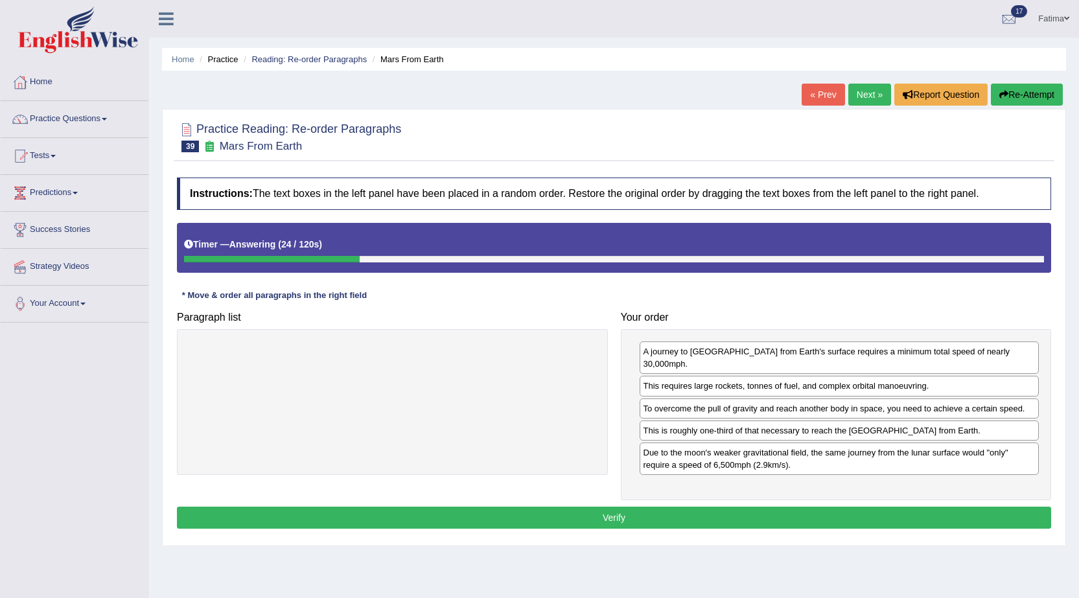
click at [604, 507] on button "Verify" at bounding box center [614, 518] width 874 height 22
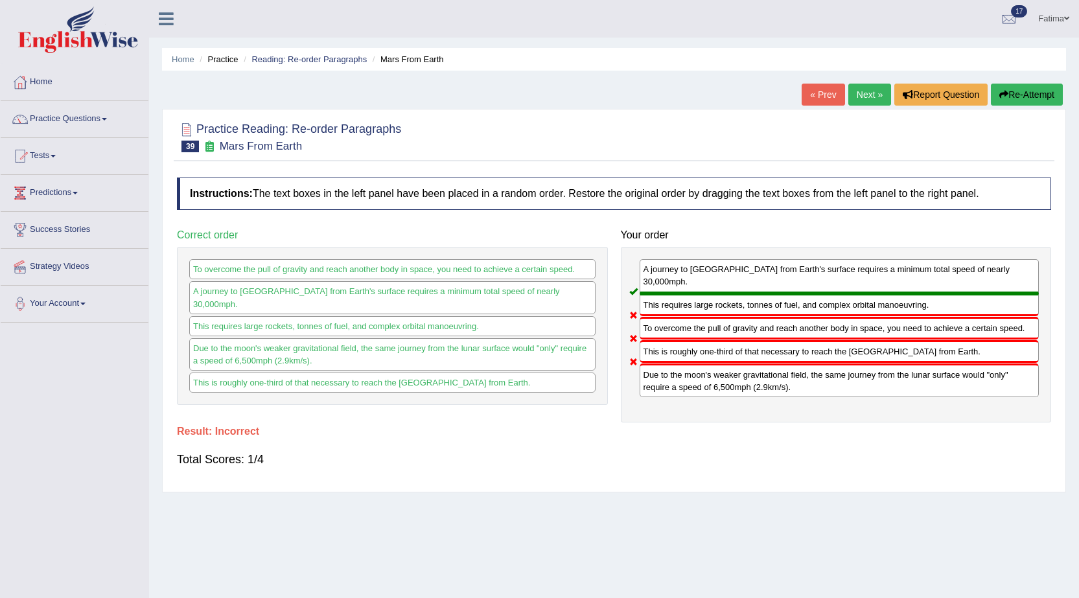
click at [862, 93] on link "Next »" at bounding box center [869, 95] width 43 height 22
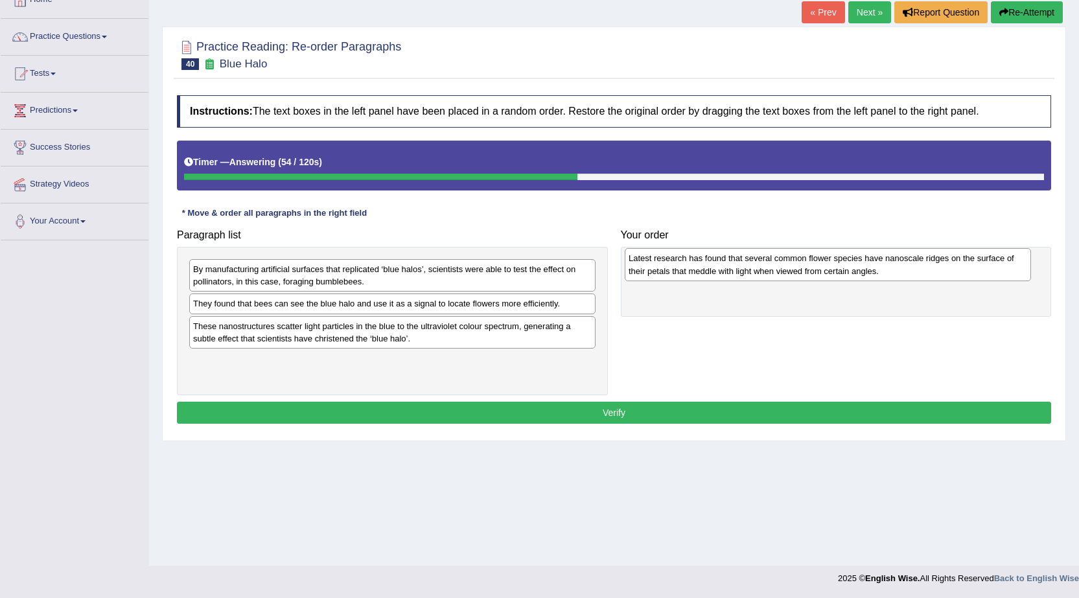
drag, startPoint x: 339, startPoint y: 312, endPoint x: 775, endPoint y: 267, distance: 437.7
click at [775, 267] on div "Latest research has found that several common flower species have nanoscale rid…" at bounding box center [827, 264] width 406 height 32
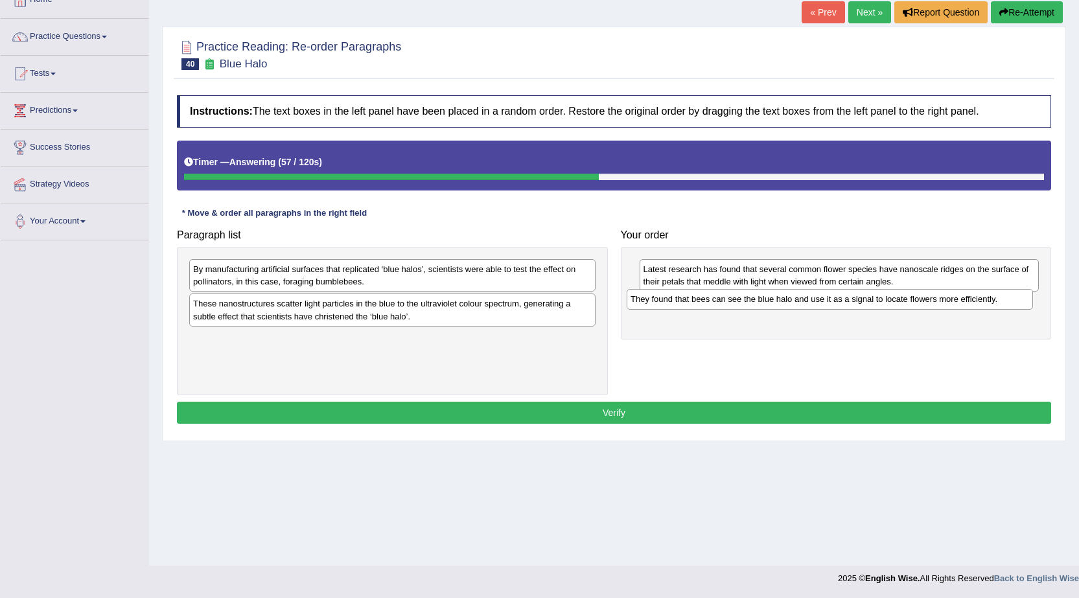
drag, startPoint x: 410, startPoint y: 308, endPoint x: 847, endPoint y: 303, distance: 437.3
click at [847, 303] on div "They found that bees can see the blue halo and use it as a signal to locate flo…" at bounding box center [829, 299] width 406 height 20
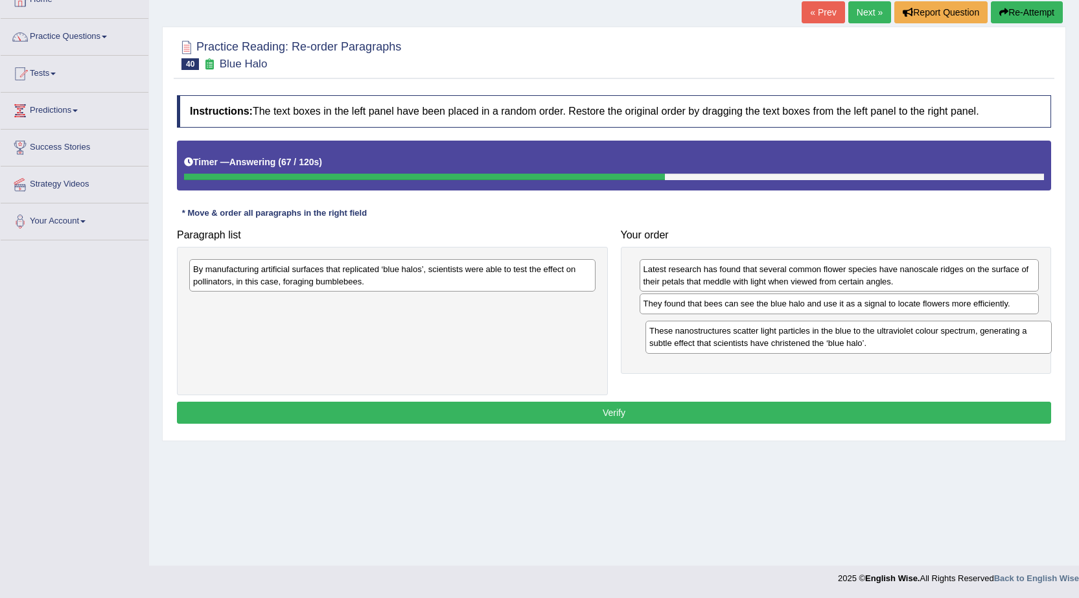
drag, startPoint x: 341, startPoint y: 330, endPoint x: 795, endPoint y: 347, distance: 453.7
click at [795, 347] on div "These nanostructures scatter light particles in the blue to the ultraviolet col…" at bounding box center [848, 337] width 406 height 32
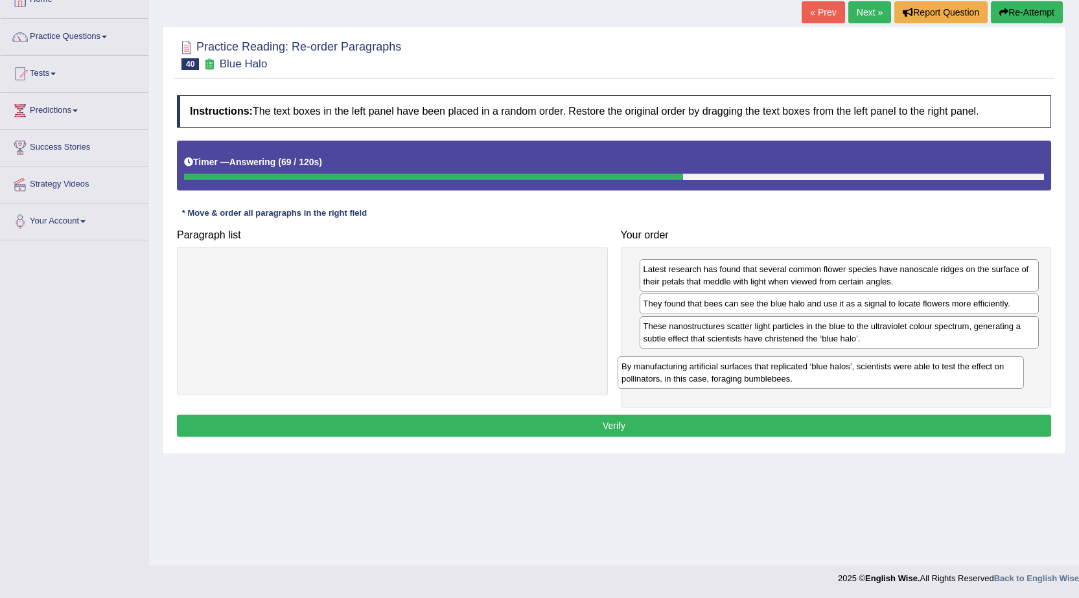
drag, startPoint x: 518, startPoint y: 279, endPoint x: 946, endPoint y: 376, distance: 439.1
click at [946, 376] on div "By manufacturing artificial surfaces that replicated ‘blue halos’, scientists w…" at bounding box center [820, 372] width 406 height 32
click at [589, 430] on button "Verify" at bounding box center [614, 426] width 874 height 22
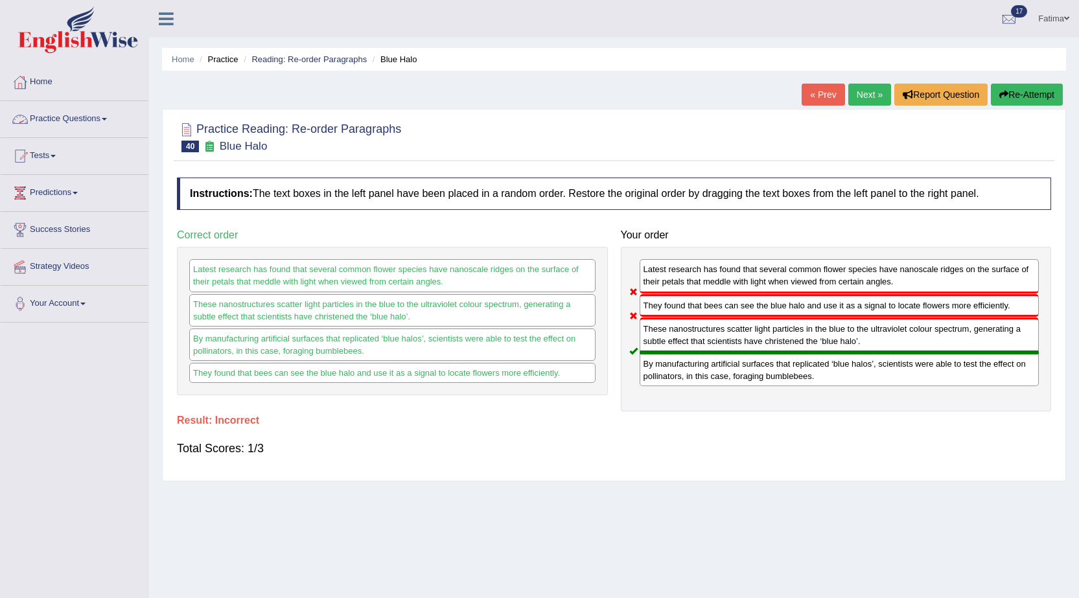
click at [103, 121] on link "Practice Questions" at bounding box center [75, 117] width 148 height 32
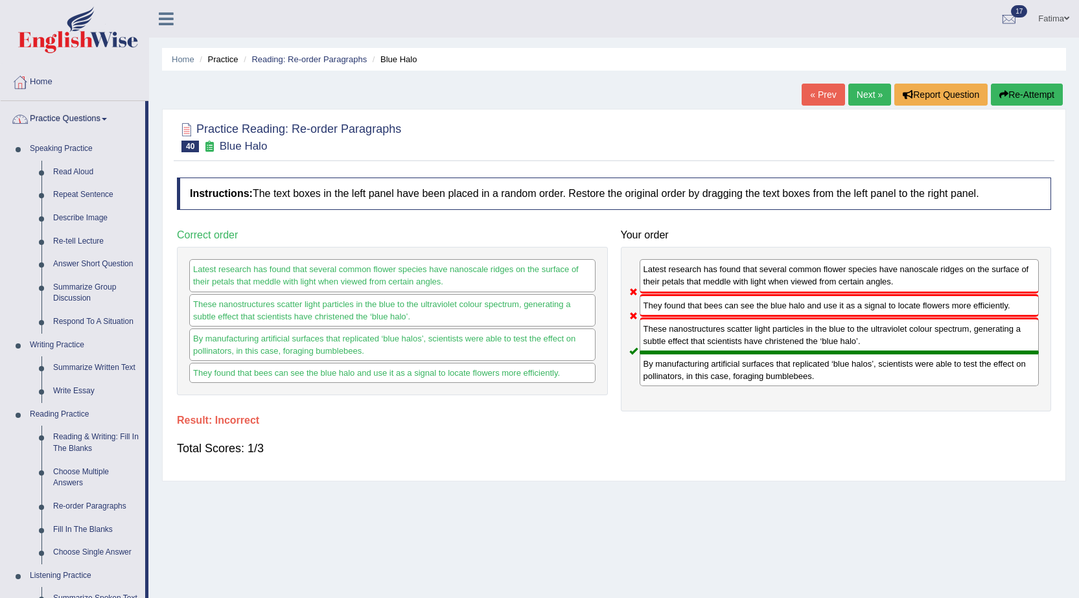
click at [101, 120] on link "Practice Questions" at bounding box center [73, 117] width 144 height 32
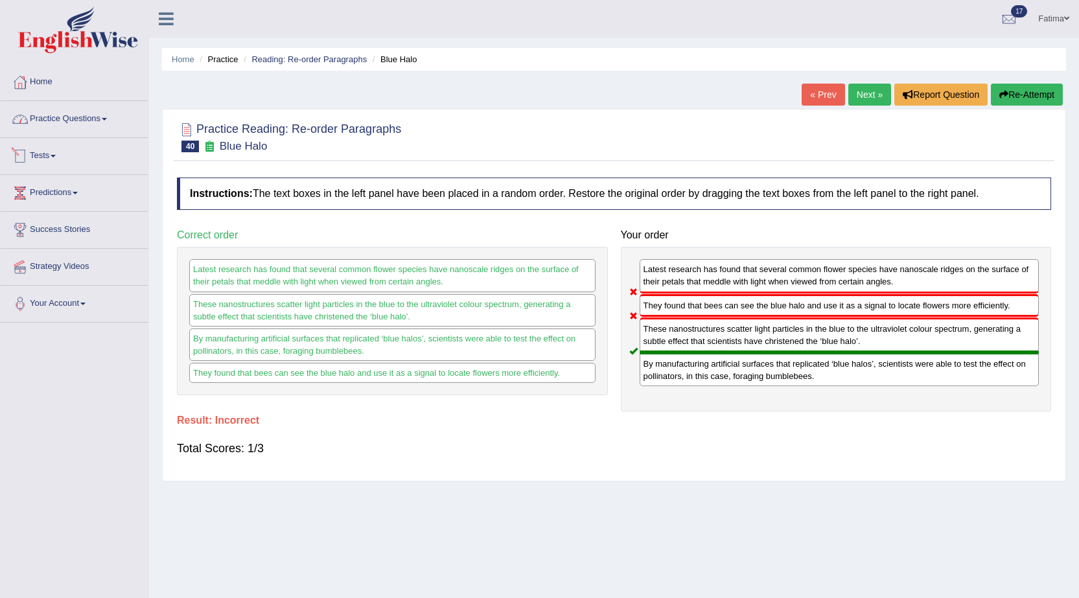
click at [109, 120] on link "Practice Questions" at bounding box center [75, 117] width 148 height 32
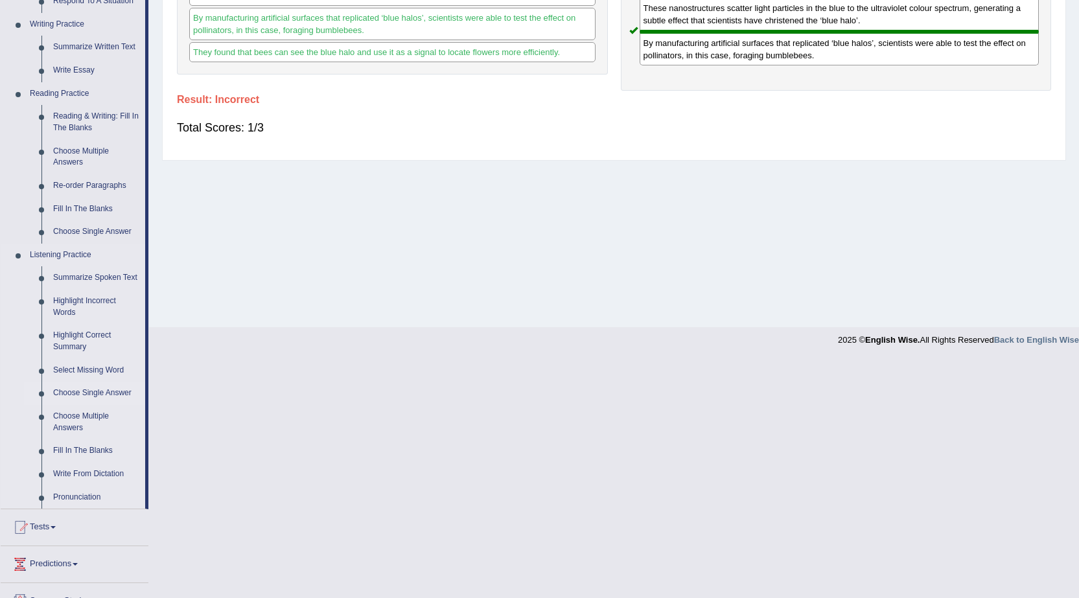
scroll to position [324, 0]
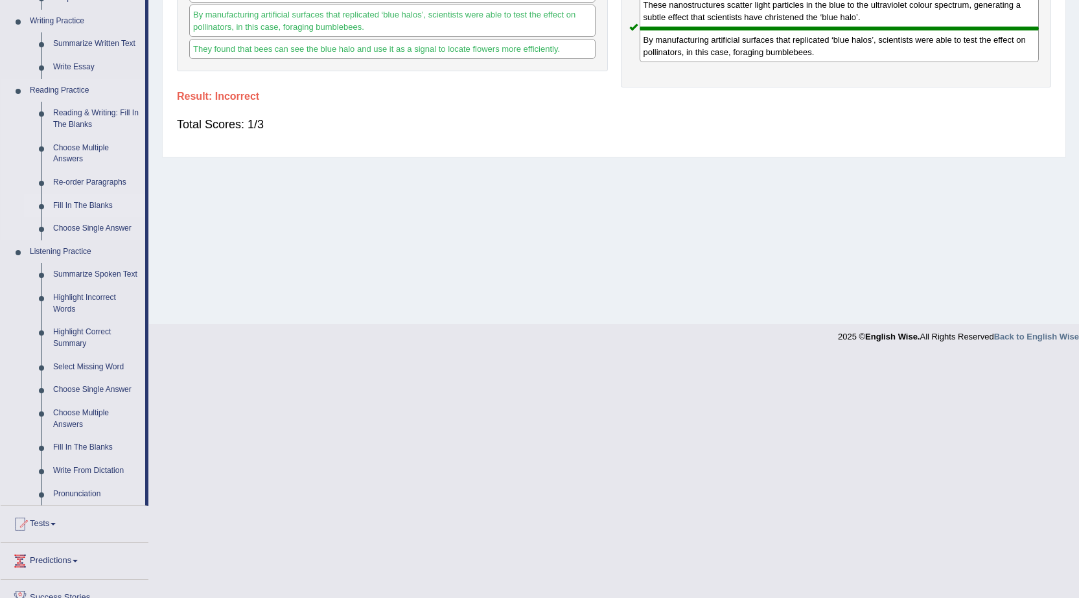
click at [89, 203] on link "Fill In The Blanks" at bounding box center [96, 205] width 98 height 23
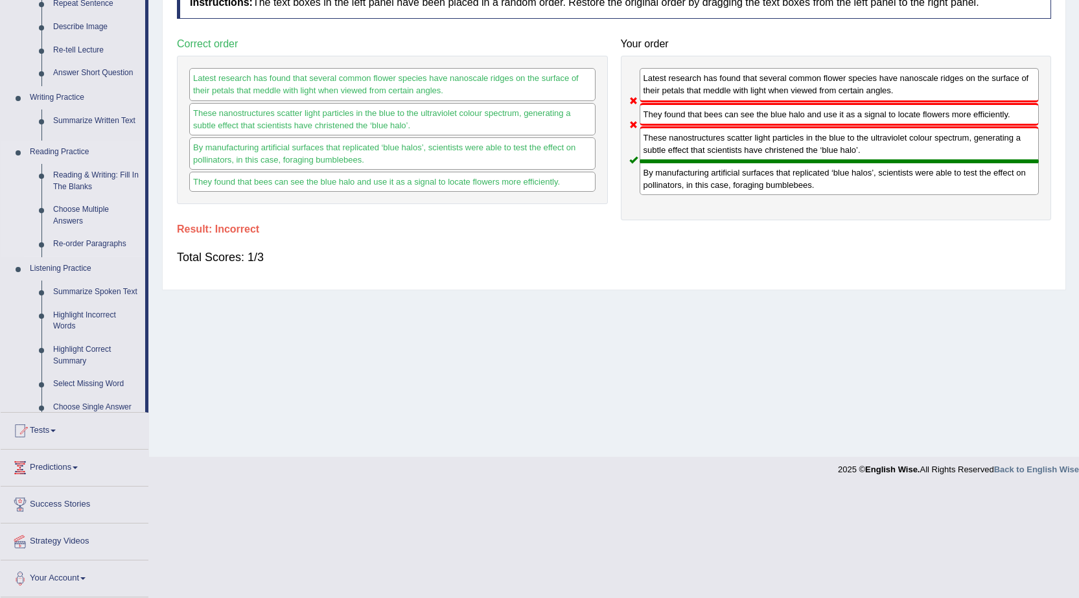
scroll to position [82, 0]
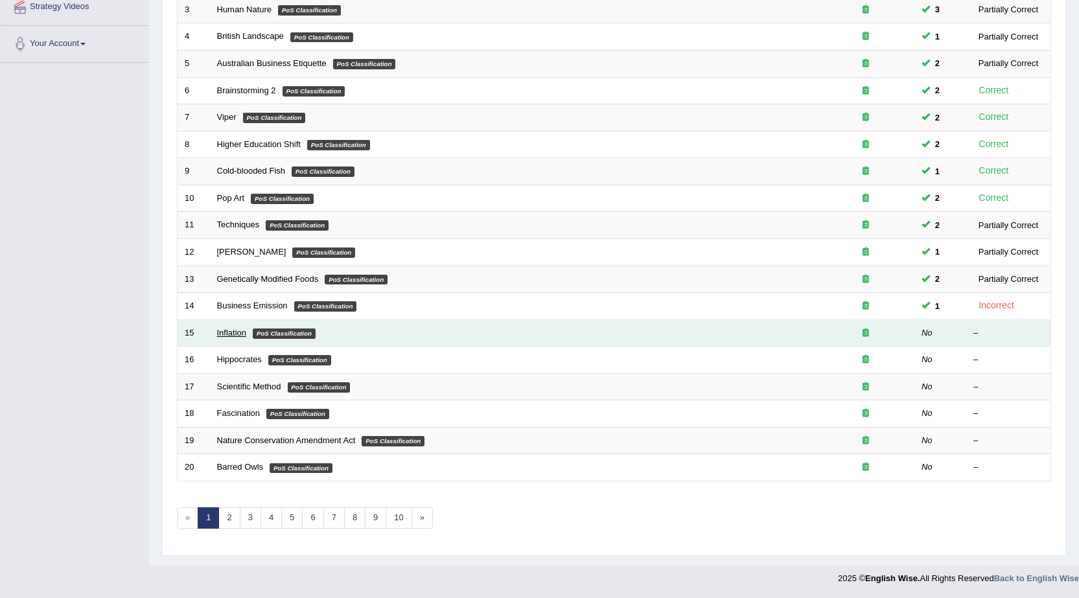
click at [229, 331] on link "Inflation" at bounding box center [232, 333] width 30 height 10
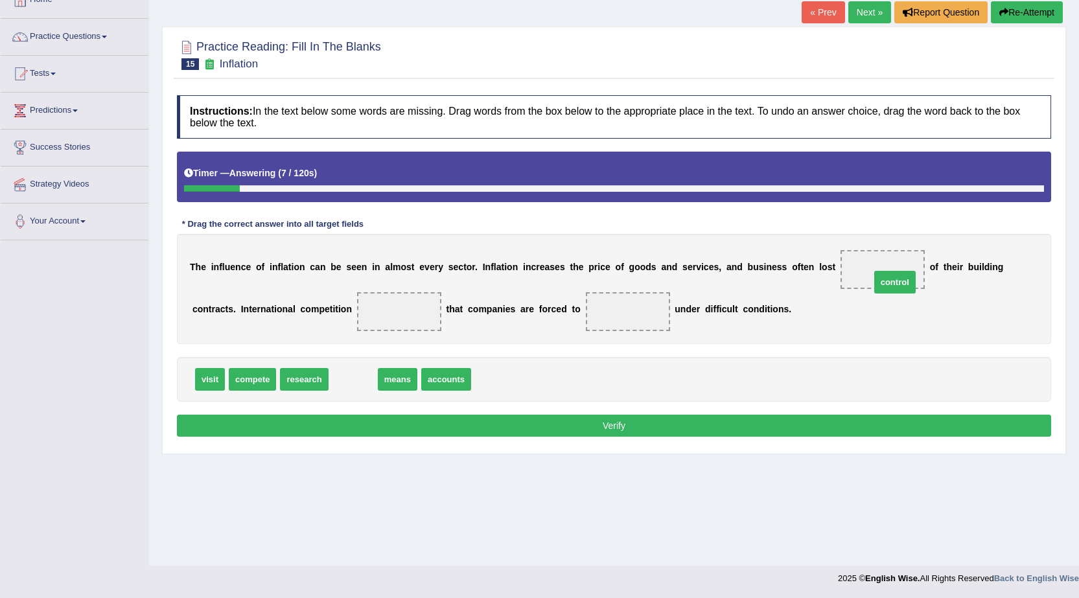
drag, startPoint x: 364, startPoint y: 377, endPoint x: 906, endPoint y: 280, distance: 550.2
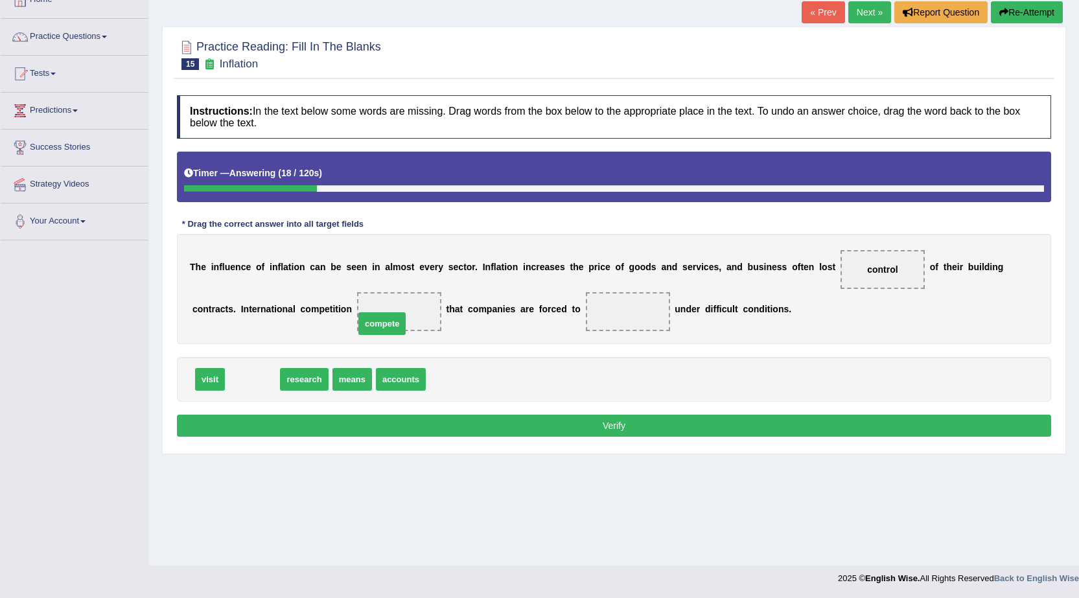
drag, startPoint x: 241, startPoint y: 384, endPoint x: 372, endPoint y: 326, distance: 143.6
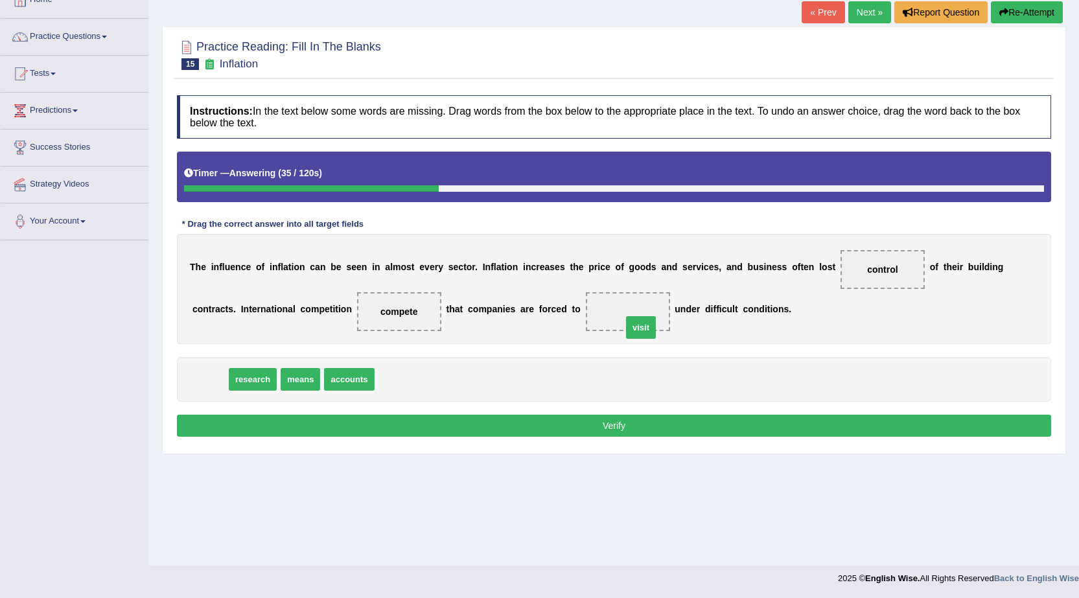
drag, startPoint x: 206, startPoint y: 382, endPoint x: 636, endPoint y: 329, distance: 433.4
click at [579, 428] on button "Verify" at bounding box center [614, 426] width 874 height 22
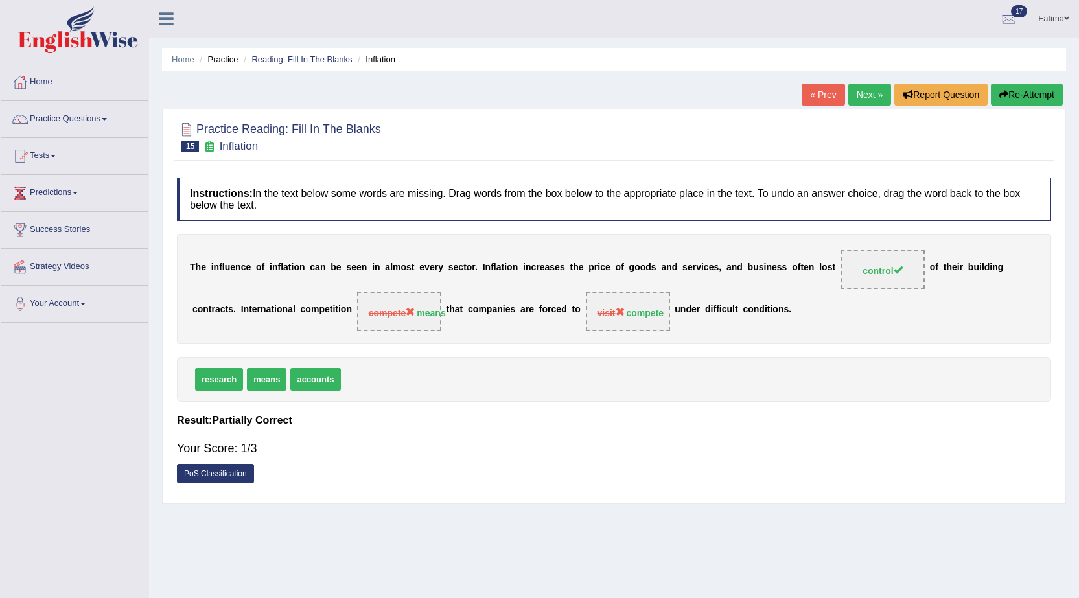
click at [1037, 99] on button "Re-Attempt" at bounding box center [1026, 95] width 72 height 22
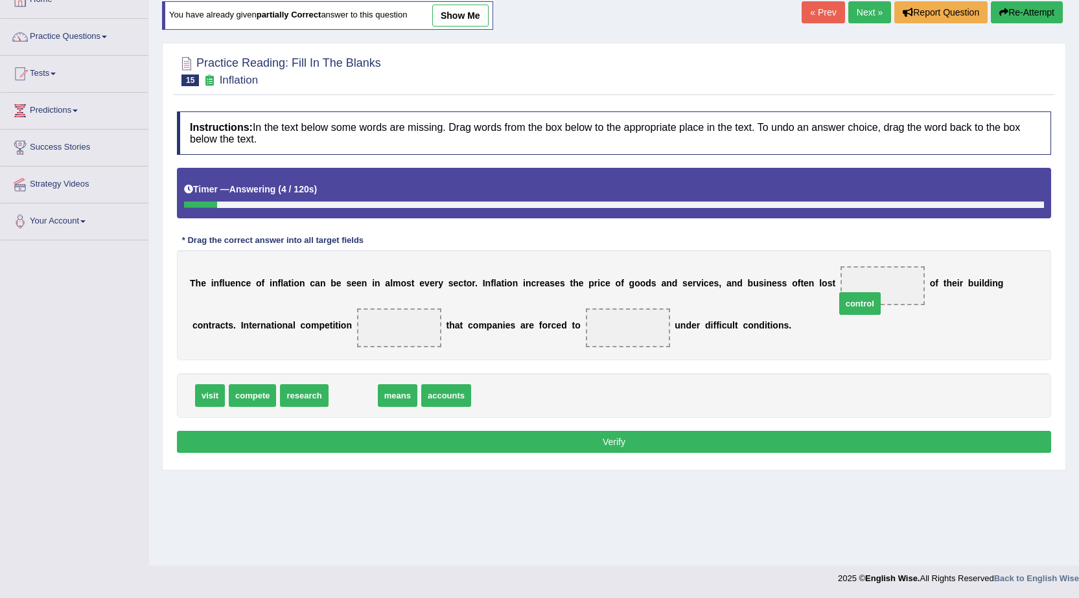
drag, startPoint x: 353, startPoint y: 393, endPoint x: 880, endPoint y: 295, distance: 536.3
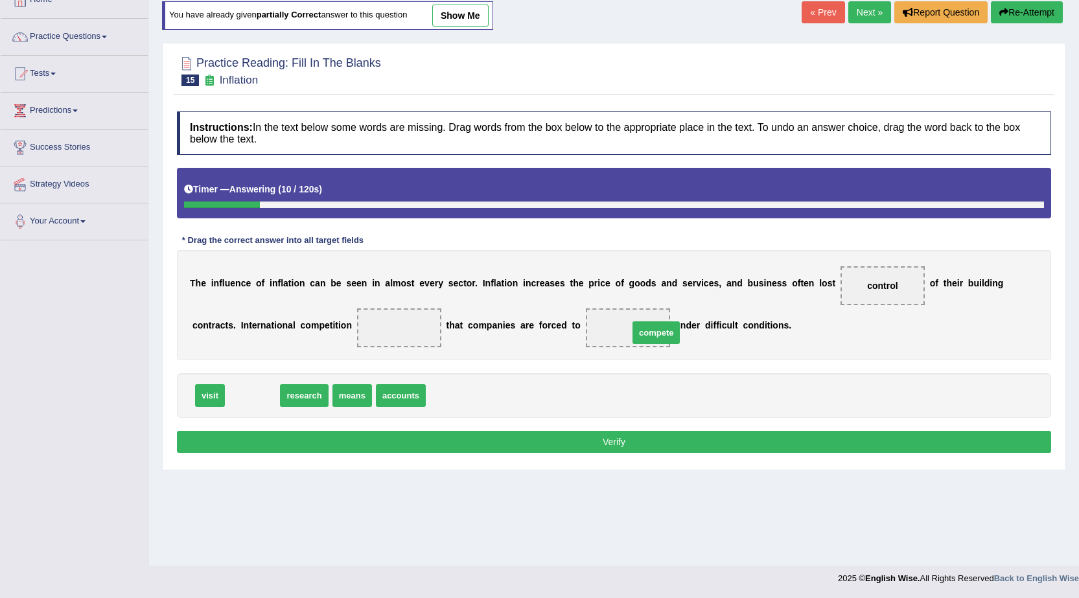
drag, startPoint x: 245, startPoint y: 394, endPoint x: 648, endPoint y: 330, distance: 407.9
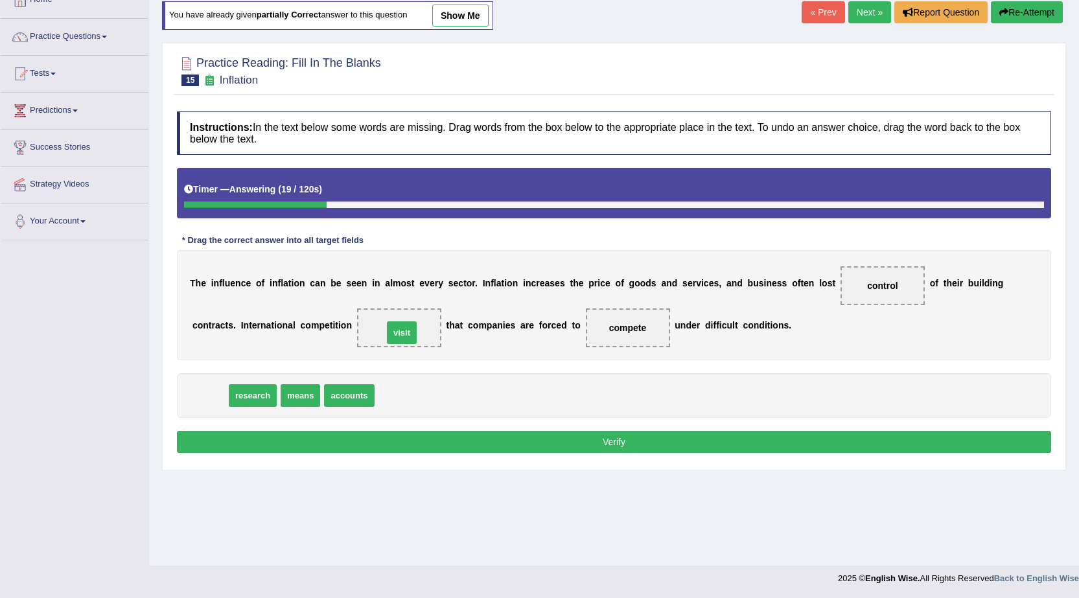
drag, startPoint x: 211, startPoint y: 395, endPoint x: 398, endPoint y: 332, distance: 197.1
drag, startPoint x: 407, startPoint y: 323, endPoint x: 354, endPoint y: 395, distance: 89.9
drag, startPoint x: 260, startPoint y: 395, endPoint x: 402, endPoint y: 325, distance: 157.9
drag, startPoint x: 420, startPoint y: 350, endPoint x: 869, endPoint y: 296, distance: 452.2
click at [864, 297] on div "T h e i n f l u e n c e o f i n f l a t i o n c a n b e s e e n i n a l m o s t…" at bounding box center [614, 305] width 874 height 110
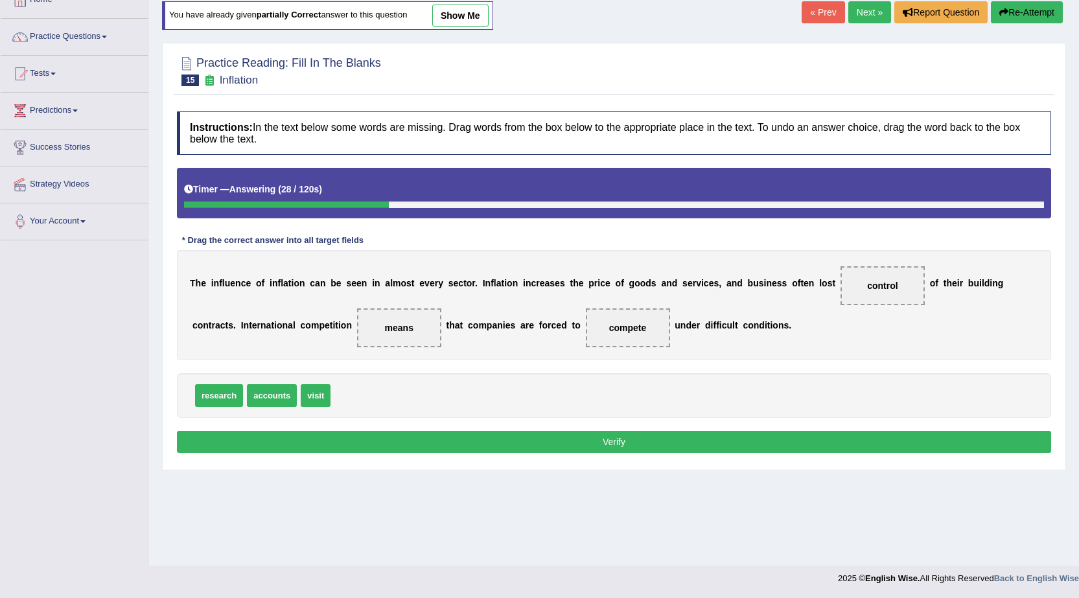
click at [481, 443] on button "Verify" at bounding box center [614, 442] width 874 height 22
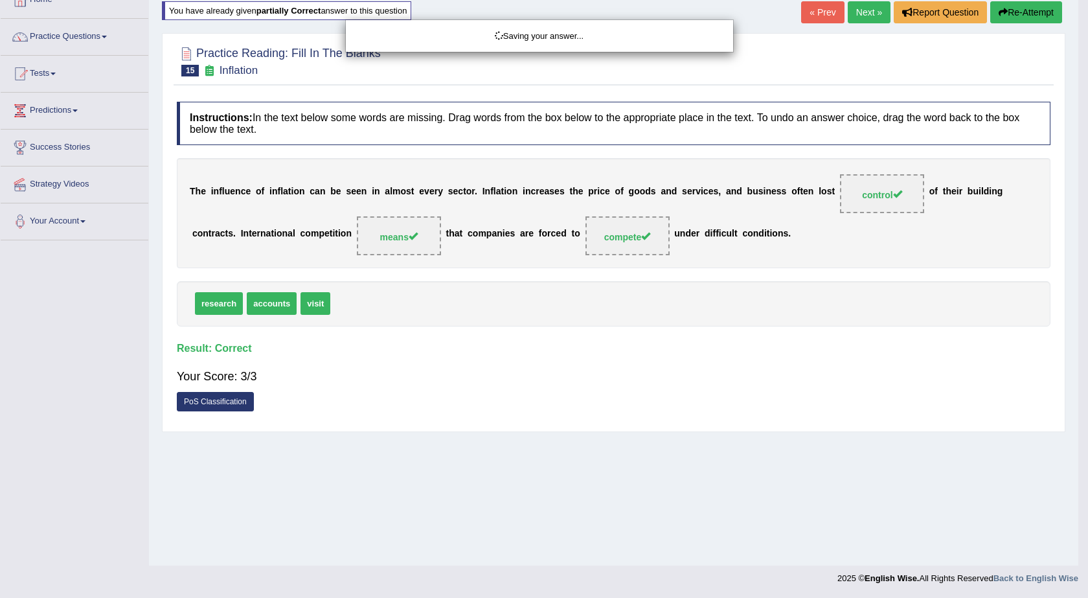
click at [480, 440] on div "Saving your answer..." at bounding box center [544, 299] width 1088 height 598
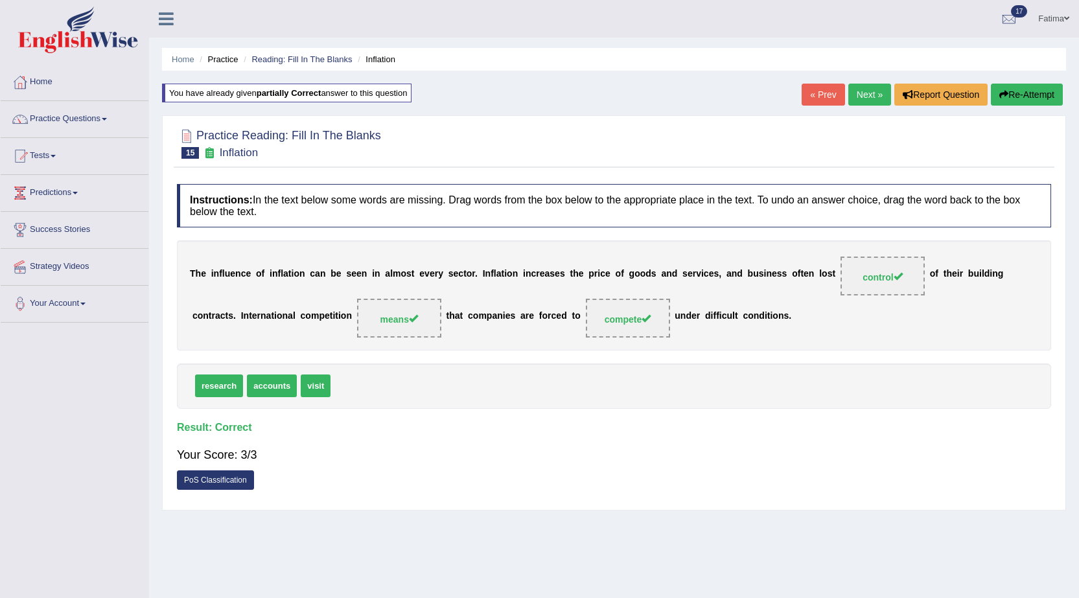
click at [864, 86] on link "Next »" at bounding box center [869, 95] width 43 height 22
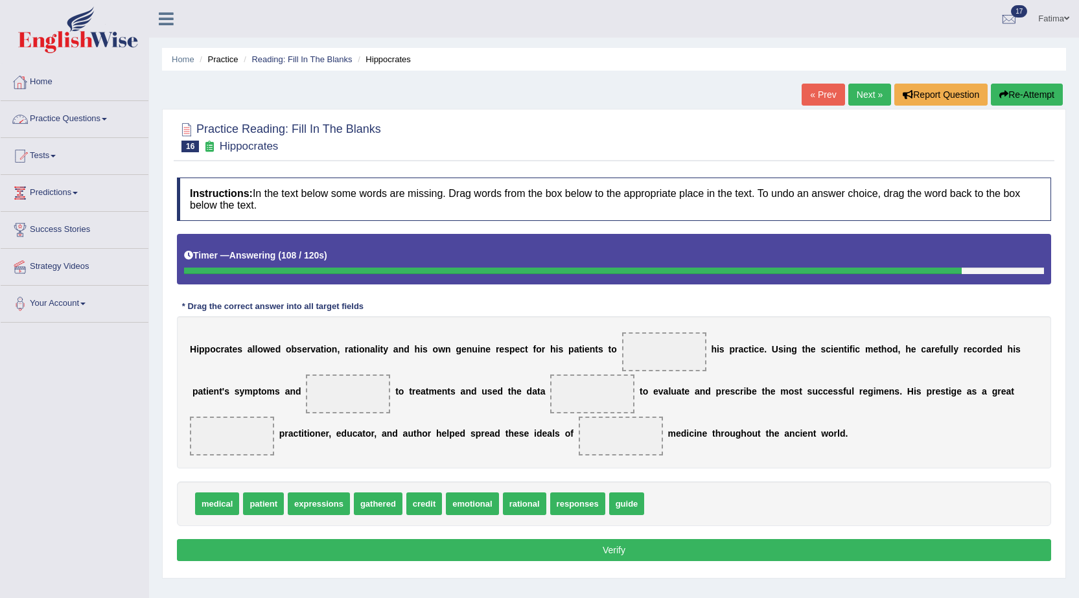
click at [45, 157] on link "Tests" at bounding box center [75, 154] width 148 height 32
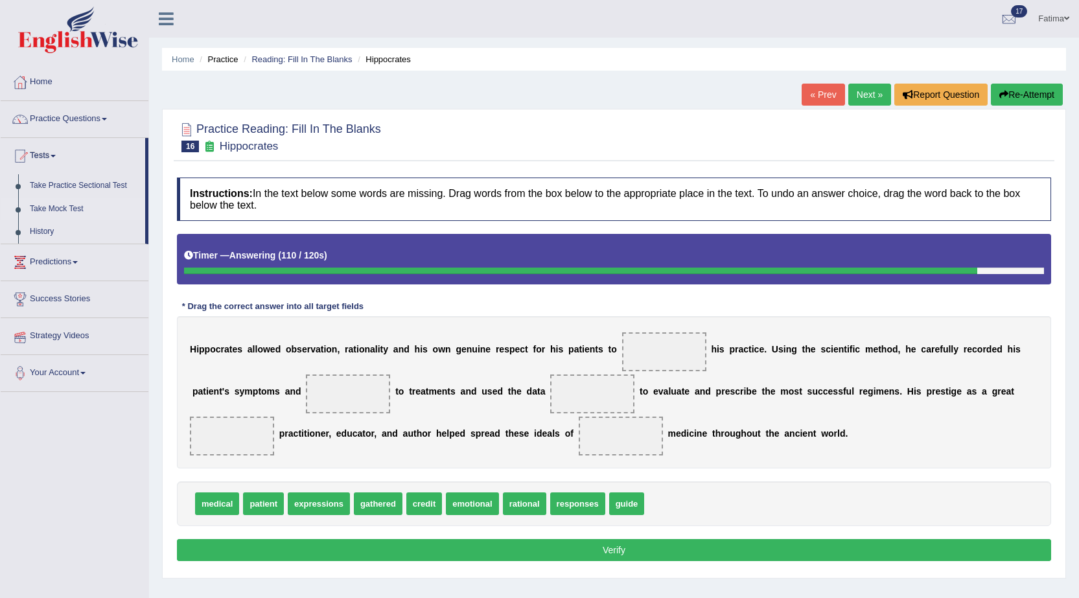
click at [48, 204] on link "Take Mock Test" at bounding box center [84, 209] width 121 height 23
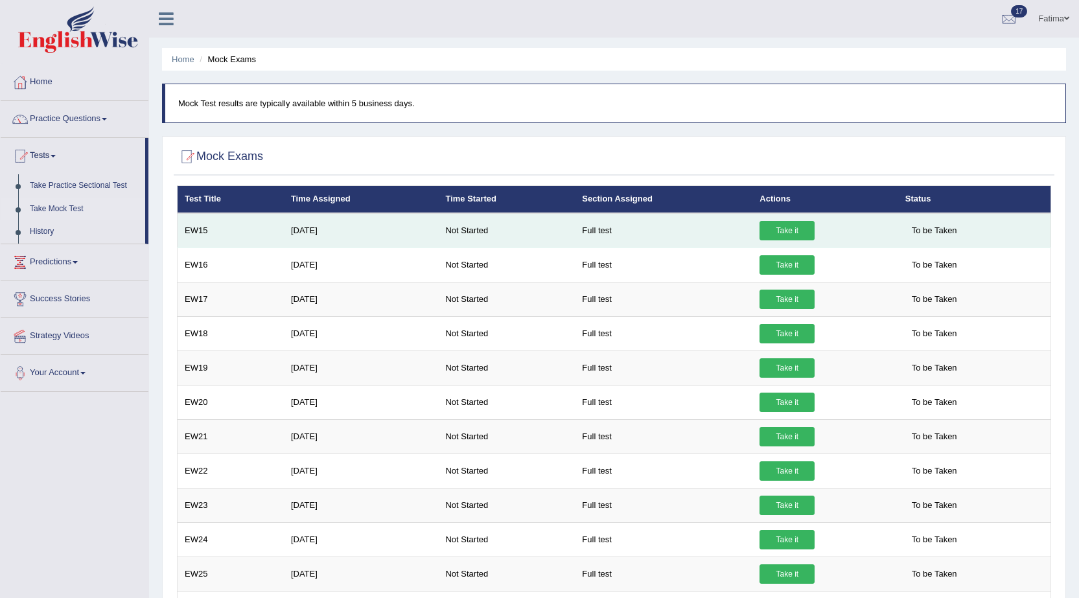
click at [786, 225] on link "Take it" at bounding box center [786, 230] width 55 height 19
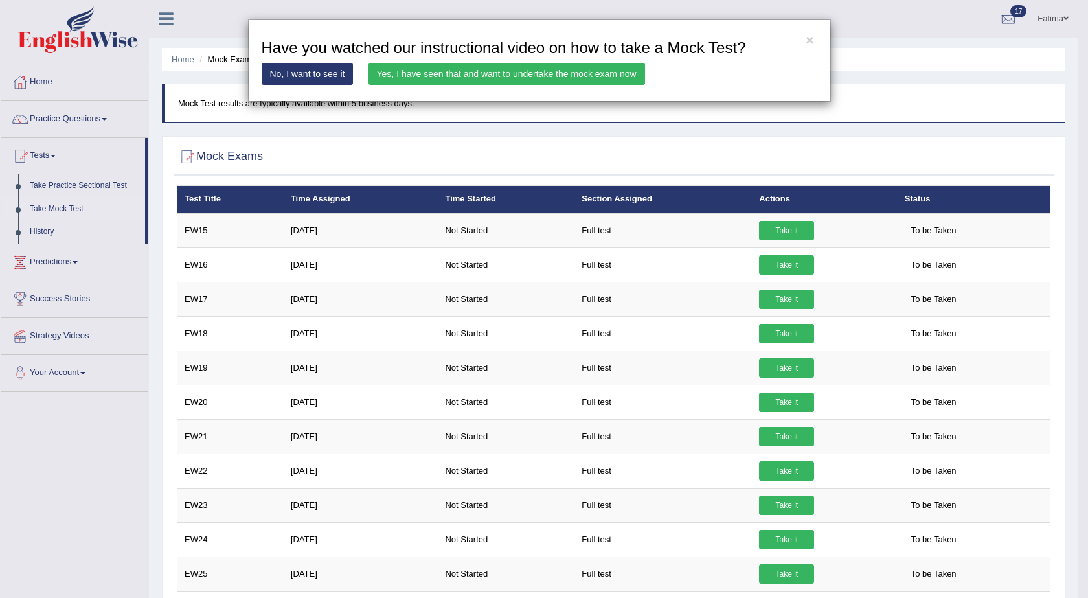
click at [540, 81] on link "Yes, I have seen that and want to undertake the mock exam now" at bounding box center [507, 74] width 277 height 22
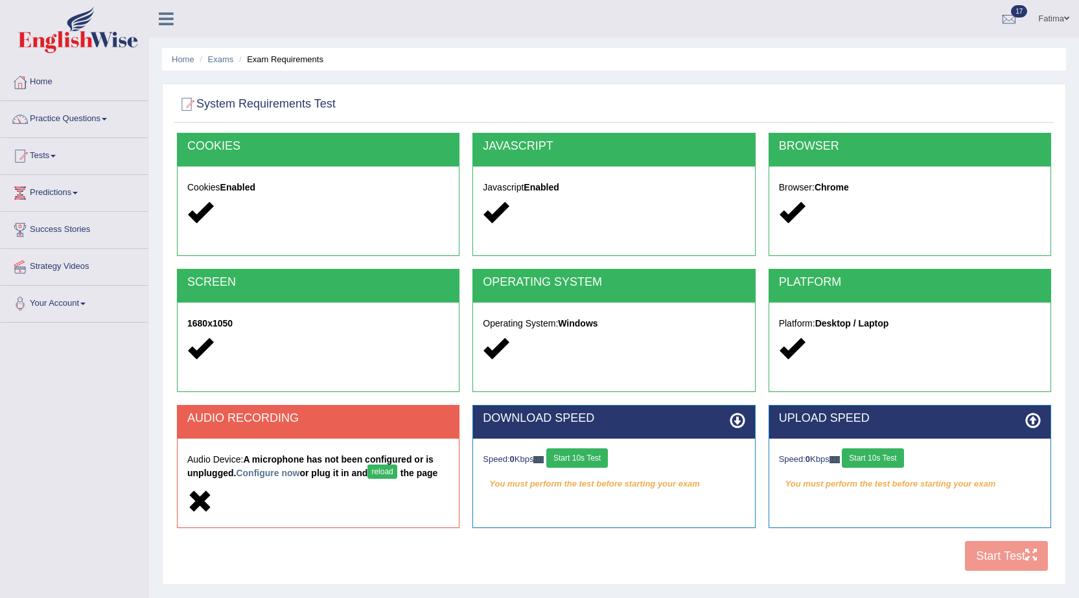
click at [588, 453] on button "Start 10s Test" at bounding box center [577, 457] width 62 height 19
click at [874, 461] on button "Start 10s Test" at bounding box center [872, 457] width 62 height 19
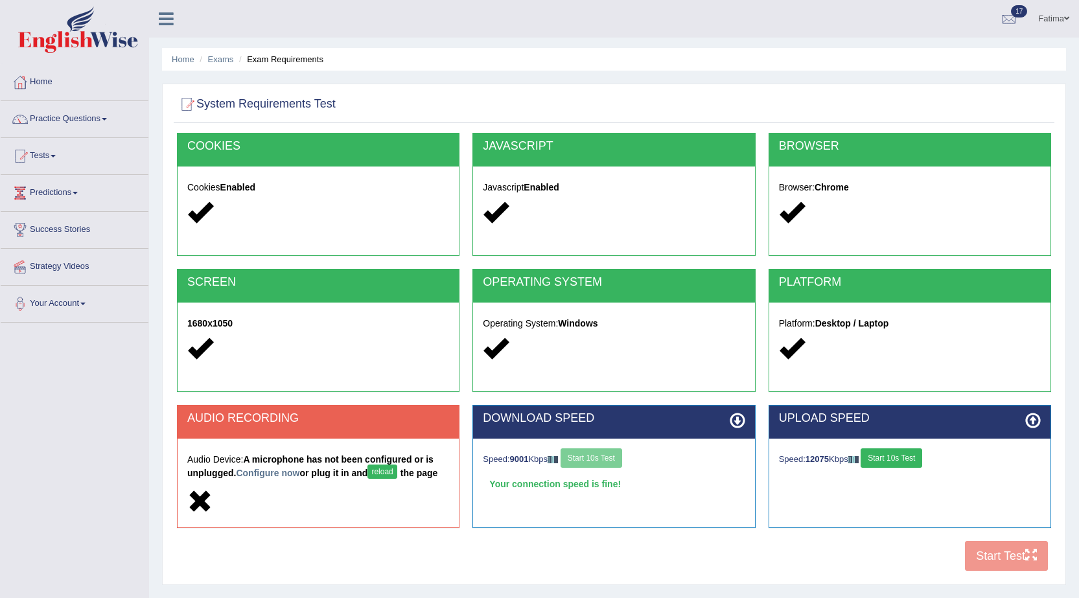
click at [893, 459] on button "Start 10s Test" at bounding box center [891, 457] width 62 height 19
click at [601, 459] on button "Start 10s Test" at bounding box center [591, 457] width 62 height 19
drag, startPoint x: 590, startPoint y: 458, endPoint x: 602, endPoint y: 459, distance: 12.3
click at [593, 459] on button "Start 10s Test" at bounding box center [591, 457] width 62 height 19
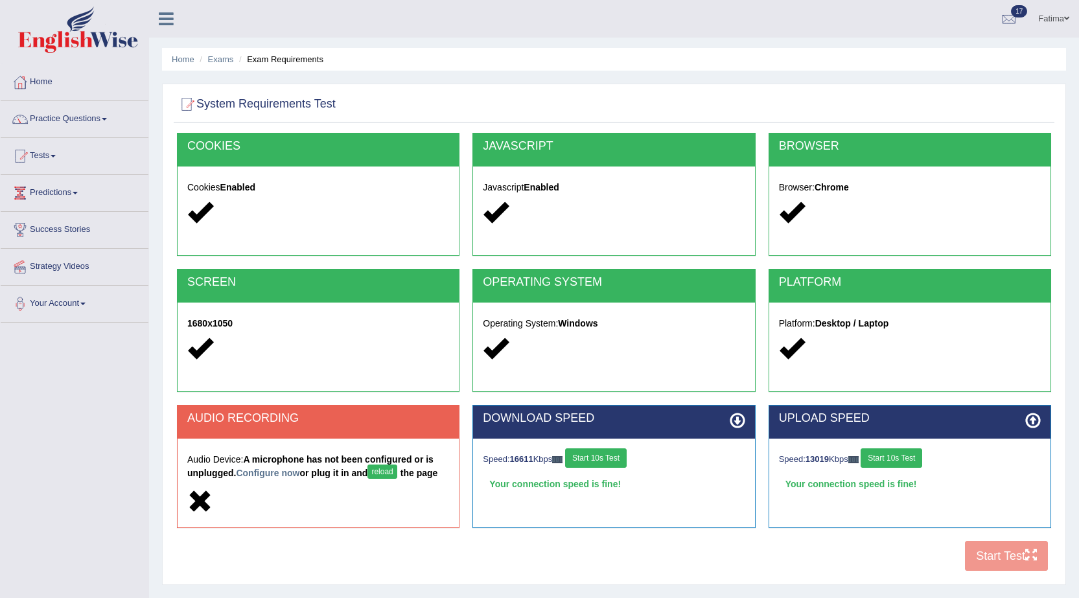
click at [882, 459] on button "Start 10s Test" at bounding box center [891, 457] width 62 height 19
click at [918, 461] on button "Start 10s Test" at bounding box center [891, 457] width 62 height 19
click at [606, 464] on button "Start 10s Test" at bounding box center [596, 457] width 62 height 19
click at [897, 459] on button "Start 10s Test" at bounding box center [891, 457] width 62 height 19
click at [901, 459] on button "Start 10s Test" at bounding box center [891, 457] width 62 height 19
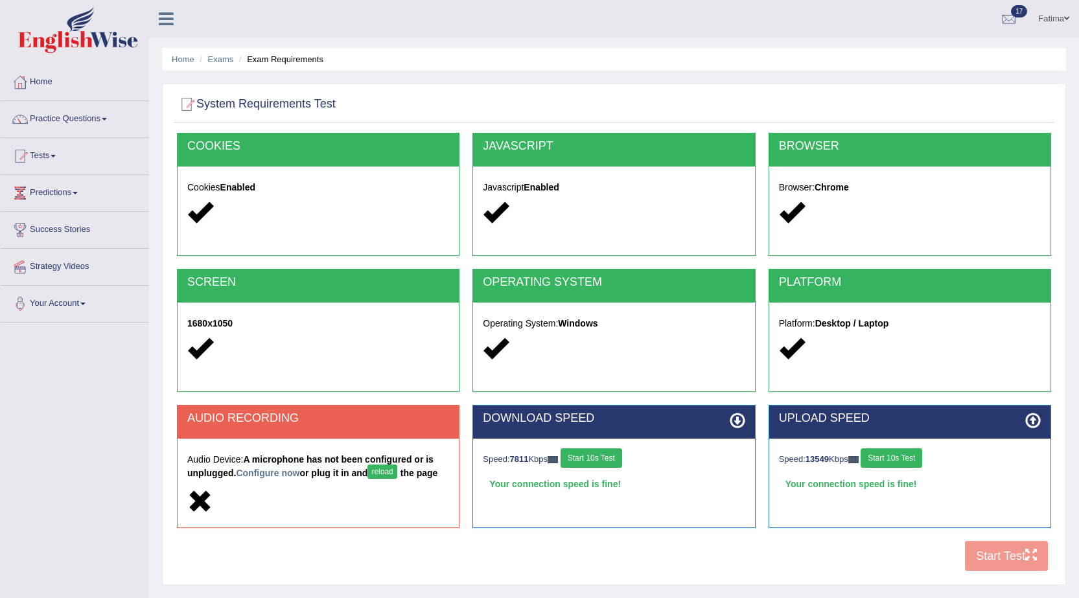
click at [901, 459] on button "Start 10s Test" at bounding box center [891, 457] width 62 height 19
click at [593, 463] on button "Start 10s Test" at bounding box center [591, 457] width 62 height 19
click at [590, 458] on button "Start 10s Test" at bounding box center [591, 457] width 62 height 19
click at [590, 458] on button "Start 10s Test" at bounding box center [596, 457] width 62 height 19
click at [898, 461] on button "Start 10s Test" at bounding box center [891, 457] width 62 height 19
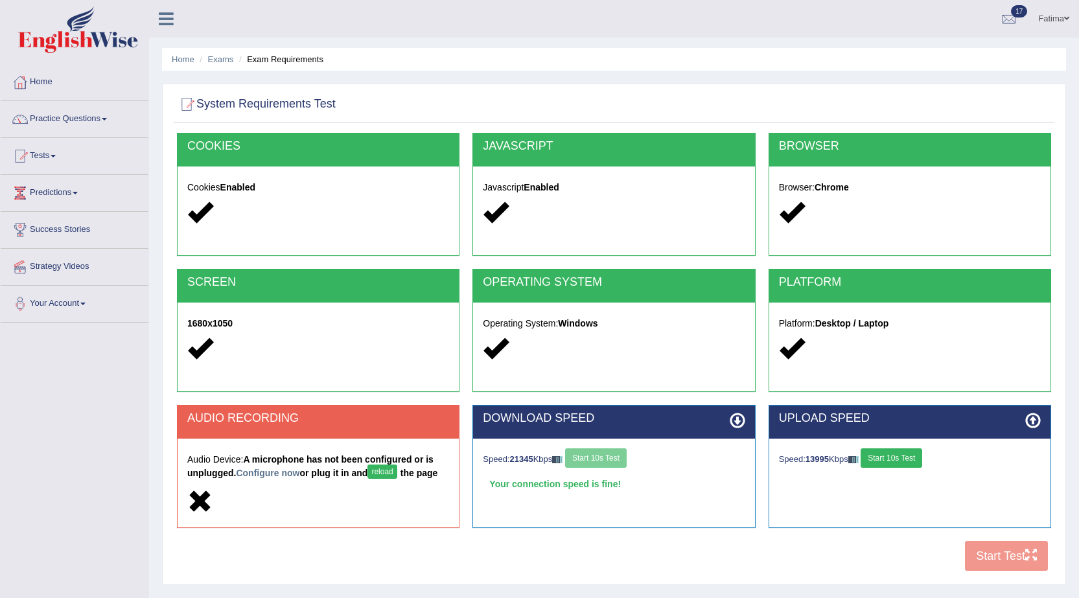
click at [898, 461] on button "Start 10s Test" at bounding box center [891, 457] width 62 height 19
click at [396, 477] on button "reload" at bounding box center [381, 471] width 29 height 14
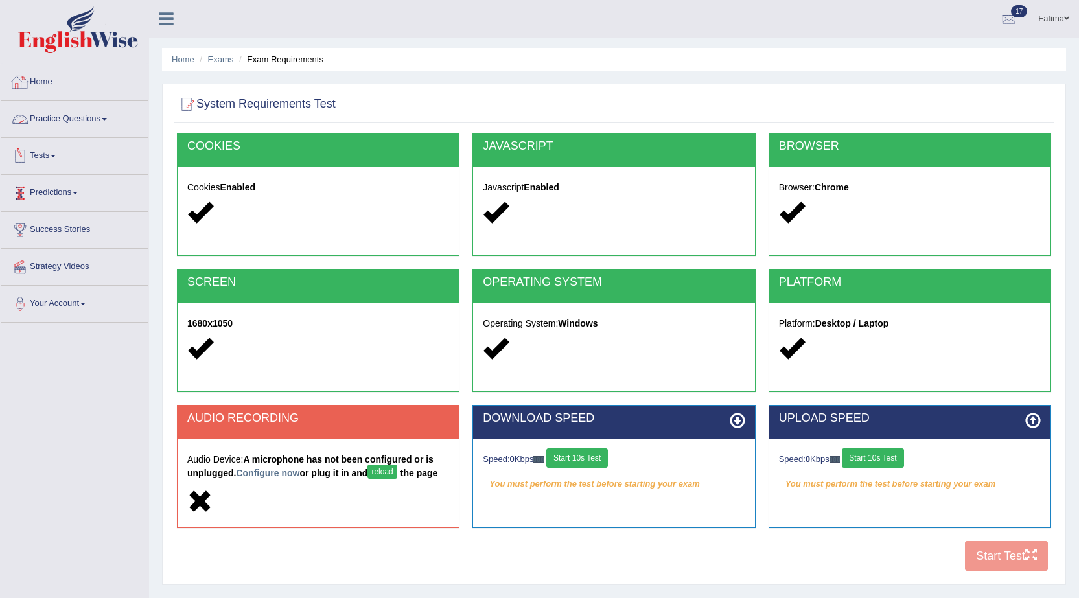
click at [99, 124] on link "Practice Questions" at bounding box center [75, 117] width 148 height 32
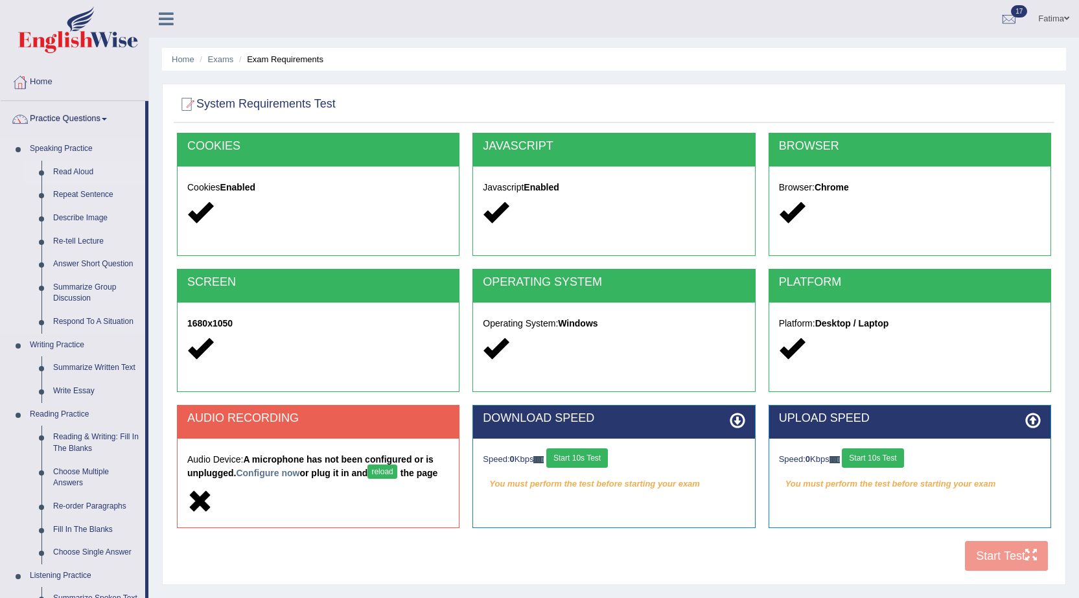
click at [69, 165] on link "Read Aloud" at bounding box center [96, 172] width 98 height 23
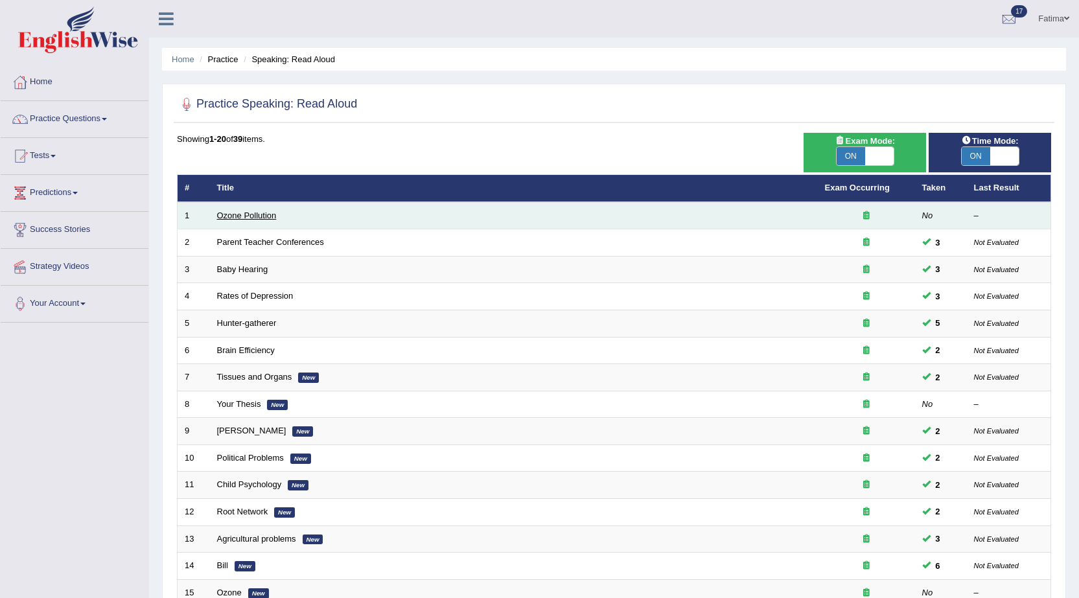
click at [266, 218] on link "Ozone Pollution" at bounding box center [247, 216] width 60 height 10
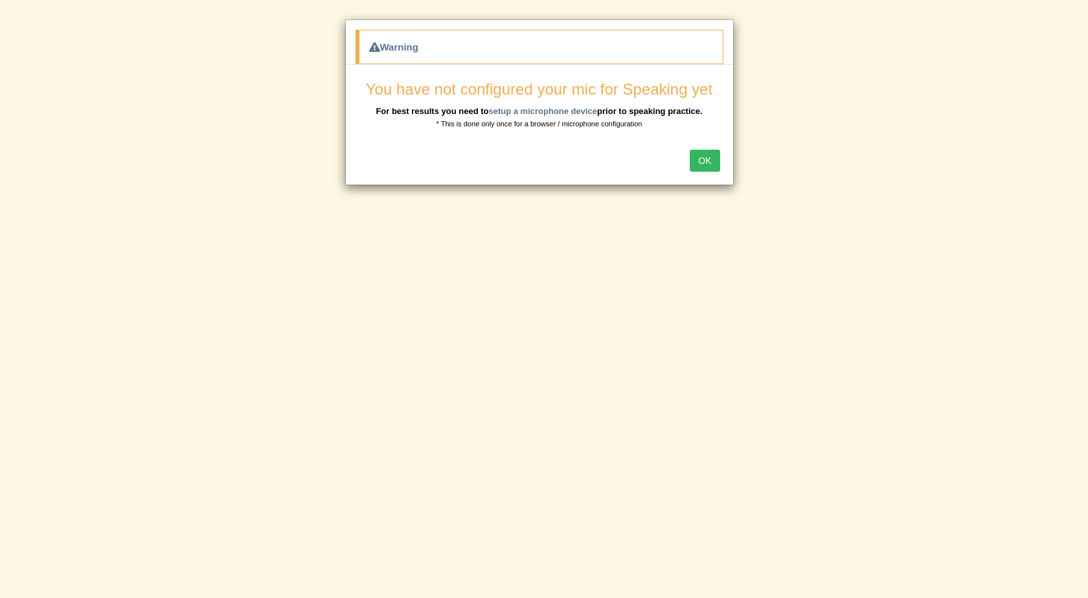
drag, startPoint x: 0, startPoint y: 0, endPoint x: 812, endPoint y: 151, distance: 825.6
click at [812, 151] on div "Warning You have not configured your mic for Speaking yet For best results you …" at bounding box center [544, 299] width 1088 height 598
click at [698, 157] on button "OK" at bounding box center [705, 161] width 30 height 22
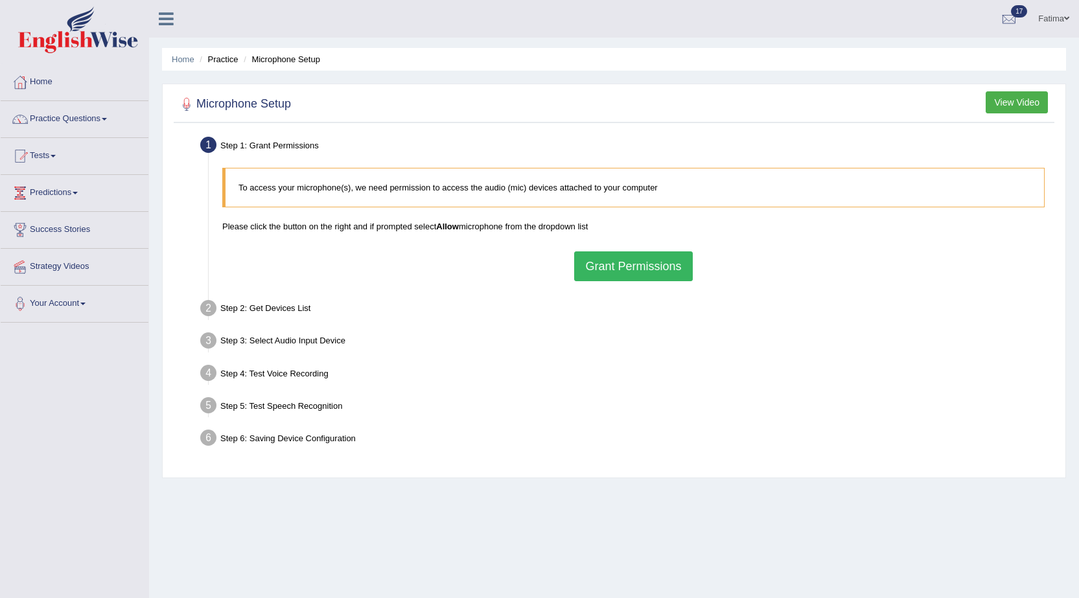
click at [645, 268] on button "Grant Permissions" at bounding box center [633, 266] width 118 height 30
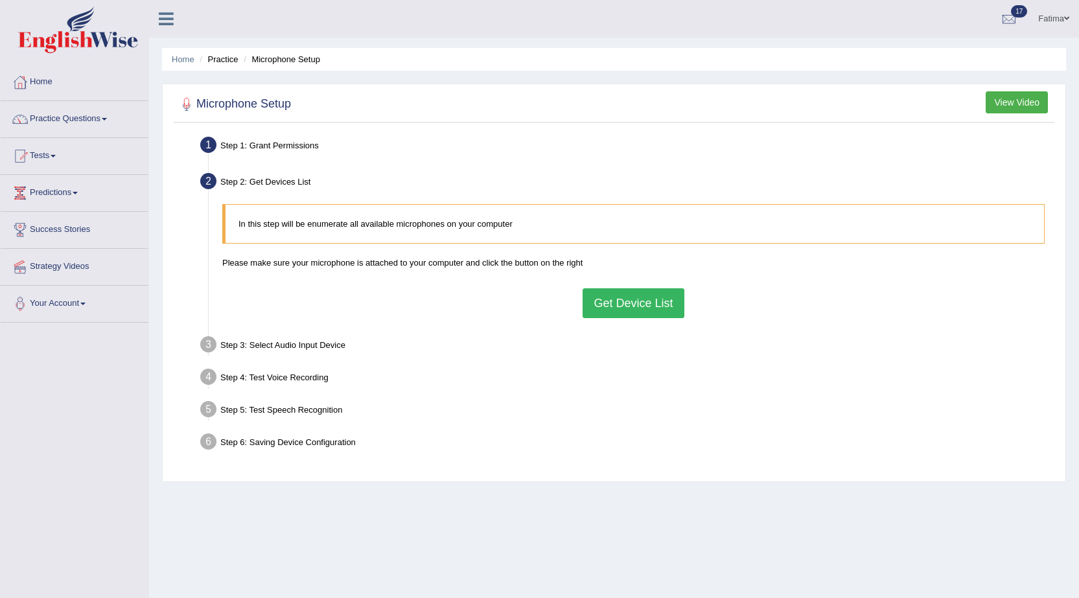
click at [624, 305] on button "Get Device List" at bounding box center [632, 303] width 101 height 30
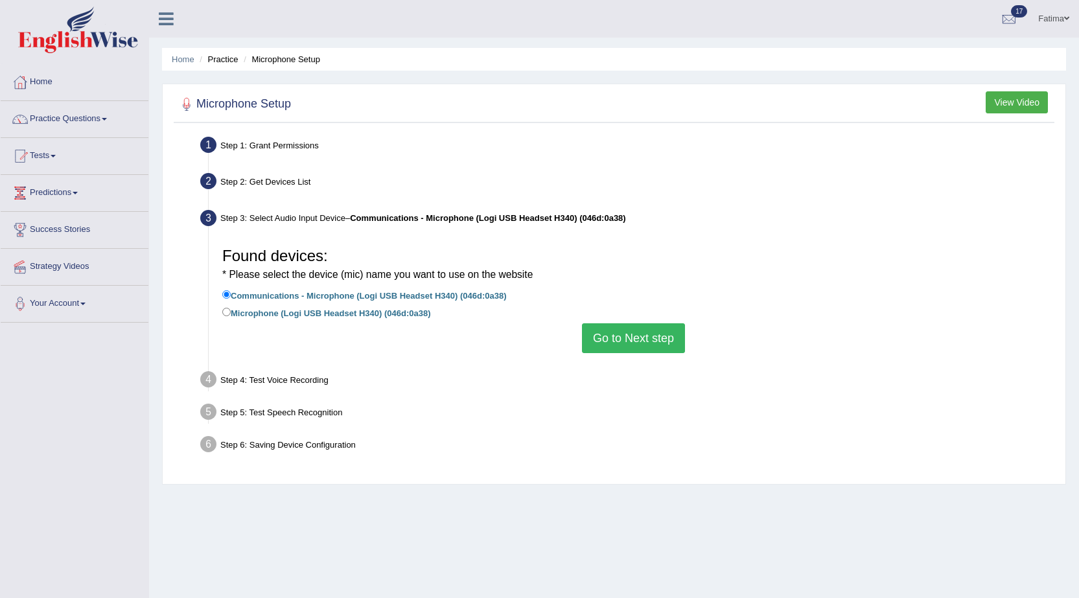
click at [618, 365] on ul "Step 1: Grant Permissions To access your microphone(s), we need permission to a…" at bounding box center [614, 297] width 874 height 328
click at [615, 353] on div "Found devices: * Please select the device (mic) name you want to use on the web…" at bounding box center [633, 297] width 835 height 125
click at [611, 342] on button "Go to Next step" at bounding box center [633, 338] width 103 height 30
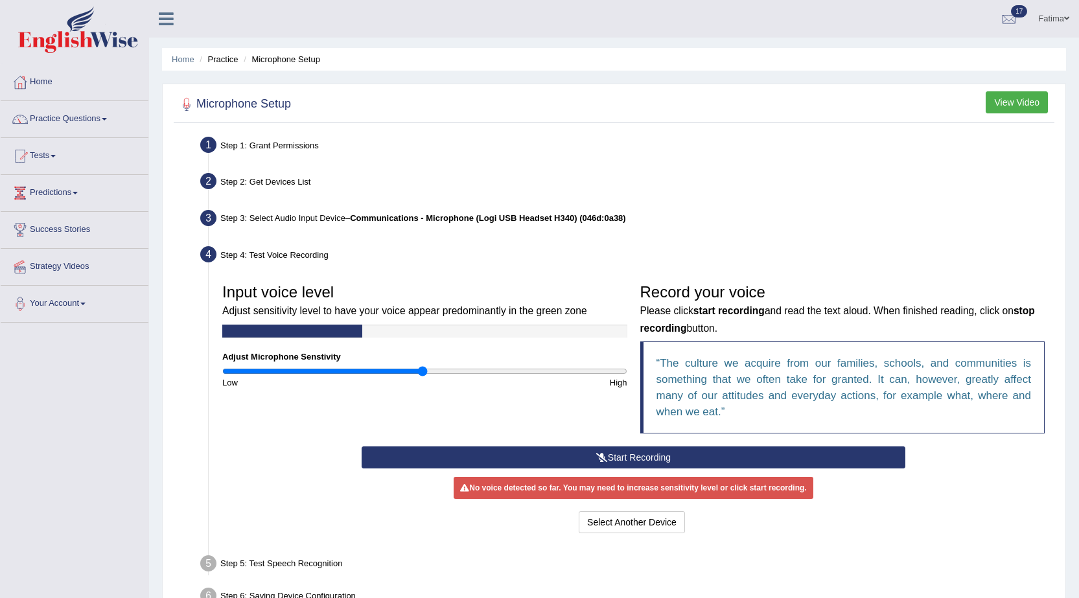
click at [576, 450] on button "Start Recording" at bounding box center [633, 457] width 544 height 22
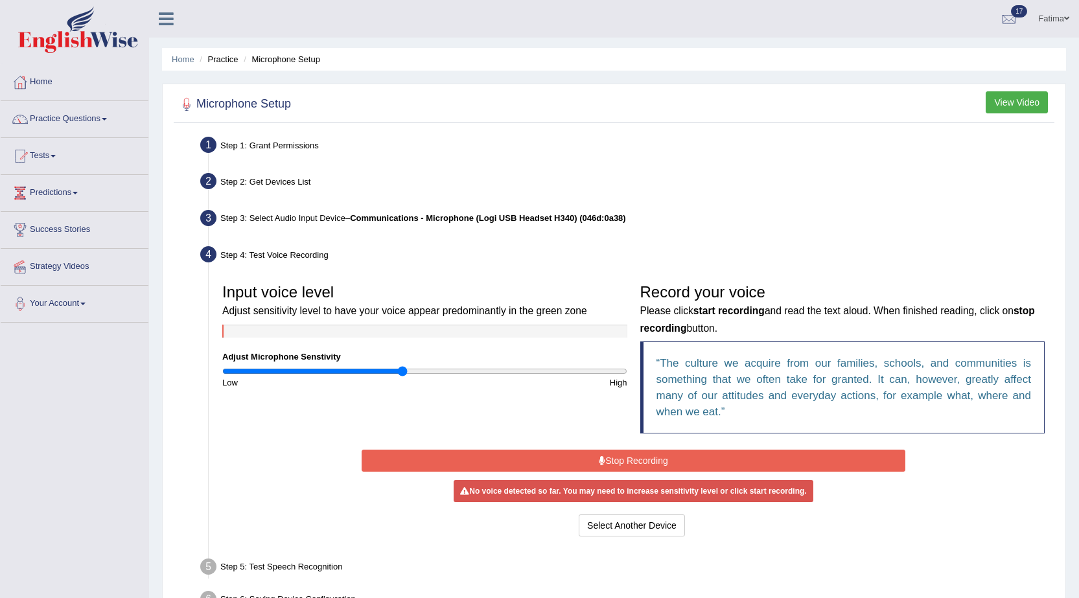
drag, startPoint x: 421, startPoint y: 372, endPoint x: 404, endPoint y: 372, distance: 17.5
type input "0.9"
click at [404, 372] on input "range" at bounding box center [424, 371] width 405 height 10
click at [504, 459] on button "Stop Recording" at bounding box center [633, 461] width 544 height 22
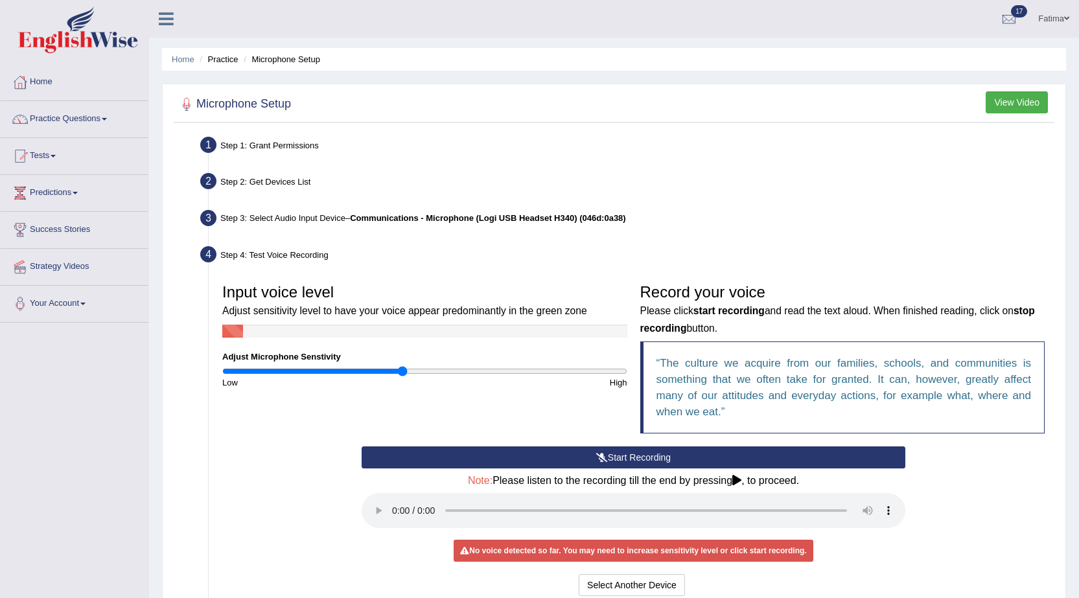
click at [502, 458] on button "Start Recording" at bounding box center [633, 457] width 544 height 22
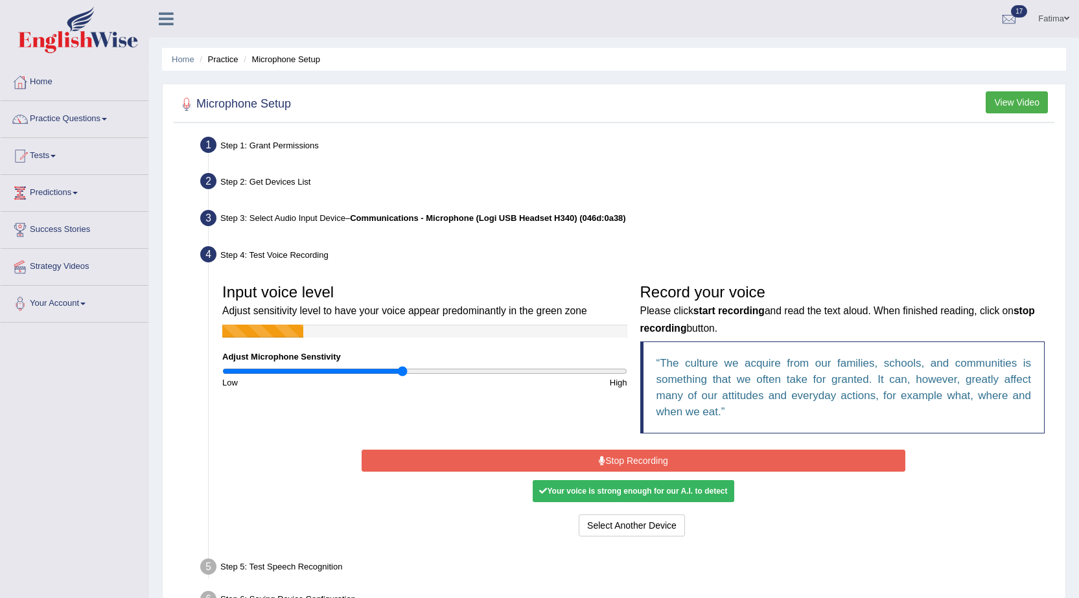
click at [502, 457] on button "Stop Recording" at bounding box center [633, 461] width 544 height 22
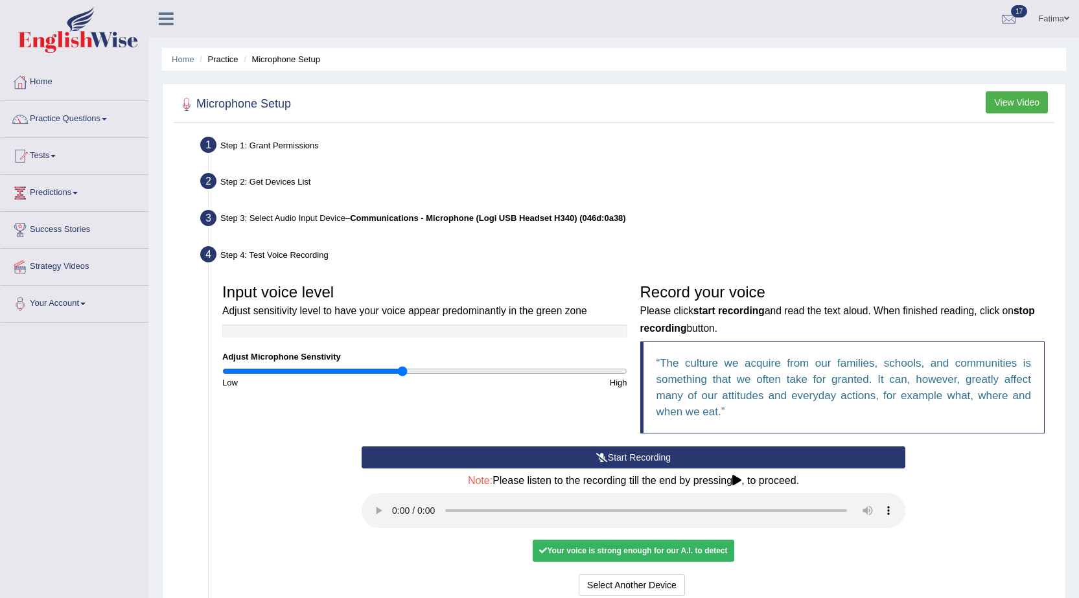
scroll to position [143, 0]
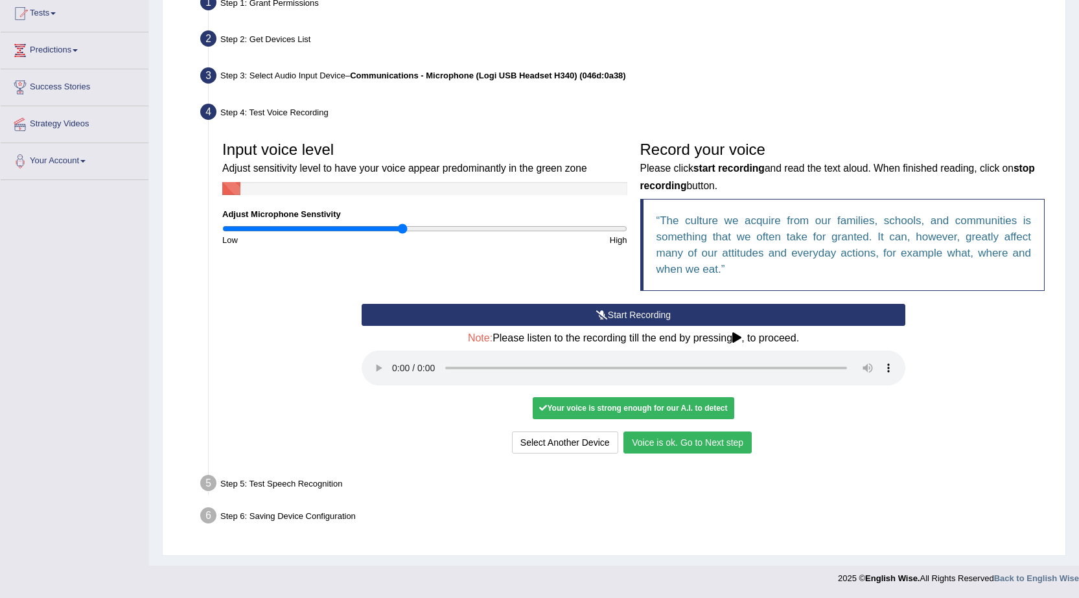
click at [692, 434] on button "Voice is ok. Go to Next step" at bounding box center [687, 442] width 128 height 22
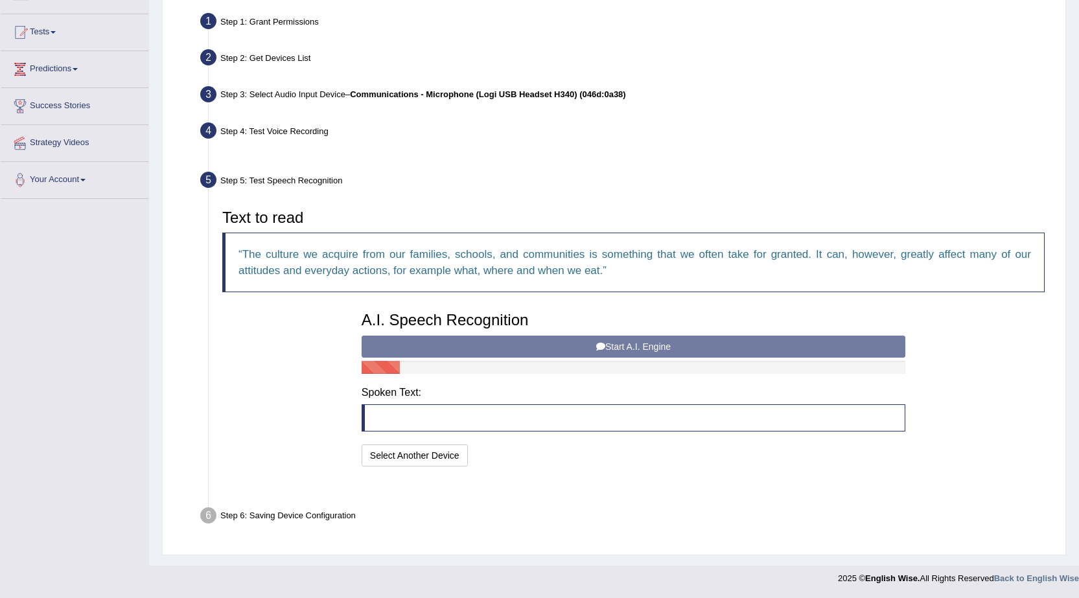
click at [689, 442] on div "A.I. Speech Recognition Start A.I. Engine Stop A.I. Engine Note: Please listen …" at bounding box center [633, 387] width 556 height 165
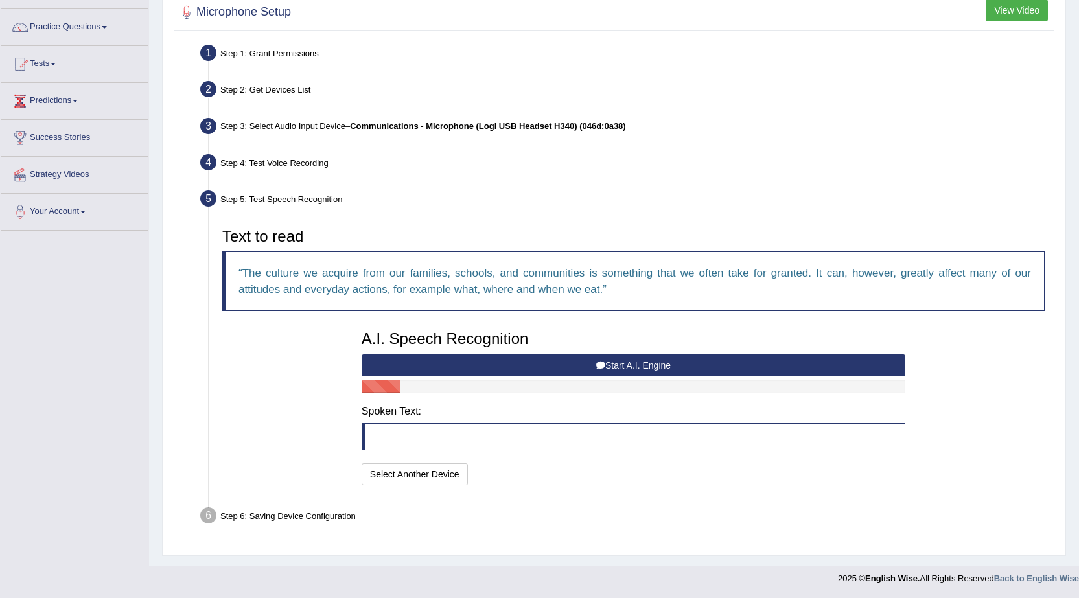
scroll to position [92, 0]
click at [613, 368] on button "Start A.I. Engine" at bounding box center [633, 365] width 544 height 22
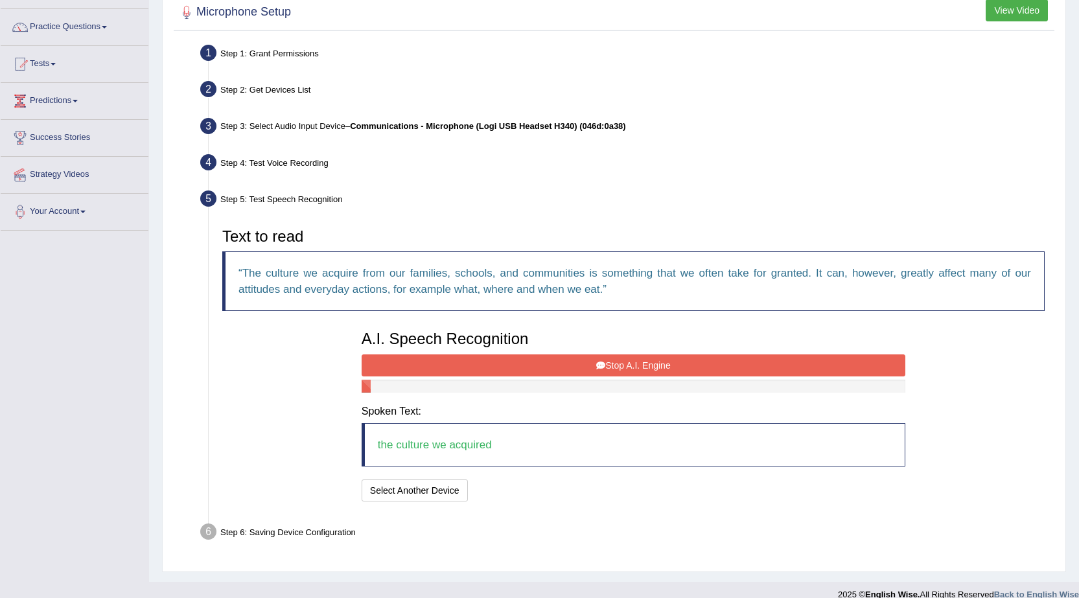
click at [572, 363] on button "Stop A.I. Engine" at bounding box center [633, 365] width 544 height 22
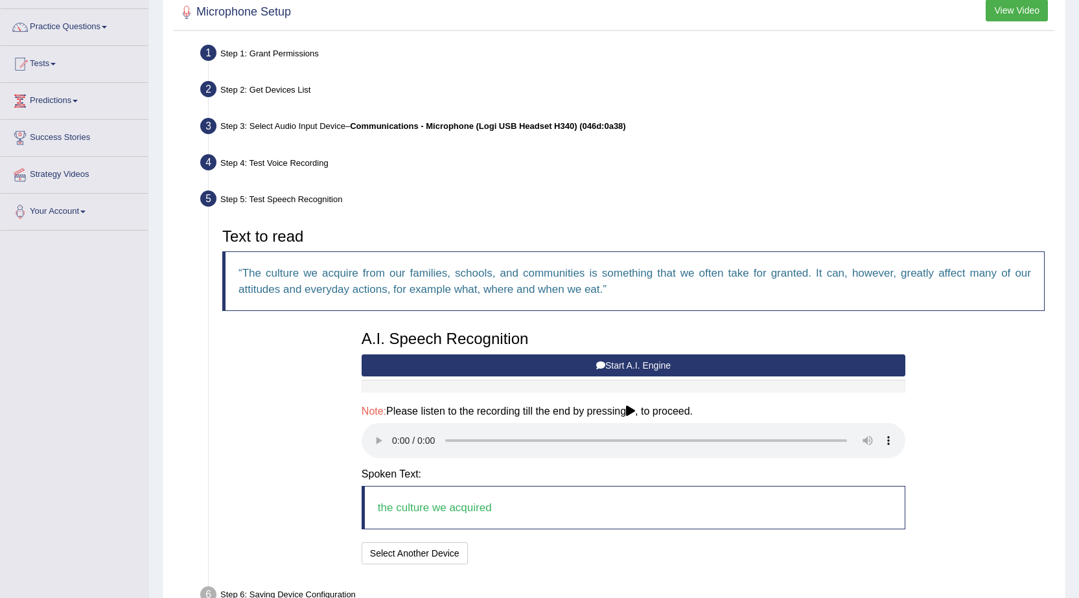
scroll to position [171, 0]
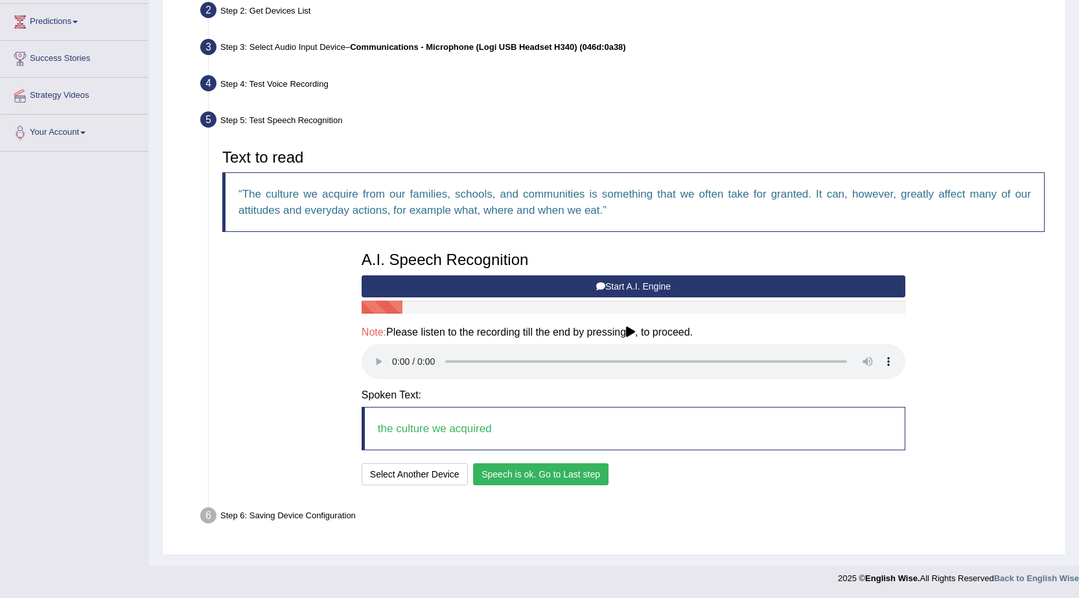
click at [496, 473] on button "Speech is ok. Go to Last step" at bounding box center [540, 474] width 135 height 22
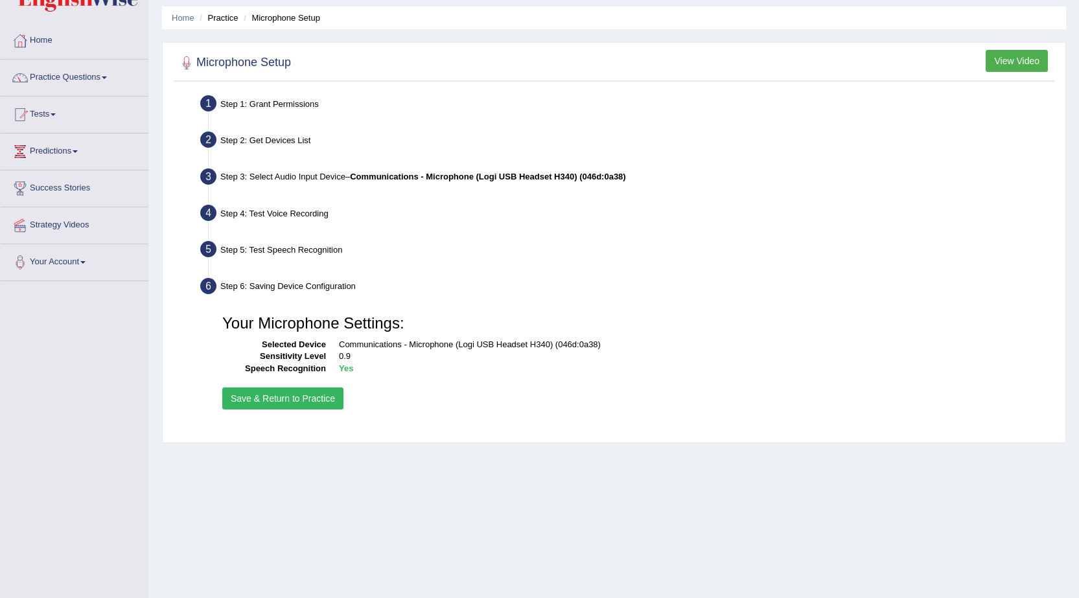
scroll to position [0, 0]
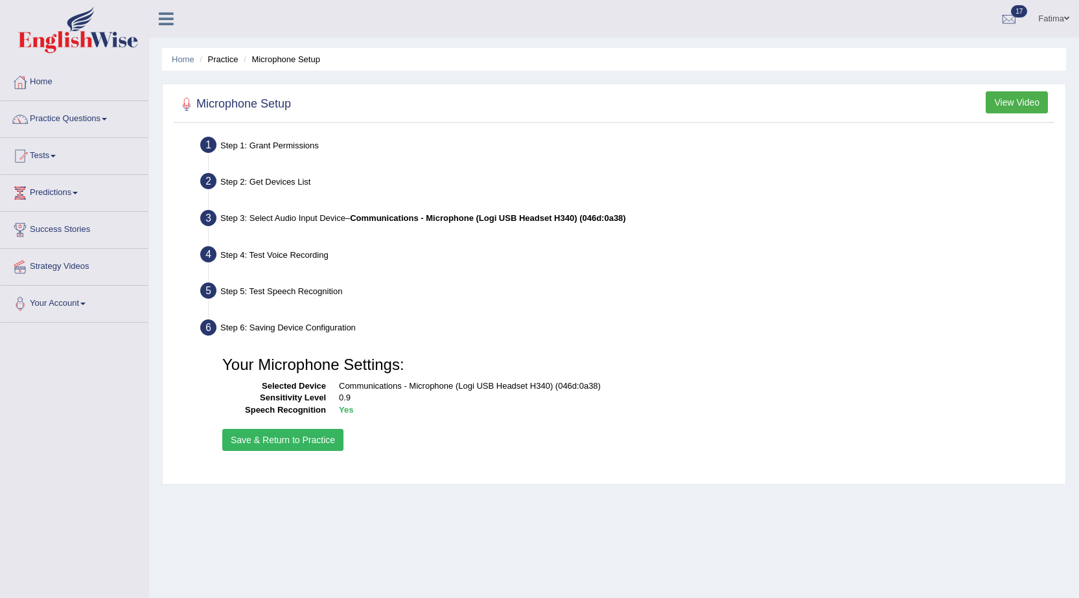
click at [303, 435] on button "Save & Return to Practice" at bounding box center [282, 440] width 121 height 22
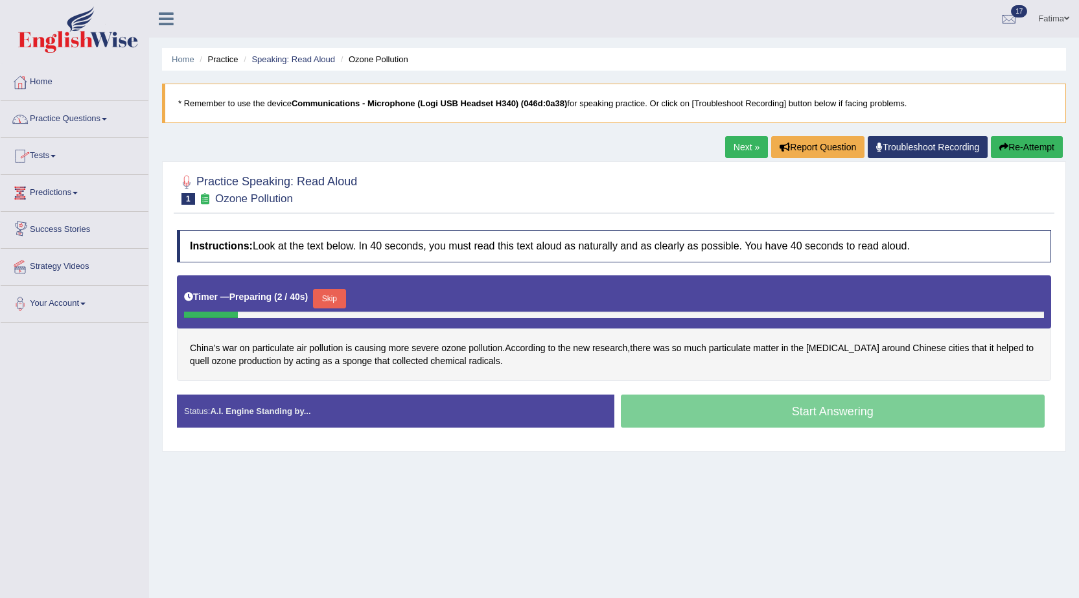
click at [32, 157] on link "Tests" at bounding box center [75, 154] width 148 height 32
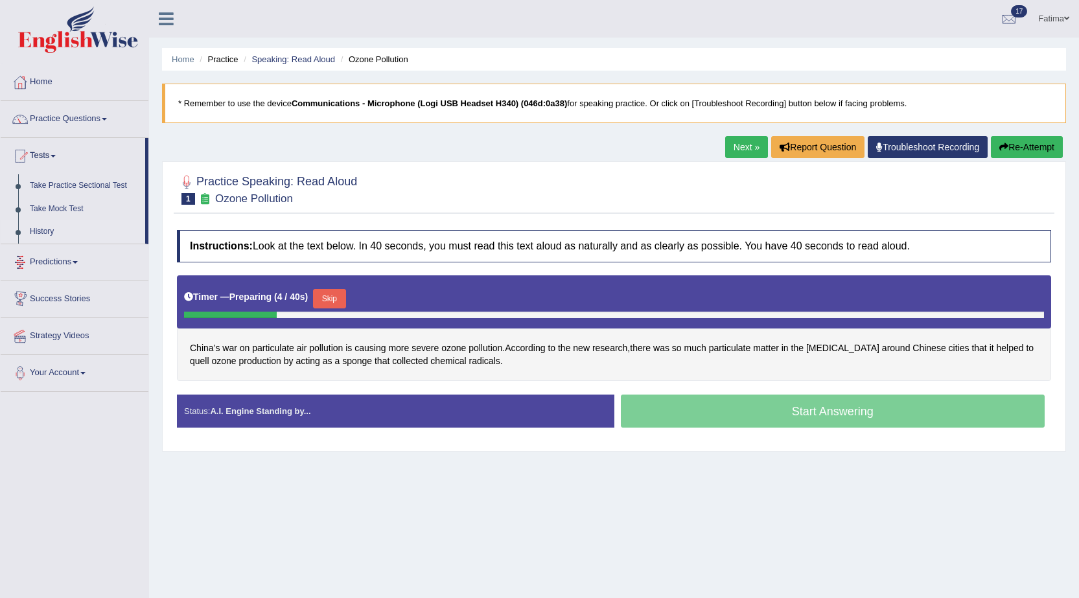
click at [39, 229] on link "History" at bounding box center [84, 231] width 121 height 23
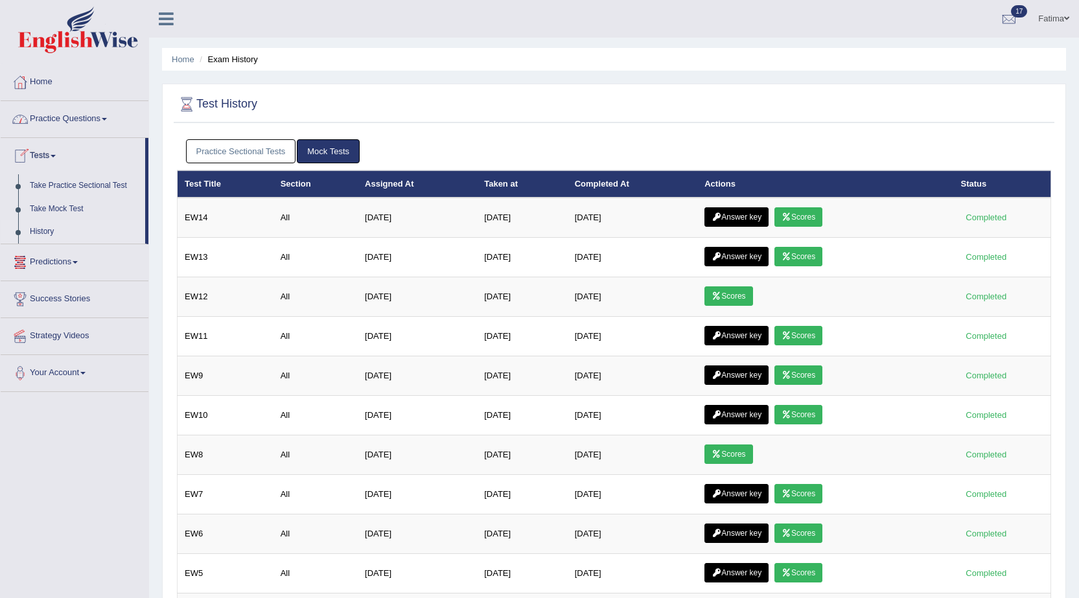
click at [79, 120] on link "Practice Questions" at bounding box center [75, 117] width 148 height 32
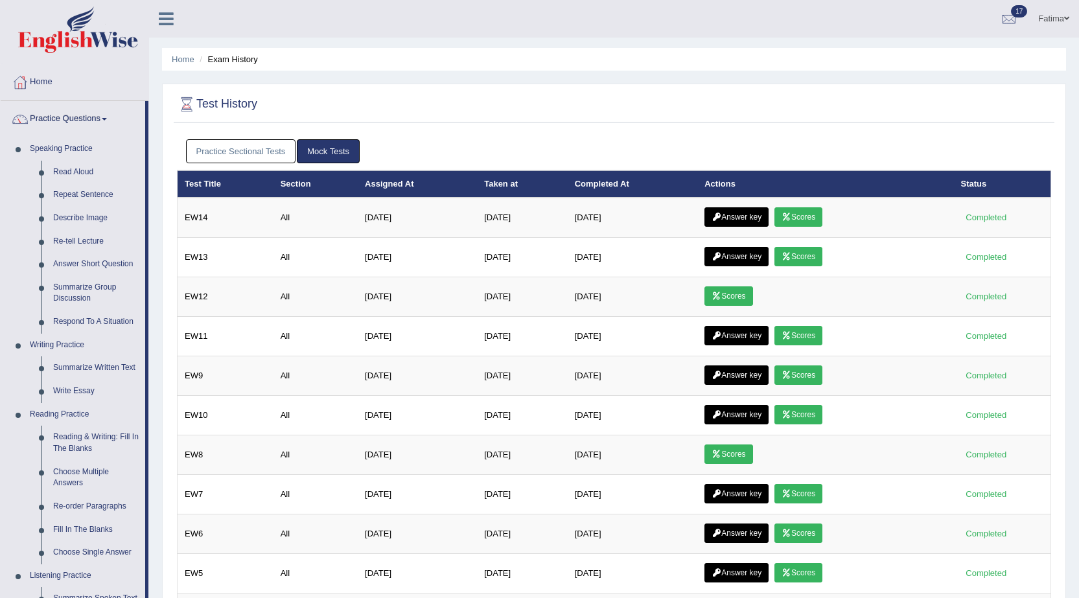
click at [82, 109] on link "Practice Questions" at bounding box center [73, 117] width 144 height 32
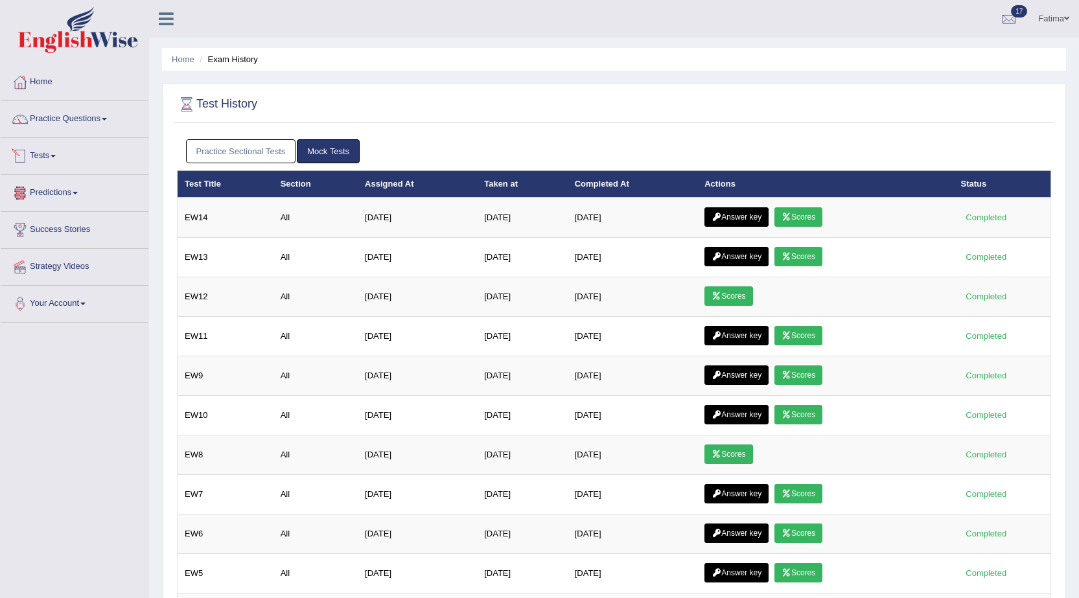
click at [45, 151] on link "Tests" at bounding box center [75, 154] width 148 height 32
click at [69, 207] on link "Take Mock Test" at bounding box center [84, 209] width 121 height 23
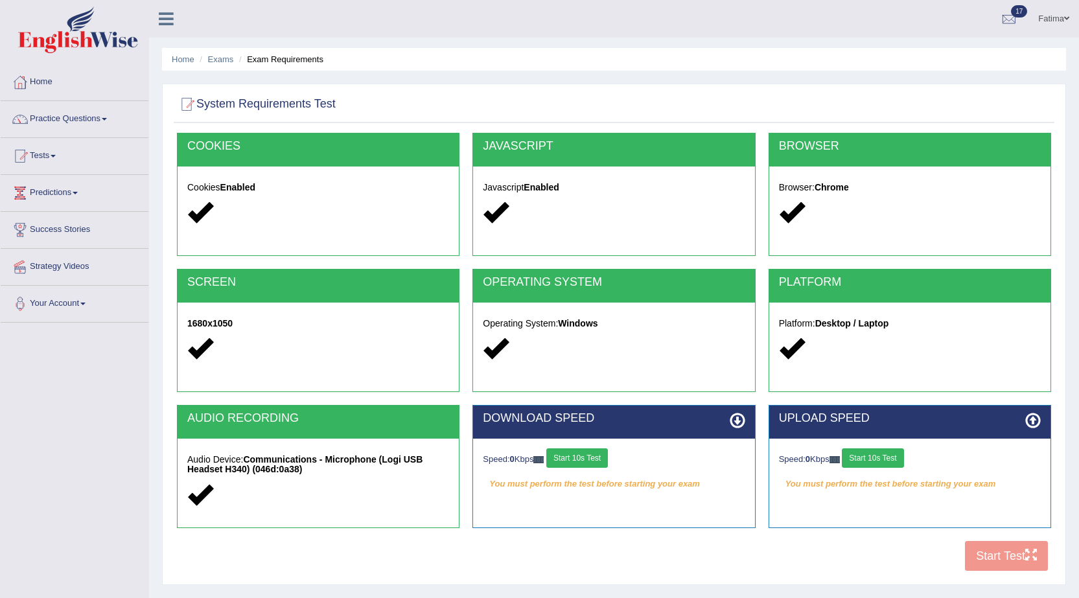
click at [589, 464] on button "Start 10s Test" at bounding box center [577, 457] width 62 height 19
click at [881, 463] on button "Start 10s Test" at bounding box center [872, 457] width 62 height 19
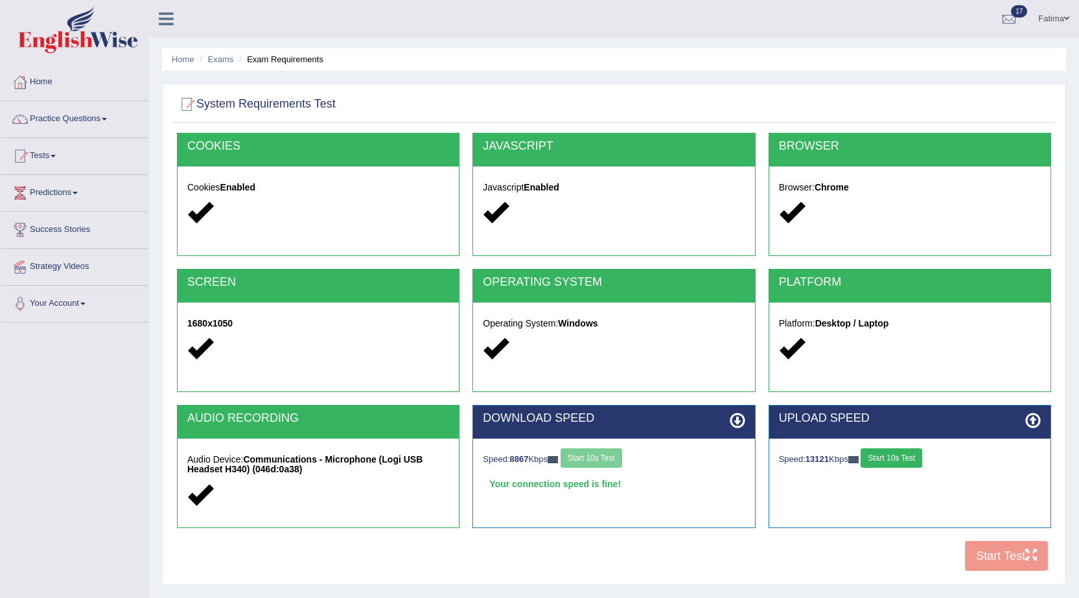
click at [888, 461] on button "Start 10s Test" at bounding box center [891, 457] width 62 height 19
click at [602, 459] on button "Start 10s Test" at bounding box center [591, 457] width 62 height 19
click at [889, 458] on button "Start 10s Test" at bounding box center [891, 457] width 62 height 19
click at [903, 461] on button "Start 10s Test" at bounding box center [891, 457] width 62 height 19
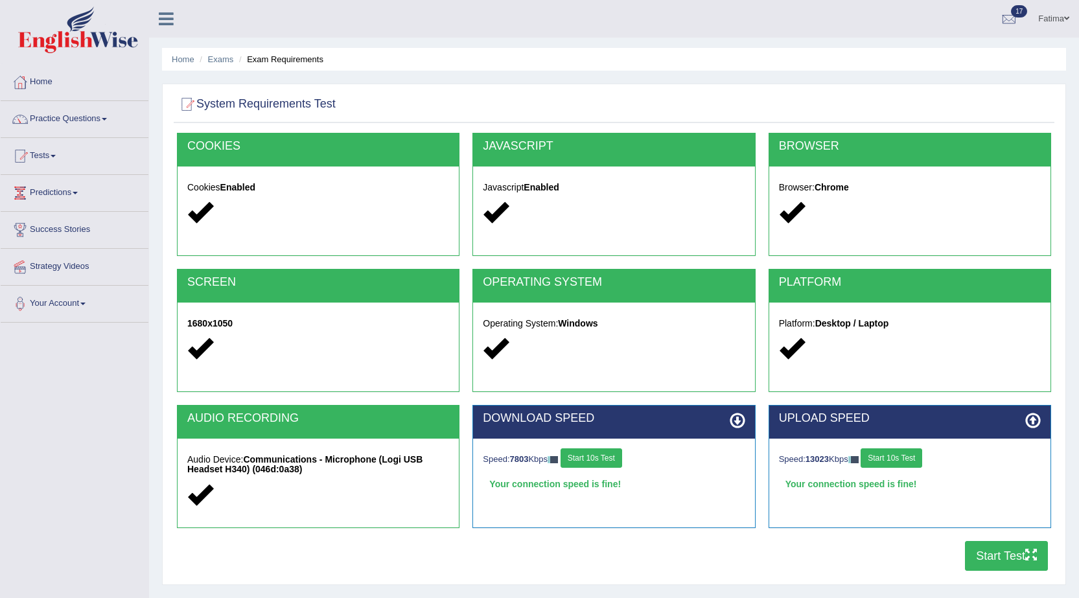
click at [976, 556] on button "Start Test" at bounding box center [1006, 556] width 83 height 30
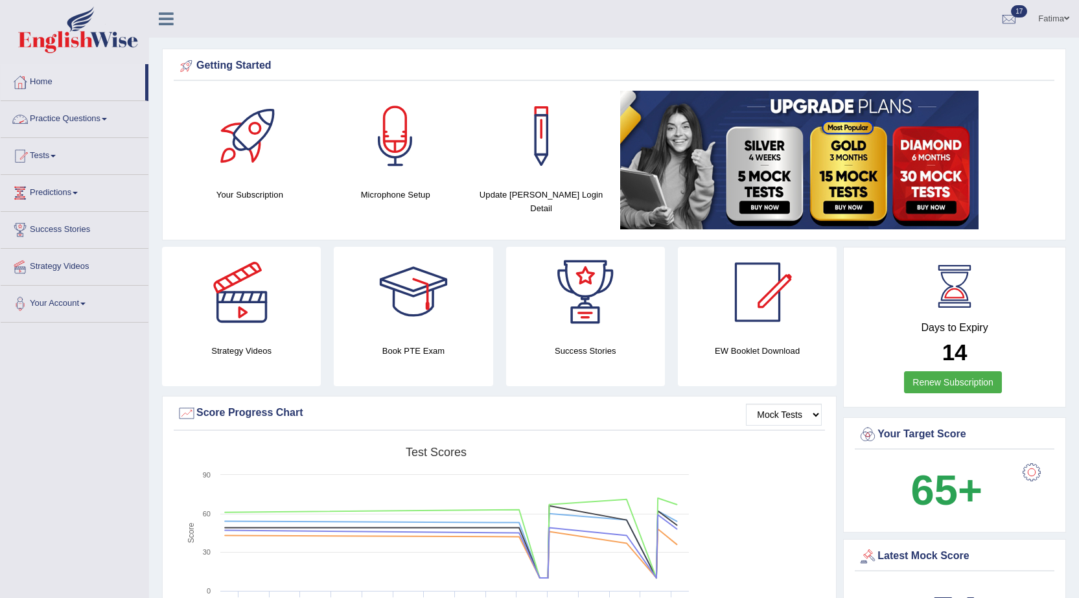
click at [103, 115] on link "Practice Questions" at bounding box center [75, 117] width 148 height 32
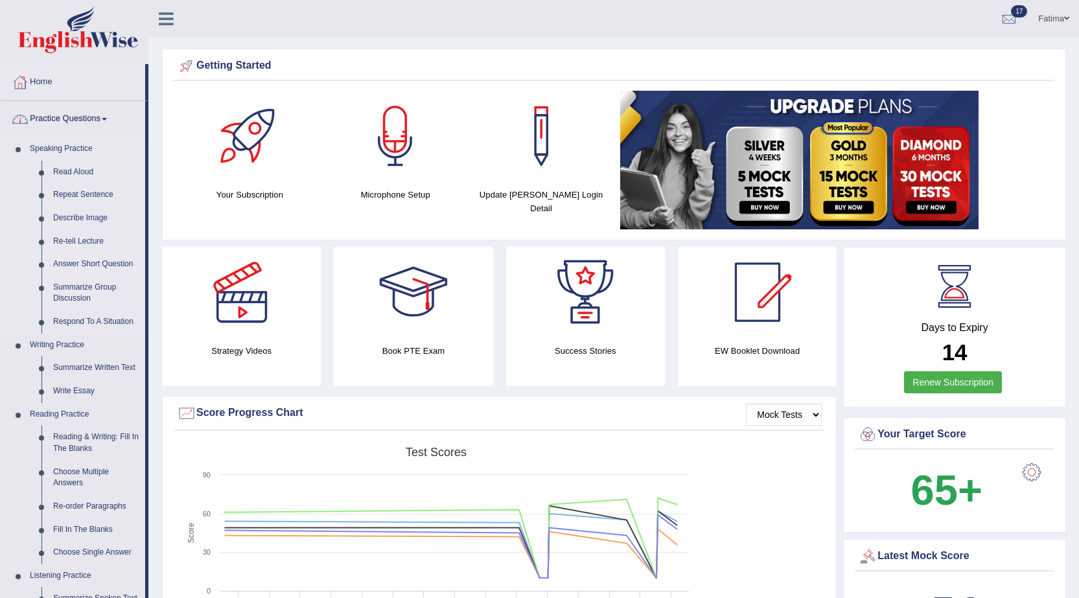
scroll to position [194, 0]
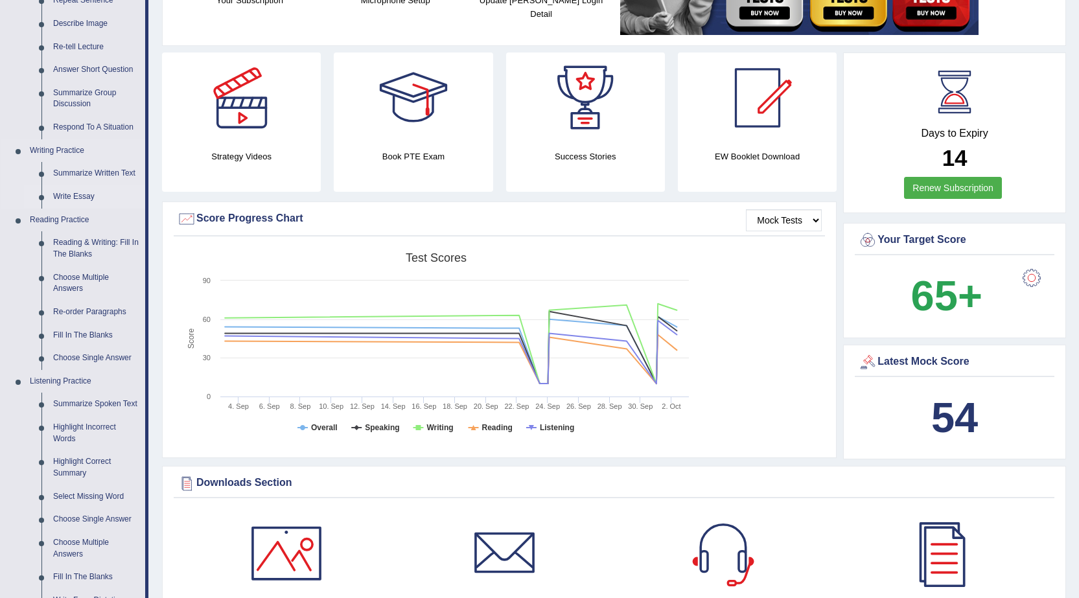
click at [73, 193] on link "Write Essay" at bounding box center [96, 196] width 98 height 23
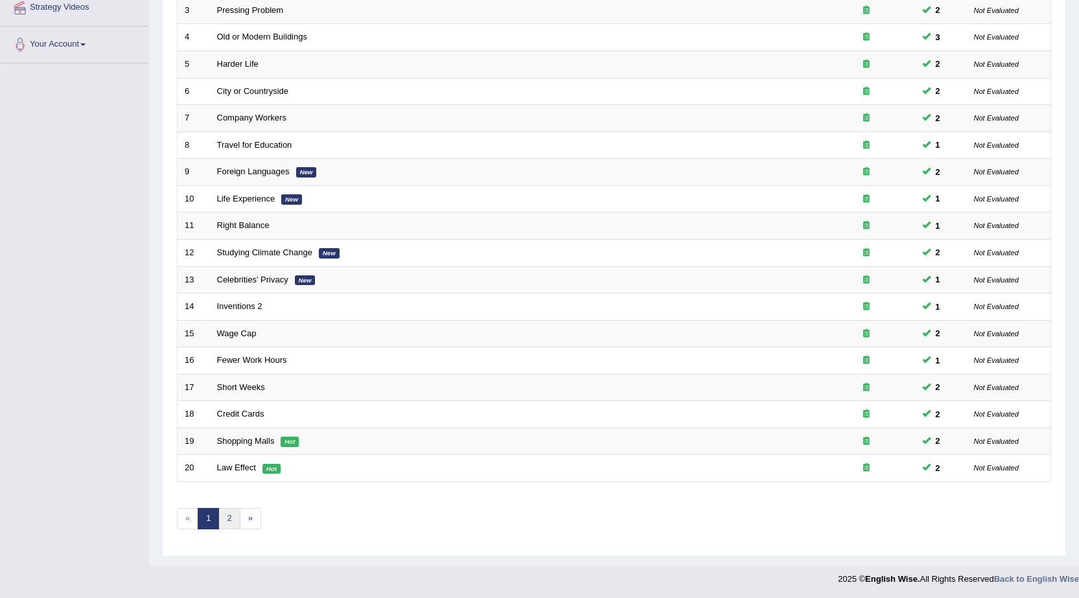
scroll to position [259, 0]
click at [225, 524] on link "2" at bounding box center [228, 518] width 21 height 21
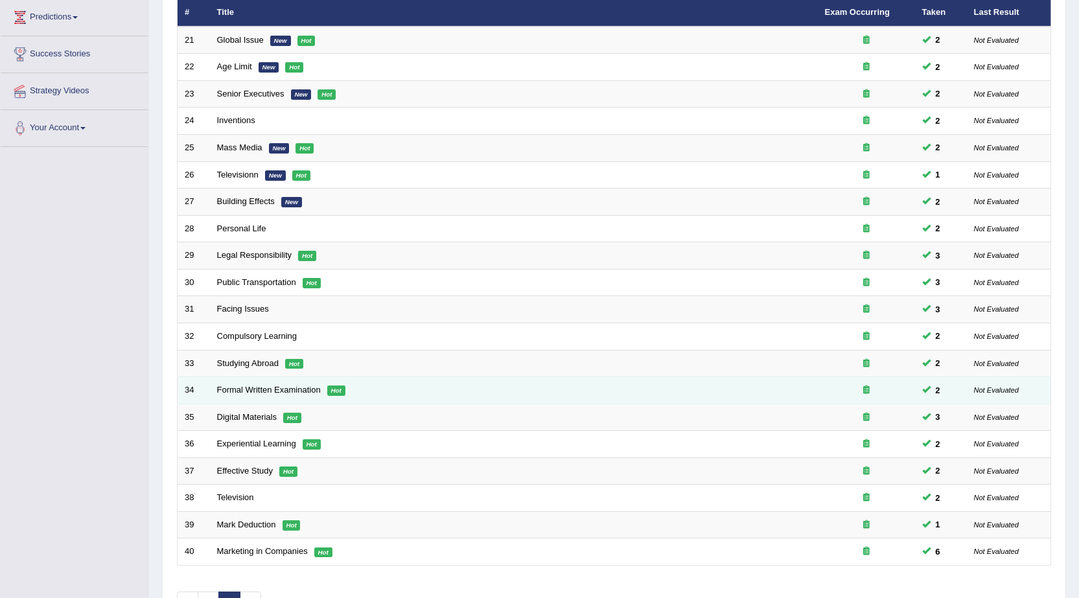
scroll to position [260, 0]
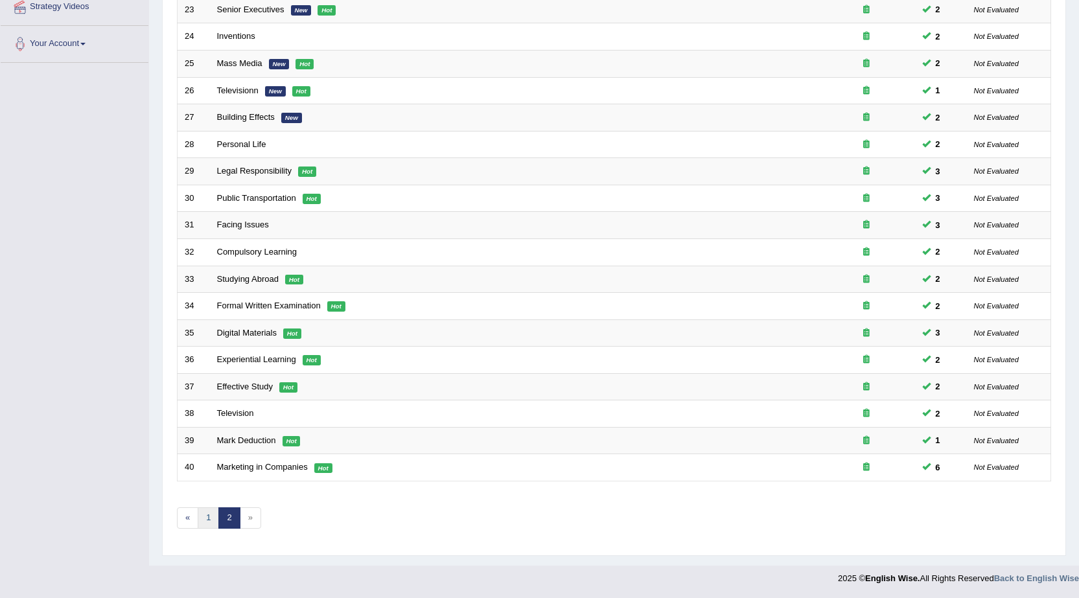
click at [207, 527] on link "1" at bounding box center [208, 517] width 21 height 21
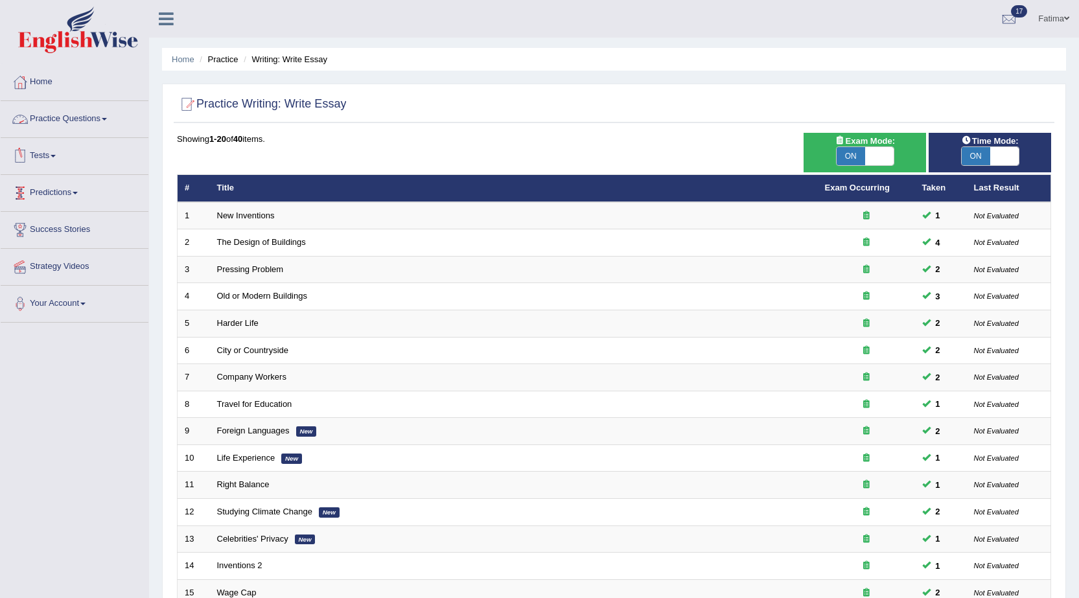
click at [52, 155] on link "Tests" at bounding box center [75, 154] width 148 height 32
click at [51, 207] on link "Take Mock Test" at bounding box center [84, 209] width 121 height 23
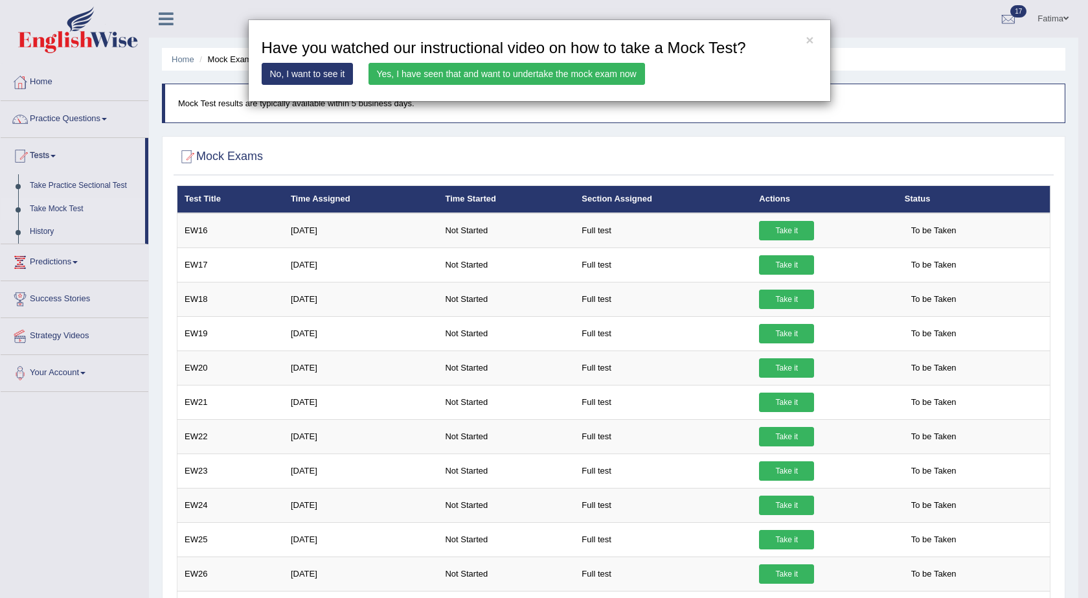
click at [575, 75] on link "Yes, I have seen that and want to undertake the mock exam now" at bounding box center [507, 74] width 277 height 22
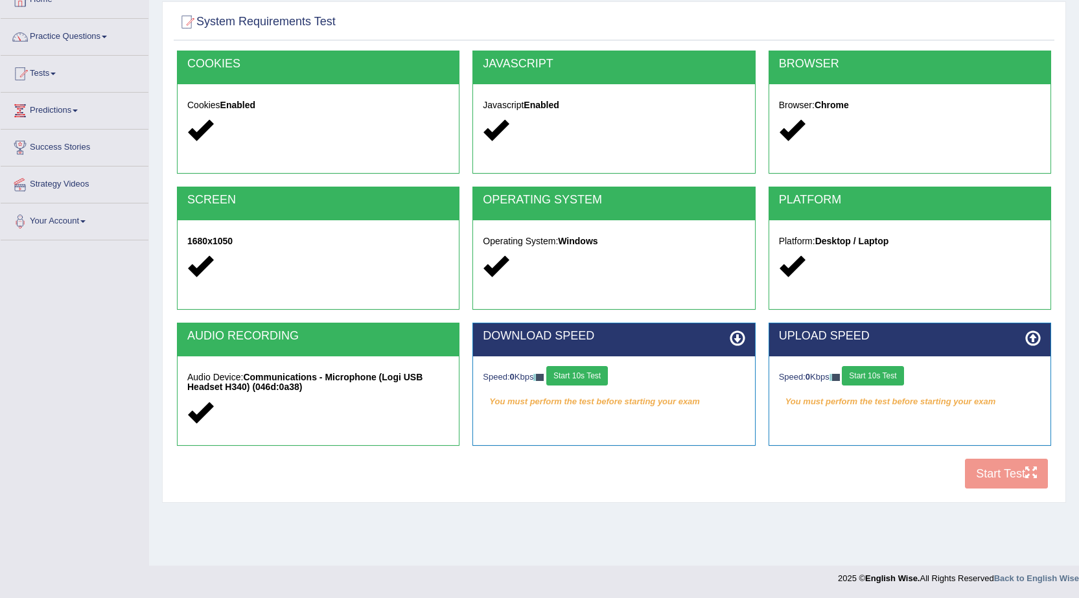
click at [583, 380] on button "Start 10s Test" at bounding box center [577, 375] width 62 height 19
click at [871, 377] on div "Speed: 0 Kbps Start 10s Test" at bounding box center [910, 377] width 262 height 23
click at [871, 377] on button "Start 10s Test" at bounding box center [872, 375] width 62 height 19
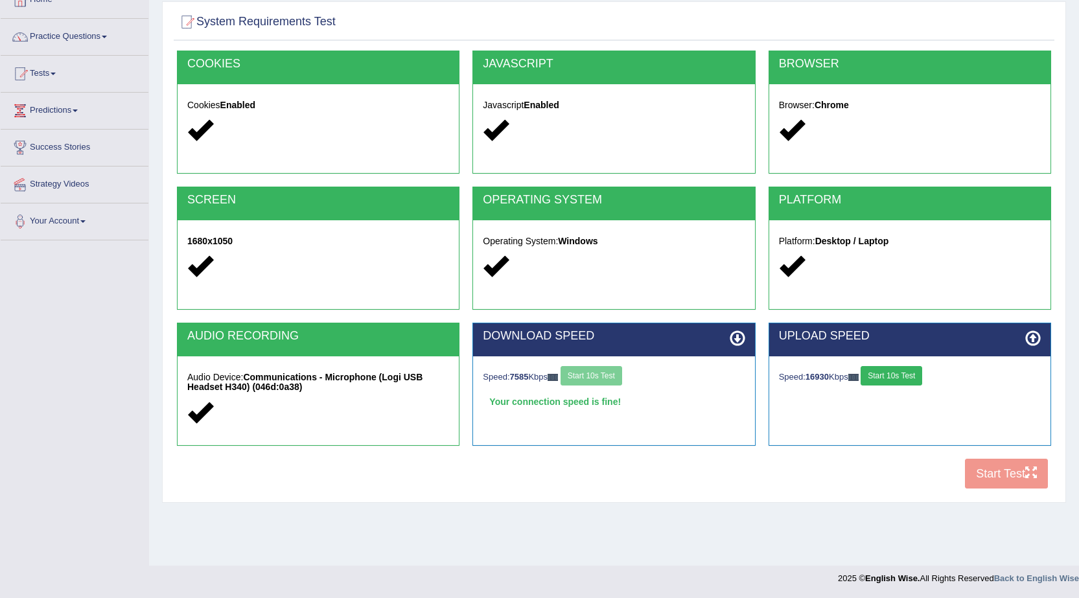
click at [871, 377] on button "Start 10s Test" at bounding box center [891, 375] width 62 height 19
click at [893, 375] on button "Start 10s Test" at bounding box center [887, 375] width 62 height 19
click at [989, 472] on button "Start Test" at bounding box center [1006, 474] width 83 height 30
